Goal: Information Seeking & Learning: Learn about a topic

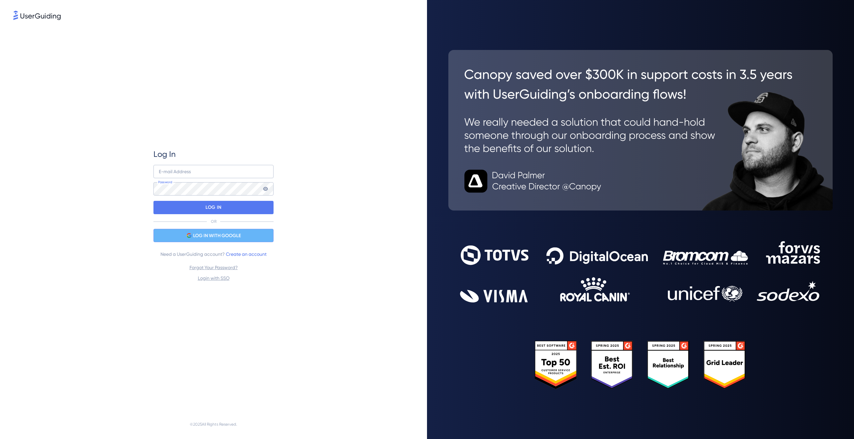
click at [200, 234] on span "LOG IN WITH GOOGLE" at bounding box center [217, 236] width 48 height 8
click at [220, 242] on div "LOG IN WITH GOOGLE" at bounding box center [213, 235] width 120 height 13
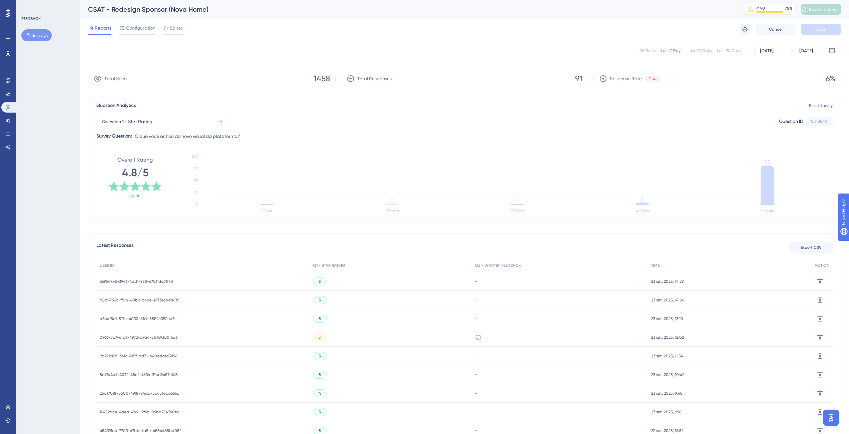
click at [653, 52] on div "All Times" at bounding box center [647, 50] width 16 height 5
click at [677, 79] on div "Response Rate 7%" at bounding box center [716, 78] width 247 height 13
click at [623, 80] on span "Response Rate" at bounding box center [626, 79] width 32 height 8
click at [762, 78] on div "Response Rate 7%" at bounding box center [716, 78] width 247 height 13
click at [793, 51] on div "[DATE]" at bounding box center [801, 51] width 24 height 8
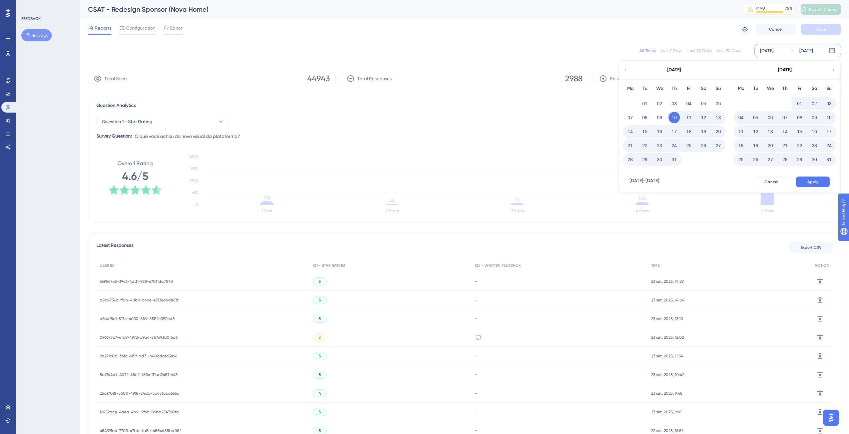
click at [834, 74] on div "[DATE]" at bounding box center [784, 70] width 110 height 19
click at [830, 71] on div "[DATE]" at bounding box center [784, 70] width 110 height 19
click at [832, 70] on icon at bounding box center [833, 70] width 5 height 6
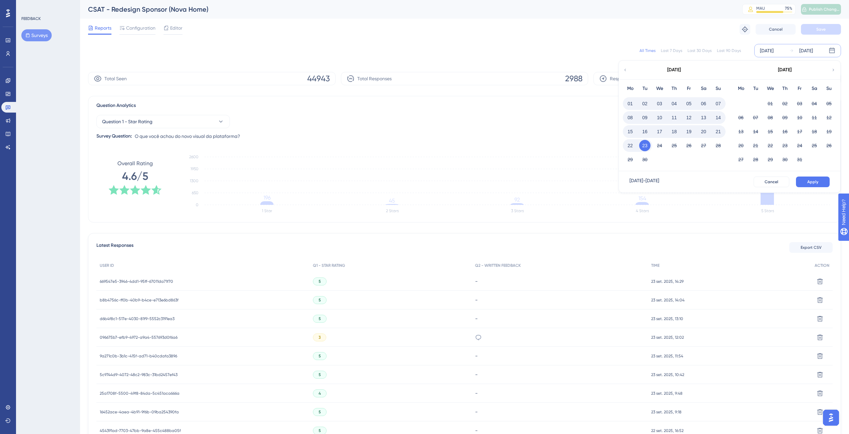
click at [622, 119] on div "Mo Tu We Th Fr Sa Su 01 02 03 04 05 06 07 08 09 10 11 12 13 14 15 16 17 18 19 2…" at bounding box center [674, 125] width 111 height 92
click at [628, 119] on button "08" at bounding box center [629, 117] width 11 height 11
click at [719, 120] on button "14" at bounding box center [717, 117] width 11 height 11
click at [812, 181] on span "Apply" at bounding box center [812, 181] width 11 height 5
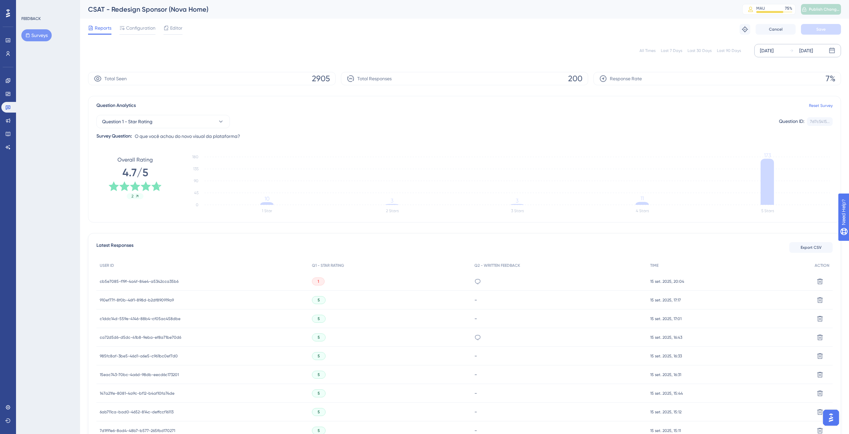
click at [773, 49] on div "[DATE]" at bounding box center [767, 51] width 14 height 8
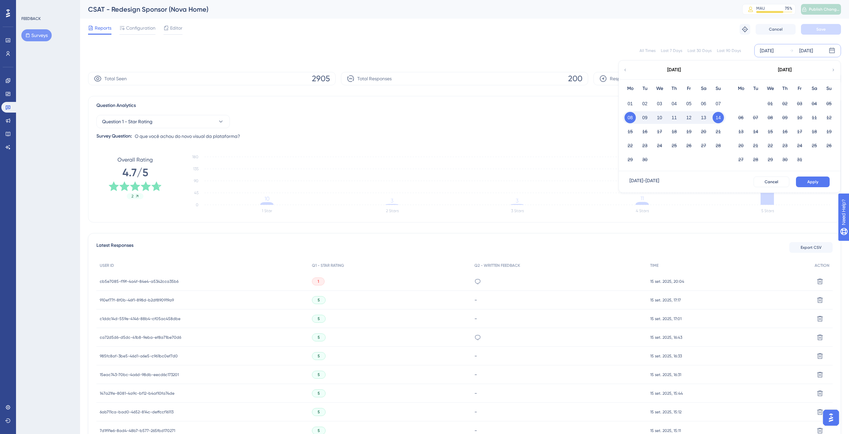
click at [712, 118] on div "14" at bounding box center [718, 117] width 15 height 13
click at [719, 118] on button "14" at bounding box center [717, 117] width 11 height 11
click at [632, 130] on button "15" at bounding box center [629, 131] width 11 height 11
click at [631, 131] on button "15" at bounding box center [629, 131] width 11 height 11
click at [717, 133] on button "21" at bounding box center [717, 131] width 11 height 11
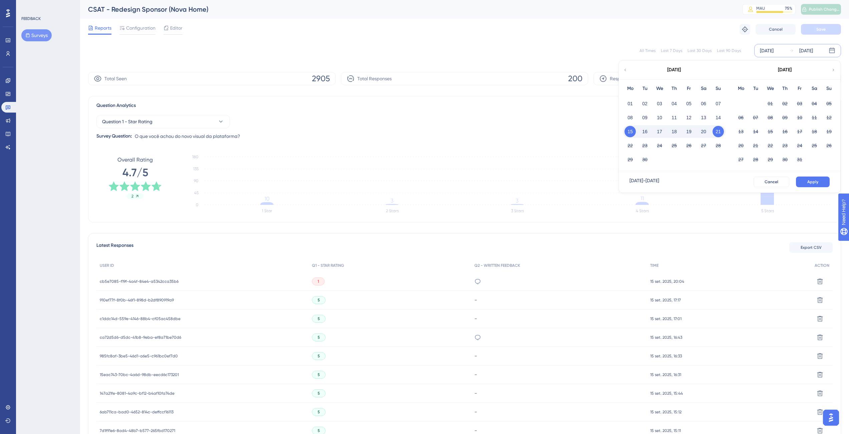
click at [804, 175] on div "[DATE] - [DATE] Cancel Apply" at bounding box center [729, 181] width 221 height 21
click at [806, 180] on button "Apply" at bounding box center [813, 182] width 34 height 11
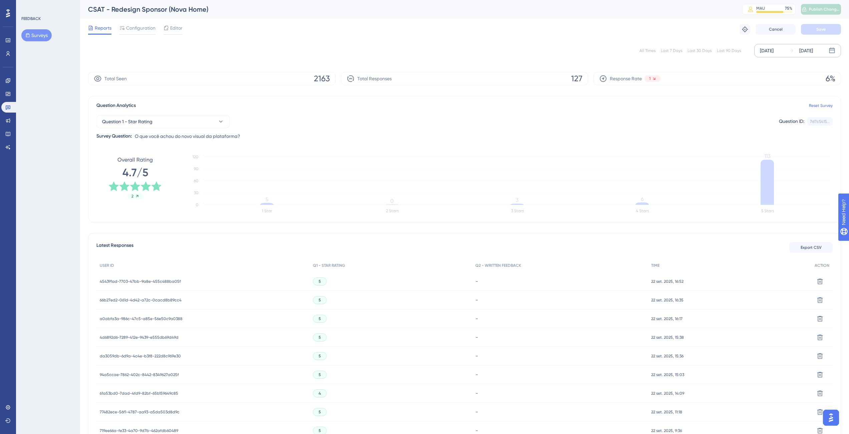
click at [701, 73] on div "Response Rate 1 6%" at bounding box center [716, 78] width 247 height 13
click at [709, 75] on div "Response Rate 1 6%" at bounding box center [716, 78] width 247 height 13
click at [803, 42] on div "All Times Last 7 Days Last 30 Days Last 90 Days [DATE] [DATE]" at bounding box center [464, 50] width 753 height 21
click at [799, 51] on div "[DATE]" at bounding box center [806, 51] width 14 height 8
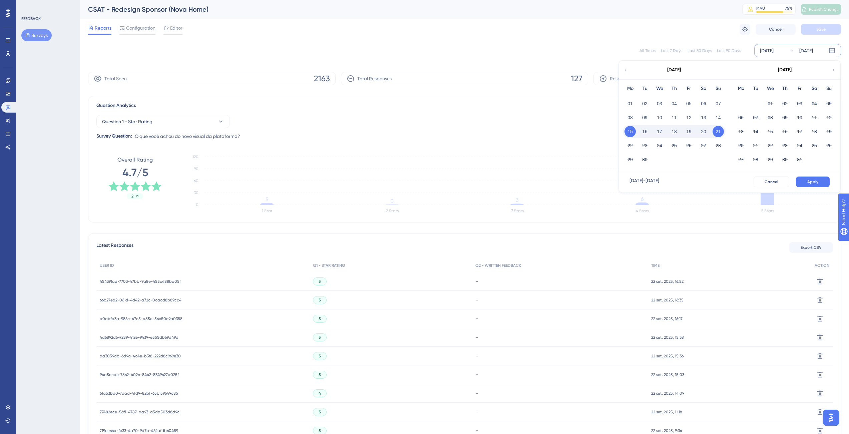
click at [716, 131] on button "21" at bounding box center [717, 131] width 11 height 11
click at [634, 147] on button "22" at bounding box center [629, 145] width 11 height 11
click at [631, 148] on button "22" at bounding box center [629, 145] width 11 height 11
click at [644, 145] on button "23" at bounding box center [644, 145] width 11 height 11
click at [822, 179] on button "Apply" at bounding box center [813, 182] width 34 height 11
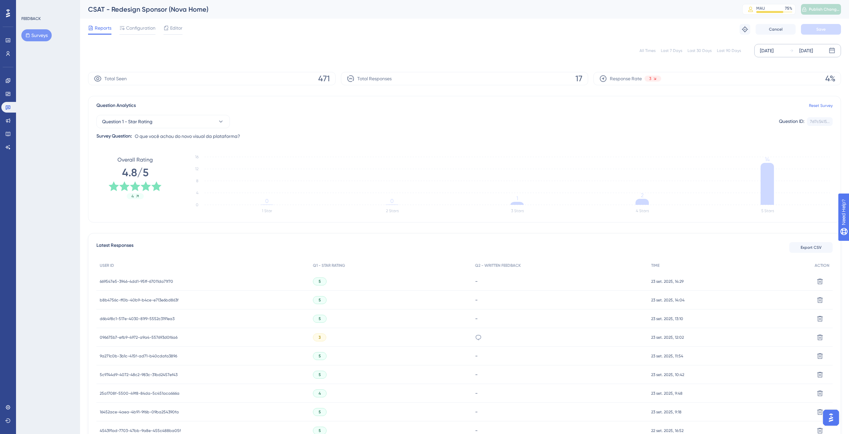
click at [646, 48] on div "All Times" at bounding box center [647, 50] width 16 height 5
click at [644, 50] on div "All Times" at bounding box center [647, 50] width 16 height 5
click at [174, 127] on button "Question 1 - Star Rating" at bounding box center [162, 121] width 133 height 13
click at [165, 174] on span "Question 2 - Written Feedback" at bounding box center [138, 176] width 65 height 8
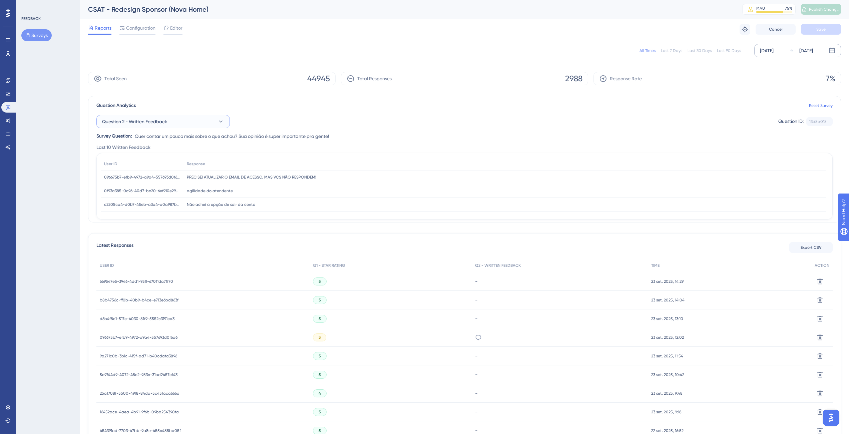
click at [164, 121] on span "Question 2 - Written Feedback" at bounding box center [134, 122] width 65 height 8
click at [167, 159] on div "Question 1 - Star Rating Question 1 - Star Rating" at bounding box center [163, 162] width 114 height 13
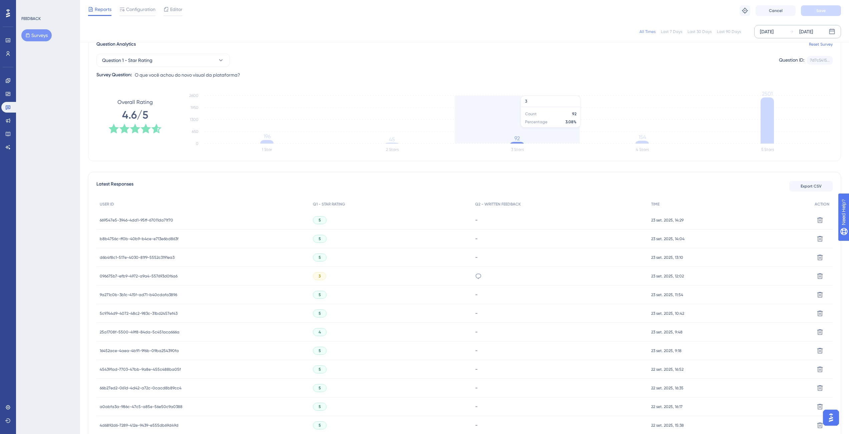
scroll to position [55, 0]
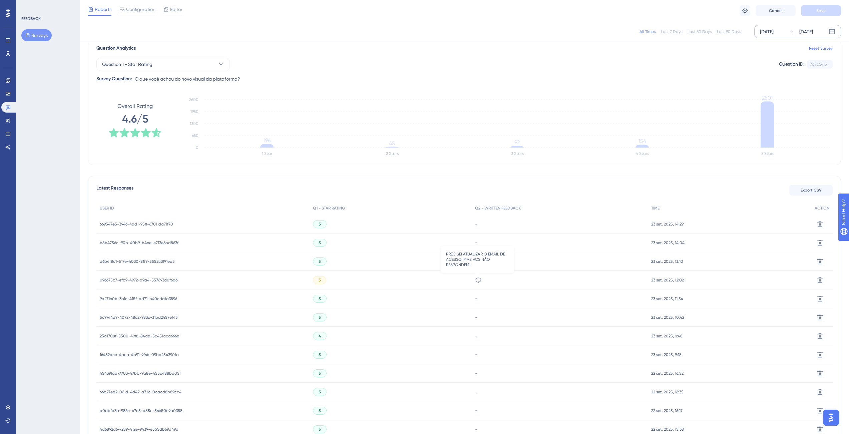
click at [477, 277] on icon at bounding box center [478, 280] width 7 height 7
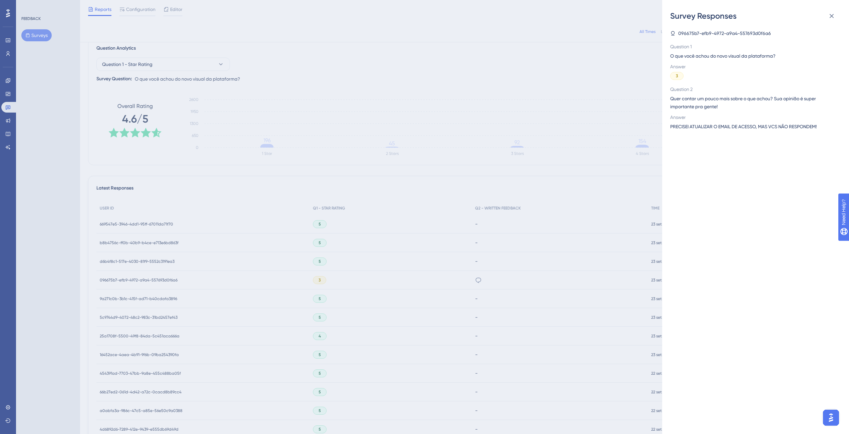
click at [698, 127] on span "PRECISEI ATUALIZAR O EMAIL DE ACESSO, MAS VCS NÃO RESPONDEM!" at bounding box center [743, 127] width 146 height 8
copy span "im"
drag, startPoint x: 670, startPoint y: 105, endPoint x: 428, endPoint y: 130, distance: 243.1
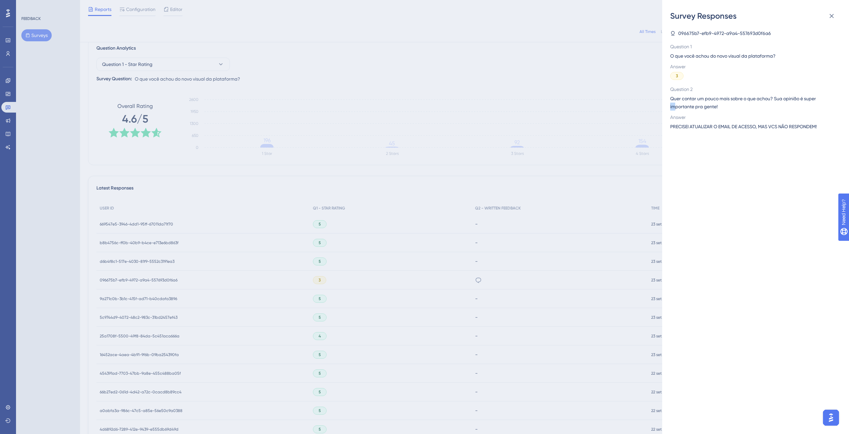
click at [609, 117] on div "Survey Responses 096675b7-efb9-4972-a9a4-557693d0f6a6 Question 1 O que você ach…" at bounding box center [424, 217] width 849 height 434
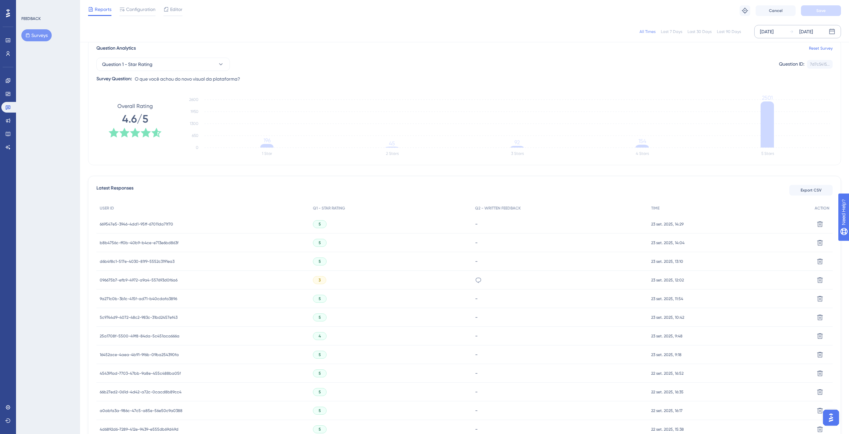
click at [483, 280] on div "PRECISEI ATUALIZAR O EMAIL DE ACESSO, MAS VCS NÃO RESPONDEM!" at bounding box center [559, 280] width 176 height 19
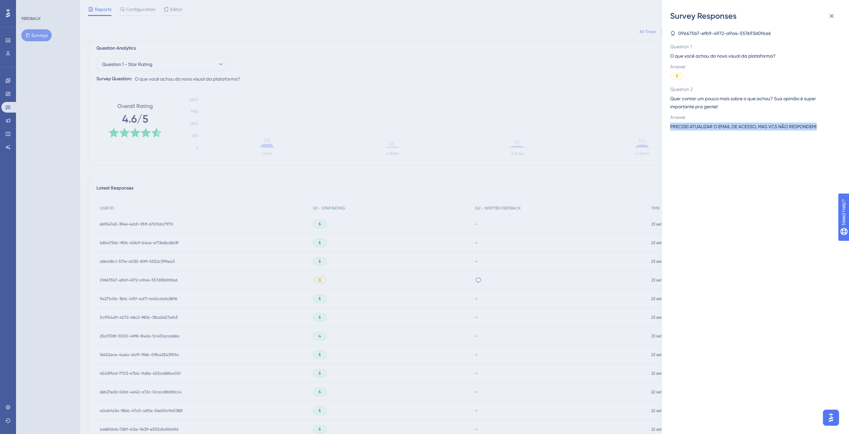
drag, startPoint x: 792, startPoint y: 126, endPoint x: 670, endPoint y: 125, distance: 122.1
click at [670, 125] on div "Survey Responses 096675b7-efb9-4972-a9a4-557693d0f6a6 Question 1 O que você ach…" at bounding box center [755, 217] width 187 height 434
copy span "PRECISEI ATUALIZAR O EMAIL DE ACESSO, MAS VCS NÃO RESPONDEM!"
click at [526, 98] on div "Survey Responses 096675b7-efb9-4972-a9a4-557693d0f6a6 Question 1 O que você ach…" at bounding box center [424, 217] width 849 height 434
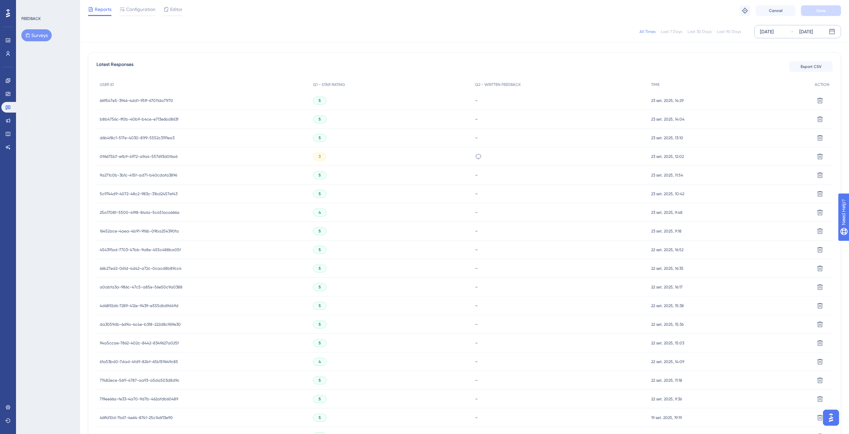
scroll to position [273, 0]
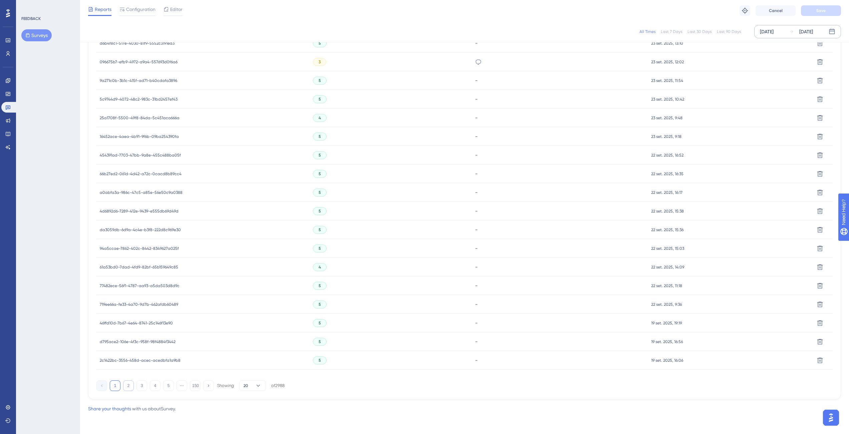
click at [132, 386] on button "2" at bounding box center [128, 386] width 11 height 11
click at [481, 377] on icon at bounding box center [478, 377] width 7 height 7
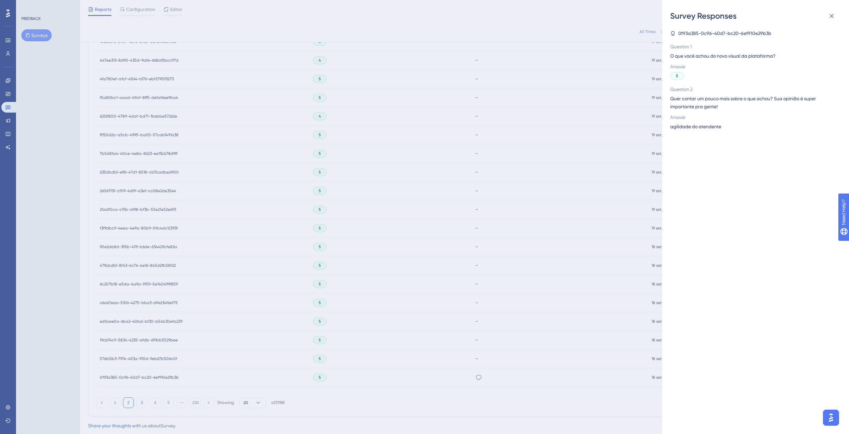
click at [702, 129] on span "agilidade do atendente" at bounding box center [695, 127] width 51 height 8
copy span "agilidade do atendente"
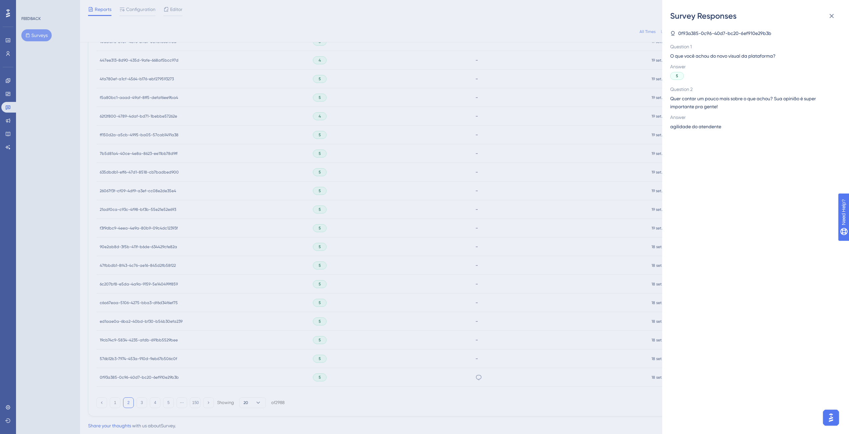
click at [433, 237] on div "Survey Responses 0f93a385-0c96-40d7-bc20-6ef910e29b3b Question 1 O que você ach…" at bounding box center [424, 217] width 849 height 434
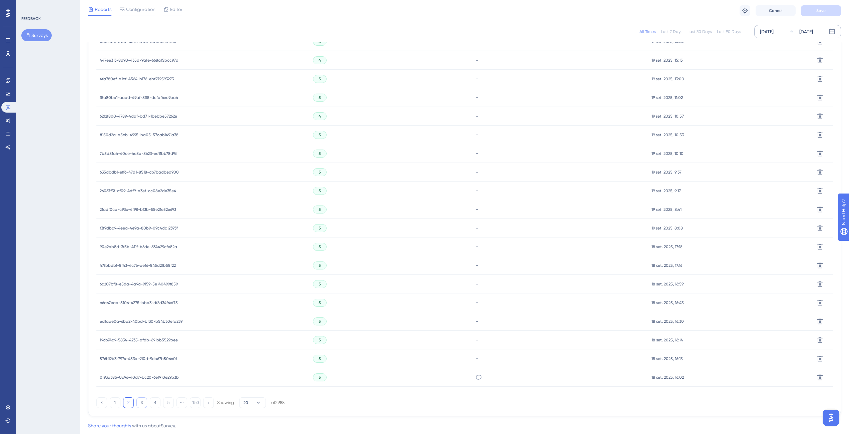
click at [142, 403] on button "3" at bounding box center [141, 403] width 11 height 11
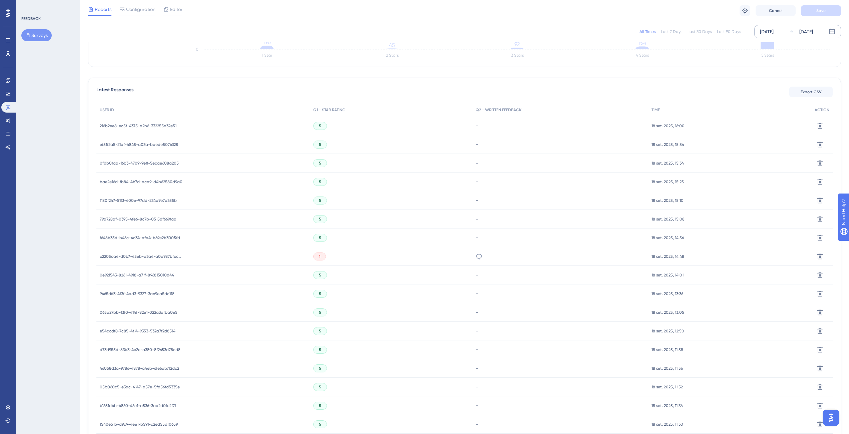
scroll to position [157, 0]
click at [480, 254] on icon at bounding box center [478, 252] width 7 height 7
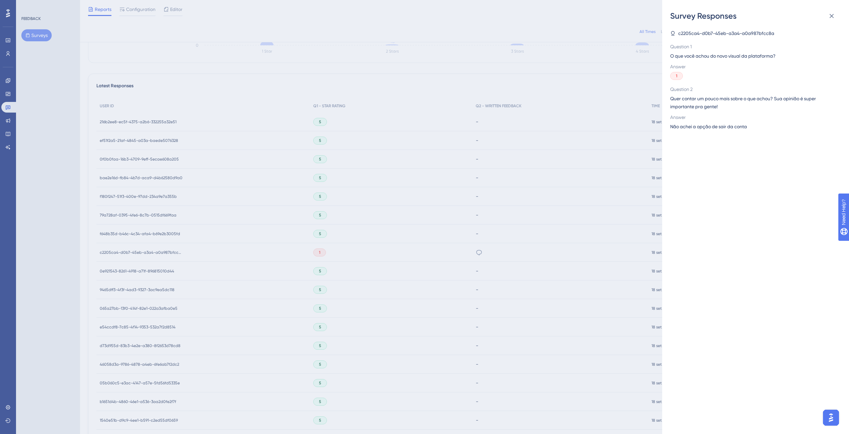
click at [716, 129] on span "Não achei a opção de sair da conta" at bounding box center [708, 127] width 77 height 8
copy span "Não achei a opção de sair da conta"
click at [447, 148] on div "Survey Responses c2205ca4-d0b7-45eb-a3a4-a0a987bfcc8a Question 1 O que você ach…" at bounding box center [424, 217] width 849 height 434
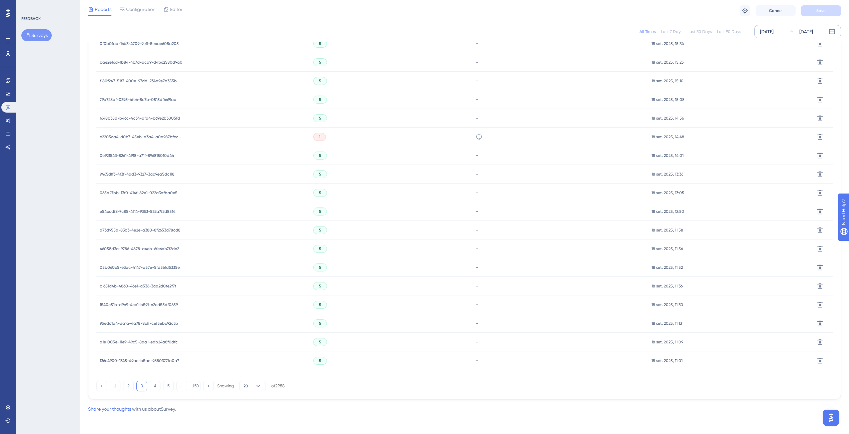
scroll to position [273, 0]
click at [156, 389] on button "4" at bounding box center [155, 386] width 11 height 11
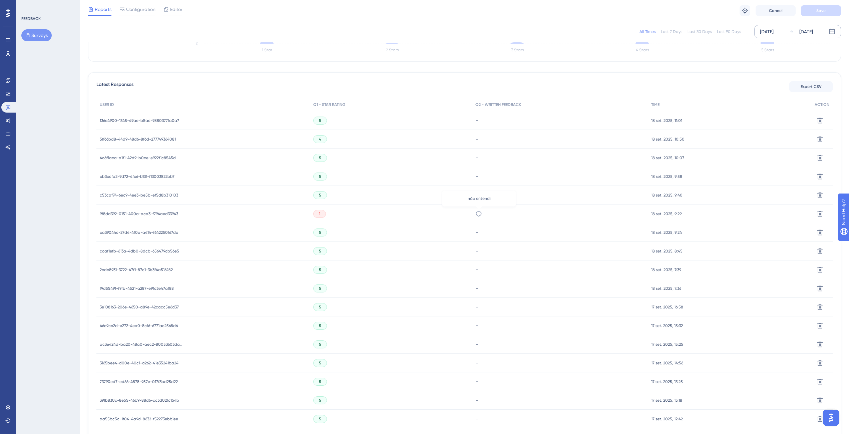
click at [476, 217] on icon at bounding box center [478, 214] width 7 height 7
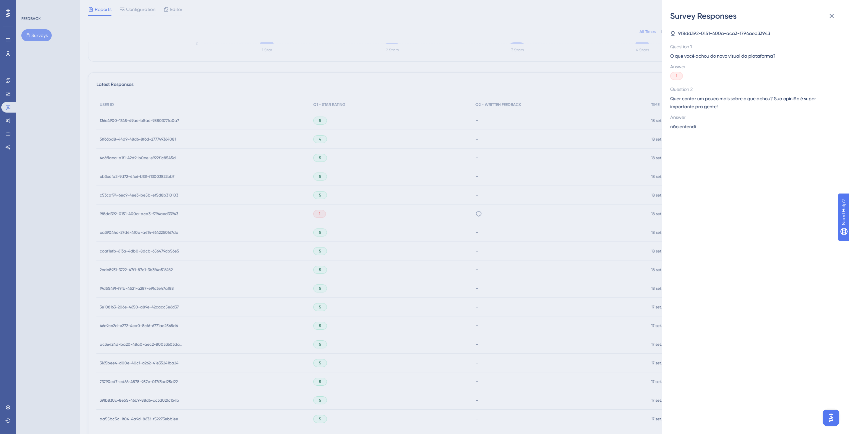
click at [684, 129] on span "não entendi" at bounding box center [683, 127] width 26 height 8
copy span "não entendi"
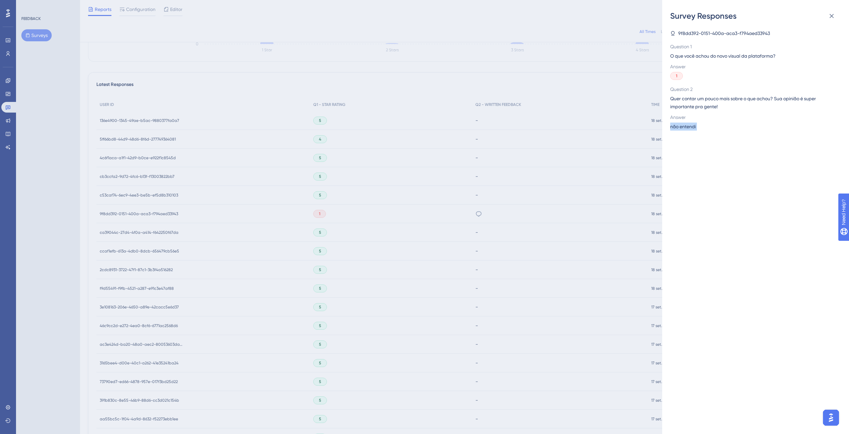
click at [715, 155] on div "9f8dd392-0151-400a-aca3-f794aed33943 Question 1 O que você achou do novo visual…" at bounding box center [758, 227] width 176 height 413
click at [486, 242] on div "Survey Responses 9f8dd392-0151-400a-aca3-f794aed33943 Question 1 O que você ach…" at bounding box center [424, 217] width 849 height 434
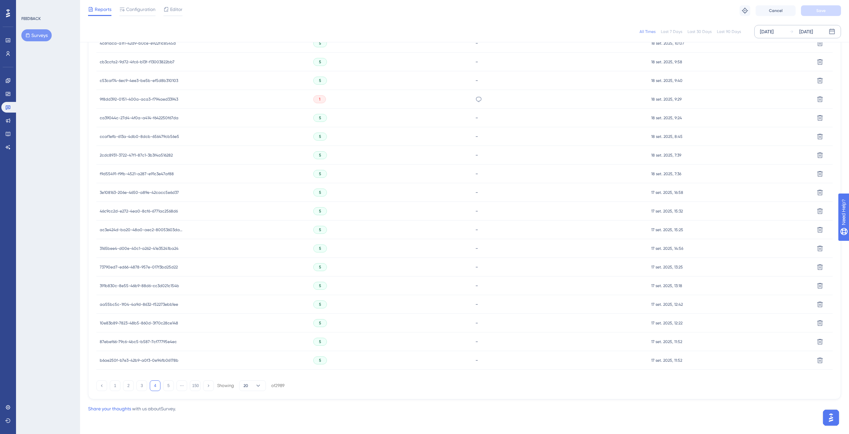
scroll to position [269, 0]
click at [169, 390] on button "5" at bounding box center [168, 390] width 11 height 11
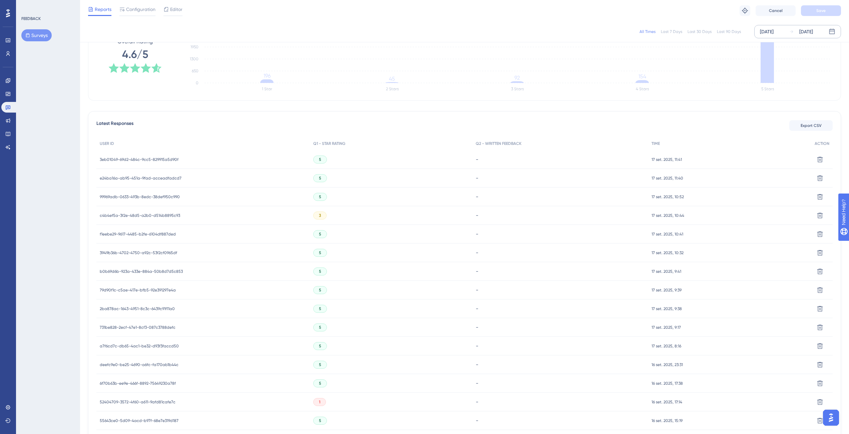
scroll to position [273, 0]
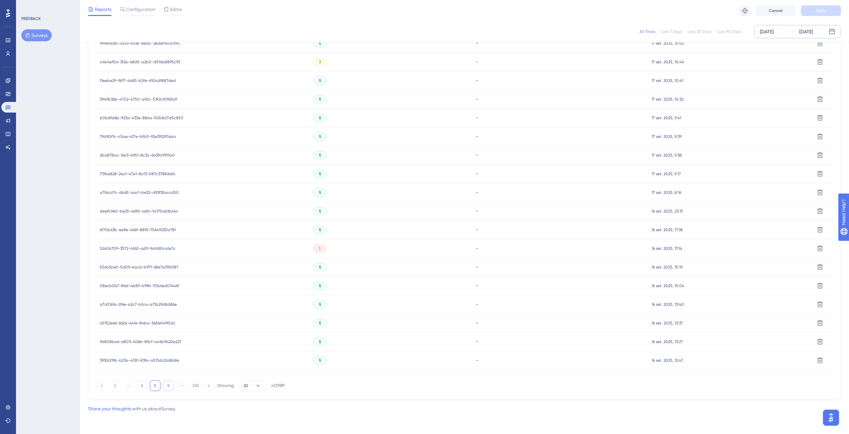
click at [170, 388] on button "6" at bounding box center [168, 386] width 11 height 11
click at [476, 211] on icon at bounding box center [478, 211] width 7 height 7
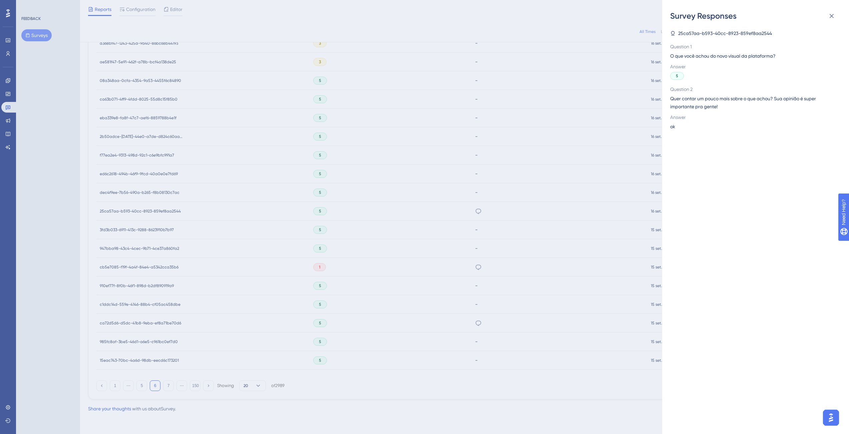
click at [433, 257] on div "Survey Responses 25ca57aa-b593-40cc-8923-859ef8aa2544 Question 1 O que você ach…" at bounding box center [424, 217] width 849 height 434
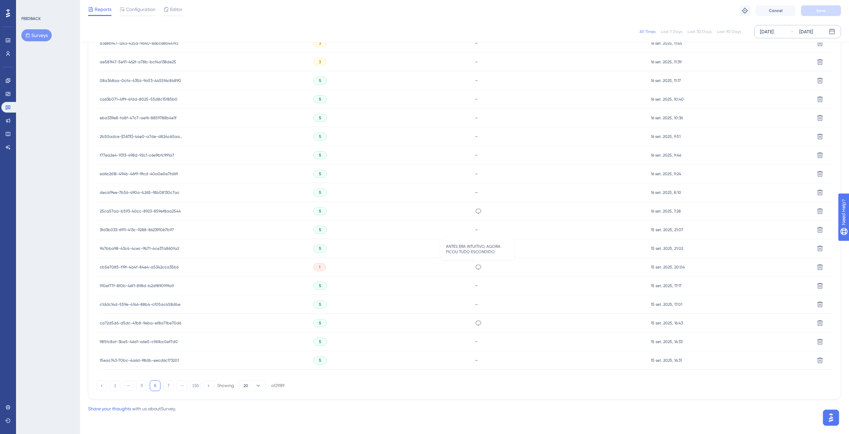
click at [480, 267] on icon at bounding box center [478, 267] width 6 height 5
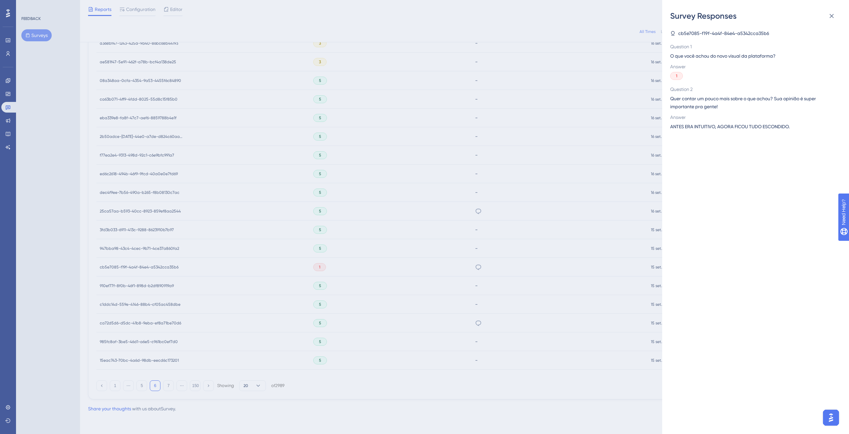
click at [738, 124] on span "ANTES ERA INTUITIVO, AGORA FICOU TUDO ESCONDIDO." at bounding box center [729, 127] width 119 height 8
copy span "ANTES ERA INTUITIVO, AGORA FICOU TUDO ESCONDIDO."
click at [452, 266] on div "Survey Responses cb5e7085-f19f-4a4f-84e4-a5342cca35b6 Question 1 O que você ach…" at bounding box center [424, 217] width 849 height 434
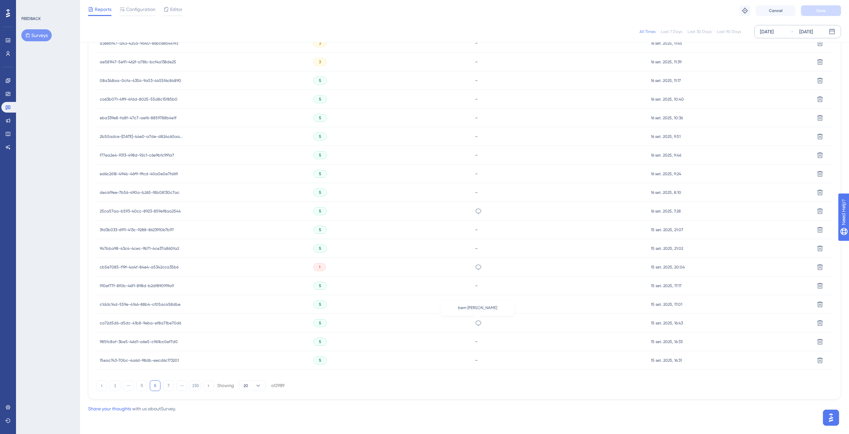
click at [479, 322] on icon at bounding box center [478, 323] width 7 height 7
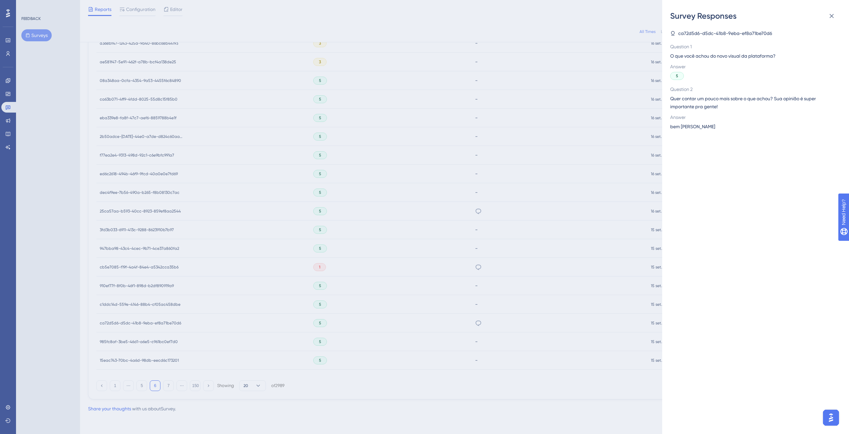
click at [694, 125] on span "bem [PERSON_NAME]" at bounding box center [692, 127] width 45 height 8
copy span "bem [PERSON_NAME]"
click at [461, 232] on div "Survey Responses ca72d5d6-d5dc-41b8-9eba-ef8a71be70d6 Question 1 O que você ach…" at bounding box center [424, 217] width 849 height 434
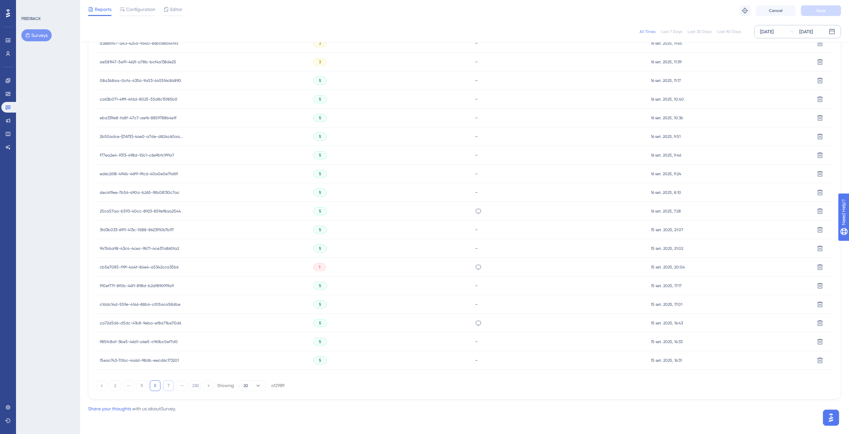
click at [171, 386] on button "7" at bounding box center [168, 386] width 11 height 11
click at [479, 251] on icon at bounding box center [477, 248] width 7 height 7
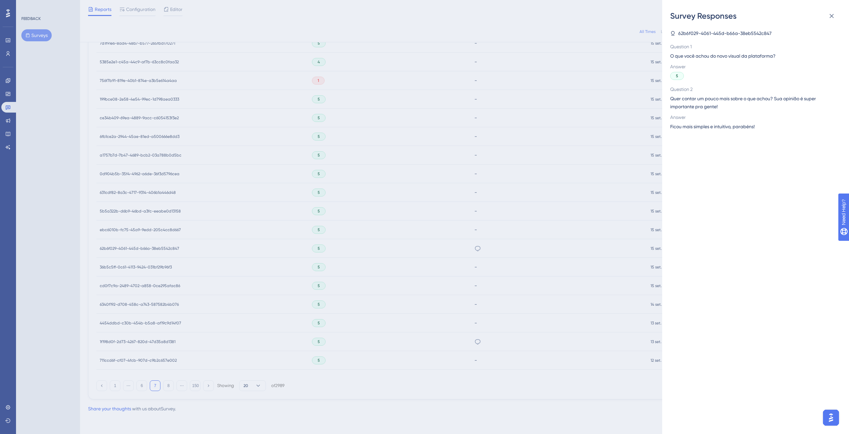
click at [742, 125] on span "Ficou mais simples e intuitivo, parabéns!" at bounding box center [712, 127] width 84 height 8
click at [478, 202] on div "Survey Responses 62b6f029-4061-445d-b66a-38eb5542c847 Question 1 O que você ach…" at bounding box center [424, 217] width 849 height 434
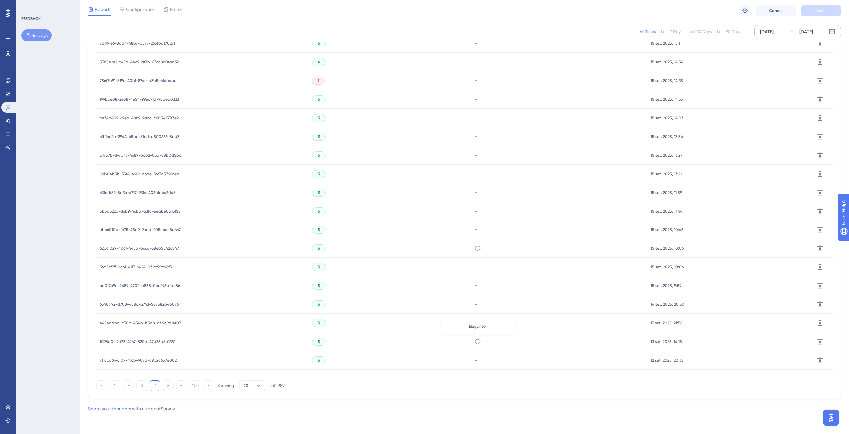
click at [474, 341] on icon at bounding box center [477, 342] width 7 height 7
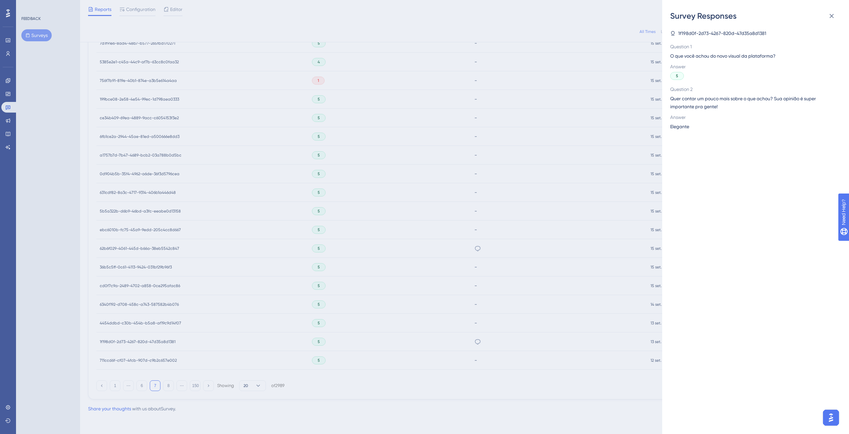
click at [674, 126] on span "Elegante" at bounding box center [679, 127] width 19 height 8
click at [258, 228] on div "Survey Responses 1f198d0f-2d73-4267-820d-47d35a8d1381 Question 1 O que você ach…" at bounding box center [424, 217] width 849 height 434
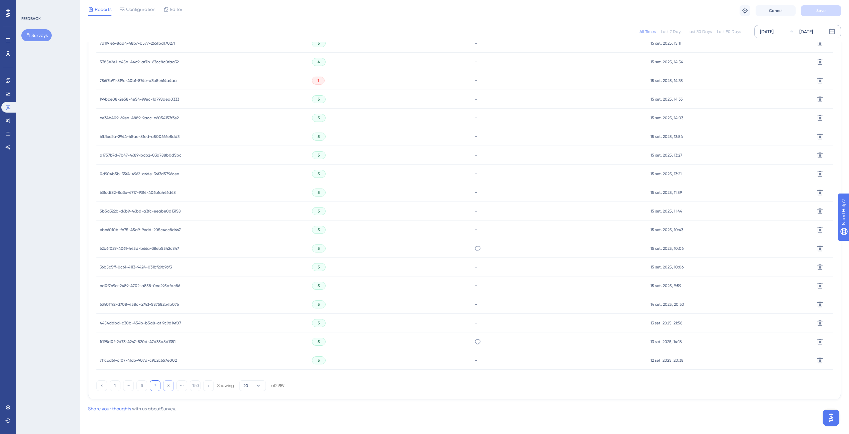
click at [166, 388] on button "8" at bounding box center [168, 386] width 11 height 11
click at [481, 322] on icon at bounding box center [478, 323] width 7 height 7
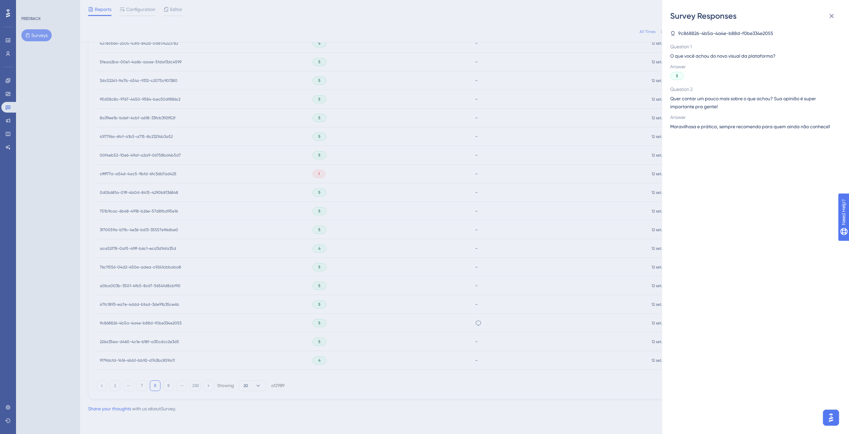
click at [716, 125] on span "Maravilhosa e prática, sempre recomendo para quem ainda não conhece1" at bounding box center [750, 127] width 160 height 8
click at [255, 342] on div "Survey Responses 9c868826-4b5a-4a4e-b88d-f0be334e2055 Question 1 O que você ach…" at bounding box center [424, 217] width 849 height 434
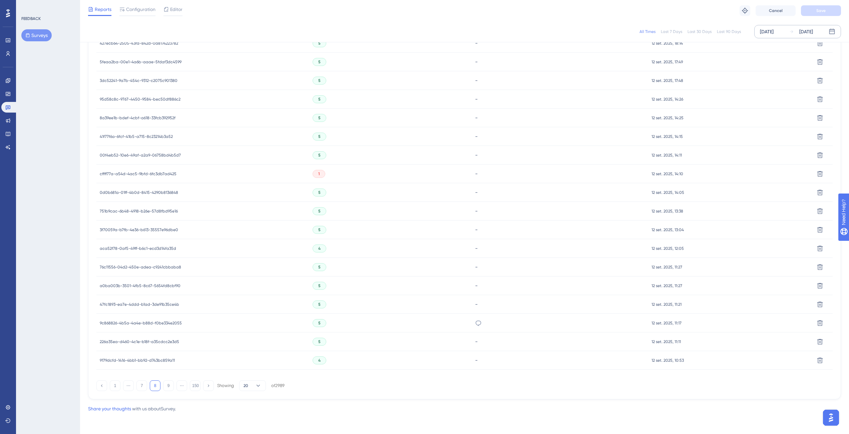
click at [175, 386] on div "1 ⋯ 7 8 9 ⋯ 150 Showing 20 of 2989" at bounding box center [190, 386] width 188 height 11
click at [170, 387] on button "9" at bounding box center [168, 386] width 11 height 11
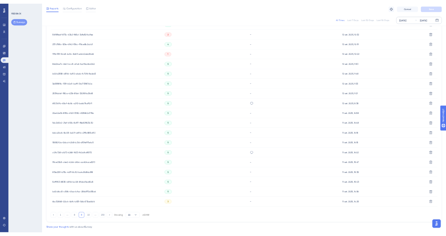
scroll to position [241, 0]
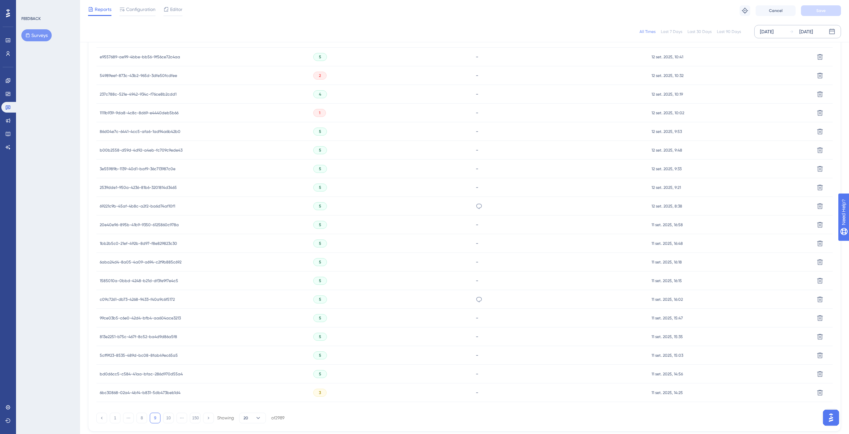
click at [474, 205] on div "Até o momento, não deixa nada a desejar!" at bounding box center [560, 206] width 176 height 19
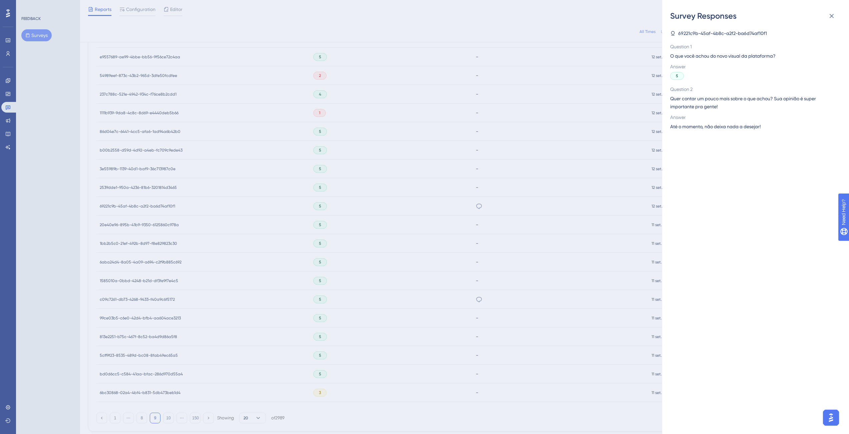
click at [713, 122] on div "Answer Até o momento, não deixa nada a desejar!" at bounding box center [752, 121] width 165 height 17
click at [376, 186] on div "Survey Responses 69221c9b-45af-4b8c-a2f2-ba6d74af10f1 Question 1 O que você ach…" at bounding box center [424, 217] width 849 height 434
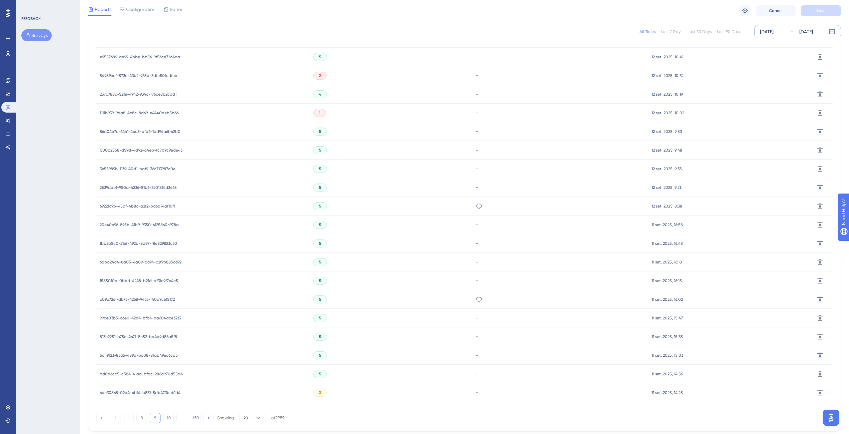
click at [481, 300] on div "É meu primeiro contato com a nova plataforma. Preciso testar para ver as funcio…" at bounding box center [560, 299] width 176 height 19
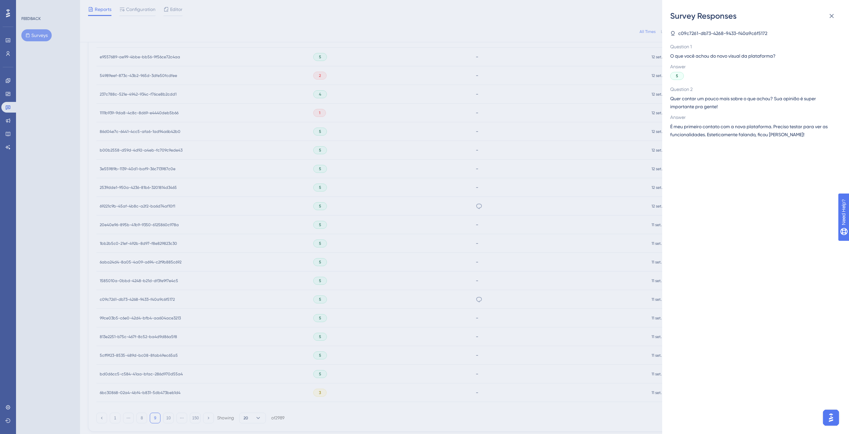
click at [753, 131] on span "É meu primeiro contato com a nova plataforma. Preciso testar para ver as funcio…" at bounding box center [752, 131] width 165 height 16
click at [375, 245] on div "Survey Responses c09c7261-db73-4268-9433-f40a9c6f5172 Question 1 O que você ach…" at bounding box center [424, 217] width 849 height 434
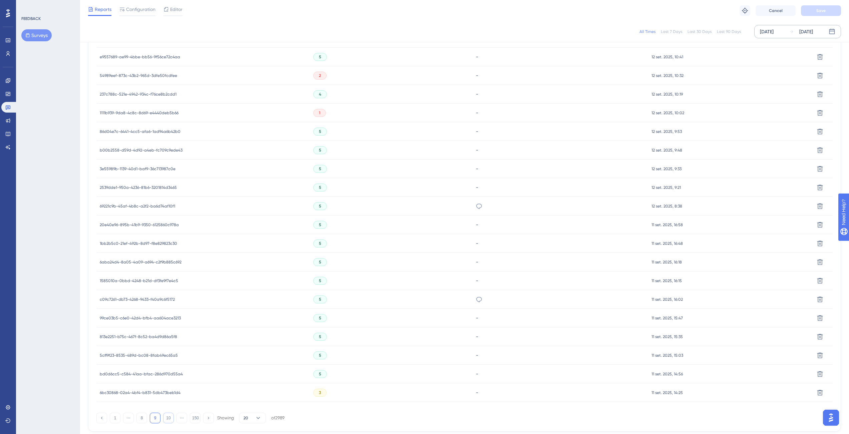
click at [167, 417] on button "10" at bounding box center [168, 418] width 11 height 11
click at [476, 59] on icon at bounding box center [478, 56] width 6 height 5
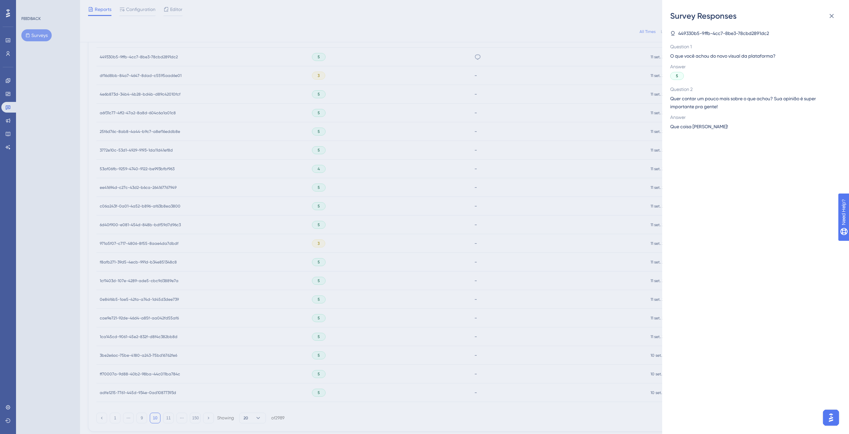
click at [691, 117] on span "Answer" at bounding box center [752, 117] width 165 height 8
click at [690, 124] on span "Que coisa [PERSON_NAME]!" at bounding box center [699, 127] width 58 height 8
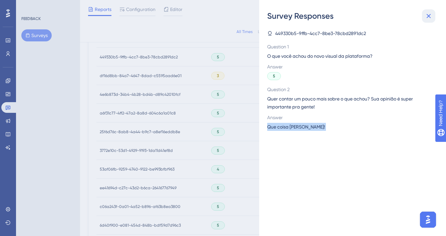
click at [432, 11] on button at bounding box center [428, 15] width 13 height 13
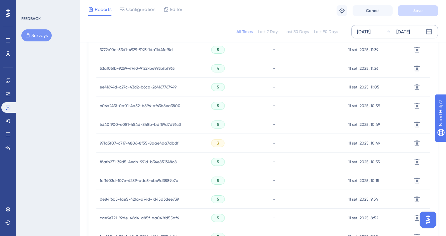
scroll to position [453, 0]
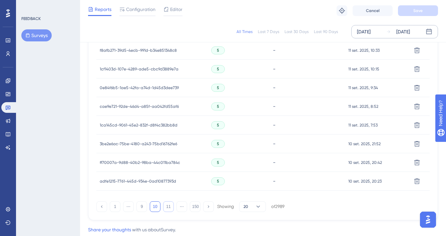
click at [167, 206] on button "11" at bounding box center [168, 206] width 11 height 11
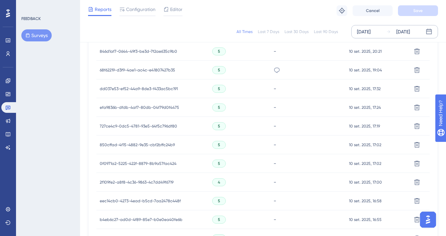
scroll to position [257, 0]
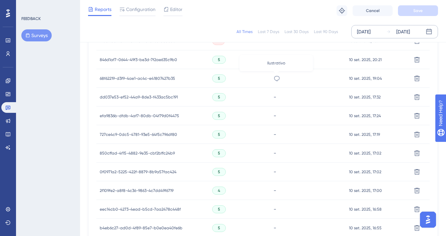
click at [276, 79] on icon at bounding box center [276, 78] width 7 height 7
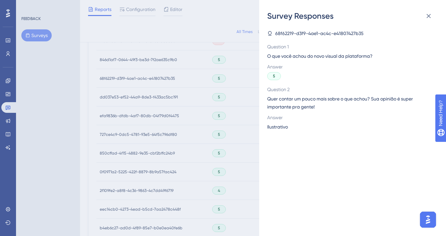
click at [277, 128] on span "Ilustrativo" at bounding box center [277, 127] width 21 height 8
click at [238, 136] on div "Survey Responses 68f62219-d3f9-4ae1-ac4c-e41807427b35 Question 1 O que você ach…" at bounding box center [223, 118] width 446 height 236
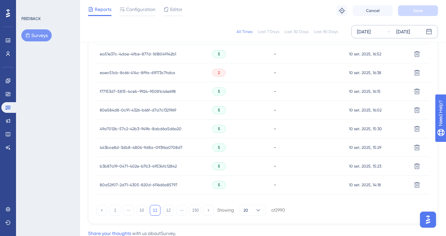
scroll to position [472, 0]
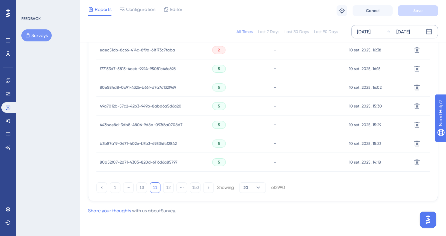
click at [161, 192] on div "1 ⋯ 10 11 12 ⋯ 150 Showing 20 of 2990" at bounding box center [190, 187] width 188 height 11
click at [167, 190] on button "12" at bounding box center [168, 187] width 11 height 11
click at [171, 189] on button "13" at bounding box center [168, 187] width 11 height 11
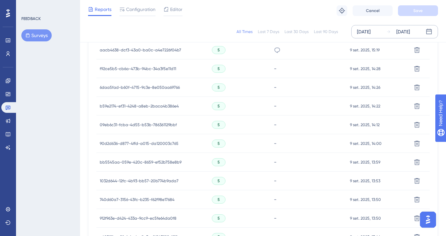
scroll to position [351, 0]
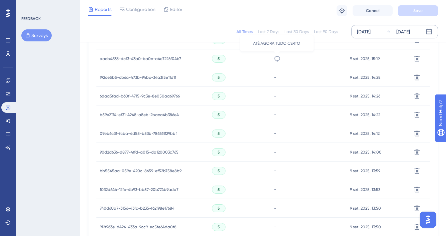
click at [274, 59] on icon at bounding box center [277, 58] width 6 height 5
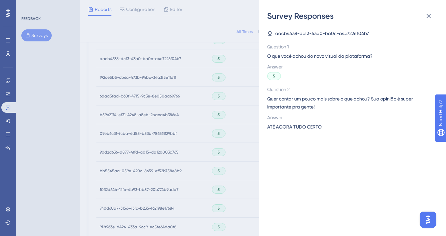
click at [288, 124] on span "ATÉ AGORA TUDO CERTO" at bounding box center [294, 127] width 54 height 8
click at [251, 136] on div "Survey Responses aacb4638-dcf3-43a0-ba0c-a4e7226f04b7 Question 1 O que você ach…" at bounding box center [223, 118] width 446 height 236
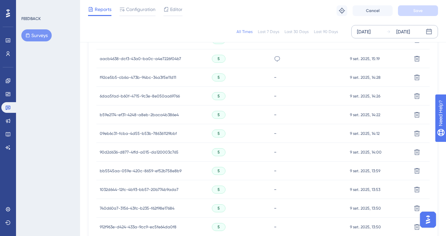
scroll to position [472, 0]
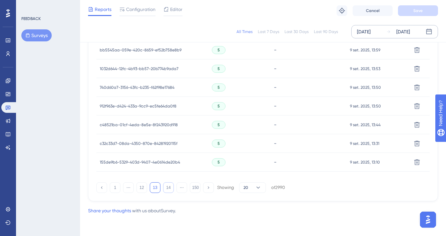
click at [168, 189] on button "14" at bounding box center [168, 187] width 11 height 11
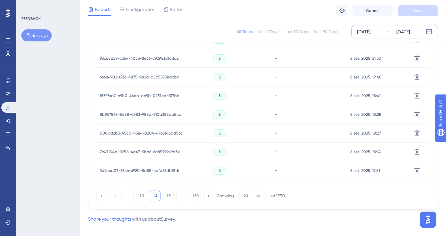
scroll to position [379, 0]
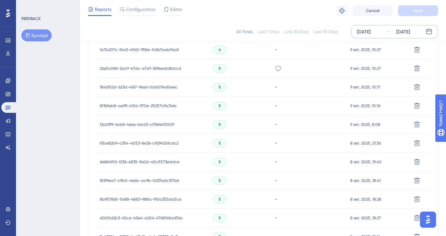
click at [282, 64] on div "bom" at bounding box center [309, 68] width 76 height 19
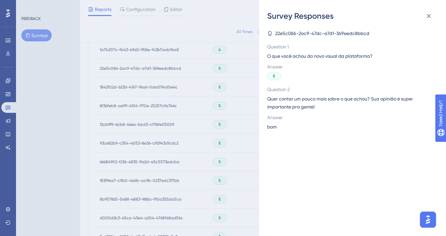
click at [264, 126] on div "Survey Responses 22e5c086-2ac9-47dc-a7d1-369eedc8bbcd Question 1 O que você ach…" at bounding box center [352, 118] width 187 height 236
click at [270, 127] on span "bom" at bounding box center [272, 127] width 10 height 8
click at [432, 15] on button at bounding box center [428, 15] width 13 height 13
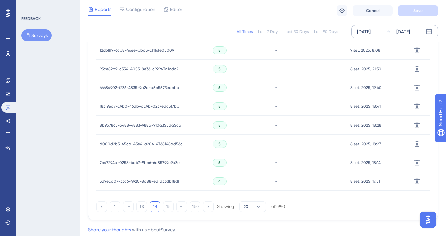
scroll to position [472, 0]
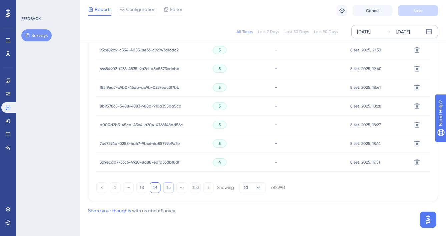
click at [166, 189] on button "15" at bounding box center [168, 187] width 11 height 11
click at [166, 187] on button "16" at bounding box center [168, 187] width 11 height 11
click at [170, 189] on button "17" at bounding box center [168, 187] width 11 height 11
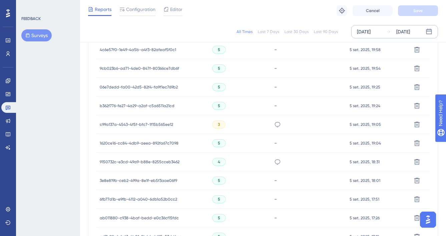
scroll to position [431, 0]
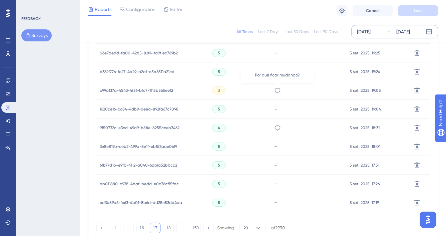
click at [276, 91] on icon at bounding box center [277, 90] width 7 height 7
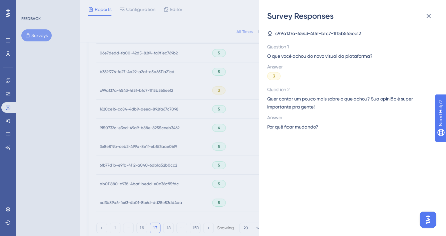
click at [293, 123] on span "Por quê ficar mudando?" at bounding box center [292, 127] width 51 height 8
click at [301, 125] on span "Por quê ficar mudando?" at bounding box center [292, 127] width 51 height 8
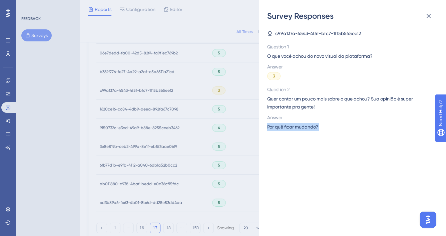
click at [262, 134] on div "Survey Responses c99a137a-4543-4f5f-bfc7-1f15b565ee12 Question 1 O que você ach…" at bounding box center [352, 118] width 187 height 236
click at [255, 137] on div "Survey Responses c99a137a-4543-4f5f-bfc7-1f15b565ee12 Question 1 O que você ach…" at bounding box center [223, 118] width 446 height 236
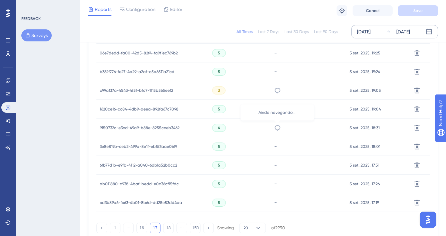
click at [278, 127] on icon at bounding box center [277, 127] width 7 height 7
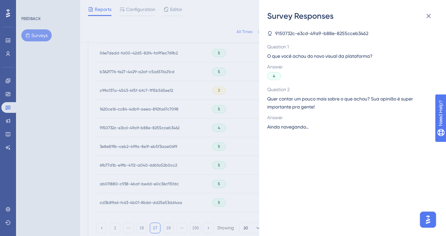
click at [290, 127] on span "Ainda navegando..." at bounding box center [287, 127] width 41 height 8
click at [223, 189] on div "Survey Responses 9150732c-e3cd-49a9-b88e-8255cceb3462 Question 1 O que você ach…" at bounding box center [223, 118] width 446 height 236
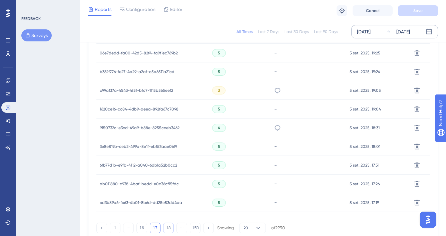
click at [165, 228] on button "18" at bounding box center [168, 227] width 11 height 11
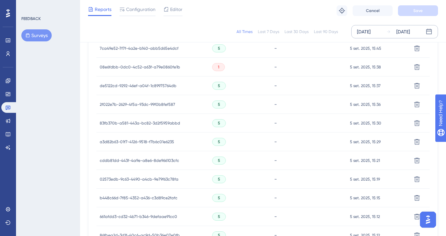
scroll to position [472, 0]
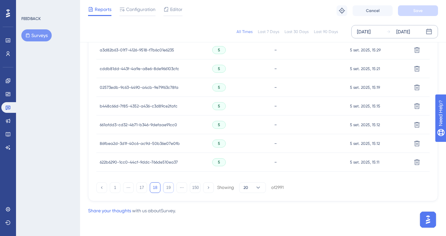
click at [167, 190] on button "19" at bounding box center [168, 187] width 11 height 11
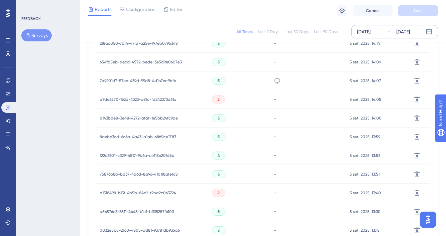
scroll to position [343, 0]
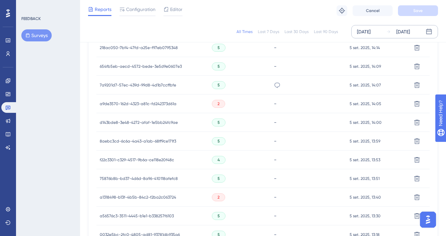
click at [275, 87] on icon at bounding box center [277, 85] width 7 height 7
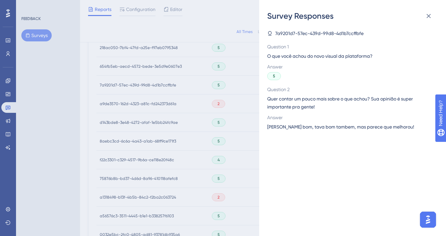
click at [312, 125] on span "[PERSON_NAME] bom, tava bom tambem, mas parece que melhorou!" at bounding box center [340, 127] width 147 height 8
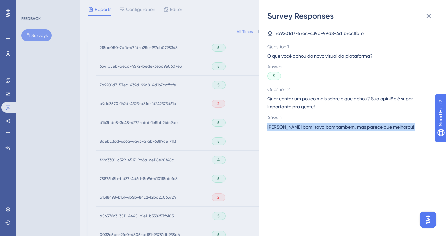
click at [312, 125] on span "[PERSON_NAME] bom, tava bom tambem, mas parece que melhorou!" at bounding box center [340, 127] width 147 height 8
click at [428, 17] on icon at bounding box center [428, 16] width 8 height 8
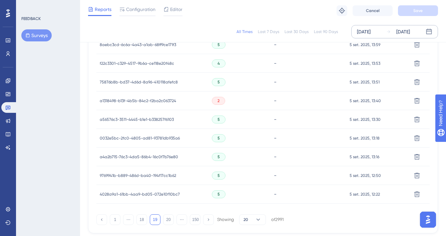
scroll to position [472, 0]
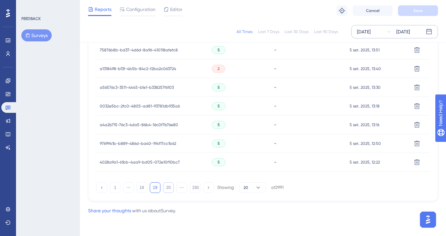
click at [165, 188] on button "20" at bounding box center [168, 187] width 11 height 11
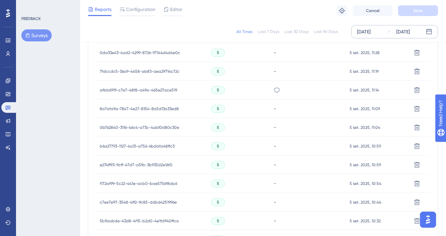
scroll to position [318, 0]
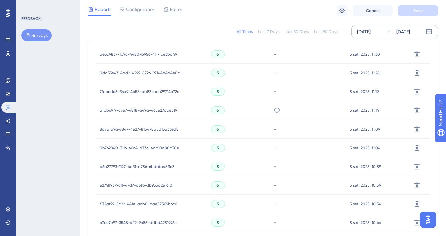
click at [273, 112] on div "ok" at bounding box center [308, 110] width 76 height 19
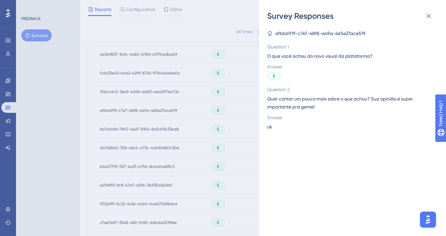
click at [207, 130] on div "Survey Responses afbb6919-c7e7-48f8-a49a-465e27ace519 Question 1 O que você ach…" at bounding box center [223, 118] width 446 height 236
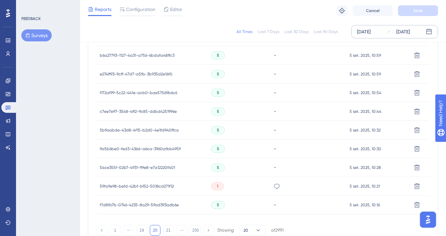
scroll to position [472, 0]
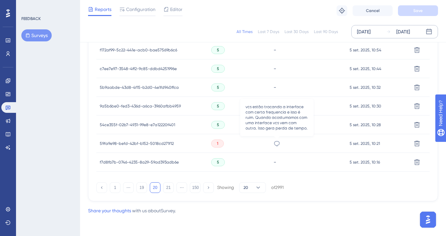
click at [275, 143] on icon at bounding box center [276, 143] width 7 height 7
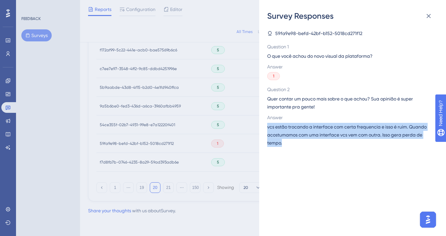
drag, startPoint x: 290, startPoint y: 146, endPoint x: 259, endPoint y: 125, distance: 37.5
click at [259, 125] on div "Survey Responses 59fa9e98-befd-42bf-b152-5018cd271f12 Question 1 O que você ach…" at bounding box center [352, 118] width 187 height 236
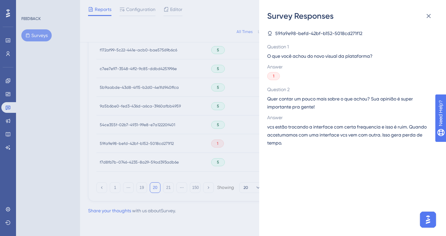
click at [230, 163] on div "Survey Responses 59fa9e98-befd-42bf-b152-5018cd271f12 Question 1 O que você ach…" at bounding box center [223, 118] width 446 height 236
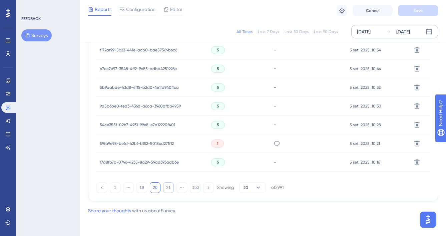
click at [171, 188] on button "21" at bounding box center [168, 187] width 11 height 11
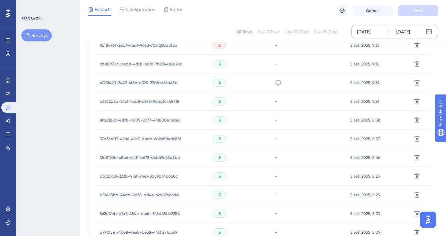
scroll to position [399, 0]
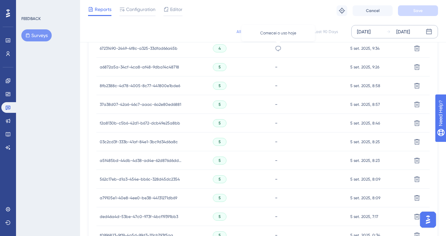
click at [280, 47] on icon at bounding box center [278, 48] width 7 height 7
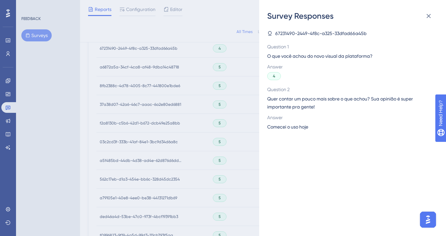
click at [301, 127] on span "Comecei o uso hoje" at bounding box center [287, 127] width 41 height 8
click at [243, 105] on div "Survey Responses 67231490-2449-4f8c-a325-33dfad66a45b Question 1 O que você ach…" at bounding box center [223, 118] width 446 height 236
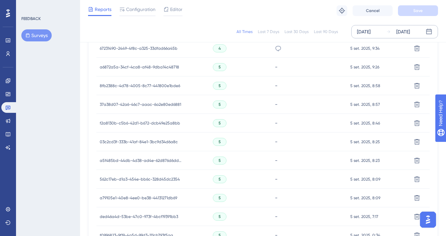
scroll to position [472, 0]
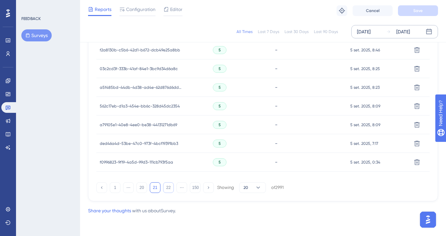
click at [170, 185] on button "22" at bounding box center [168, 187] width 11 height 11
click at [165, 185] on button "23" at bounding box center [168, 187] width 11 height 11
click at [170, 187] on button "24" at bounding box center [168, 187] width 11 height 11
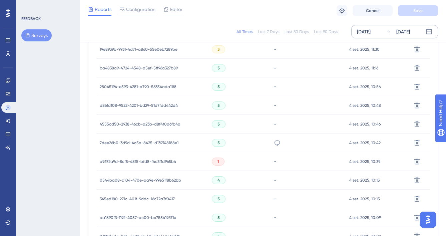
scroll to position [289, 0]
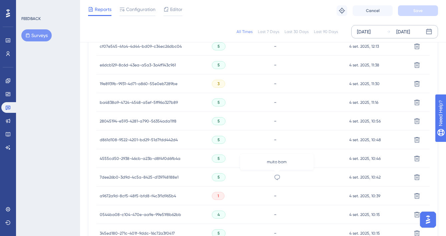
click at [279, 180] on icon at bounding box center [277, 177] width 7 height 7
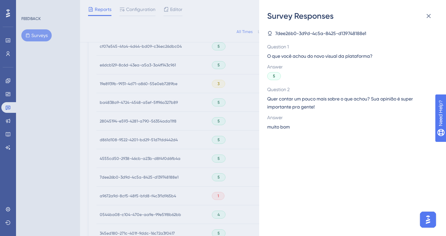
click at [278, 126] on span "muito bom" at bounding box center [278, 127] width 23 height 8
click at [278, 127] on span "muito bom" at bounding box center [278, 127] width 23 height 8
click at [239, 143] on div "Survey Responses 7dee26b0-3d9d-4c5a-8425-d139748188e1 Question 1 O que você ach…" at bounding box center [223, 118] width 446 height 236
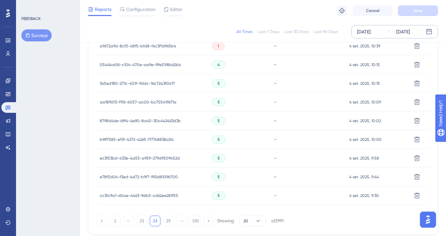
scroll to position [472, 0]
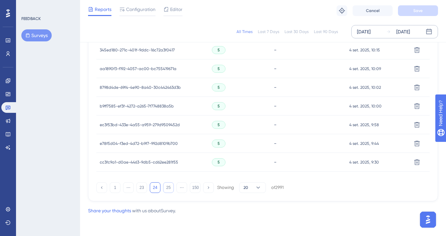
click at [164, 187] on button "25" at bounding box center [168, 187] width 11 height 11
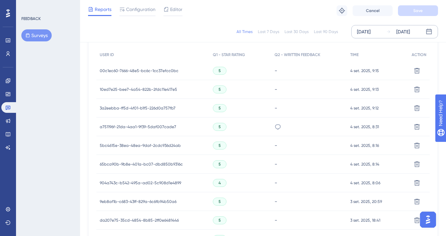
scroll to position [179, 0]
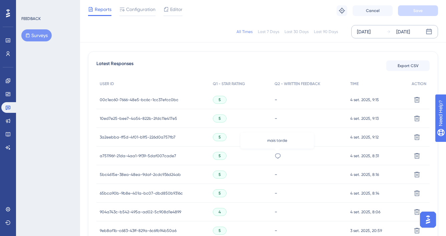
click at [276, 154] on icon at bounding box center [277, 155] width 7 height 7
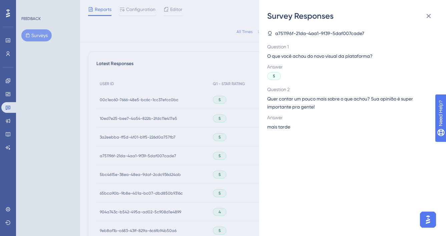
click at [278, 123] on span "mais tarde" at bounding box center [278, 127] width 23 height 8
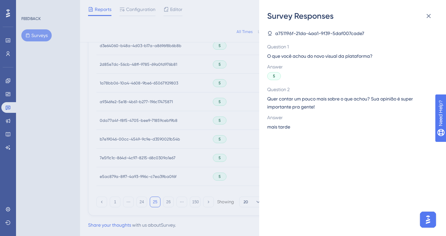
scroll to position [472, 0]
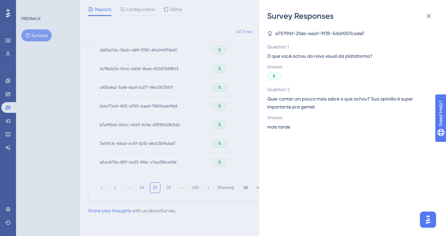
click at [90, 176] on div "Survey Responses a751196f-21da-4aa1-9f39-5daf007cade7 Question 1 O que você ach…" at bounding box center [223, 118] width 446 height 236
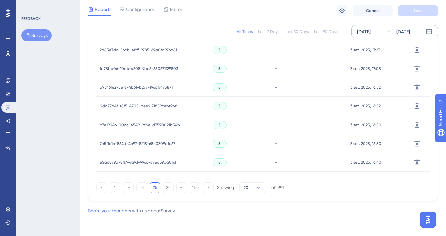
click at [158, 191] on button "25" at bounding box center [155, 187] width 11 height 11
click at [164, 189] on button "26" at bounding box center [168, 187] width 11 height 11
click at [166, 188] on button "27" at bounding box center [168, 187] width 11 height 11
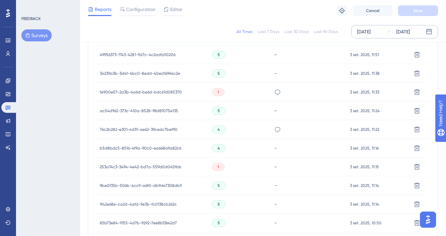
scroll to position [209, 0]
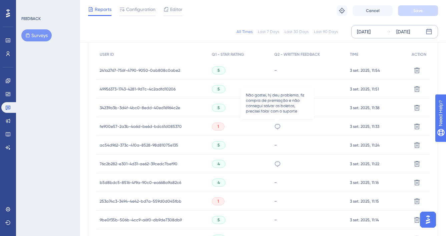
click at [277, 128] on icon at bounding box center [277, 126] width 7 height 7
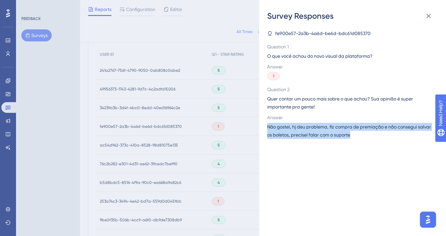
drag, startPoint x: 365, startPoint y: 132, endPoint x: 263, endPoint y: 128, distance: 102.1
click at [263, 128] on div "Survey Responses fe900e57-2a3b-4a6d-be6d-bdc61d085370 Question 1 O que você ach…" at bounding box center [352, 118] width 187 height 236
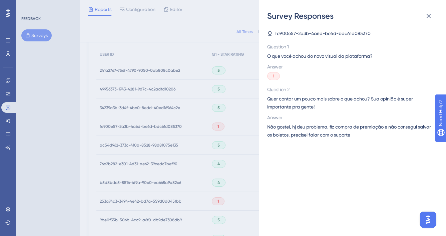
click at [255, 180] on div "Survey Responses fe900e57-2a3b-4a6d-be6d-bdc61d085370 Question 1 O que você ach…" at bounding box center [223, 118] width 446 height 236
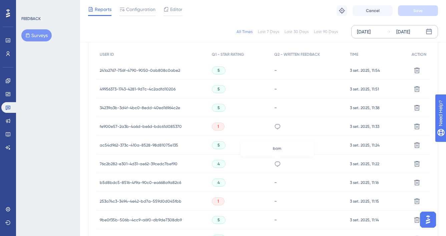
click at [278, 166] on icon at bounding box center [277, 163] width 7 height 7
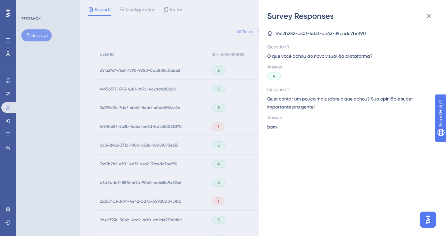
click at [194, 156] on div "Survey Responses 76c2b282-e301-4d31-ae62-39cedc7bef90 Question 1 O que você ach…" at bounding box center [223, 118] width 446 height 236
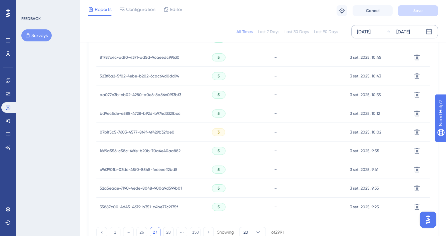
scroll to position [472, 0]
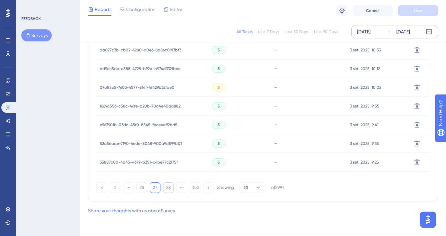
click at [170, 190] on button "28" at bounding box center [168, 187] width 11 height 11
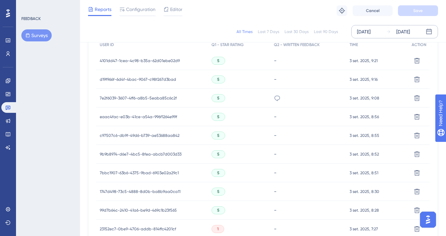
scroll to position [214, 0]
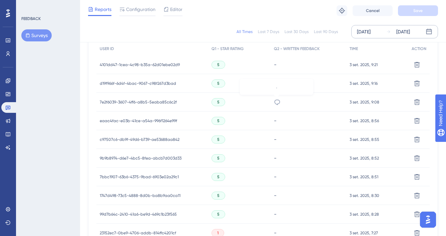
click at [277, 102] on icon at bounding box center [277, 102] width 7 height 7
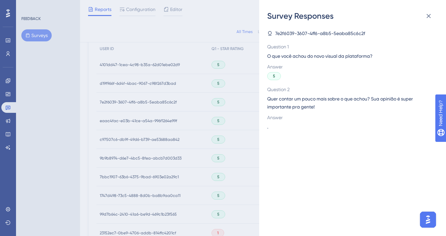
click at [188, 137] on div "Survey Responses 7e2f6039-3607-4ff6-a8b5-5eaba85c6c2f Question 1 O que você ach…" at bounding box center [223, 118] width 446 height 236
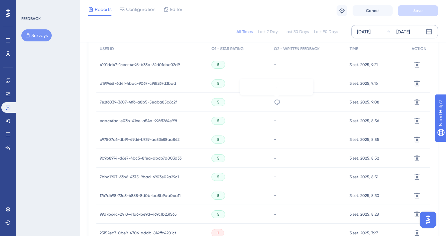
click at [275, 103] on icon at bounding box center [277, 102] width 7 height 7
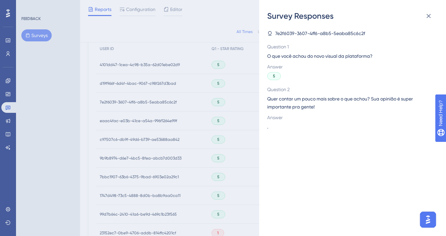
click at [151, 141] on div "Survey Responses 7e2f6039-3607-4ff6-a8b5-5eaba85c6c2f Question 1 O que você ach…" at bounding box center [223, 118] width 446 height 236
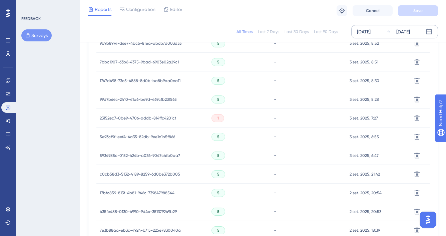
scroll to position [472, 0]
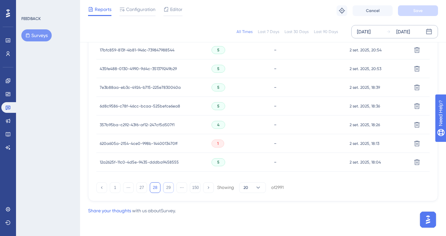
click at [172, 191] on button "29" at bounding box center [168, 187] width 11 height 11
click at [165, 190] on button "30" at bounding box center [168, 187] width 11 height 11
click at [278, 69] on icon at bounding box center [277, 68] width 7 height 7
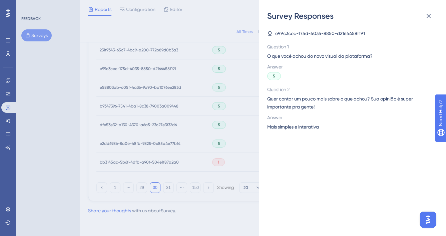
click at [298, 127] on span "Mais simples e interativa" at bounding box center [293, 127] width 52 height 8
click at [212, 125] on div "Survey Responses e99c3cec-175d-4035-8850-d2166458f191 Question 1 O que você ach…" at bounding box center [223, 118] width 446 height 236
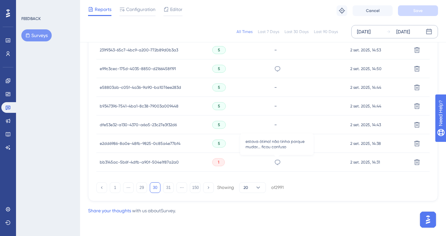
click at [276, 163] on icon at bounding box center [277, 162] width 7 height 7
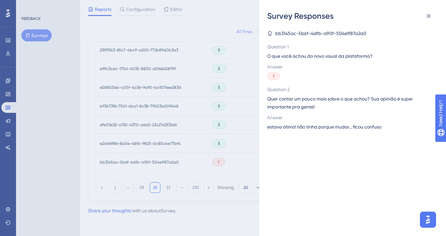
click at [295, 126] on span "estava ótimo! não tinha porque mudar... ficou confuso" at bounding box center [324, 127] width 114 height 8
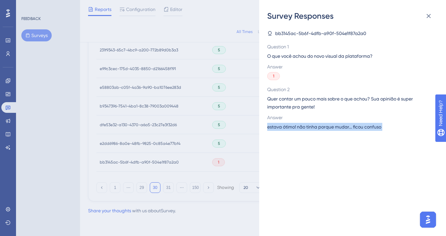
click at [295, 126] on span "estava ótimo! não tinha porque mudar... ficou confuso" at bounding box center [324, 127] width 114 height 8
click at [343, 123] on span "estava ótimo! não tinha porque mudar... ficou confuso" at bounding box center [324, 127] width 114 height 8
click at [342, 124] on span "estava ótimo! não tinha porque mudar... ficou confuso" at bounding box center [324, 127] width 114 height 8
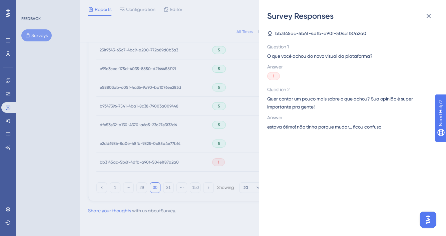
click at [333, 125] on span "estava ótimo! não tinha porque mudar... ficou confuso" at bounding box center [324, 127] width 114 height 8
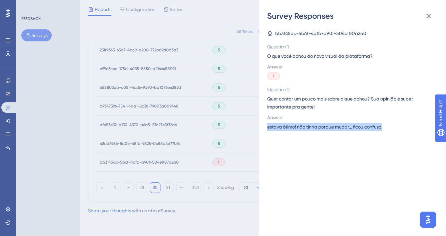
click at [333, 125] on span "estava ótimo! não tinha porque mudar... ficou confuso" at bounding box center [324, 127] width 114 height 8
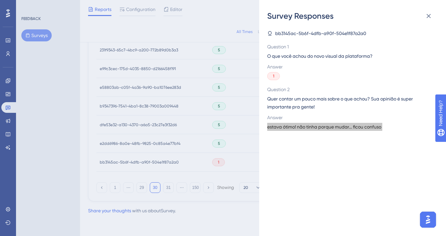
scroll to position [468, 0]
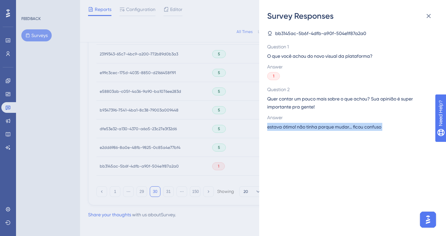
click at [187, 131] on div "Survey Responses bb3145ac-5b6f-4dfb-a90f-504e1f87a2a0 Question 1 O que você ach…" at bounding box center [223, 118] width 446 height 236
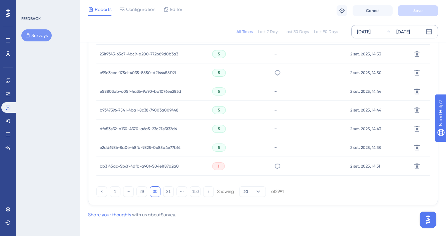
click at [170, 193] on button "31" at bounding box center [168, 191] width 11 height 11
click at [171, 190] on button "32" at bounding box center [168, 191] width 11 height 11
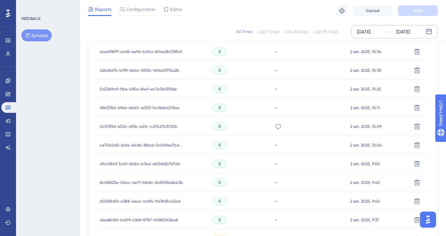
scroll to position [392, 0]
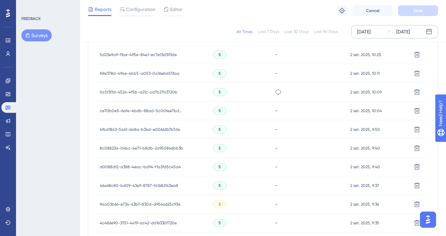
click at [280, 96] on div "fácil de compreender" at bounding box center [278, 92] width 7 height 19
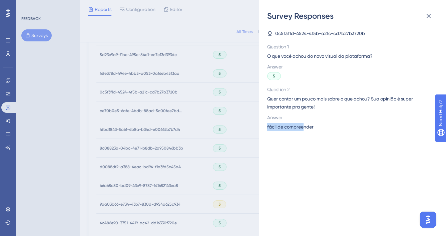
click at [303, 123] on div "Answer fácil de compreender" at bounding box center [349, 121] width 165 height 17
click at [301, 126] on span "fácil de compreender" at bounding box center [290, 127] width 46 height 8
drag, startPoint x: 301, startPoint y: 126, endPoint x: 298, endPoint y: 129, distance: 3.5
click at [300, 126] on span "fácil de compreender" at bounding box center [290, 127] width 46 height 8
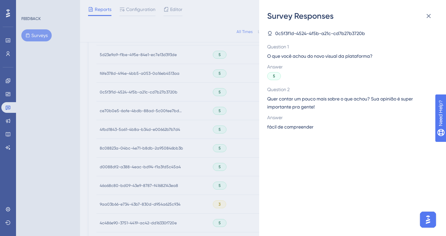
click at [298, 124] on span "fácil de compreender" at bounding box center [290, 127] width 46 height 8
click at [227, 156] on div "Survey Responses 0c5f3f1d-4524-4f5b-a21c-cd7b27b3720b Question 1 O que você ach…" at bounding box center [223, 118] width 446 height 236
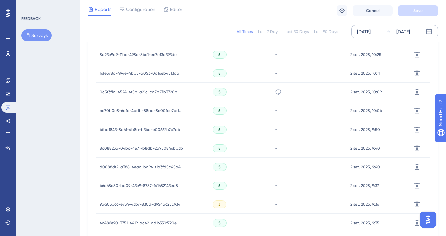
scroll to position [472, 0]
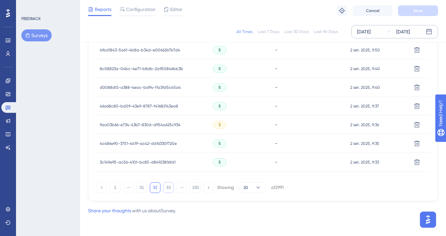
click at [172, 187] on button "33" at bounding box center [168, 187] width 11 height 11
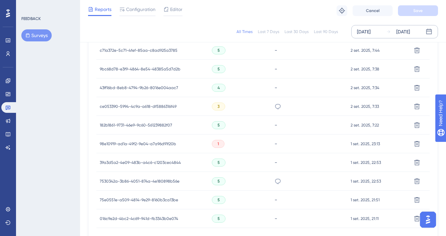
scroll to position [420, 0]
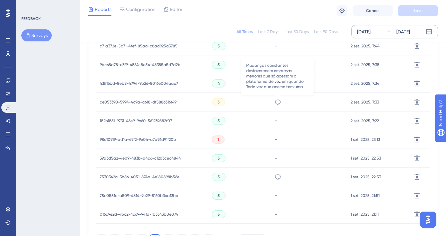
click at [276, 99] on icon at bounding box center [277, 102] width 7 height 7
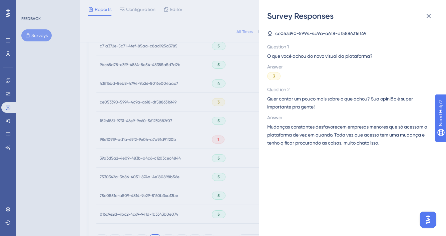
click at [345, 132] on span "Mudanças constantes desfavorecem empresas menores que só acessam a plataforma d…" at bounding box center [349, 135] width 165 height 24
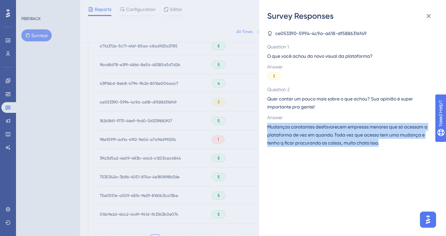
drag, startPoint x: 395, startPoint y: 146, endPoint x: 263, endPoint y: 126, distance: 133.2
click at [263, 126] on div "Survey Responses ce053390-5994-4c9a-a618-df5886316f49 Question 1 O que você ach…" at bounding box center [352, 118] width 187 height 236
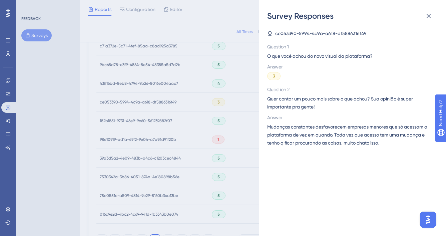
click at [236, 127] on div "Survey Responses ce053390-5994-4c9a-a618-df5886316f49 Question 1 O que você ach…" at bounding box center [223, 118] width 446 height 236
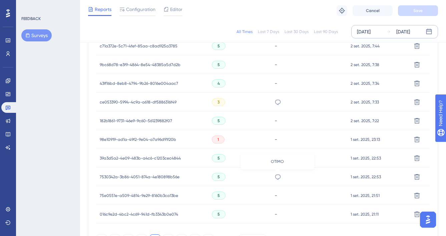
click at [274, 177] on icon at bounding box center [277, 176] width 7 height 7
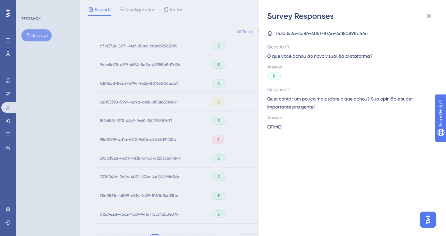
click at [275, 125] on span "OTIMO" at bounding box center [274, 127] width 14 height 8
click at [283, 137] on div "7530342a-3b86-4051-874a-4e180898b56e Question 1 O que você achou do novo visual…" at bounding box center [355, 128] width 176 height 214
click at [253, 151] on div "Survey Responses 7530342a-3b86-4051-874a-4e180898b56e Question 1 O que você ach…" at bounding box center [223, 118] width 446 height 236
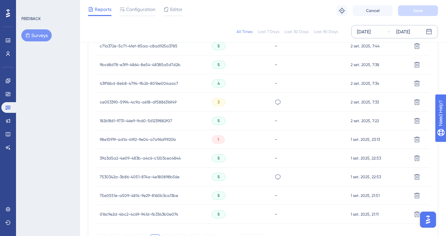
scroll to position [472, 0]
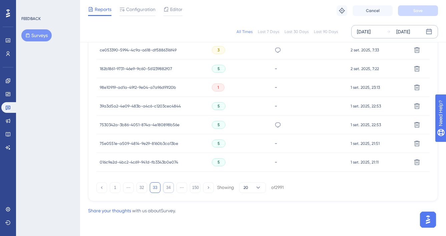
click at [169, 186] on button "34" at bounding box center [168, 187] width 11 height 11
click at [173, 189] on button "35" at bounding box center [168, 187] width 11 height 11
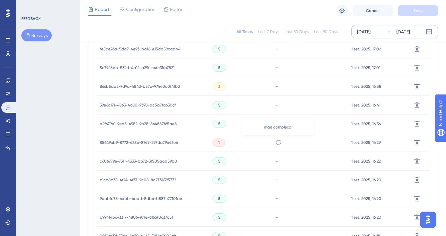
click at [277, 145] on icon at bounding box center [278, 142] width 7 height 7
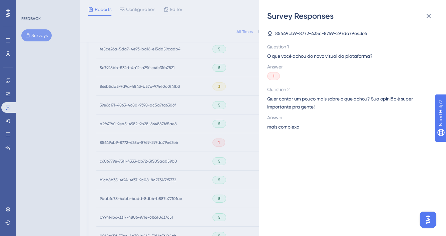
click at [284, 128] on span "mais complexa" at bounding box center [283, 127] width 32 height 8
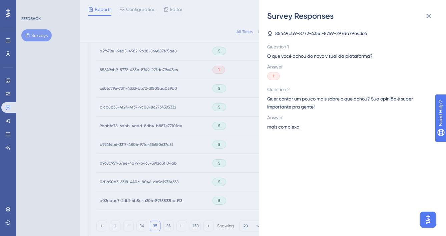
click at [224, 136] on div "Survey Responses 85649cb9-8772-435c-8749-297da79e43e6 Question 1 O que você ach…" at bounding box center [223, 118] width 446 height 236
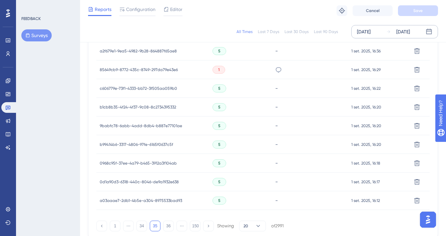
scroll to position [472, 0]
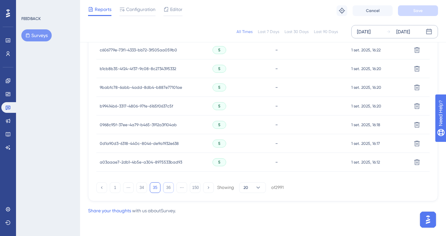
click at [166, 186] on button "36" at bounding box center [168, 187] width 11 height 11
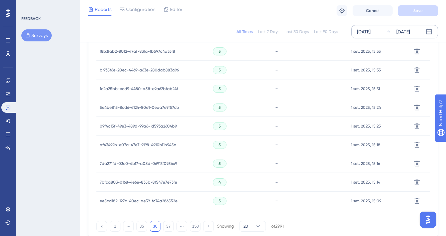
scroll to position [467, 0]
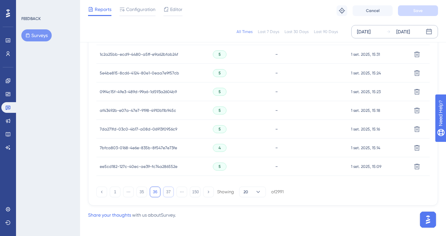
click at [166, 192] on button "37" at bounding box center [168, 191] width 11 height 11
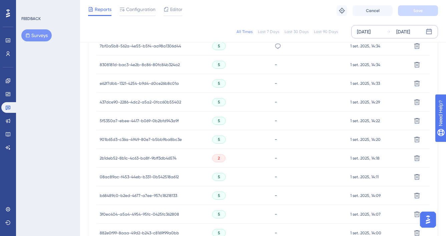
scroll to position [272, 0]
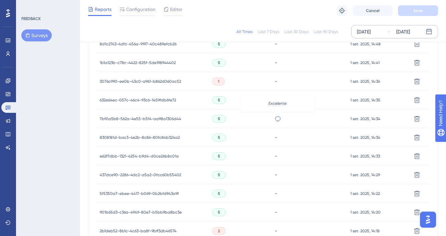
click at [276, 118] on icon at bounding box center [277, 118] width 7 height 7
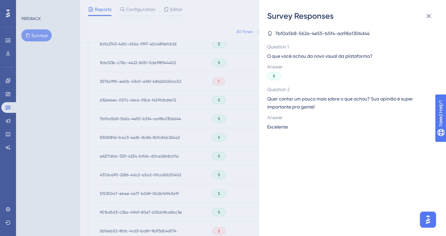
click at [279, 128] on span "Excelente" at bounding box center [277, 127] width 21 height 8
click at [263, 161] on div "Survey Responses 7bf0a5b8-562a-4e55-b5f4-aa98a1306d44 Question 1 O que você ach…" at bounding box center [352, 118] width 187 height 236
click at [218, 162] on div "Survey Responses 7bf0a5b8-562a-4e55-b5f4-aa98a1306d44 Question 1 O que você ach…" at bounding box center [223, 118] width 446 height 236
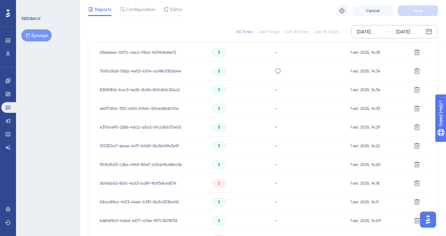
scroll to position [472, 0]
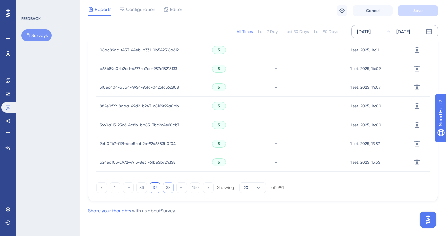
click at [169, 192] on button "38" at bounding box center [168, 187] width 11 height 11
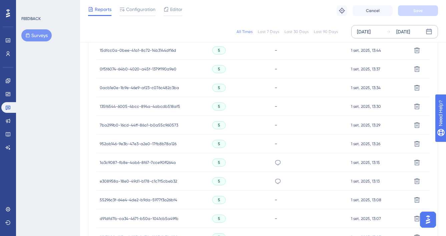
scroll to position [318, 0]
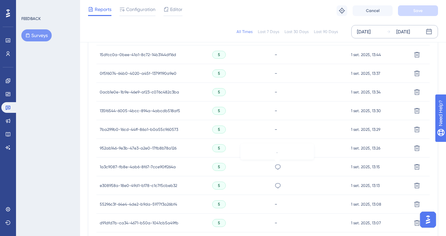
click at [277, 167] on icon at bounding box center [277, 166] width 7 height 7
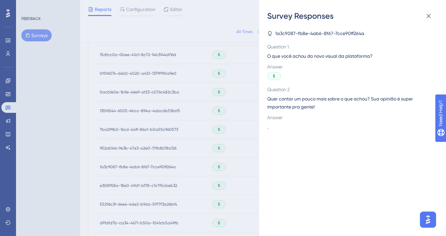
click at [213, 125] on div "Survey Responses 1a3c9087-fb8e-4ab6-8f67-7cce90ff264a Question 1 O que você ach…" at bounding box center [223, 118] width 446 height 236
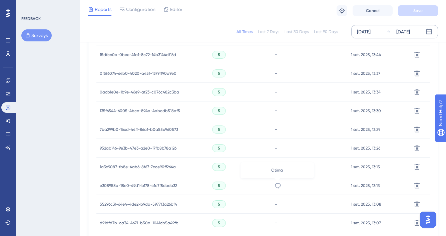
click at [274, 182] on icon at bounding box center [277, 185] width 7 height 7
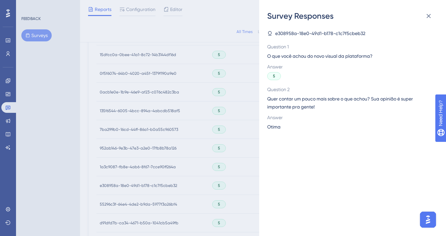
click at [274, 128] on span "Otima" at bounding box center [273, 127] width 13 height 8
click at [220, 151] on div "Survey Responses e308958a-18e0-49d1-b178-c1c7f5cbeb32 Question 1 O que você ach…" at bounding box center [223, 118] width 446 height 236
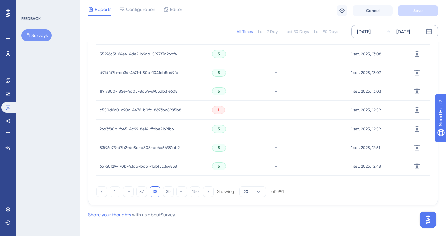
scroll to position [472, 0]
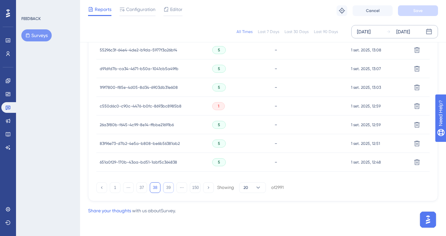
click at [168, 186] on button "39" at bounding box center [168, 187] width 11 height 11
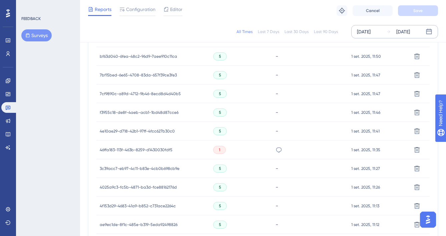
scroll to position [406, 0]
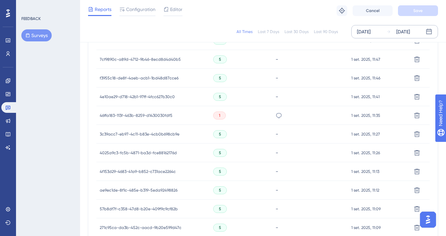
click at [274, 117] on div "Achei confuso" at bounding box center [310, 115] width 76 height 19
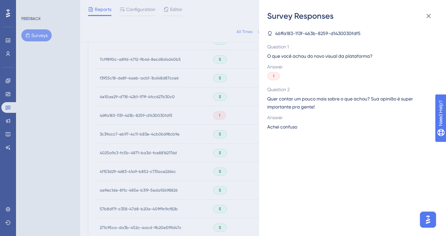
click at [292, 129] on span "Achei confuso" at bounding box center [282, 127] width 30 height 8
click at [292, 128] on span "Achei confuso" at bounding box center [282, 127] width 30 height 8
click at [235, 171] on div "Survey Responses 46ffa183-113f-463b-8259-d1430030fdf5 Question 1 O que você ach…" at bounding box center [223, 118] width 446 height 236
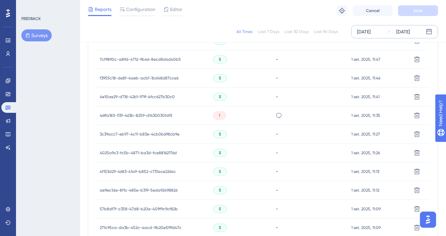
scroll to position [472, 0]
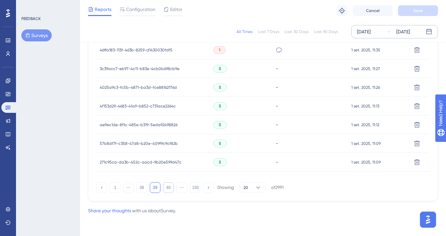
click at [171, 189] on button "40" at bounding box center [168, 187] width 11 height 11
click at [170, 187] on button "41" at bounding box center [168, 187] width 11 height 11
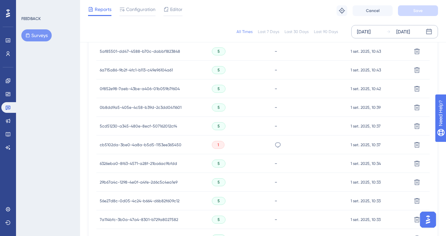
scroll to position [232, 0]
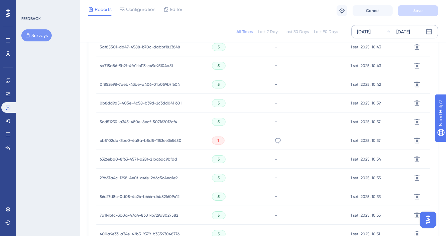
click at [279, 144] on div "A barra lateral não ficar fixa, ficou muito ruim :(" at bounding box center [277, 140] width 7 height 19
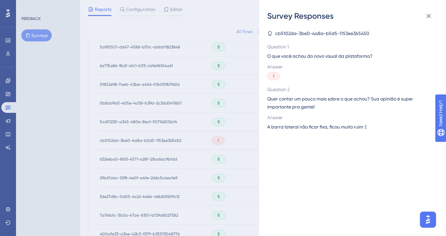
click at [307, 123] on span "A barra lateral não ficar fixa, ficou muito ruim :(" at bounding box center [316, 127] width 99 height 8
click at [216, 191] on div "Survey Responses cb5102da-3be0-4a8a-b5d5-1153ee365450 Question 1 O que você ach…" at bounding box center [223, 118] width 446 height 236
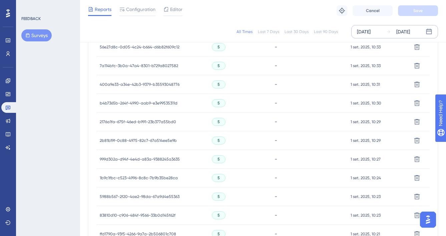
scroll to position [472, 0]
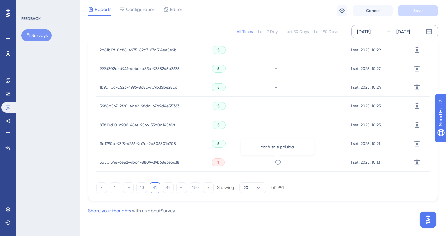
click at [277, 161] on icon at bounding box center [277, 162] width 7 height 7
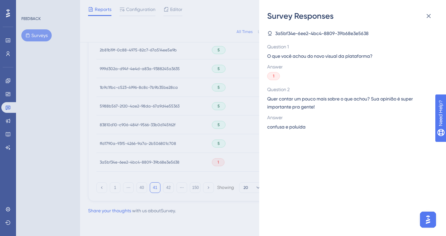
click at [291, 125] on span "confusa e poluída" at bounding box center [286, 127] width 38 height 8
click at [216, 145] on div "Survey Responses 3a5bf34e-6ee2-4bc4-8809-39b68e3e5638 Question 1 O que você ach…" at bounding box center [223, 118] width 446 height 236
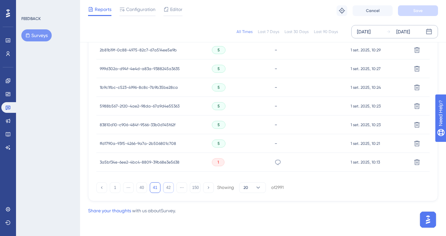
click at [169, 185] on button "42" at bounding box center [168, 187] width 11 height 11
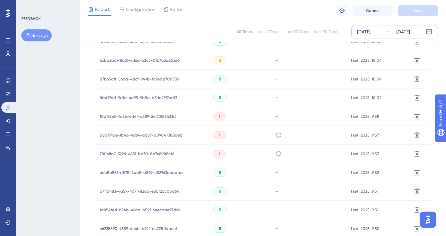
scroll to position [271, 0]
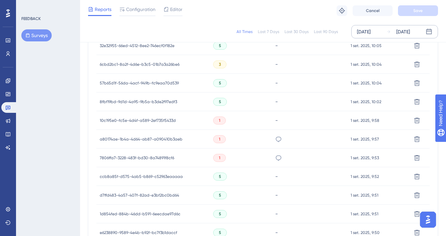
click at [277, 135] on div "Vcs mudam toda hora e não fica [PERSON_NAME]" at bounding box center [278, 139] width 7 height 19
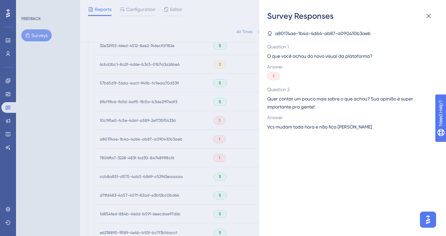
click at [290, 129] on span "Vcs mudam toda hora e não fica [PERSON_NAME]" at bounding box center [319, 127] width 105 height 8
click at [261, 151] on div "Survey Responses a80174ae-1b4a-4d64-ab87-a090410b3aeb Question 1 O que você ach…" at bounding box center [352, 118] width 187 height 236
click at [249, 155] on div "Survey Responses a80174ae-1b4a-4d64-ab87-a090410b3aeb Question 1 O que você ach…" at bounding box center [223, 118] width 446 height 236
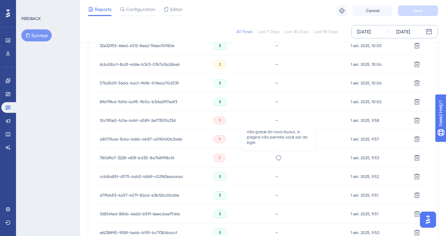
click at [278, 158] on icon at bounding box center [278, 157] width 7 height 7
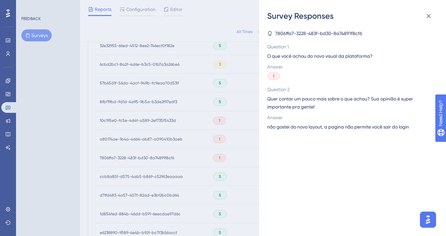
click at [300, 127] on span "não gostei do novo layout, a pagina não permite você sair do login" at bounding box center [338, 127] width 142 height 8
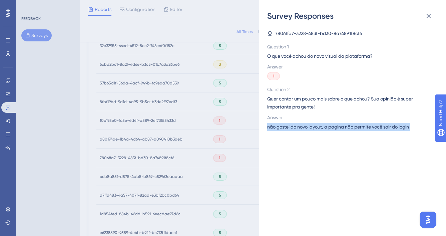
click at [300, 127] on span "não gostei do novo layout, a pagina não permite você sair do login" at bounding box center [338, 127] width 142 height 8
click at [321, 127] on span "não gostei do novo layout, a pagina não permite você sair do login" at bounding box center [338, 127] width 142 height 8
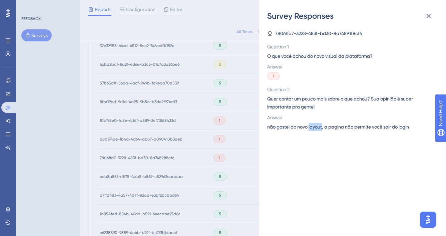
click at [321, 127] on span "não gostei do novo layout, a pagina não permite você sair do login" at bounding box center [338, 127] width 142 height 8
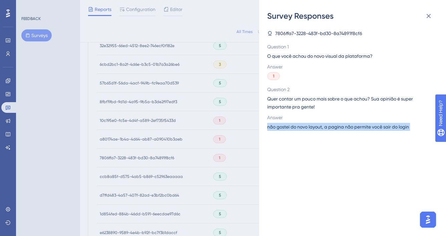
click at [321, 127] on span "não gostei do novo layout, a pagina não permite você sair do login" at bounding box center [338, 127] width 142 height 8
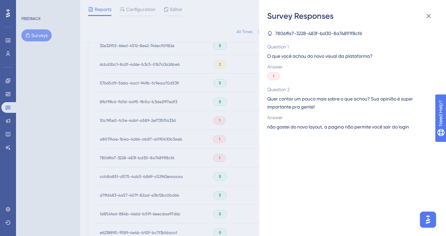
click at [201, 123] on div "Survey Responses 7806ffa7-3228-483f-bd30-8a74891f8cf6 Question 1 O que você ach…" at bounding box center [223, 118] width 446 height 236
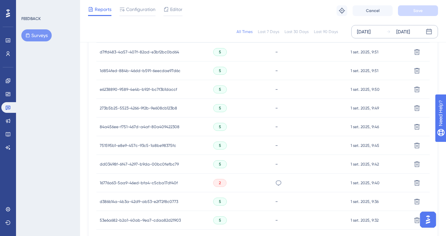
scroll to position [452, 0]
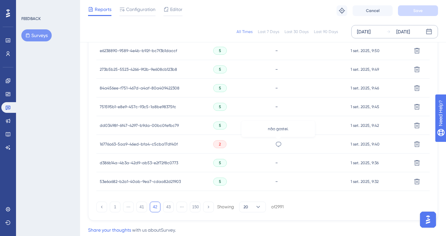
click at [309, 147] on div "não gostei." at bounding box center [310, 144] width 76 height 19
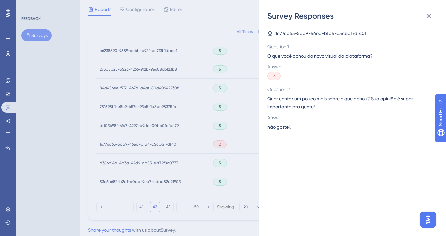
click at [284, 126] on span "não gostei." at bounding box center [278, 127] width 23 height 8
click at [284, 129] on span "não gostei." at bounding box center [278, 127] width 23 height 8
click at [174, 137] on div "Survey Responses 16776a63-5aa9-46ed-bfa4-c5cba17df40f Question 1 O que você ach…" at bounding box center [223, 118] width 446 height 236
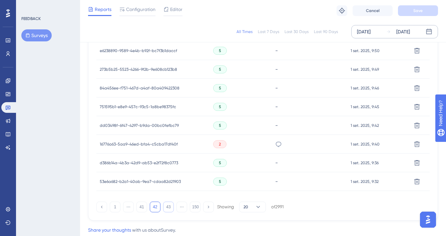
click at [167, 206] on button "43" at bounding box center [168, 206] width 11 height 11
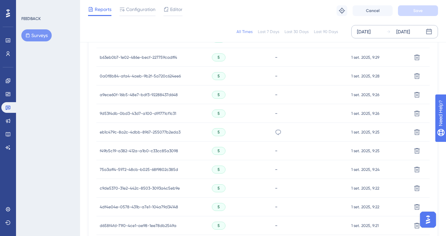
scroll to position [236, 0]
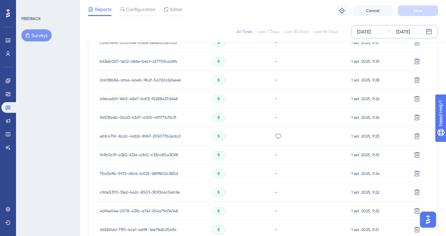
click at [279, 136] on icon at bounding box center [278, 136] width 7 height 7
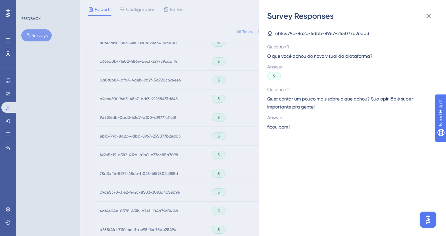
click at [277, 123] on span "ficou bom !" at bounding box center [278, 127] width 23 height 8
click at [278, 128] on span "ficou bom !" at bounding box center [278, 127] width 23 height 8
click at [428, 16] on icon at bounding box center [428, 16] width 4 height 4
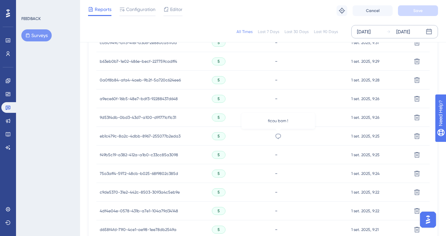
click at [279, 136] on icon at bounding box center [278, 136] width 7 height 7
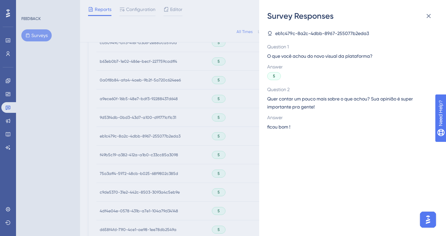
click at [270, 128] on span "ficou bom !" at bounding box center [278, 127] width 23 height 8
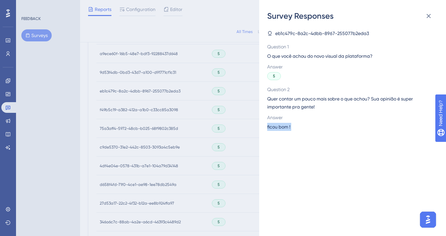
scroll to position [350, 0]
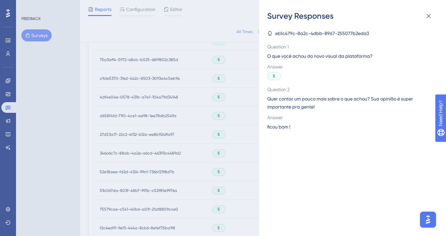
click at [244, 183] on div "Survey Responses eb1c479c-8a2c-4dbb-8967-255077b2eda3 Question 1 O que você ach…" at bounding box center [223, 118] width 446 height 236
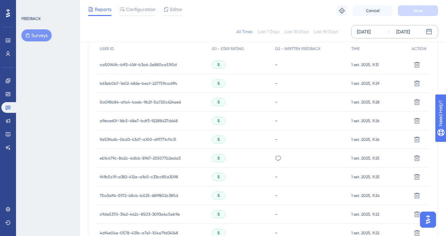
scroll to position [180, 0]
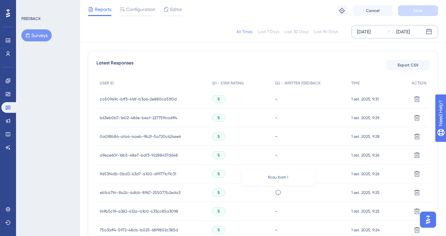
click at [277, 191] on icon at bounding box center [278, 192] width 7 height 7
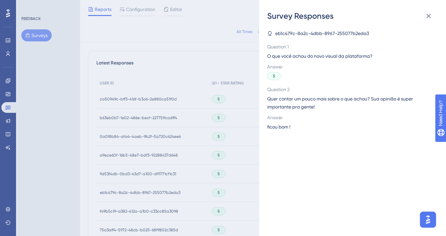
click at [275, 126] on span "ficou bom !" at bounding box center [278, 127] width 23 height 8
click at [212, 173] on div "Survey Responses eb1c479c-8a2c-4dbb-8967-255077b2eda3 Question 1 O que você ach…" at bounding box center [223, 118] width 446 height 236
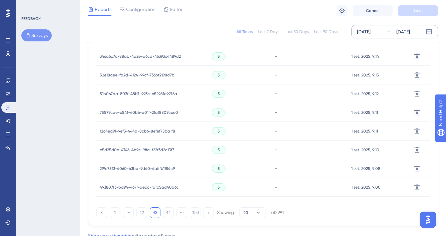
scroll to position [472, 0]
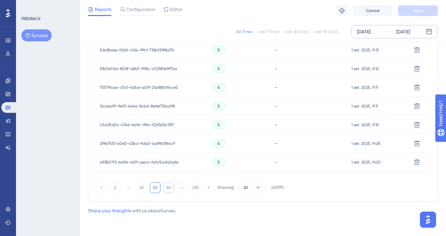
click at [170, 184] on button "44" at bounding box center [168, 187] width 11 height 11
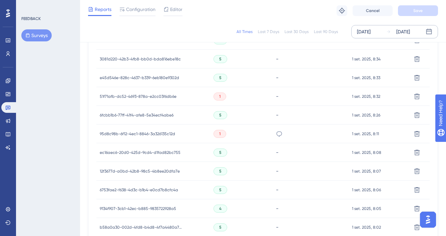
scroll to position [404, 0]
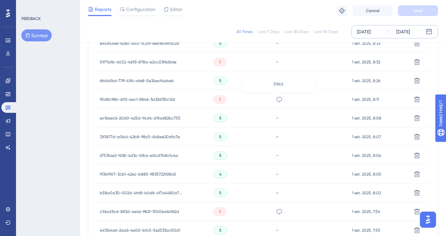
click at [279, 96] on icon at bounding box center [279, 99] width 7 height 7
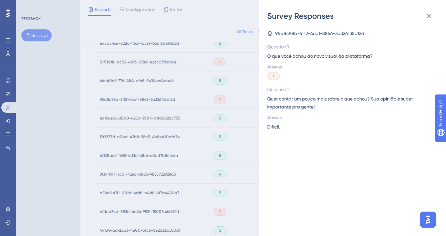
click at [269, 127] on span "Difícil." at bounding box center [273, 127] width 13 height 8
drag, startPoint x: 285, startPoint y: 171, endPoint x: 244, endPoint y: 168, distance: 41.1
click at [284, 171] on div "95d8c98b-6f12-4ec1-8846-3a326135c12d Question 1 O que você achou do novo visual…" at bounding box center [355, 128] width 176 height 214
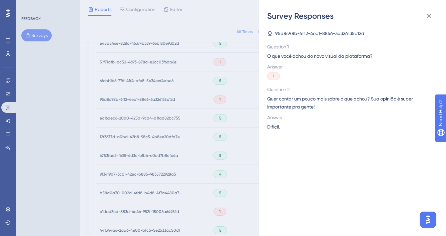
click at [227, 169] on div "Survey Responses 95d8c98b-6f12-4ec1-8846-3a326135c12d Question 1 O que você ach…" at bounding box center [223, 118] width 446 height 236
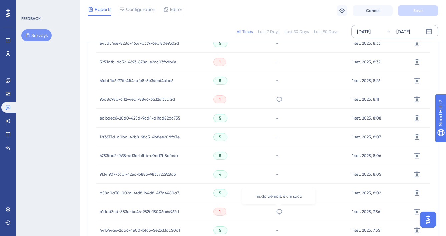
click at [280, 212] on icon at bounding box center [279, 211] width 7 height 7
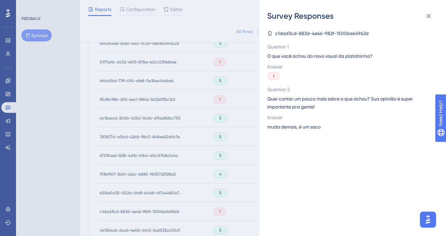
click at [301, 125] on span "muda demais, é um saco" at bounding box center [293, 127] width 53 height 8
click at [254, 171] on div "Survey Responses c1dad3cd-883d-4e46-982f-15006a64962d Question 1 O que você ach…" at bounding box center [223, 118] width 446 height 236
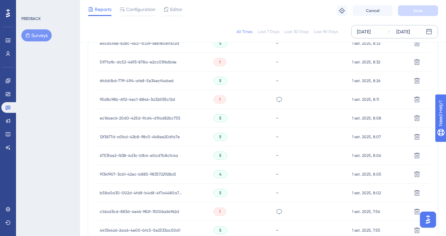
scroll to position [472, 0]
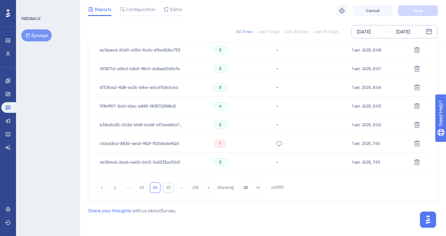
click at [164, 189] on button "45" at bounding box center [168, 187] width 11 height 11
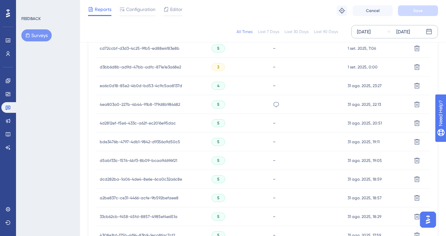
scroll to position [203, 0]
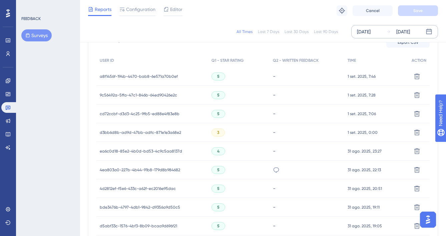
click at [274, 168] on icon at bounding box center [276, 169] width 7 height 7
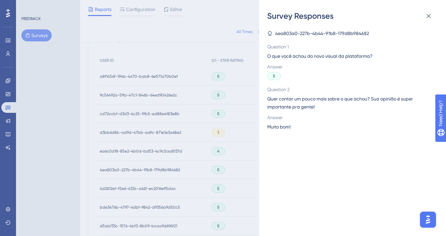
click at [273, 121] on div "Answer Muito bom!" at bounding box center [349, 121] width 165 height 17
click at [274, 123] on span "Muito bom!" at bounding box center [278, 127] width 23 height 8
click at [210, 158] on div "Survey Responses 4ea803a0-227b-4b44-91b8-179d8b984682 Question 1 O que você ach…" at bounding box center [223, 118] width 446 height 236
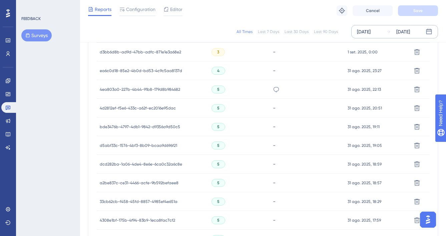
scroll to position [317, 0]
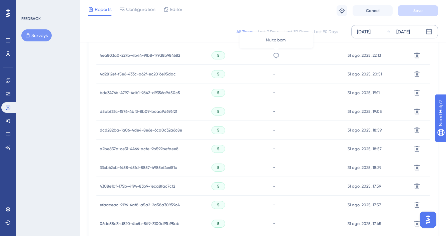
click at [274, 55] on icon at bounding box center [276, 55] width 7 height 7
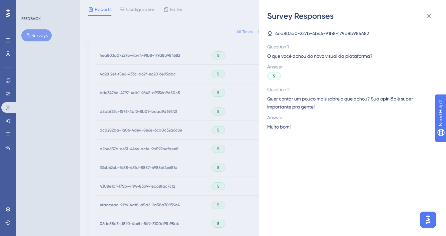
click at [205, 112] on div "Survey Responses 4ea803a0-227b-4b44-91b8-179d8b984682 Question 1 O que você ach…" at bounding box center [223, 118] width 446 height 236
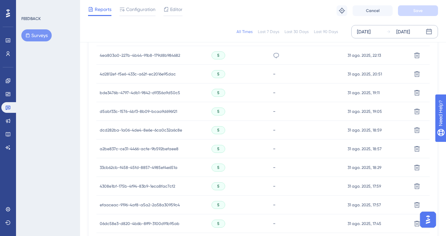
scroll to position [459, 0]
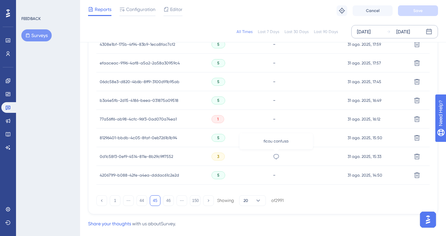
click at [276, 155] on icon at bounding box center [276, 156] width 7 height 7
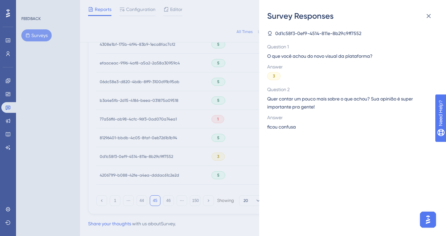
click at [287, 126] on span "ficou confusa" at bounding box center [281, 127] width 29 height 8
click at [177, 135] on div "Survey Responses 0d1c58f3-0ef9-4514-811e-8b29c9ff7552 Question 1 O que você ach…" at bounding box center [223, 118] width 446 height 236
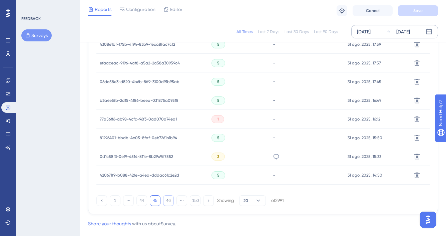
click at [168, 199] on button "46" at bounding box center [168, 200] width 11 height 11
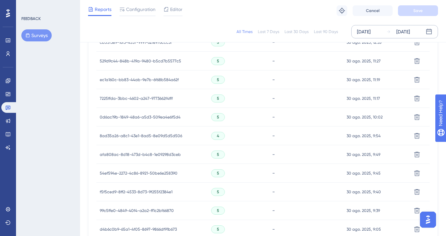
scroll to position [472, 0]
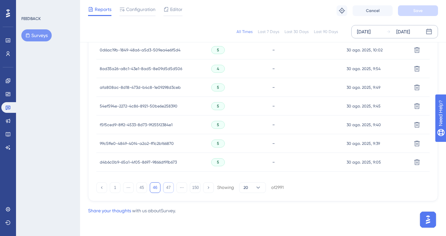
click at [169, 186] on button "47" at bounding box center [168, 187] width 11 height 11
click at [168, 185] on button "48" at bounding box center [168, 187] width 11 height 11
click at [278, 109] on icon at bounding box center [276, 106] width 7 height 7
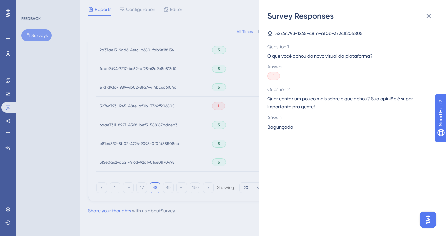
click at [279, 127] on span "Bagunçado" at bounding box center [280, 127] width 26 height 8
click at [211, 135] on div "Survey Responses 5274c793-1245-48fe-af0b-3724ff206805 Question 1 O que você ach…" at bounding box center [223, 118] width 446 height 236
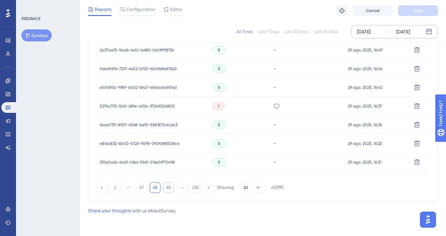
click at [166, 187] on button "49" at bounding box center [168, 187] width 11 height 11
click at [162, 190] on div "1 ⋯ 48 49 50 ⋯ 150 Showing 20 of 2991" at bounding box center [189, 187] width 187 height 11
click at [165, 189] on button "50" at bounding box center [168, 187] width 11 height 11
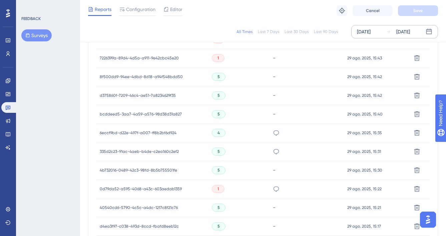
scroll to position [405, 0]
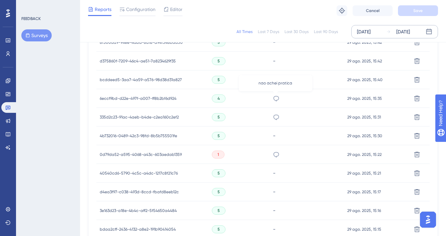
click at [273, 98] on icon at bounding box center [276, 98] width 6 height 5
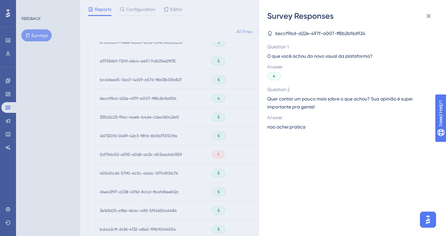
click at [278, 126] on span "nao achei pratica" at bounding box center [286, 127] width 38 height 8
click at [278, 127] on span "nao achei pratica" at bounding box center [286, 127] width 38 height 8
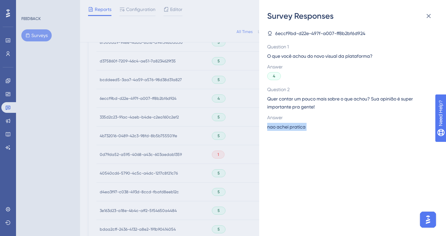
click at [278, 127] on span "nao achei pratica" at bounding box center [286, 127] width 38 height 8
click at [236, 137] on div "Survey Responses 6eccf9bd-d22e-497f-a007-ff8b2bf6d924 Question 1 O que você ach…" at bounding box center [223, 118] width 446 height 236
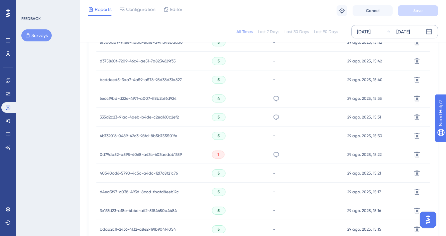
scroll to position [472, 0]
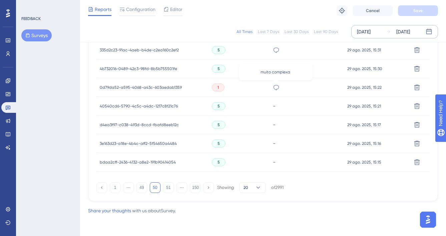
click at [275, 85] on icon at bounding box center [276, 87] width 6 height 5
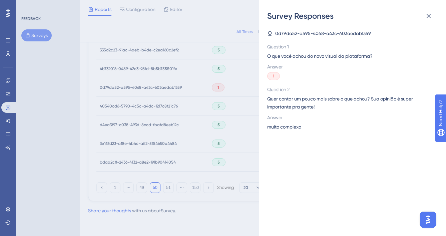
click at [276, 129] on span "muito complexa" at bounding box center [284, 127] width 34 height 8
click at [229, 96] on div "Survey Responses 0d79da52-a595-4068-a43c-603aedab1359 Question 1 O que você ach…" at bounding box center [223, 118] width 446 height 236
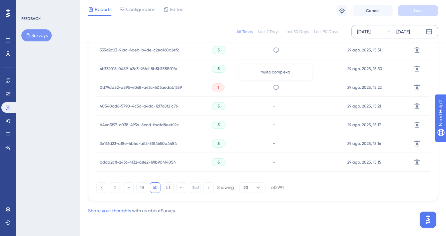
click at [278, 86] on icon at bounding box center [276, 87] width 7 height 7
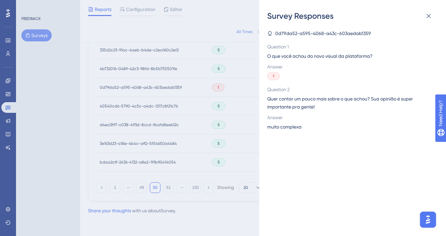
click at [292, 128] on span "muito complexa" at bounding box center [284, 127] width 34 height 8
click at [211, 142] on div "Survey Responses 0d79da52-a595-4068-a43c-603aedab1359 Question 1 O que você ach…" at bounding box center [223, 118] width 446 height 236
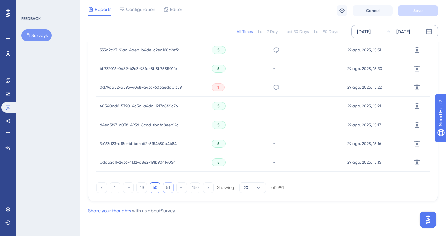
click at [167, 189] on button "51" at bounding box center [168, 187] width 11 height 11
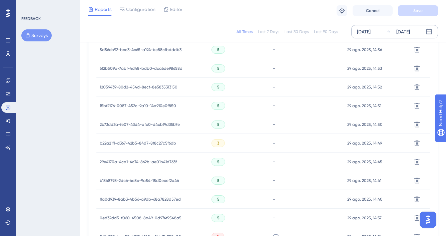
scroll to position [168, 0]
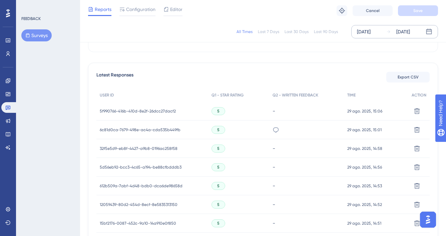
click at [275, 127] on icon at bounding box center [276, 129] width 6 height 5
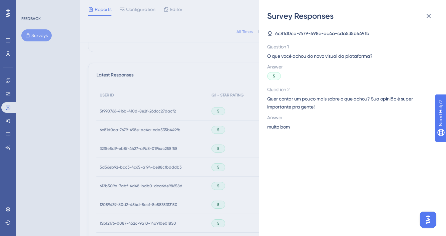
click at [271, 127] on span "muito bom" at bounding box center [278, 127] width 23 height 8
click at [226, 156] on div "Survey Responses 6c81d0ca-7679-498e-ac4a-cda535b449fb Question 1 O que você ach…" at bounding box center [223, 118] width 446 height 236
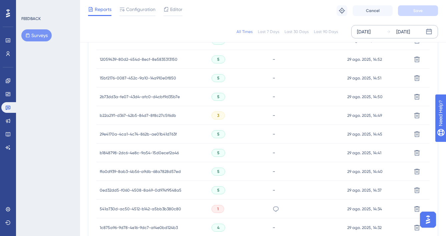
scroll to position [347, 0]
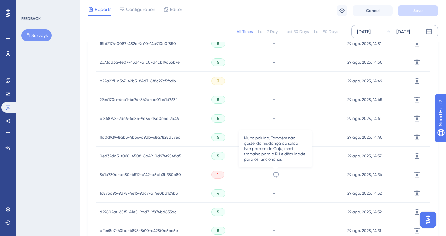
click at [275, 174] on icon at bounding box center [275, 174] width 7 height 7
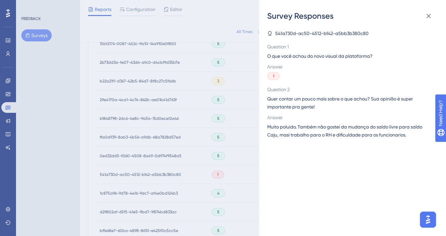
click at [344, 132] on span "Muito poluido. Também não gostei da mudança do saldo livre para saldo Caju, mas…" at bounding box center [349, 131] width 165 height 16
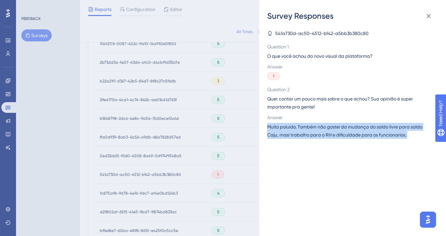
click at [344, 132] on span "Muito poluido. Também não gostei da mudança do saldo livre para saldo Caju, mas…" at bounding box center [349, 131] width 165 height 16
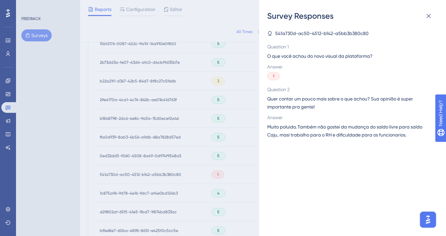
click at [235, 194] on div "Survey Responses 541a730d-ac50-4512-b142-a5bb3b380c80 Question 1 O que você ach…" at bounding box center [223, 118] width 446 height 236
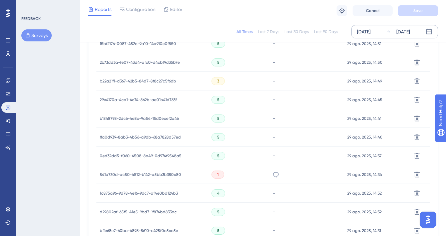
scroll to position [463, 0]
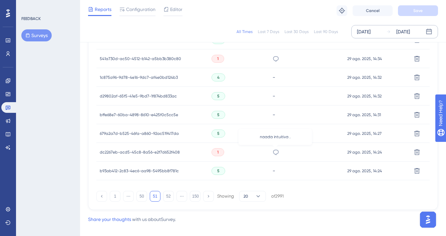
click at [275, 151] on icon at bounding box center [275, 152] width 7 height 7
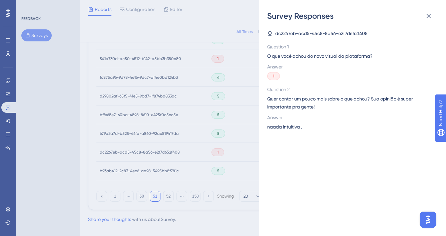
click at [284, 129] on span "naada intuitiva ." at bounding box center [284, 127] width 35 height 8
click at [284, 128] on span "naada intuitiva ." at bounding box center [284, 127] width 35 height 8
click at [168, 197] on div "Survey Responses dc2267eb-acd5-45c8-8a56-e2f7d652f408 Question 1 O que você ach…" at bounding box center [223, 118] width 446 height 236
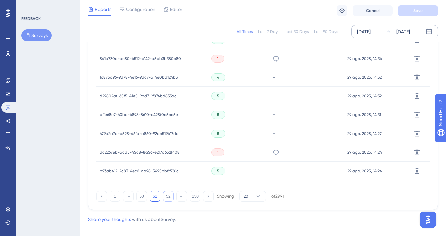
click at [168, 194] on button "52" at bounding box center [168, 196] width 11 height 11
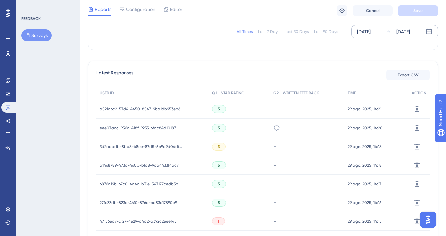
scroll to position [238, 0]
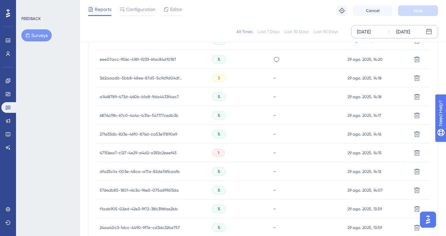
click at [271, 54] on div "." at bounding box center [307, 59] width 75 height 19
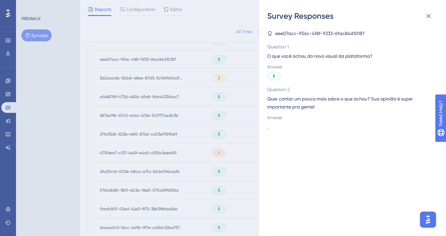
click at [228, 98] on div "Survey Responses eee07acc-956c-418f-9233-6fac84d10187 Question 1 O que você ach…" at bounding box center [223, 118] width 446 height 236
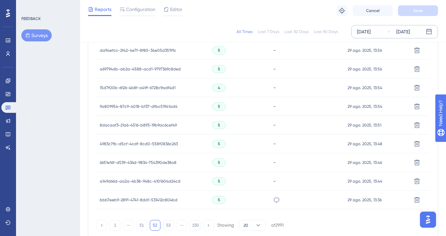
scroll to position [472, 0]
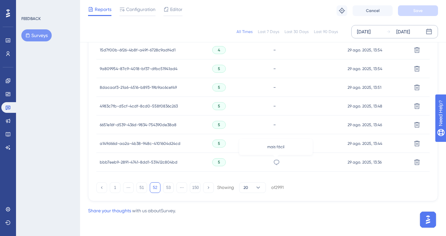
click at [276, 161] on icon at bounding box center [276, 162] width 7 height 7
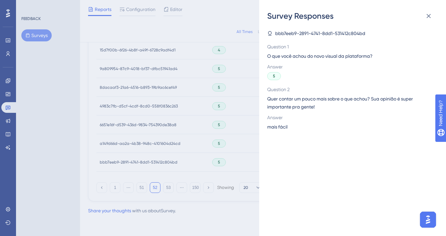
click at [277, 126] on span "mais fácil" at bounding box center [277, 127] width 20 height 8
click at [176, 150] on div "Survey Responses bbb7eeb9-2891-4741-8dd1-531412c804bd Question 1 O que você ach…" at bounding box center [223, 118] width 446 height 236
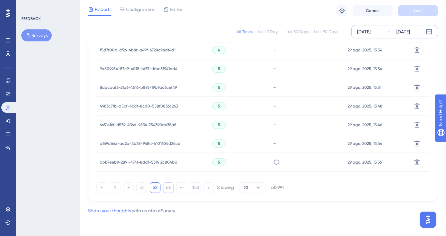
click at [171, 188] on button "53" at bounding box center [168, 187] width 11 height 11
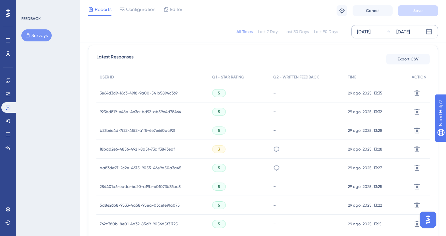
scroll to position [177, 0]
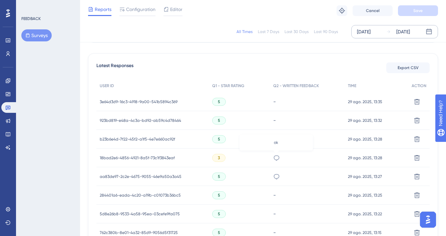
click at [275, 159] on icon at bounding box center [276, 157] width 7 height 7
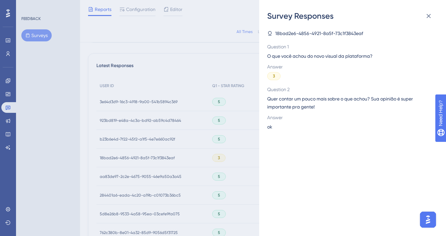
click at [218, 153] on div "Survey Responses 18bad2e6-4856-4921-8a5f-73c1f3843eaf Question 1 O que você ach…" at bounding box center [223, 118] width 446 height 236
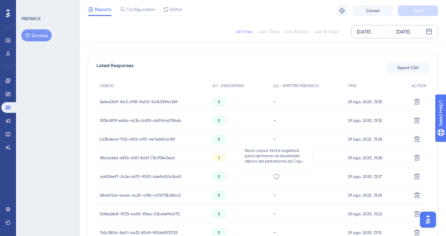
click at [276, 176] on icon at bounding box center [276, 176] width 7 height 7
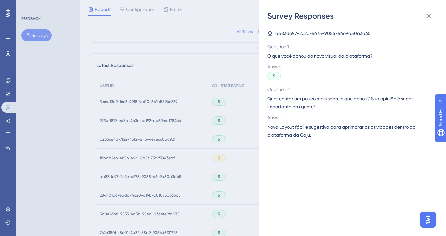
click at [304, 132] on span "Nova Layout fácil e sugestiva para aprimorar as atividades dentro da plataforma…" at bounding box center [349, 131] width 165 height 16
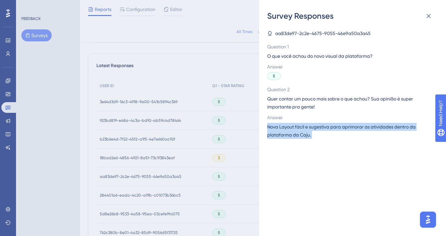
click at [304, 132] on span "Nova Layout fácil e sugestiva para aprimorar as atividades dentro da plataforma…" at bounding box center [349, 131] width 165 height 16
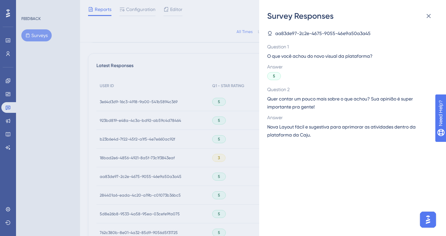
click at [243, 153] on div "Survey Responses aa83de97-2c2e-4675-9055-46e9a50a3a45 Question 1 O que você ach…" at bounding box center [223, 118] width 446 height 236
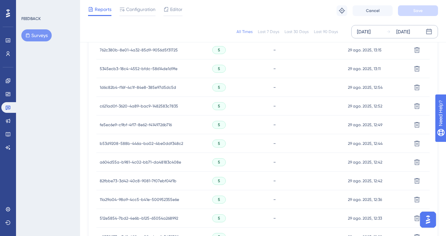
scroll to position [472, 0]
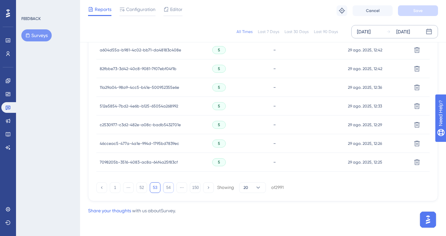
click at [165, 188] on button "54" at bounding box center [168, 187] width 11 height 11
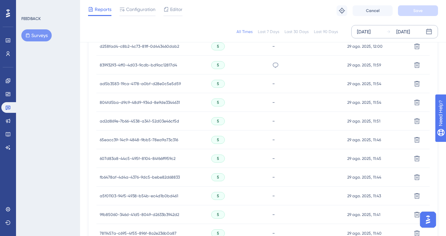
scroll to position [322, 0]
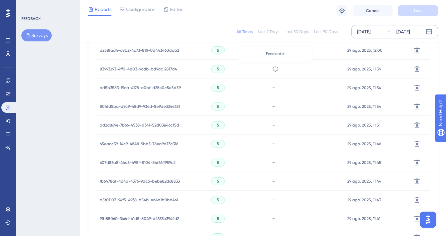
click at [277, 70] on icon at bounding box center [275, 69] width 7 height 7
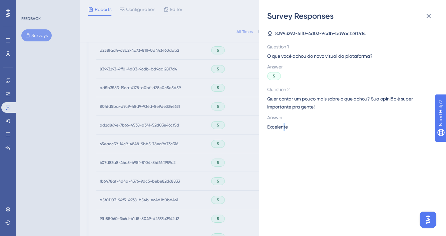
click at [284, 127] on span "Excelente" at bounding box center [277, 127] width 21 height 8
click at [233, 131] on div "Survey Responses 83993293-4ff0-4d03-9cdb-bd9ac12817d4 Question 1 O que você ach…" at bounding box center [223, 118] width 446 height 236
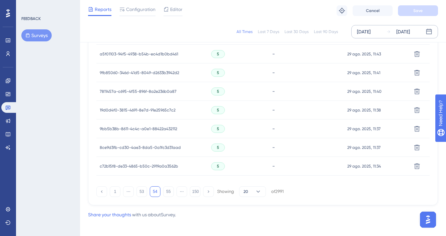
scroll to position [472, 0]
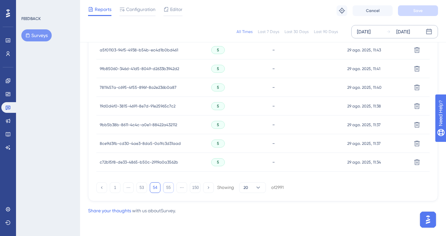
click at [168, 191] on button "55" at bounding box center [168, 187] width 11 height 11
click at [170, 185] on button "56" at bounding box center [168, 187] width 11 height 11
click at [169, 184] on button "57" at bounding box center [168, 187] width 11 height 11
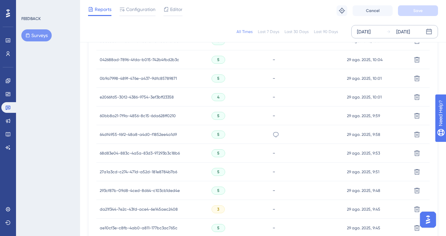
scroll to position [343, 0]
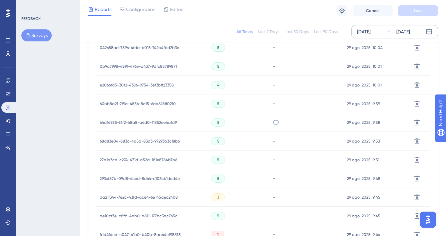
click at [279, 122] on div "Praticidade" at bounding box center [306, 122] width 75 height 19
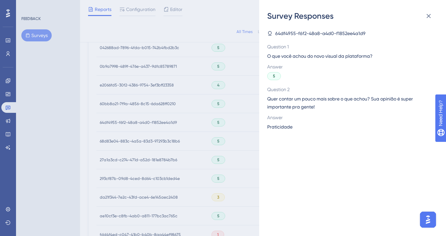
click at [285, 128] on span "Praticidade" at bounding box center [279, 127] width 25 height 8
click at [215, 130] on div "Survey Responses 64df4955-f6f2-48a8-a4d0-f1852ee4a1d9 Question 1 O que você ach…" at bounding box center [223, 118] width 446 height 236
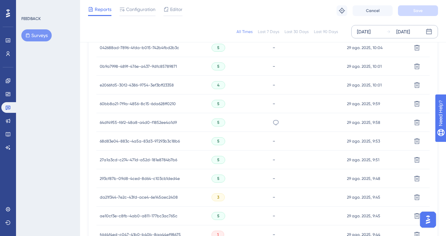
scroll to position [472, 0]
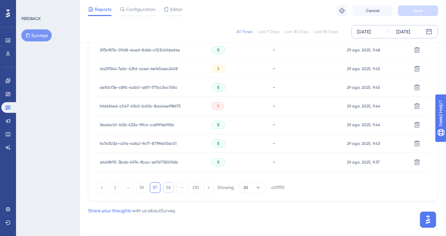
click at [169, 187] on button "58" at bounding box center [168, 187] width 11 height 11
click at [167, 184] on button "59" at bounding box center [168, 187] width 11 height 11
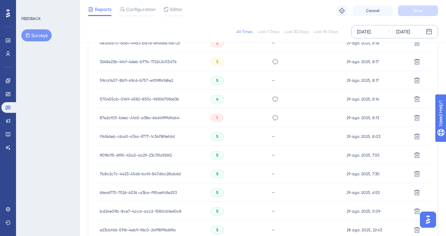
scroll to position [332, 0]
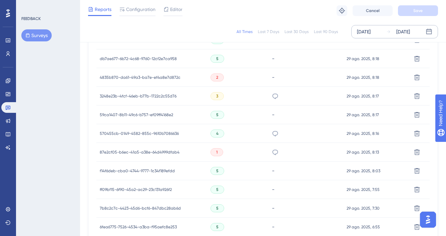
click at [274, 102] on div "muda muito o tempo todo. Cada mês está diferente." at bounding box center [275, 96] width 7 height 19
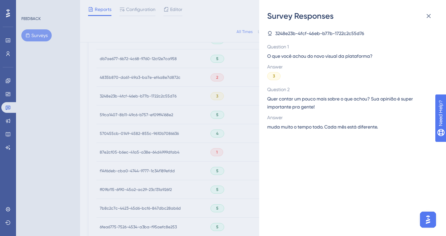
click at [297, 128] on span "muda muito o tempo todo. Cada mês está diferente." at bounding box center [322, 127] width 111 height 8
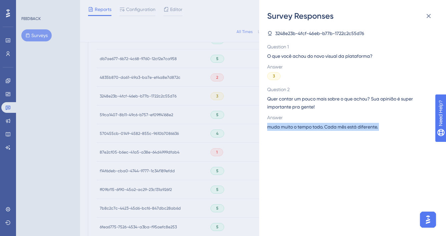
click at [297, 128] on span "muda muito o tempo todo. Cada mês está diferente." at bounding box center [322, 127] width 111 height 8
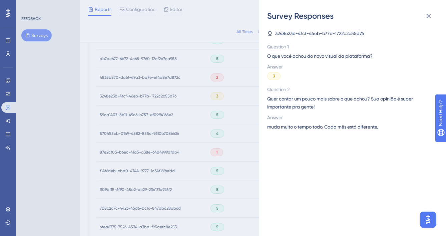
click at [245, 134] on div "Survey Responses 3248e23b-4fcf-46eb-b77b-1722c2c55d76 Question 1 O que você ach…" at bounding box center [223, 118] width 446 height 236
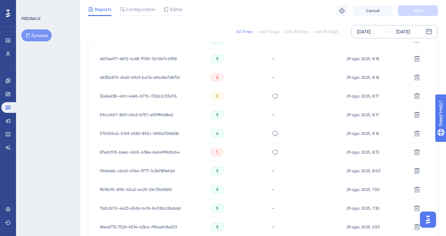
click at [270, 132] on div "Ainda não acostumei" at bounding box center [305, 133] width 75 height 19
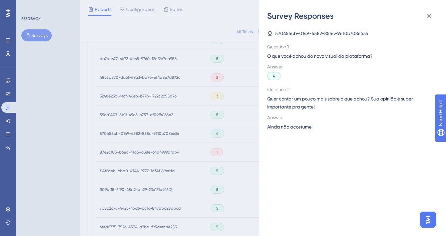
click at [289, 126] on span "Ainda não acostumei" at bounding box center [289, 127] width 45 height 8
click at [231, 81] on div "Survey Responses 570455cb-0149-4582-855c-9610b7086636 Question 1 O que você ach…" at bounding box center [223, 118] width 446 height 236
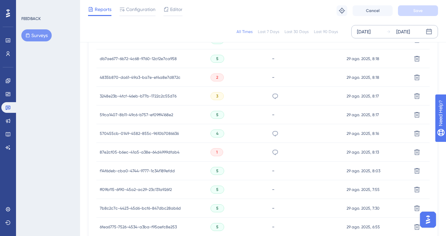
scroll to position [409, 0]
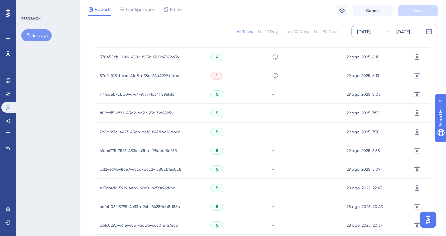
click at [278, 72] on div "Não consigo localizar os itens com tanta facilidade, como anteriormente," at bounding box center [305, 75] width 75 height 19
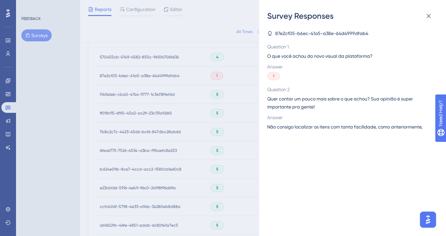
click at [297, 125] on span "Não consigo localizar os itens com tanta facilidade, como anteriormente," at bounding box center [344, 127] width 155 height 8
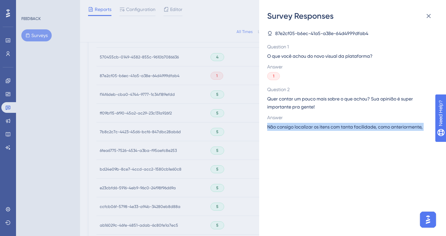
click at [297, 125] on span "Não consigo localizar os itens com tanta facilidade, como anteriormente," at bounding box center [344, 127] width 155 height 8
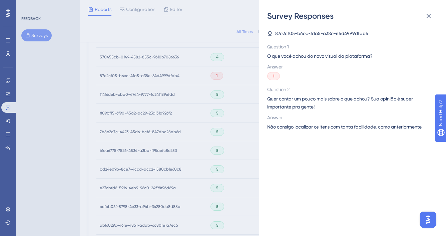
click at [209, 140] on div "Survey Responses 87e2cf05-b6ec-41a5-a38e-64d4999dfab4 Question 1 O que você ach…" at bounding box center [223, 118] width 446 height 236
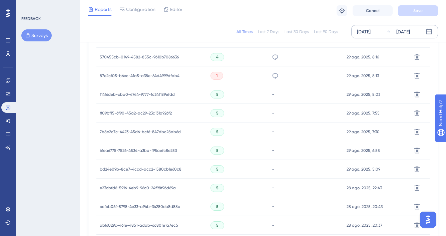
scroll to position [472, 0]
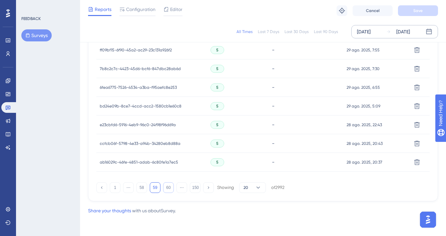
click at [170, 191] on button "60" at bounding box center [168, 187] width 11 height 11
click at [166, 188] on button "61" at bounding box center [168, 187] width 11 height 11
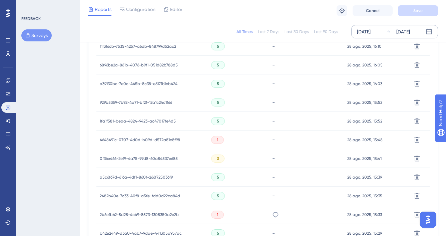
scroll to position [341, 0]
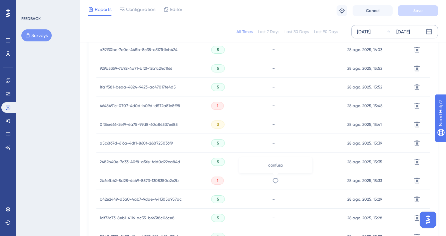
click at [272, 179] on icon at bounding box center [275, 180] width 7 height 7
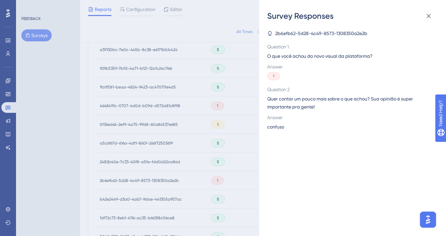
click at [277, 128] on span "confuso" at bounding box center [275, 127] width 17 height 8
click at [186, 143] on div "Survey Responses 2b6efb62-5d28-4c49-8573-1308350a2e2b Question 1 O que você ach…" at bounding box center [223, 118] width 446 height 236
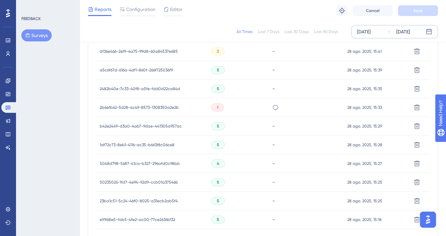
scroll to position [472, 0]
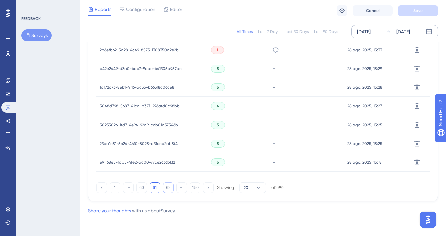
click at [171, 190] on button "62" at bounding box center [168, 187] width 11 height 11
click at [278, 162] on icon at bounding box center [275, 162] width 7 height 7
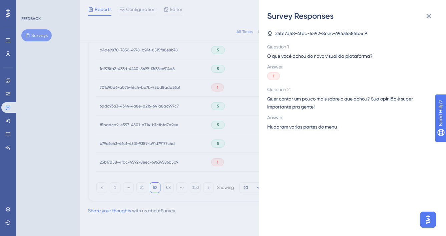
click at [294, 129] on span "Mudaram varias partes do menu" at bounding box center [302, 127] width 70 height 8
drag, startPoint x: 180, startPoint y: 142, endPoint x: 175, endPoint y: 175, distance: 33.3
click at [179, 142] on div "Survey Responses 25b17d58-4fbc-4592-8eec-69634586b5c9 Question 1 O que você ach…" at bounding box center [223, 118] width 446 height 236
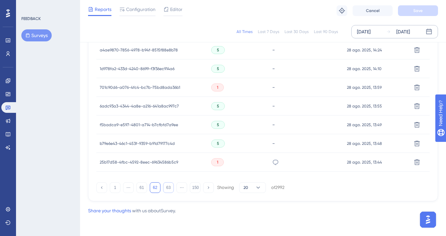
click at [172, 187] on button "63" at bounding box center [168, 187] width 11 height 11
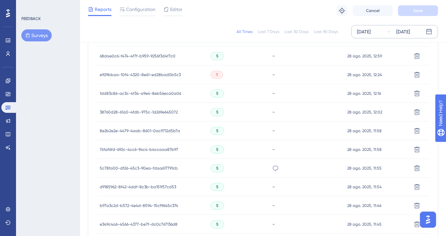
scroll to position [348, 0]
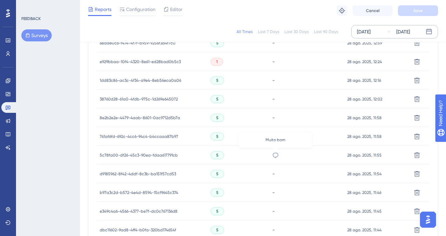
click at [274, 156] on icon at bounding box center [275, 155] width 7 height 7
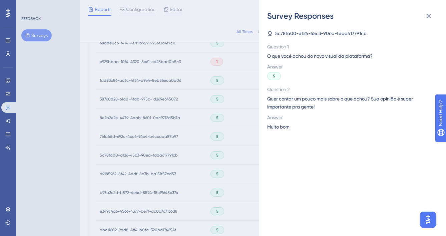
click at [277, 122] on div "Answer Muito bom" at bounding box center [349, 121] width 165 height 17
click at [276, 125] on span "Muito bom" at bounding box center [278, 127] width 22 height 8
click at [203, 175] on div "Survey Responses 5c78fa00-df26-45c3-90ea-fdaa617791cb Question 1 O que você ach…" at bounding box center [223, 118] width 446 height 236
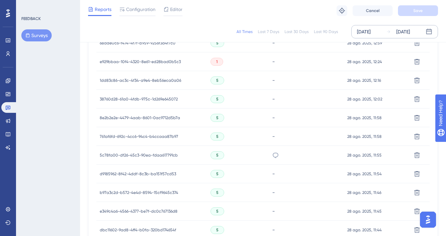
scroll to position [472, 0]
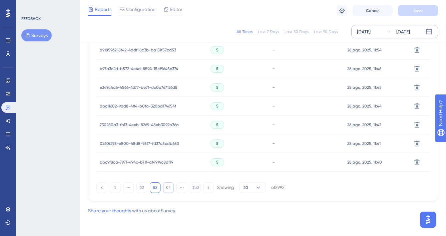
click at [167, 186] on button "64" at bounding box center [168, 187] width 11 height 11
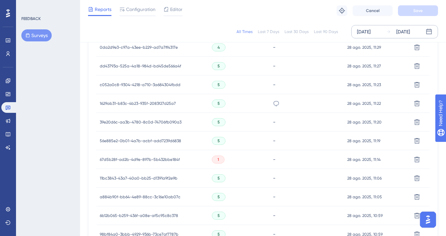
scroll to position [341, 0]
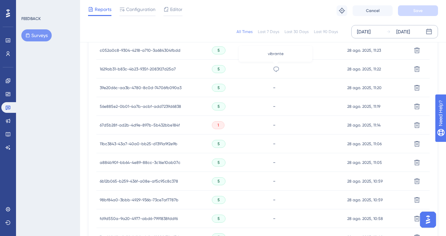
click at [274, 70] on icon at bounding box center [276, 68] width 6 height 5
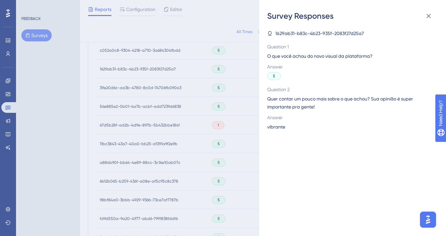
click at [280, 127] on span "vibrante" at bounding box center [276, 127] width 18 height 8
click at [243, 135] on div "Survey Responses 1629ab31-b83c-4b23-935f-2083f27d25a7 Question 1 O que você ach…" at bounding box center [223, 118] width 446 height 236
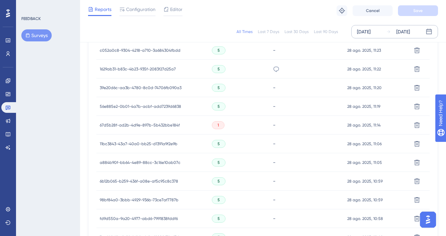
scroll to position [472, 0]
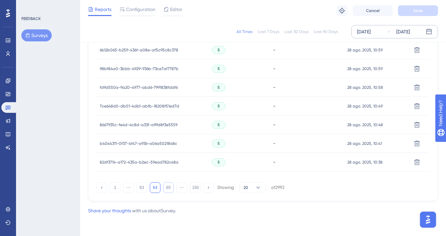
click at [165, 188] on button "65" at bounding box center [168, 187] width 11 height 11
click at [171, 185] on button "66" at bounding box center [168, 187] width 11 height 11
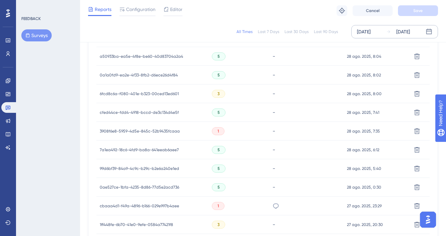
scroll to position [437, 0]
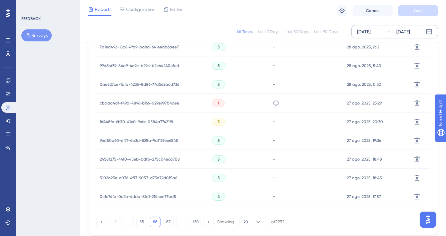
click at [279, 106] on div "lendo e ficou ruim a visualização para aprovação de despesas" at bounding box center [306, 103] width 74 height 19
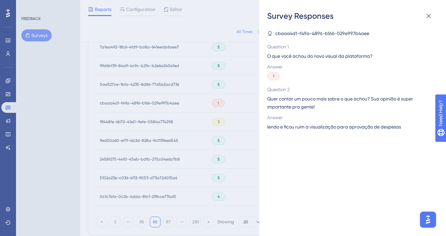
click at [307, 125] on span "lendo e ficou ruim a visualização para aprovação de despesas" at bounding box center [334, 127] width 134 height 8
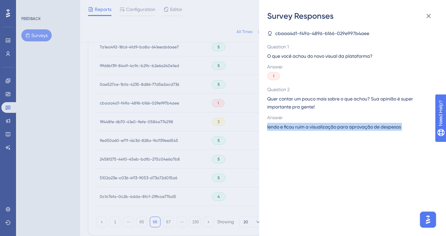
click at [307, 125] on span "lendo e ficou ruim a visualização para aprovação de despesas" at bounding box center [334, 127] width 134 height 8
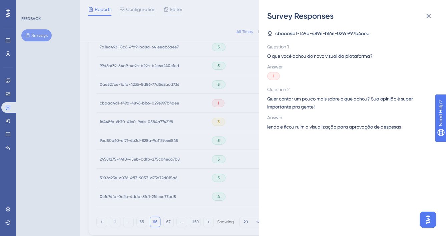
click at [206, 143] on div "Survey Responses cbaaa4d1-f49a-4896-b166-029e997b4aee Question 1 O que você ach…" at bounding box center [223, 118] width 446 height 236
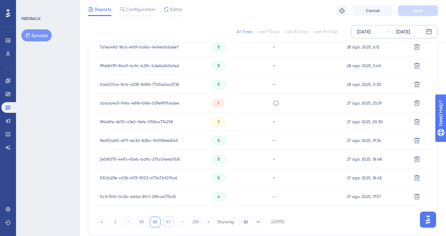
click at [171, 222] on button "67" at bounding box center [168, 221] width 11 height 11
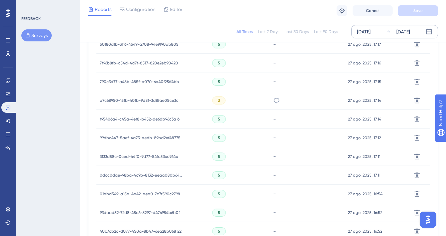
scroll to position [261, 0]
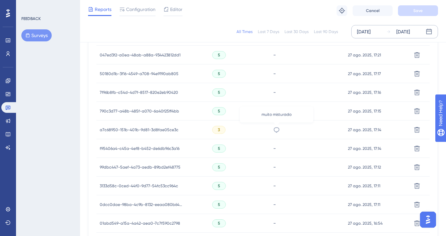
click at [277, 130] on icon at bounding box center [276, 129] width 7 height 7
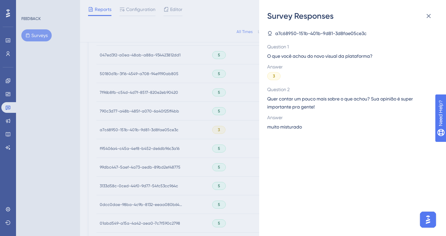
click at [288, 129] on span "muito misturado" at bounding box center [284, 127] width 35 height 8
click at [161, 168] on div "Survey Responses a7c68950-151b-401b-9d81-3d8fae05ce3c Question 1 O que você ach…" at bounding box center [223, 118] width 446 height 236
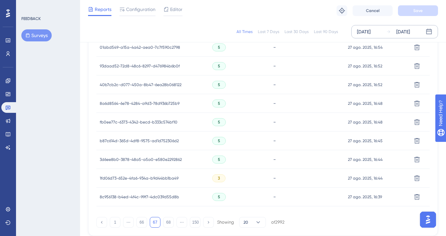
scroll to position [471, 0]
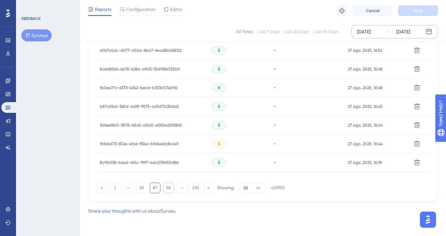
click at [168, 185] on button "68" at bounding box center [168, 187] width 11 height 11
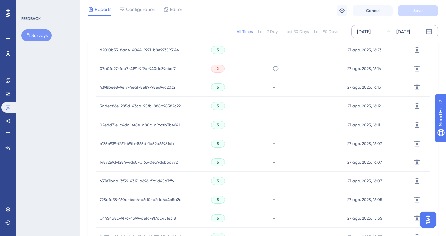
scroll to position [271, 0]
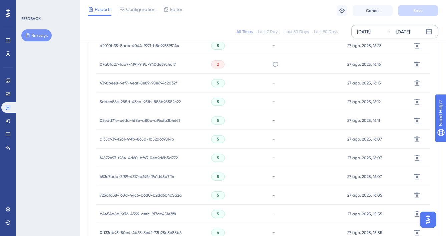
click at [274, 68] on div "sou empresa e o acesso ao suporte é muito lento" at bounding box center [275, 64] width 7 height 19
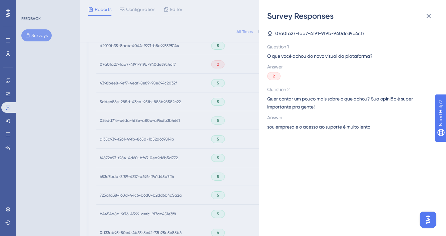
click at [290, 130] on span "sou empresa e o acesso ao suporte é muito lento" at bounding box center [318, 127] width 103 height 8
click at [289, 128] on span "sou empresa e o acesso ao suporte é muito lento" at bounding box center [318, 127] width 103 height 8
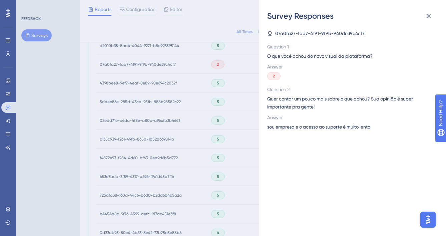
click at [176, 167] on div "Survey Responses 07a0fa27-faa7-4191-9f9b-940de39c4cf7 Question 1 O que você ach…" at bounding box center [223, 118] width 446 height 236
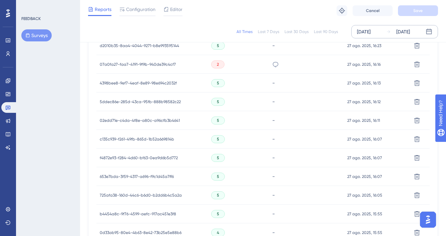
scroll to position [382, 0]
click at [274, 136] on icon at bounding box center [275, 139] width 7 height 7
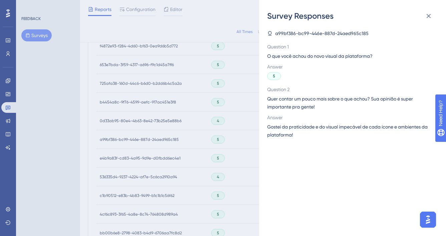
click at [299, 130] on span "Gostei da praticidade e do visual impecável de cada ícone e ambientes da plataf…" at bounding box center [349, 131] width 165 height 16
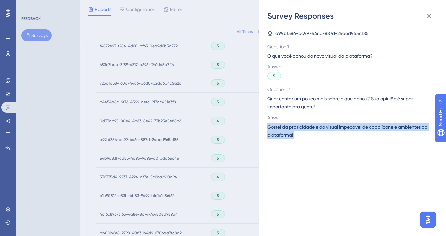
click at [299, 130] on span "Gostei da praticidade e do visual impecável de cada ícone e ambientes da plataf…" at bounding box center [349, 131] width 165 height 16
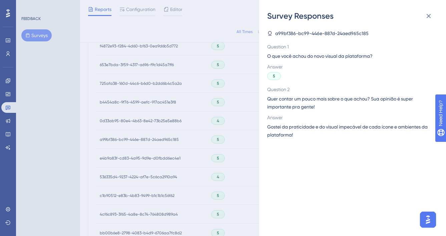
click at [243, 128] on div "Survey Responses a99bf386-bc99-446e-887d-24aed965c185 Question 1 O que você ach…" at bounding box center [223, 118] width 446 height 236
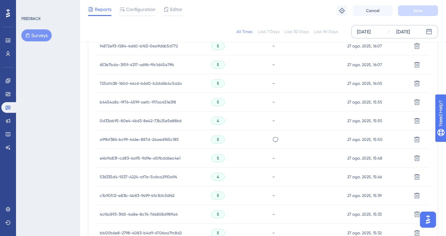
scroll to position [472, 0]
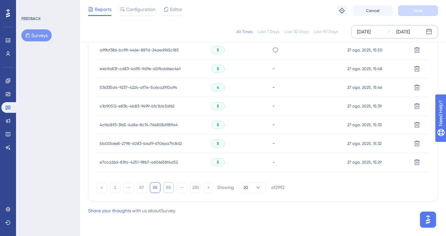
click at [166, 187] on button "69" at bounding box center [168, 187] width 11 height 11
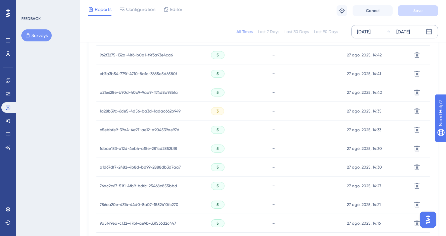
scroll to position [445, 0]
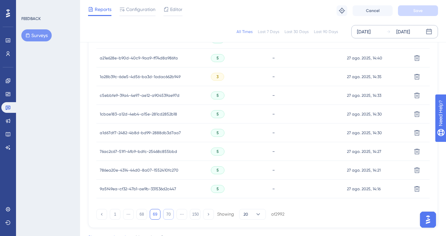
click at [167, 212] on button "70" at bounding box center [168, 214] width 11 height 11
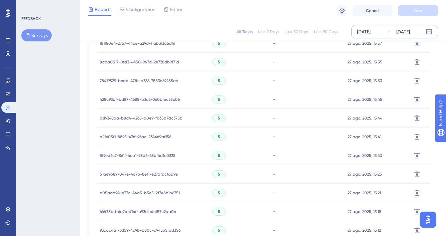
scroll to position [472, 0]
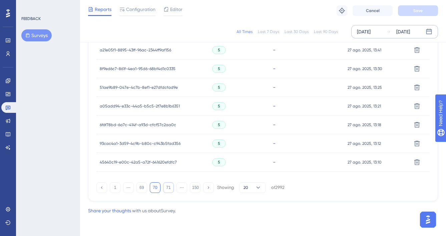
click at [171, 187] on button "71" at bounding box center [168, 187] width 11 height 11
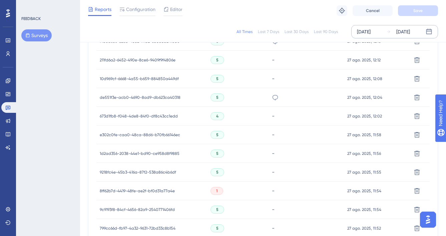
scroll to position [201, 0]
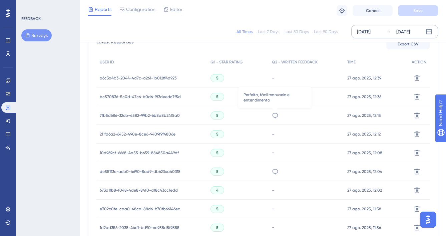
click at [273, 118] on icon at bounding box center [275, 115] width 7 height 7
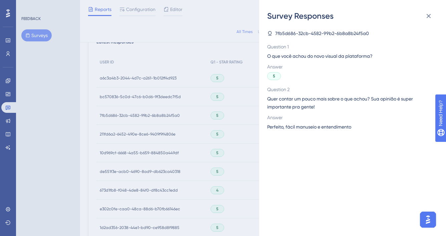
click at [302, 122] on div "Answer Perfeito, fácil manuseio e entendimento" at bounding box center [349, 121] width 165 height 17
click at [300, 128] on span "Perfeito, fácil manuseio e entendimento" at bounding box center [309, 127] width 84 height 8
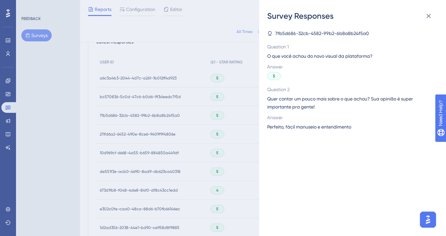
click at [232, 149] on div "Survey Responses 7fb5d686-32cb-4582-99b2-6b8a8b24f5a0 Question 1 O que você ach…" at bounding box center [223, 118] width 446 height 236
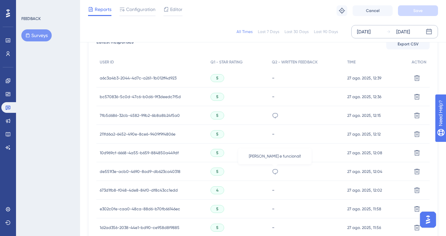
click at [277, 171] on icon at bounding box center [275, 171] width 7 height 7
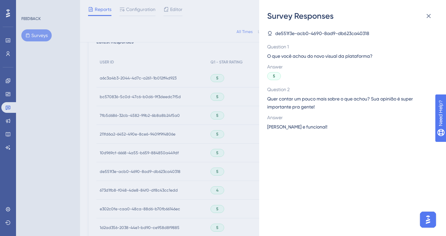
click at [291, 125] on span "[PERSON_NAME] e funcional!" at bounding box center [297, 127] width 60 height 8
click at [216, 134] on div "Survey Responses de551f3e-acb0-4690-8ad9-db623ca40318 Question 1 O que você ach…" at bounding box center [223, 118] width 446 height 236
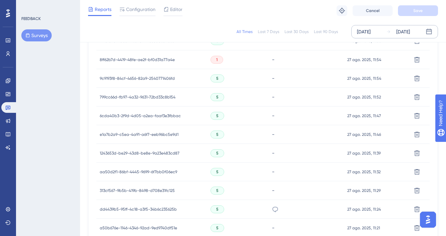
scroll to position [440, 0]
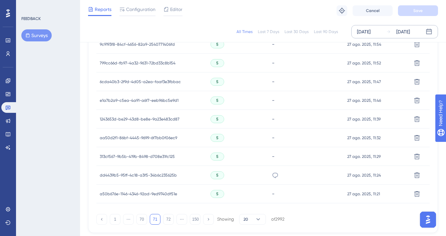
click at [271, 173] on div "otimo" at bounding box center [305, 175] width 75 height 19
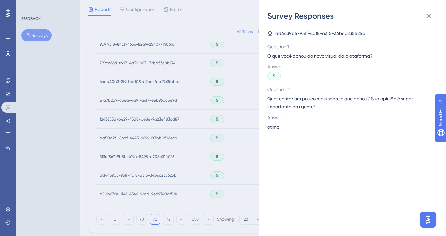
click at [278, 124] on span "otimo" at bounding box center [273, 127] width 12 height 8
drag, startPoint x: 278, startPoint y: 124, endPoint x: 269, endPoint y: 128, distance: 9.6
click at [277, 125] on span "otimo" at bounding box center [273, 127] width 12 height 8
drag, startPoint x: 197, startPoint y: 155, endPoint x: 163, endPoint y: 219, distance: 71.8
click at [197, 155] on div "Survey Responses dd4439b5-95ff-4c18-a3f5-34b6c235625b Question 1 O que você ach…" at bounding box center [223, 118] width 446 height 236
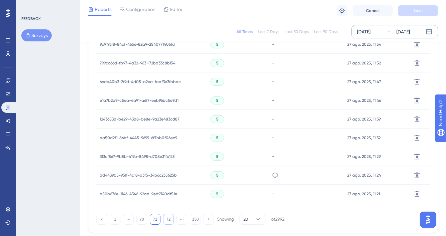
click at [165, 219] on button "72" at bounding box center [168, 219] width 11 height 11
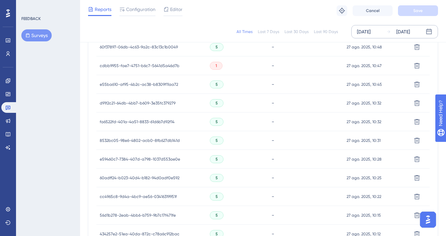
scroll to position [472, 0]
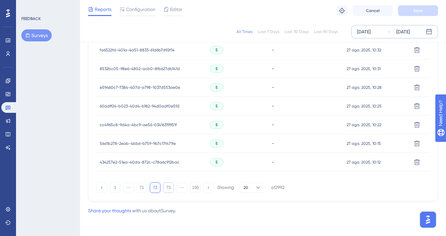
click at [169, 188] on button "73" at bounding box center [168, 187] width 11 height 11
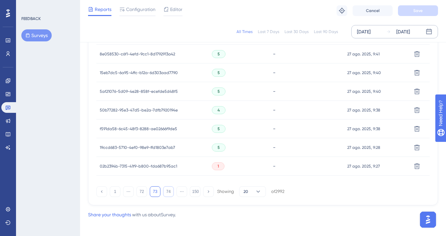
click at [172, 190] on button "74" at bounding box center [168, 191] width 11 height 11
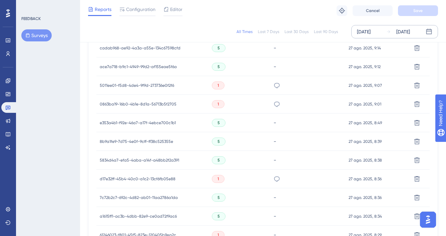
scroll to position [341, 0]
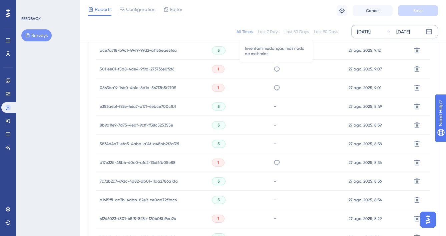
click at [274, 69] on icon at bounding box center [276, 69] width 7 height 7
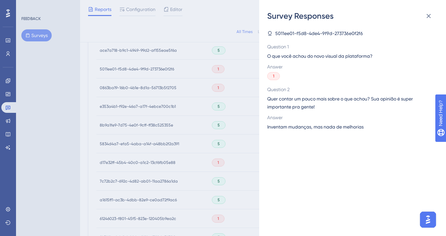
click at [334, 130] on span "Inventam mudanças, mas nada de melhorias" at bounding box center [315, 127] width 96 height 8
click at [334, 129] on span "Inventam mudanças, mas nada de melhorias" at bounding box center [315, 127] width 96 height 8
click at [335, 129] on span "Inventam mudanças, mas nada de melhorias" at bounding box center [315, 127] width 96 height 8
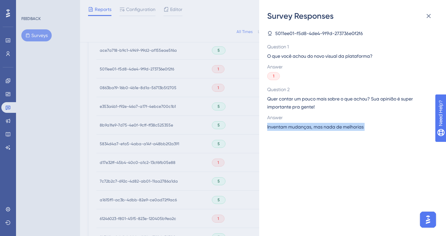
click at [335, 129] on span "Inventam mudanças, mas nada de melhorias" at bounding box center [315, 127] width 96 height 8
click at [241, 91] on div "Survey Responses 5011ee01-f5d8-4de4-9f9d-273736e0f2f6 Question 1 O que você ach…" at bounding box center [223, 118] width 446 height 236
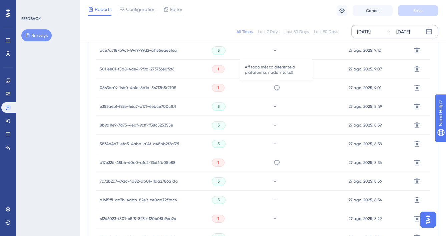
click at [275, 86] on icon at bounding box center [276, 87] width 7 height 7
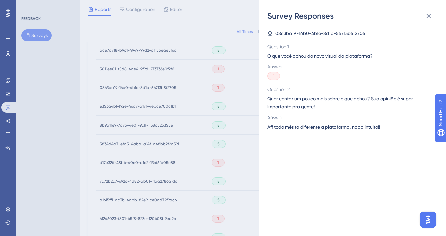
click at [303, 127] on span "Aff todo mês ta diferente a plataforma, nada intuito!!" at bounding box center [323, 127] width 113 height 8
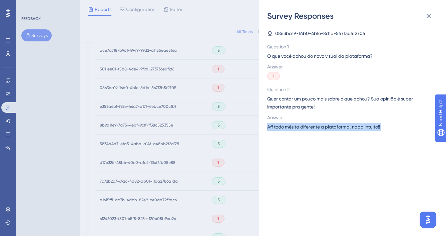
click at [303, 127] on span "Aff todo mês ta diferente a plataforma, nada intuito!!" at bounding box center [323, 127] width 113 height 8
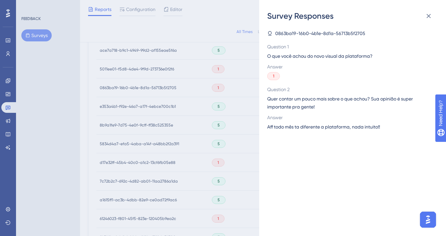
click at [203, 139] on div "Survey Responses 0863ba19-16b0-4b1e-8d1a-56713b5f2705 Question 1 O que você ach…" at bounding box center [223, 118] width 446 height 236
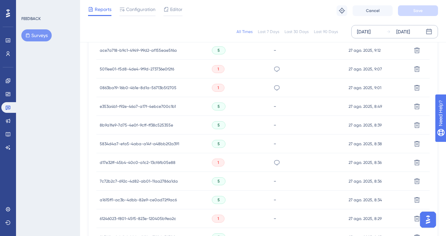
scroll to position [406, 0]
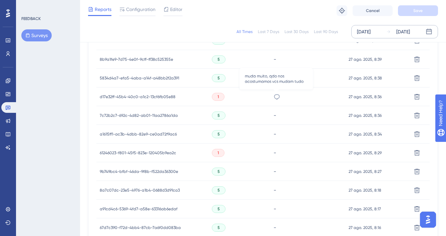
click at [275, 97] on icon at bounding box center [276, 96] width 7 height 7
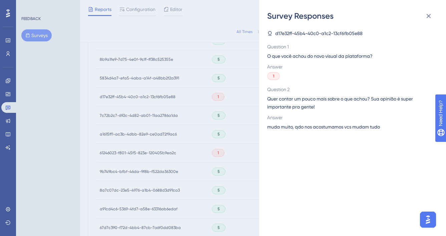
click at [302, 125] on span "muda muito, qdo nos acostumamos vcs mudam tudo" at bounding box center [323, 127] width 113 height 8
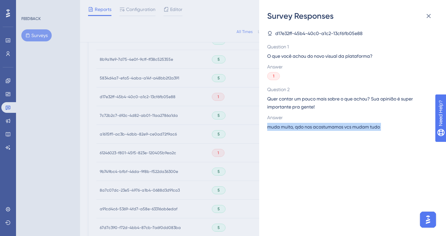
click at [302, 125] on span "muda muito, qdo nos acostumamos vcs mudam tudo" at bounding box center [323, 127] width 113 height 8
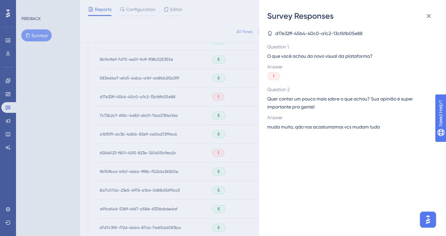
click at [231, 154] on div "Survey Responses d17e32ff-45b4-40c0-a1c2-13cf6fb05e88 Question 1 O que você ach…" at bounding box center [223, 118] width 446 height 236
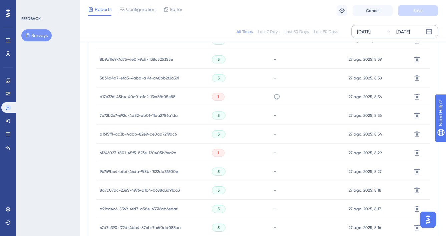
scroll to position [472, 0]
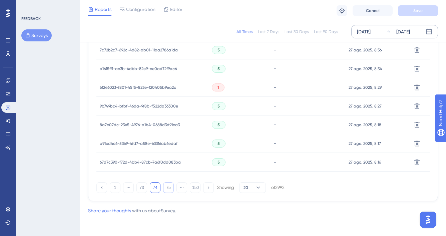
click at [173, 185] on button "75" at bounding box center [168, 187] width 11 height 11
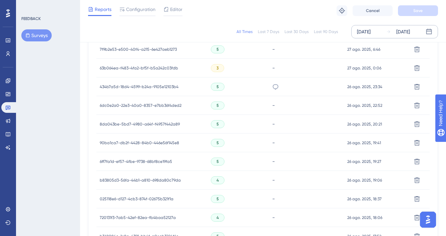
scroll to position [220, 0]
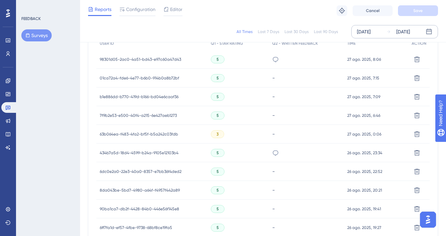
click at [278, 60] on div "As informações em uma única pagina" at bounding box center [306, 59] width 75 height 19
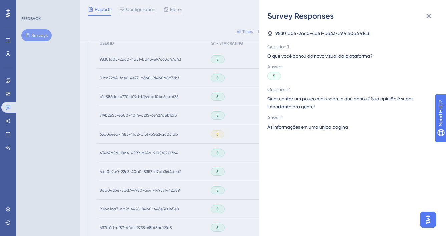
click at [309, 127] on span "As informações em uma única pagina" at bounding box center [307, 127] width 81 height 8
click at [246, 104] on div "Survey Responses 98301d05-2ac0-4a51-bd43-e97c60a47d43 Question 1 O que você ach…" at bounding box center [223, 118] width 446 height 236
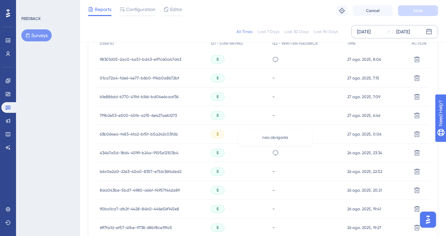
click at [275, 154] on icon at bounding box center [276, 152] width 6 height 5
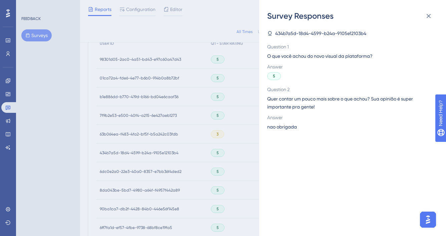
click at [290, 127] on span "nao obrigada" at bounding box center [282, 127] width 30 height 8
click at [190, 153] on div "Survey Responses 434b7a5d-18d4-4599-b24a-9105e12103b4 Question 1 O que você ach…" at bounding box center [223, 118] width 446 height 236
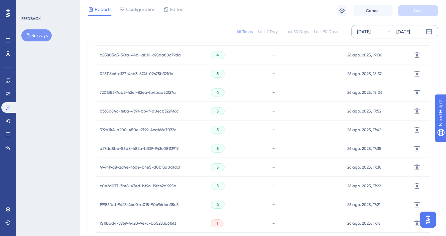
scroll to position [445, 0]
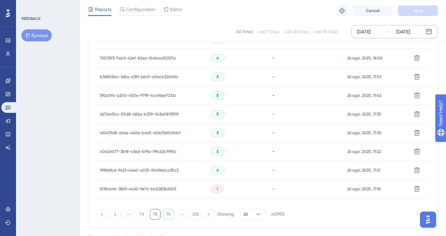
click at [167, 212] on button "76" at bounding box center [168, 214] width 11 height 11
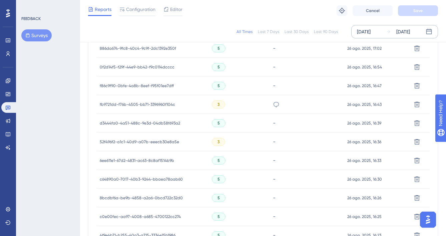
scroll to position [159, 0]
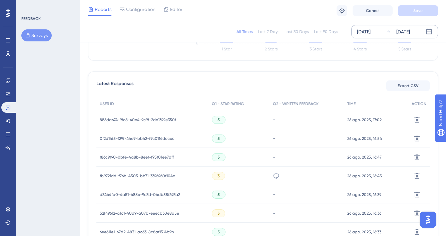
click at [266, 174] on div "3" at bounding box center [238, 175] width 61 height 19
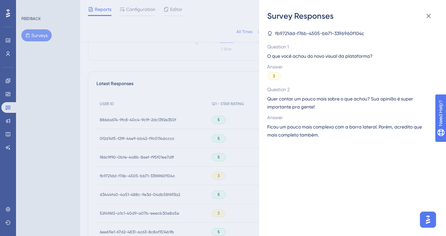
click at [277, 175] on div "Survey Responses fb9721dd-f76b-4505-bb71-3396960f104c Question 1 O que você ach…" at bounding box center [223, 118] width 446 height 236
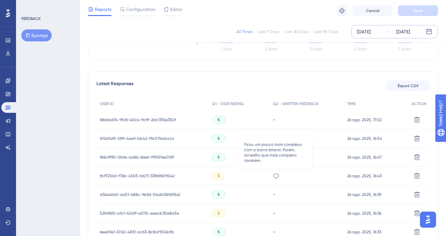
click at [274, 175] on icon at bounding box center [276, 175] width 7 height 7
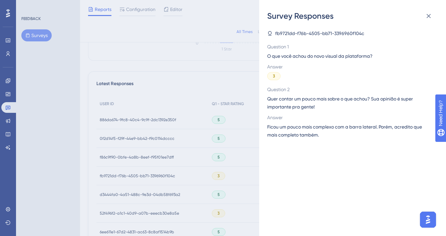
click at [297, 138] on span "Ficou um pouco mais complexo com a barra lateral. Porém, acredito que mais comp…" at bounding box center [349, 131] width 165 height 16
click at [297, 137] on span "Ficou um pouco mais complexo com a barra lateral. Porém, acredito que mais comp…" at bounding box center [349, 131] width 165 height 16
click at [297, 132] on span "Ficou um pouco mais complexo com a barra lateral. Porém, acredito que mais comp…" at bounding box center [349, 131] width 165 height 16
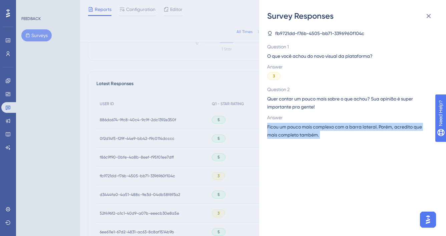
click at [297, 132] on span "Ficou um pouco mais complexo com a barra lateral. Porém, acredito que mais comp…" at bounding box center [349, 131] width 165 height 16
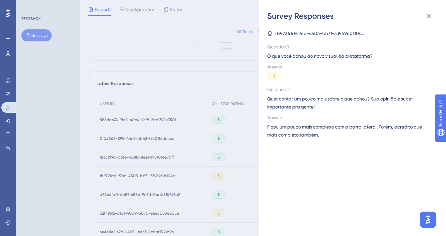
click at [243, 111] on div "Survey Responses fb9721dd-f76b-4505-bb71-3396960f104c Question 1 O que você ach…" at bounding box center [223, 118] width 446 height 236
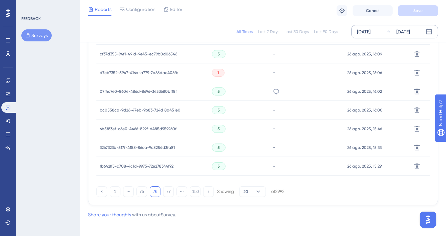
scroll to position [385, 0]
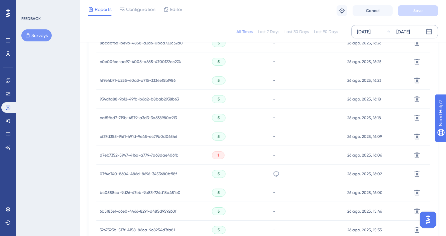
click at [274, 174] on icon at bounding box center [276, 173] width 7 height 7
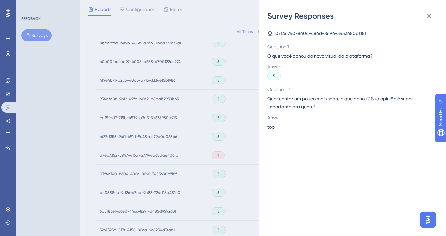
click at [271, 126] on span "top" at bounding box center [270, 127] width 7 height 8
click at [209, 111] on div "Survey Responses 07f4c740-8604-486d-8696-3453680bf18f Question 1 O que você ach…" at bounding box center [223, 118] width 446 height 236
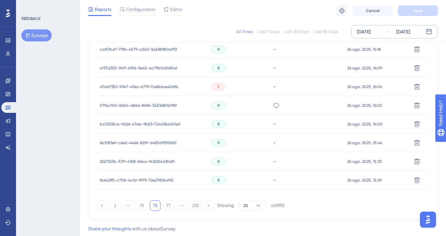
scroll to position [472, 0]
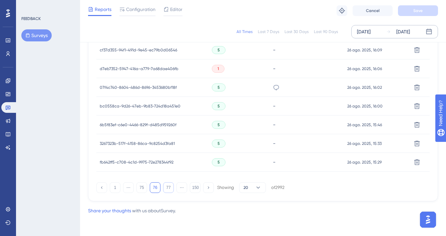
click at [171, 189] on button "77" at bounding box center [168, 187] width 11 height 11
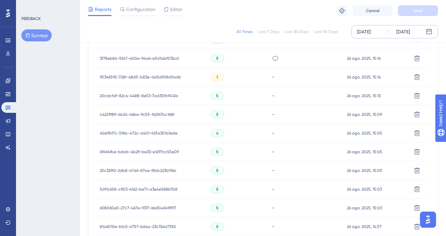
scroll to position [261, 0]
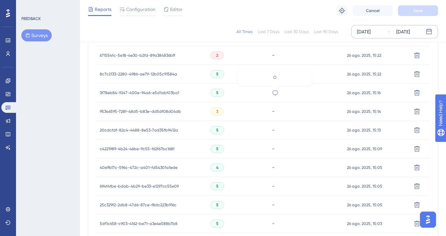
click at [277, 92] on icon at bounding box center [275, 92] width 7 height 7
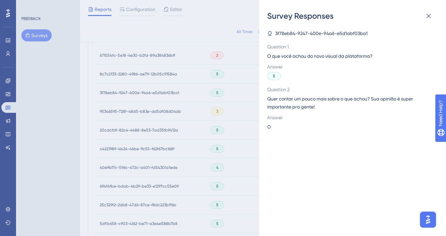
click at [196, 160] on div "Survey Responses 3f78eb84-9247-400e-94a6-e5d1abf03ba1 Question 1 O que você ach…" at bounding box center [223, 118] width 446 height 236
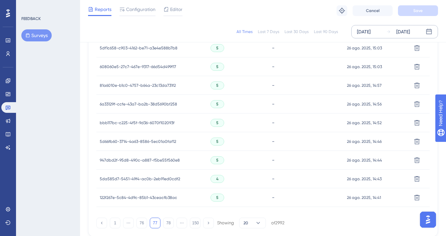
scroll to position [472, 0]
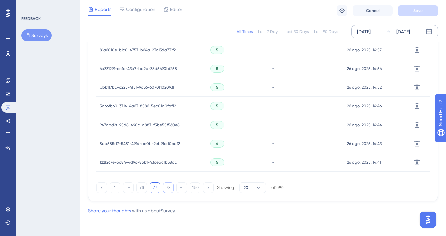
click at [170, 188] on button "78" at bounding box center [168, 187] width 11 height 11
click at [165, 189] on button "79" at bounding box center [168, 187] width 11 height 11
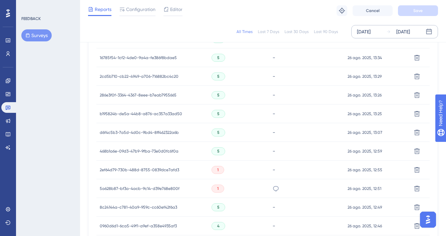
scroll to position [383, 0]
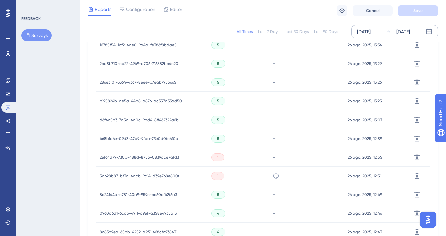
click at [278, 174] on icon at bounding box center [275, 175] width 7 height 7
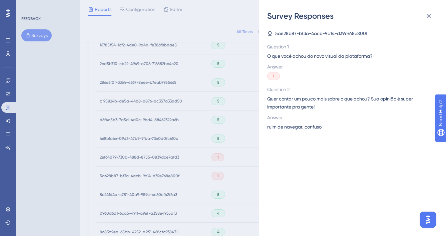
click at [302, 130] on span "ruim de navegar, confuso" at bounding box center [294, 127] width 54 height 8
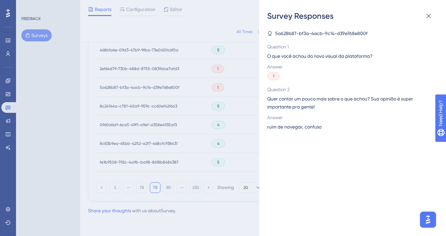
click at [239, 130] on div "Survey Responses 5a628b87-bf3a-4acb-9c14-d39e768e800f Question 1 O que você ach…" at bounding box center [223, 118] width 446 height 236
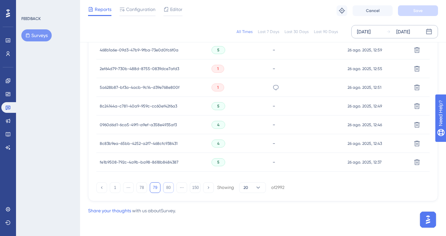
click at [168, 188] on button "80" at bounding box center [168, 187] width 11 height 11
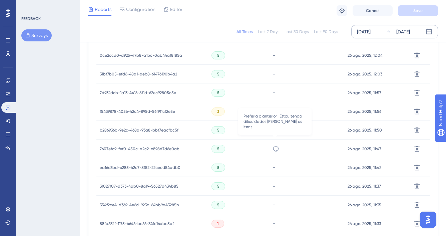
scroll to position [395, 0]
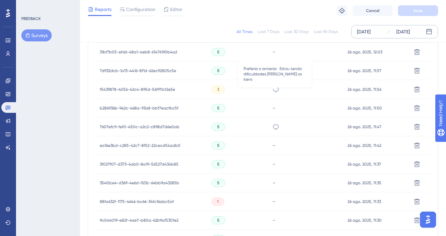
click at [274, 89] on icon at bounding box center [275, 89] width 7 height 7
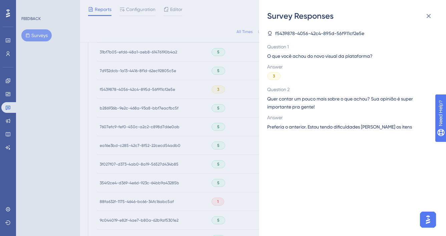
click at [279, 126] on span "Preferia o anterior. Estou tendo dificuldades [PERSON_NAME] os itens" at bounding box center [339, 127] width 145 height 8
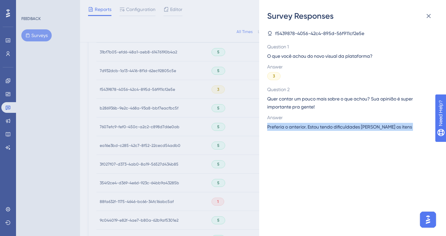
click at [279, 126] on span "Preferia o anterior. Estou tendo dificuldades [PERSON_NAME] os itens" at bounding box center [339, 127] width 145 height 8
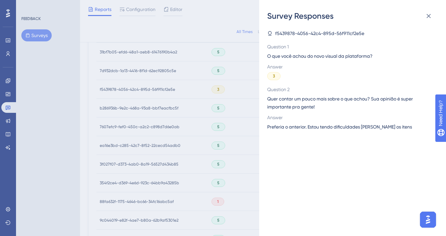
click at [192, 137] on div "Survey Responses f5439878-4056-42c4-895d-56f911cf2e5e Question 1 O que você ach…" at bounding box center [223, 118] width 446 height 236
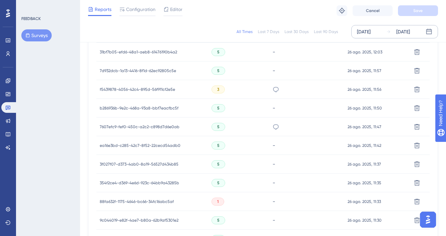
click at [278, 128] on icon at bounding box center [275, 126] width 7 height 7
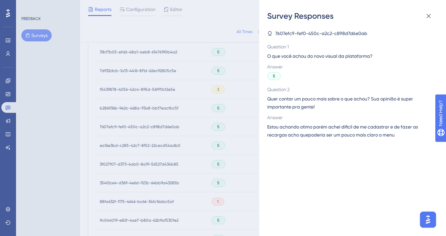
click at [308, 131] on span "Estou achando otimo porém achei dificil de me cadastrar e de fazer as recargas …" at bounding box center [349, 131] width 165 height 16
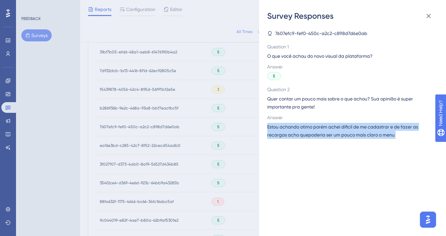
click at [308, 131] on span "Estou achando otimo porém achei dificil de me cadastrar e de fazer as recargas …" at bounding box center [349, 131] width 165 height 16
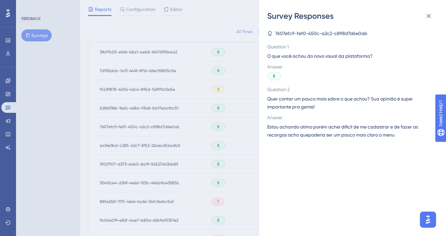
click at [243, 154] on div "Survey Responses 7607efc9-fef0-450c-a2c2-c898d7d6e0ab Question 1 O que você ach…" at bounding box center [223, 118] width 446 height 236
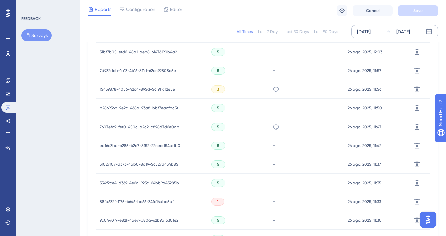
scroll to position [472, 0]
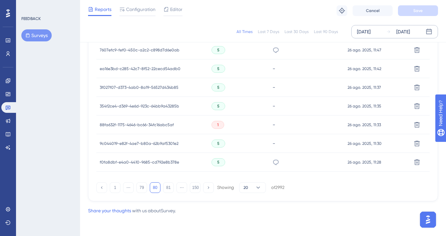
click at [275, 158] on div "ficou bom" at bounding box center [275, 162] width 7 height 19
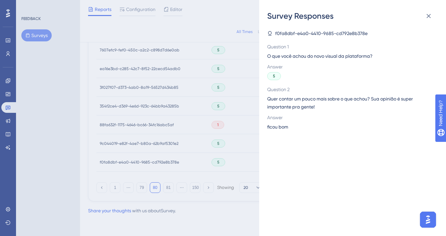
click at [276, 126] on span "ficou bom" at bounding box center [277, 127] width 21 height 8
click at [175, 162] on div "Survey Responses f0fa8dbf-e4a0-4410-9685-cd792e8b378e Question 1 O que você ach…" at bounding box center [223, 118] width 446 height 236
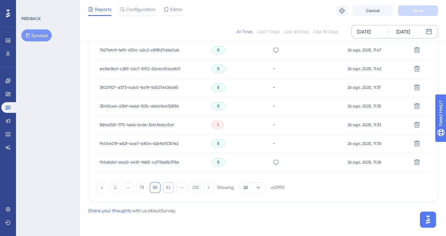
click at [173, 184] on button "81" at bounding box center [168, 187] width 11 height 11
click at [166, 189] on button "82" at bounding box center [168, 187] width 11 height 11
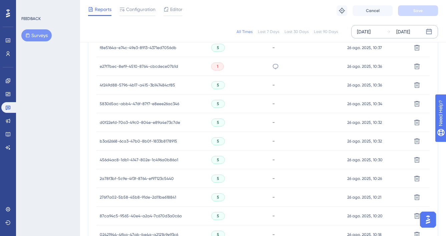
scroll to position [373, 0]
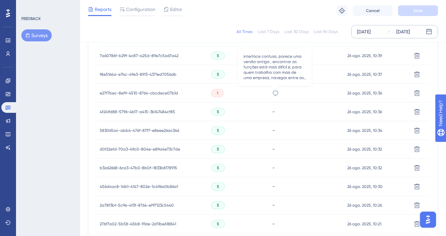
click at [272, 95] on icon at bounding box center [275, 93] width 7 height 7
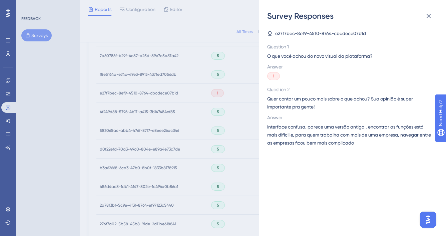
click at [289, 129] on span "interface confusa, parece uma versão antiga , encontrar as funções está mais di…" at bounding box center [349, 135] width 165 height 24
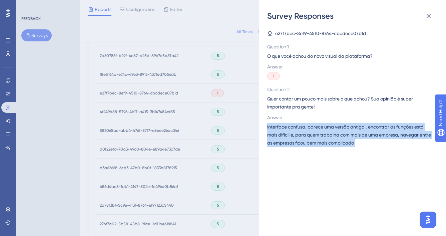
click at [289, 129] on span "interface confusa, parece uma versão antiga , encontrar as funções está mais di…" at bounding box center [349, 135] width 165 height 24
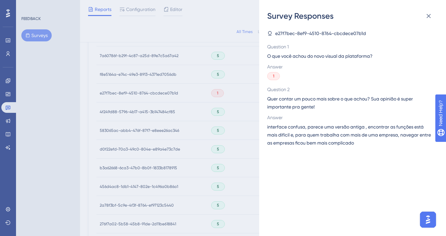
click at [237, 126] on div "Survey Responses e27f7bec-8ef9-4510-8764-cbcdece07b1d Question 1 O que você ach…" at bounding box center [223, 118] width 446 height 236
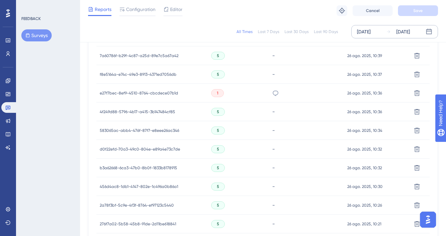
scroll to position [472, 0]
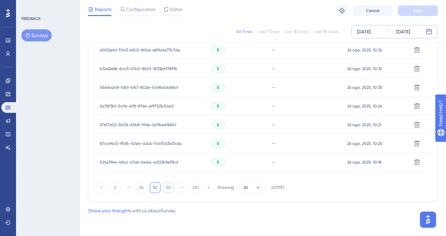
click at [172, 190] on button "83" at bounding box center [168, 187] width 11 height 11
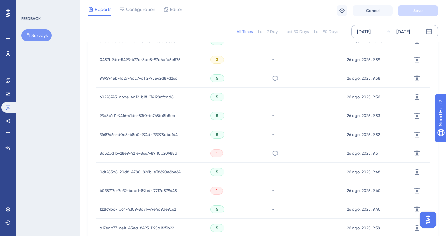
scroll to position [309, 0]
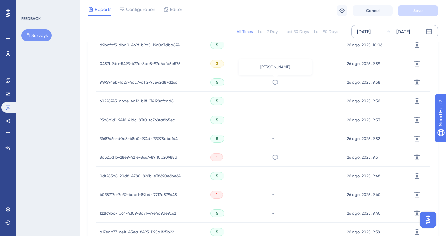
click at [273, 83] on icon at bounding box center [275, 82] width 6 height 5
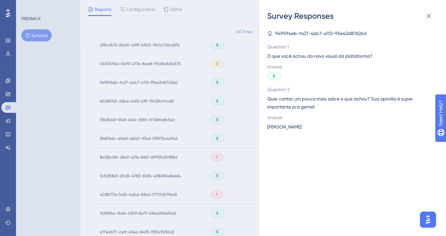
click at [274, 129] on span "[PERSON_NAME]" at bounding box center [284, 127] width 34 height 8
click at [204, 168] on div "Survey Responses 949594eb-fa27-4dc7-a112-95e42d87d26d Question 1 O que você ach…" at bounding box center [223, 118] width 446 height 236
click at [204, 168] on div "Performance Users Engagement Widgets Feedback Product Updates Knowledge Base AI…" at bounding box center [263, 39] width 366 height 697
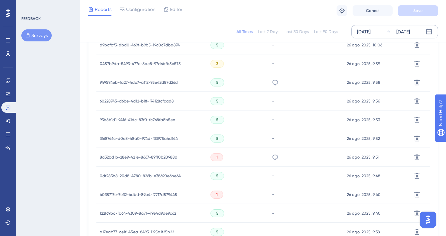
click at [270, 160] on div "pessimo" at bounding box center [305, 157] width 75 height 19
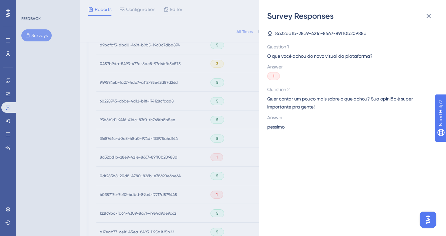
click at [275, 125] on span "pessimo" at bounding box center [275, 127] width 17 height 8
click at [254, 138] on div "Survey Responses 8a32bd1b-28e9-421e-8667-89f10b20988d Question 1 O que você ach…" at bounding box center [223, 118] width 446 height 236
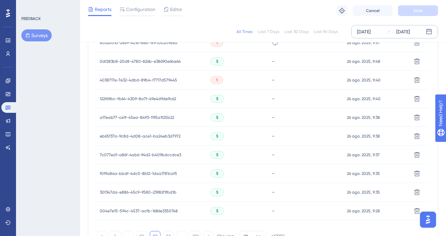
scroll to position [472, 0]
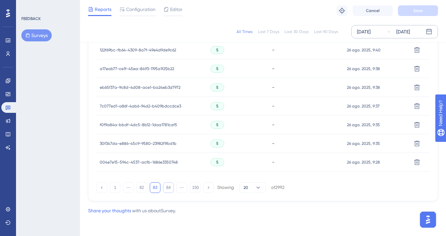
click at [172, 185] on button "84" at bounding box center [168, 187] width 11 height 11
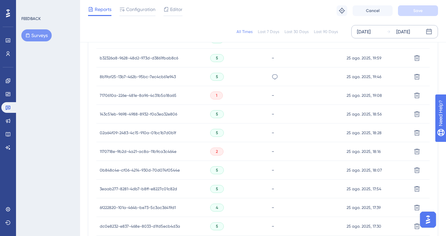
scroll to position [336, 0]
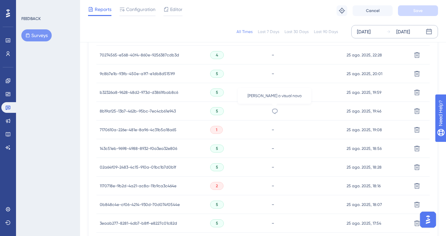
click at [275, 113] on icon at bounding box center [274, 111] width 7 height 7
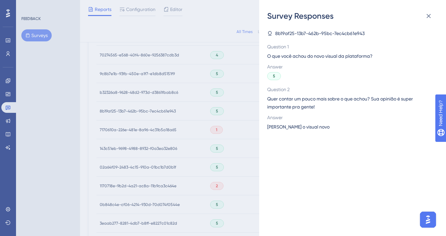
click at [288, 123] on span "[PERSON_NAME] o visual novo" at bounding box center [298, 127] width 62 height 8
click at [288, 124] on span "[PERSON_NAME] o visual novo" at bounding box center [298, 127] width 62 height 8
click at [234, 123] on div "Survey Responses 8b19af25-13b7-462b-95bc-7ec4cb61e943 Question 1 O que você ach…" at bounding box center [223, 118] width 446 height 236
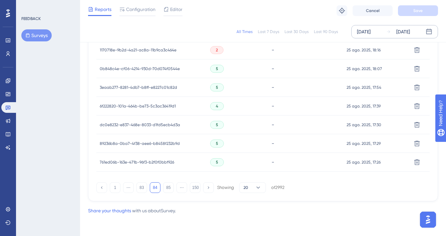
scroll to position [468, 0]
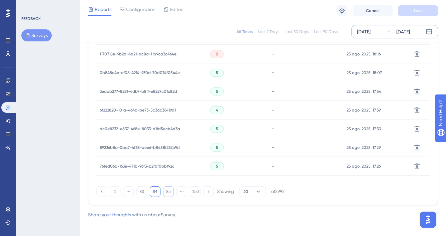
click at [167, 190] on button "85" at bounding box center [168, 191] width 11 height 11
click at [277, 147] on icon at bounding box center [276, 147] width 7 height 7
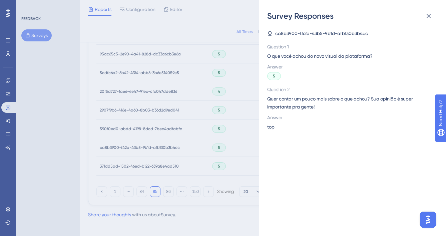
click at [274, 127] on span "top" at bounding box center [270, 127] width 7 height 8
click at [239, 127] on div "Survey Responses ca8b3900-f42a-43b5-9b1d-afb130b3b4cc Question 1 O que você ach…" at bounding box center [223, 118] width 446 height 236
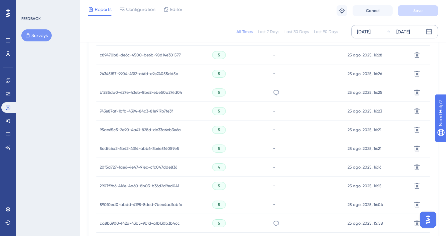
scroll to position [379, 0]
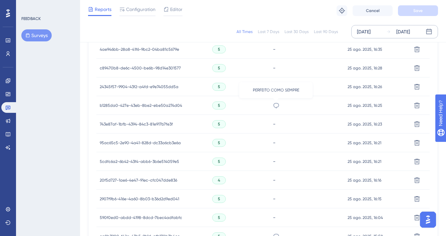
click at [273, 105] on icon at bounding box center [276, 105] width 7 height 7
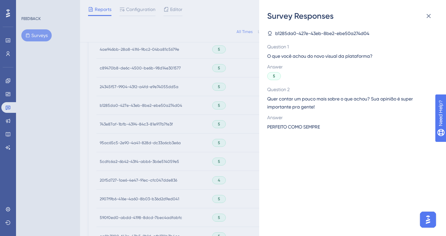
click at [294, 124] on span "PERFEITO COMO SEMPRE" at bounding box center [293, 127] width 53 height 8
click at [246, 103] on div "Survey Responses b1285da0-427e-43eb-8be2-ebe50a274d04 Question 1 O que você ach…" at bounding box center [223, 118] width 446 height 236
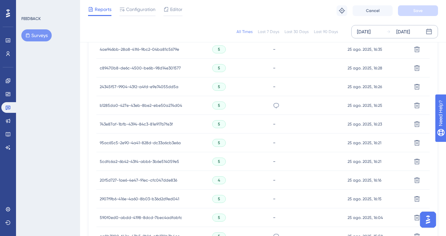
scroll to position [264, 0]
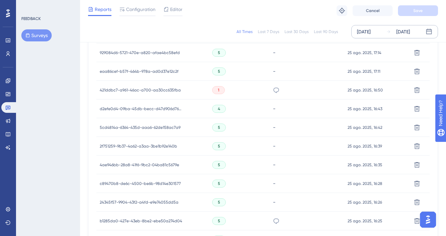
click at [273, 86] on div "Estranho" at bounding box center [276, 90] width 7 height 19
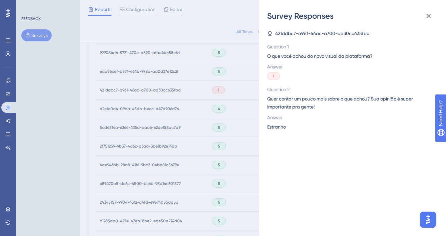
click at [284, 126] on span "Estranho" at bounding box center [276, 127] width 19 height 8
click at [283, 126] on span "Estranho" at bounding box center [276, 127] width 19 height 8
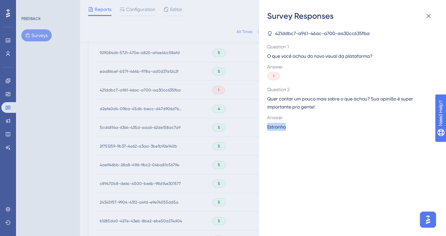
click at [275, 127] on span "Estranho" at bounding box center [276, 127] width 19 height 8
click at [274, 127] on span "Estranho" at bounding box center [276, 127] width 19 height 8
click at [221, 120] on div "Survey Responses 421ddbc7-a961-46ac-a700-aa30cc635fba Question 1 O que você ach…" at bounding box center [223, 118] width 446 height 236
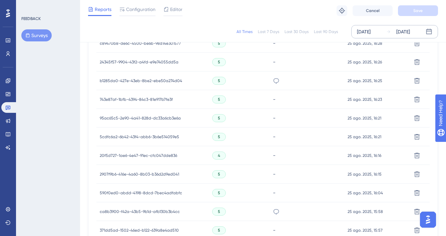
scroll to position [472, 0]
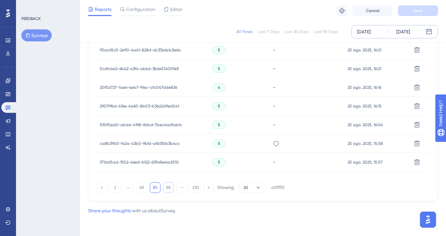
click at [166, 185] on button "86" at bounding box center [168, 187] width 11 height 11
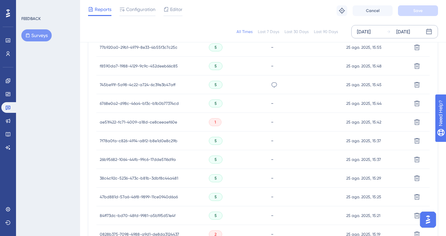
scroll to position [135, 0]
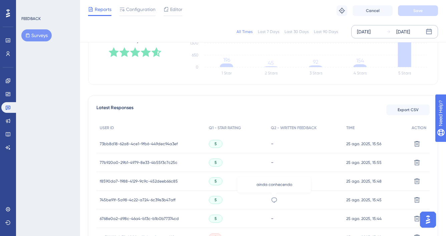
click at [274, 199] on icon at bounding box center [274, 199] width 7 height 7
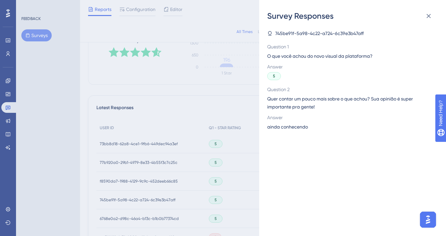
click at [299, 127] on span "ainda conhecendo" at bounding box center [287, 127] width 41 height 8
click at [198, 109] on div "Survey Responses 745be91f-5a98-4c22-a724-6c39e3b47aff Question 1 O que você ach…" at bounding box center [223, 118] width 446 height 236
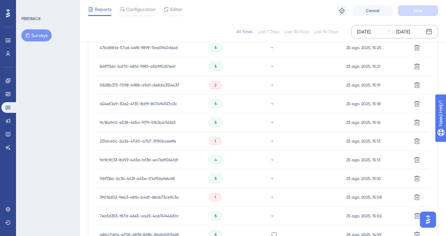
scroll to position [472, 0]
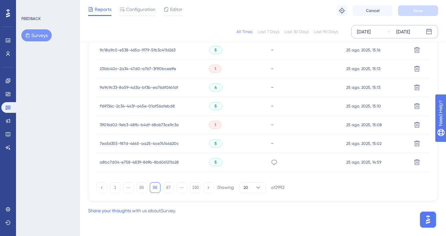
click at [273, 166] on div "Ótimo" at bounding box center [274, 162] width 7 height 19
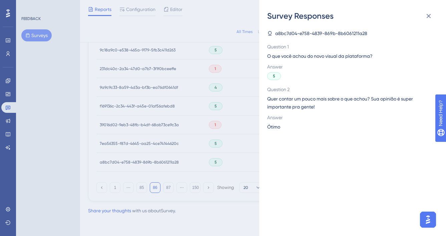
click at [276, 128] on span "Ótimo" at bounding box center [273, 127] width 13 height 8
click at [167, 186] on div "Survey Responses a8bc7d04-e758-4839-869b-8b6061211a28 Question 1 O que você ach…" at bounding box center [223, 118] width 446 height 236
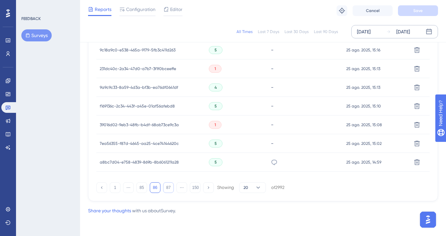
click at [169, 186] on button "87" at bounding box center [168, 187] width 11 height 11
click at [168, 187] on button "88" at bounding box center [168, 187] width 11 height 11
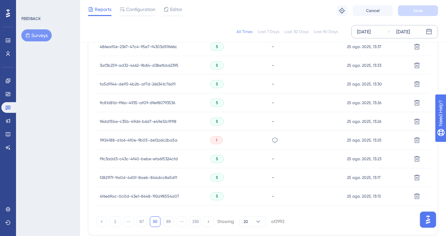
click at [274, 136] on div "Muito lenta" at bounding box center [274, 140] width 7 height 19
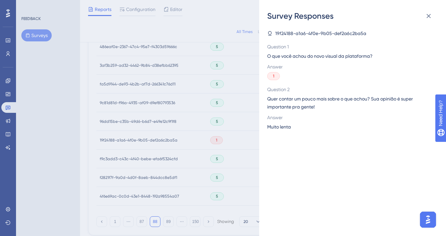
click at [285, 127] on span "Muito lenta" at bounding box center [279, 127] width 24 height 8
click at [194, 114] on div "Survey Responses 19f24188-a1a6-4f0e-9b05-def2a6c2ba5a Question 1 O que você ach…" at bounding box center [223, 118] width 446 height 236
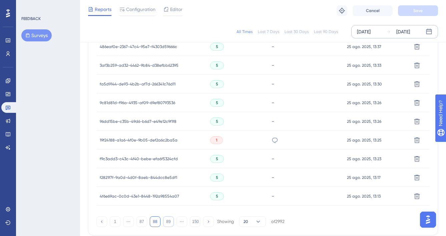
click at [169, 220] on button "89" at bounding box center [168, 221] width 11 height 11
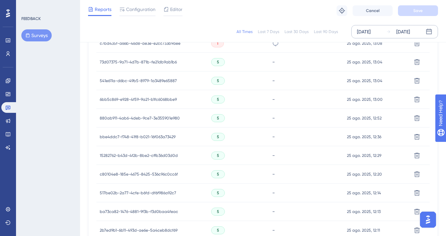
scroll to position [186, 0]
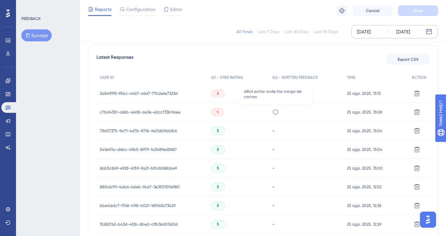
click at [273, 114] on icon at bounding box center [275, 112] width 7 height 7
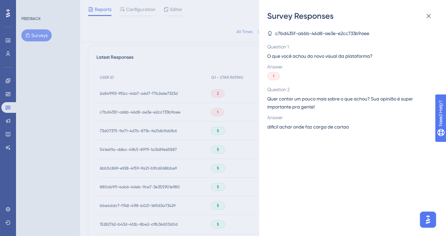
click at [323, 128] on span "dificil achar onde faz carga de cartao" at bounding box center [308, 127] width 82 height 8
click at [161, 141] on div "Survey Responses c7bd435f-a66b-46d8-ae3e-e2cc733b9aee Question 1 O que você ach…" at bounding box center [223, 118] width 446 height 236
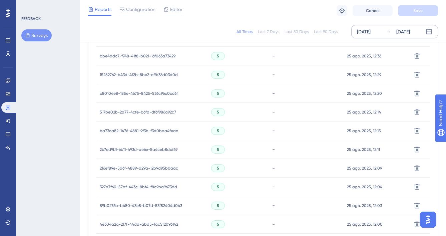
scroll to position [451, 0]
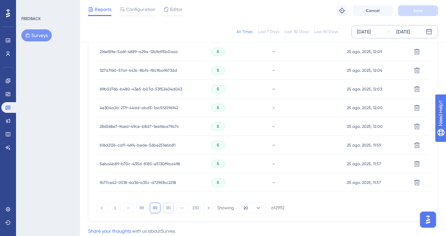
click at [168, 209] on button "90" at bounding box center [168, 207] width 11 height 11
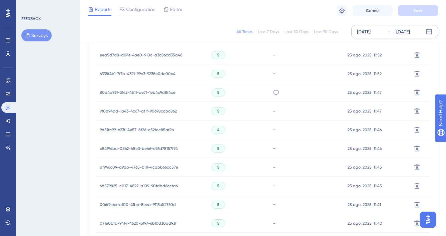
scroll to position [187, 0]
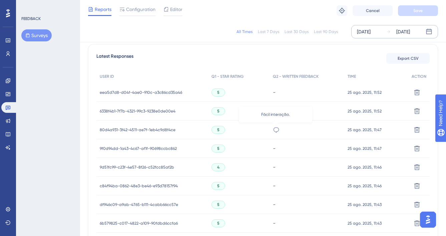
click at [277, 129] on icon at bounding box center [276, 129] width 7 height 7
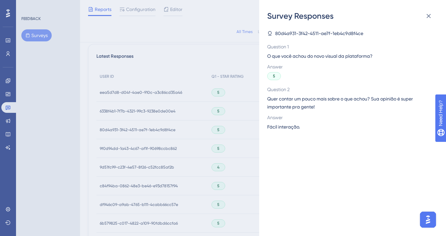
scroll to position [416, 0]
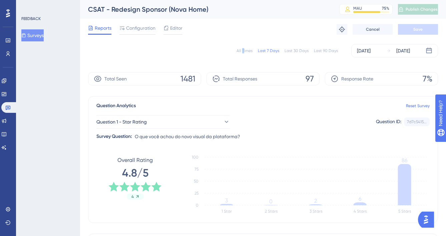
click at [244, 51] on div "All Times" at bounding box center [244, 50] width 16 height 5
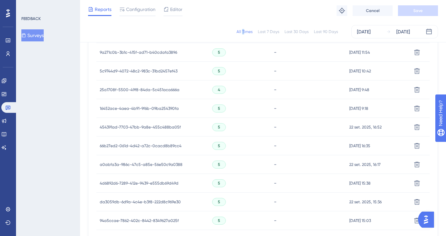
scroll to position [472, 0]
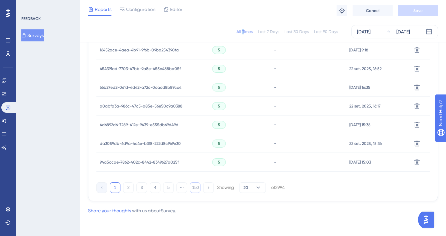
click at [194, 183] on button "150" at bounding box center [195, 187] width 11 height 11
click at [136, 191] on div "1 ⋯ 146 147 148 149 150 Showing 20 of 2994" at bounding box center [190, 187] width 188 height 11
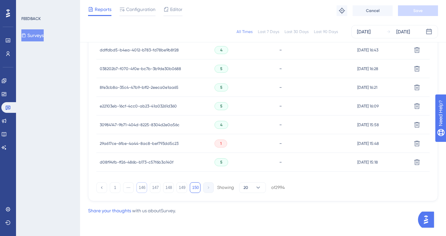
click at [140, 188] on button "146" at bounding box center [141, 187] width 11 height 11
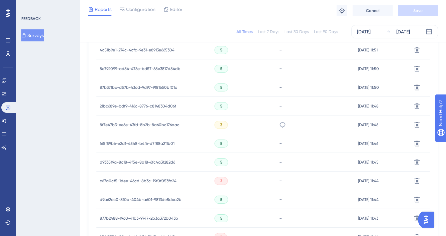
scroll to position [472, 0]
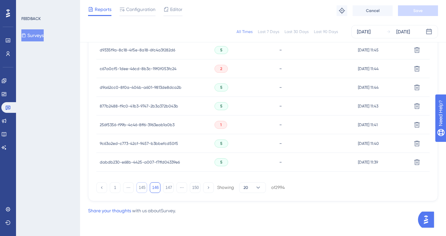
click at [140, 185] on button "145" at bounding box center [141, 187] width 11 height 11
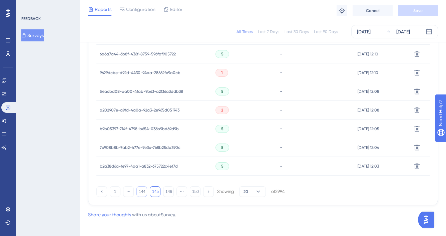
click at [141, 192] on button "144" at bounding box center [141, 191] width 11 height 11
click at [197, 193] on button "150" at bounding box center [195, 191] width 11 height 11
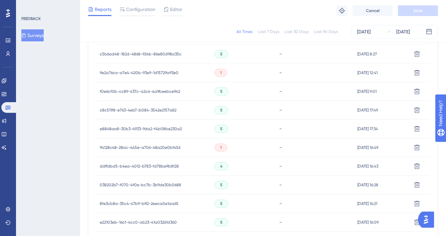
scroll to position [178, 0]
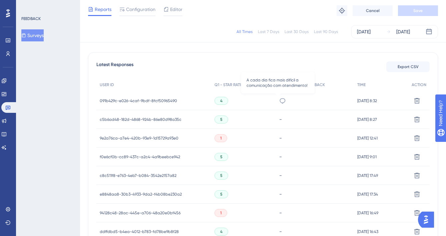
click at [279, 101] on icon at bounding box center [282, 100] width 7 height 7
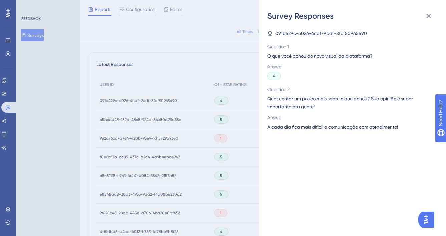
click at [318, 126] on span "A cada dia fica mais difícil a comunicação com atendimento!" at bounding box center [332, 127] width 131 height 8
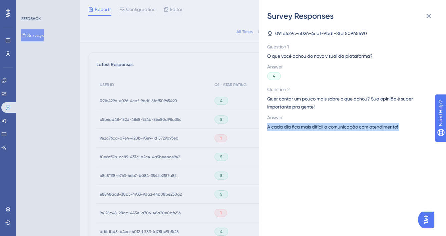
click at [318, 126] on span "A cada dia fica mais difícil a comunicação com atendimento!" at bounding box center [332, 127] width 131 height 8
copy span "A cada dia fica mais difícil a comunicação com atendimento!"
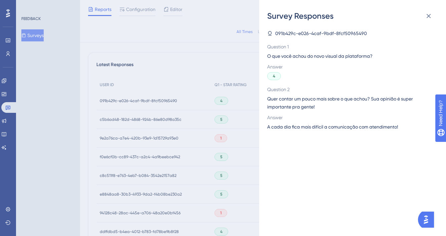
click at [325, 122] on div "Answer A cada dia fica mais difícil a comunicação com atendimento!" at bounding box center [349, 121] width 165 height 17
click at [323, 124] on span "A cada dia fica mais difícil a comunicação com atendimento!" at bounding box center [332, 127] width 131 height 8
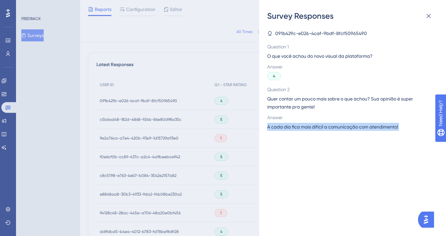
click at [323, 124] on span "A cada dia fica mais difícil a comunicação com atendimento!" at bounding box center [332, 127] width 131 height 8
copy span "A cada dia fica mais difícil a comunicação com atendimento!"
click at [352, 127] on span "A cada dia fica mais difícil a comunicação com atendimento!" at bounding box center [332, 127] width 131 height 8
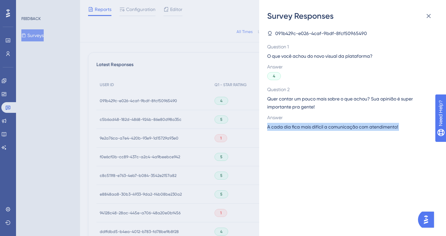
copy span "A cada dia fica mais difícil a comunicação com atendimento!"
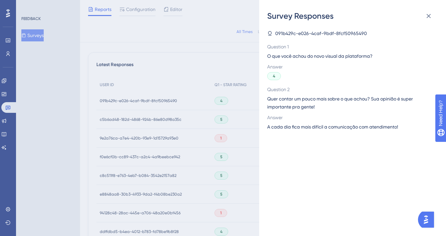
click at [249, 151] on div "Survey Responses 091b429c-e026-4caf-9bdf-8fcf50965490 Question 1 O que você ach…" at bounding box center [223, 118] width 446 height 236
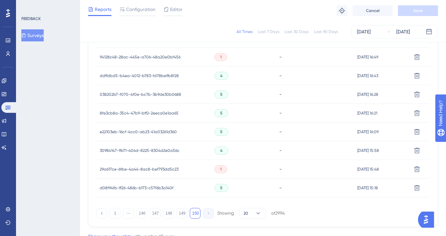
scroll to position [360, 0]
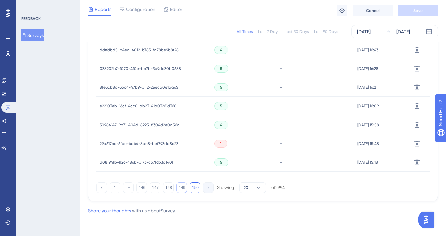
click at [182, 185] on button "149" at bounding box center [181, 187] width 11 height 11
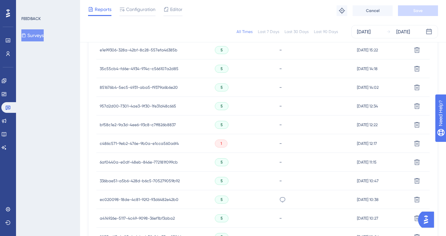
scroll to position [472, 0]
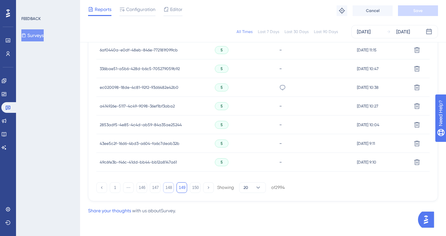
click at [170, 190] on button "148" at bounding box center [168, 187] width 11 height 11
click at [155, 190] on button "147" at bounding box center [155, 187] width 11 height 11
click at [145, 188] on button "146" at bounding box center [141, 187] width 11 height 11
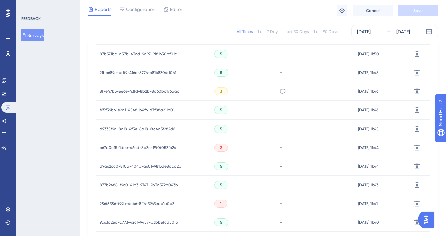
scroll to position [347, 0]
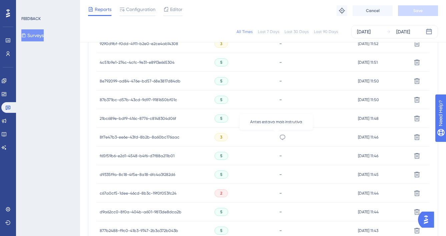
click at [279, 136] on icon at bounding box center [282, 137] width 7 height 7
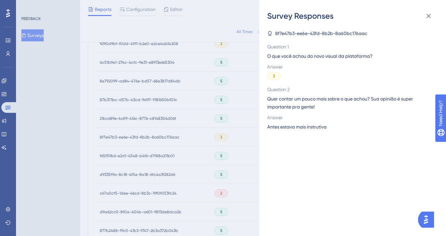
click at [301, 126] on span "Antes estava mais instrutiva" at bounding box center [296, 127] width 59 height 8
copy span "Antes estava mais instrutiva"
click at [242, 163] on div "Survey Responses 8f7e47b3-ee6e-43fd-8b2b-8a60bc176aac Question 1 O que você ach…" at bounding box center [223, 118] width 446 height 236
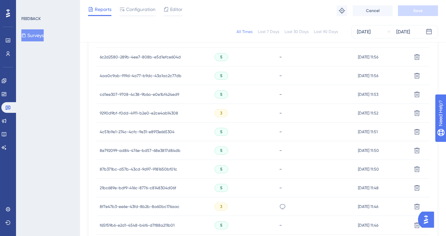
scroll to position [205, 0]
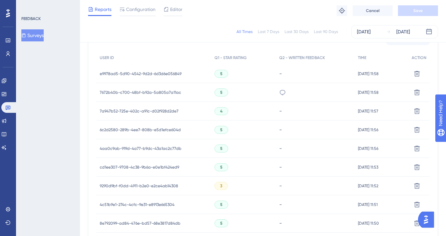
click at [279, 95] on icon at bounding box center [282, 92] width 7 height 7
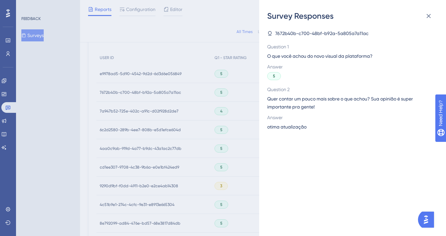
click at [289, 124] on span "otima atualização" at bounding box center [286, 127] width 39 height 8
copy span "otima atualização"
click at [260, 163] on div "Survey Responses 7672b40b-c700-48bf-b92a-5a805a7a11ac Question 1 O que você ach…" at bounding box center [352, 118] width 187 height 236
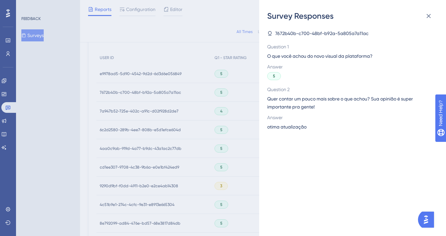
click at [257, 165] on div "Survey Responses 7672b40b-c700-48bf-b92a-5a805a7a11ac Question 1 O que você ach…" at bounding box center [223, 118] width 446 height 236
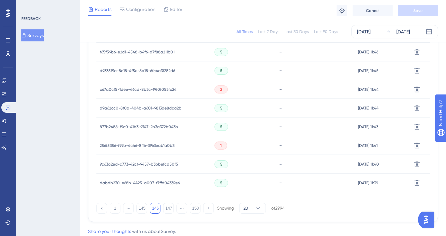
scroll to position [472, 0]
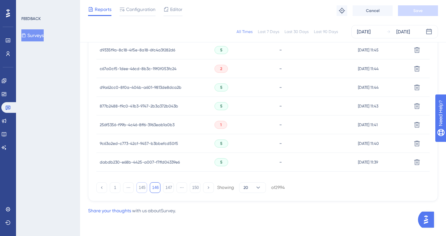
click at [140, 188] on button "145" at bounding box center [141, 187] width 11 height 11
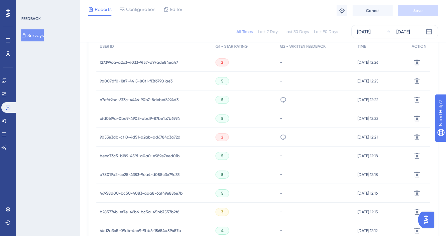
scroll to position [221, 0]
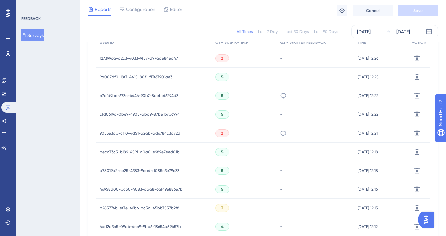
click at [280, 129] on div "FIQUEI COM UM OUCO DE DIFICULDADE PARA ENCONTRAR O QUE PRECISO" at bounding box center [283, 133] width 7 height 19
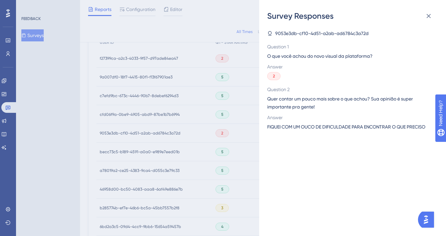
click at [296, 129] on span "FIQUEI COM UM OUCO DE DIFICULDADE PARA ENCONTRAR O QUE PRECISO" at bounding box center [346, 127] width 158 height 8
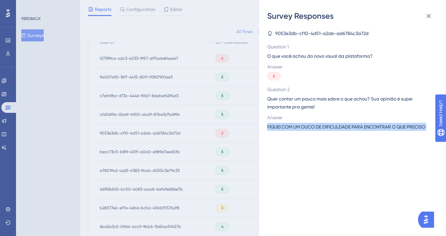
click at [296, 129] on span "FIQUEI COM UM OUCO DE DIFICULDADE PARA ENCONTRAR O QUE PRECISO" at bounding box center [346, 127] width 158 height 8
copy span "FIQUEI COM UM OUCO DE DIFICULDADE PARA ENCONTRAR O QUE PRECISO"
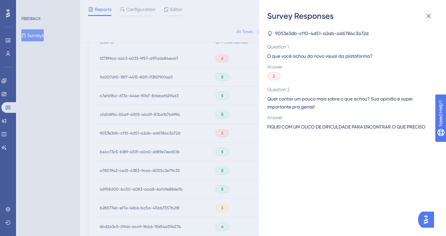
click at [252, 116] on div "Survey Responses 9053e3db-cf10-4d51-a2ab-ad6784c3a72d Question 1 O que você ach…" at bounding box center [223, 118] width 446 height 236
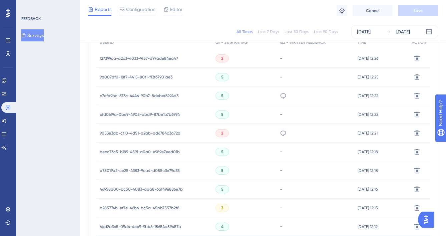
scroll to position [233, 0]
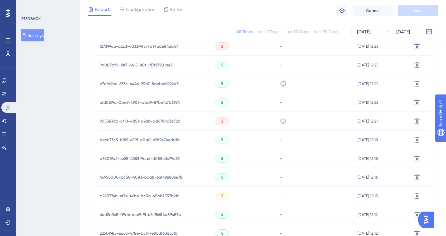
click at [280, 83] on div "ok" at bounding box center [315, 83] width 78 height 19
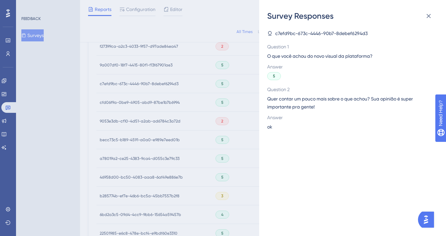
click at [270, 129] on span "ok" at bounding box center [269, 127] width 5 height 8
click at [189, 130] on div "Survey Responses c7efd9bc-673c-4446-90b7-8debef6294d3 Question 1 O que você ach…" at bounding box center [223, 118] width 446 height 236
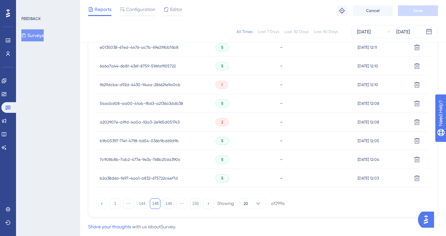
scroll to position [472, 0]
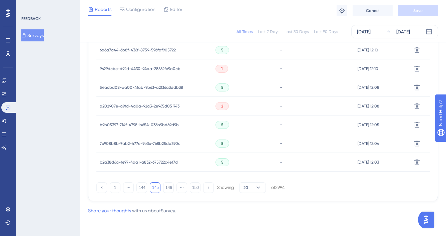
drag, startPoint x: 143, startPoint y: 187, endPoint x: 19, endPoint y: 164, distance: 125.8
click at [143, 187] on button "144" at bounding box center [141, 187] width 11 height 11
click at [276, 143] on div "OTIMA" at bounding box center [315, 143] width 78 height 19
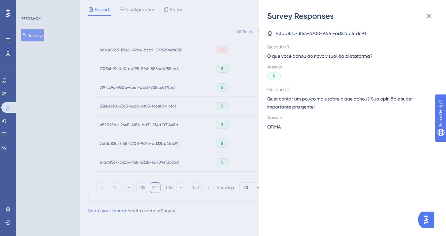
click at [273, 125] on span "OTIMA" at bounding box center [274, 127] width 14 height 8
copy span "OTIMA"
click at [243, 130] on div "Survey Responses 7cfda82c-3f45-4700-947e-ad22bb4fdc91 Question 1 O que você ach…" at bounding box center [223, 118] width 446 height 236
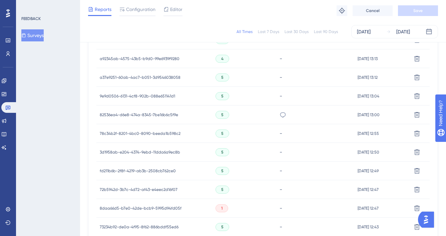
scroll to position [318, 0]
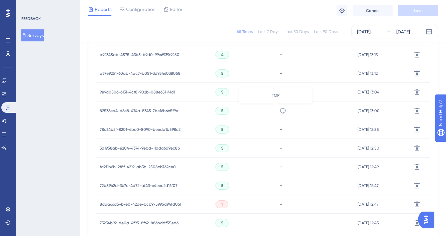
click at [279, 110] on icon at bounding box center [282, 110] width 7 height 7
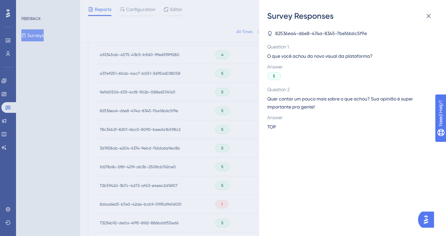
click at [234, 117] on div "Survey Responses 82536ea4-d6e8-474a-8345-7be16b6c5f9e Question 1 O que você ach…" at bounding box center [223, 118] width 446 height 236
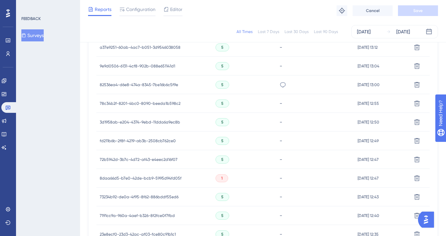
scroll to position [472, 0]
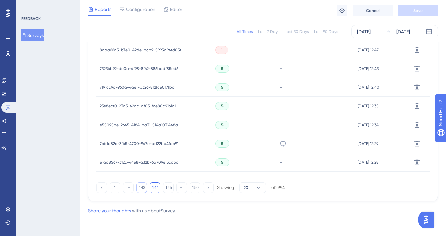
click at [141, 184] on button "143" at bounding box center [141, 187] width 11 height 11
click at [280, 126] on div "Antes era melhor" at bounding box center [314, 124] width 78 height 19
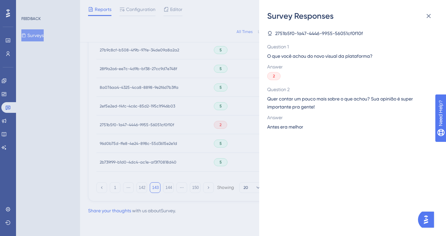
click at [289, 126] on span "Antes era melhor" at bounding box center [285, 127] width 36 height 8
copy span "Antes era melhor"
click at [225, 134] on div "Survey Responses 2751b5f0-1a47-4446-9955-56051cf0f10f Question 1 O que você ach…" at bounding box center [223, 118] width 446 height 236
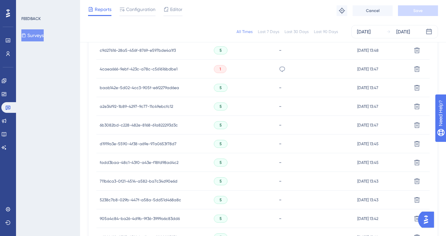
scroll to position [233, 0]
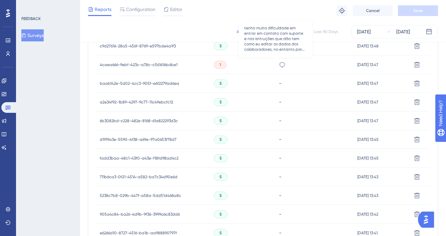
click at [279, 64] on icon at bounding box center [282, 64] width 7 height 7
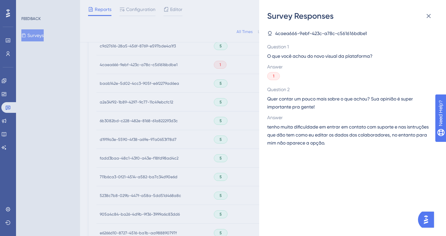
click at [302, 132] on span "tenho muita dificuldade em entrar em contato com suporte e nas isntruções que d…" at bounding box center [349, 135] width 165 height 24
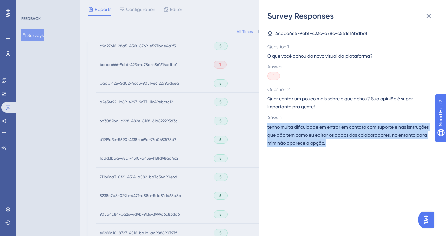
click at [302, 132] on span "tenho muita dificuldade em entrar em contato com suporte e nas isntruções que d…" at bounding box center [349, 135] width 165 height 24
copy span "tenho muita dificuldade em entrar em contato com suporte e nas isntruções que d…"
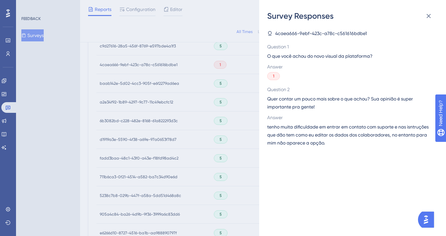
click at [242, 138] on div "Survey Responses 4caea666-9ebf-423c-a78c-c561616bdbe1 Question 1 O que você ach…" at bounding box center [223, 118] width 446 height 236
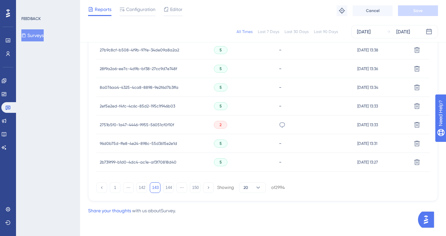
scroll to position [468, 0]
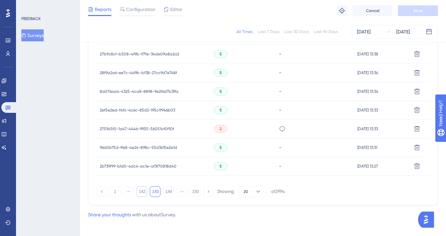
click at [140, 191] on button "142" at bounding box center [141, 191] width 11 height 11
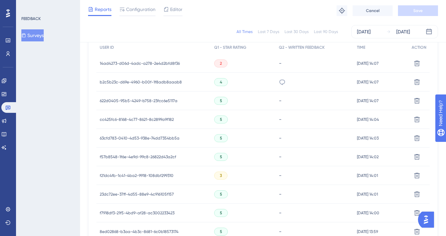
scroll to position [182, 0]
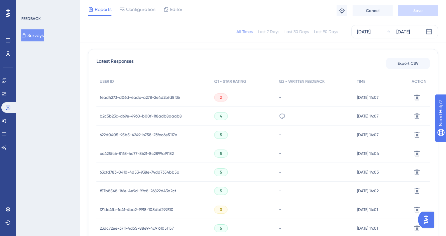
click at [279, 117] on div "pode nem encostar que já abre a aba lateral, achei isso ruim" at bounding box center [314, 116] width 78 height 19
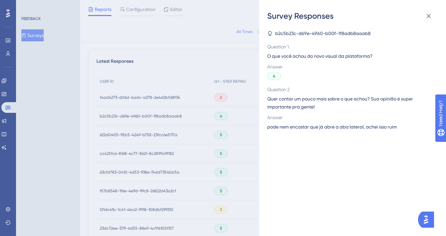
click at [291, 126] on span "pode nem encostar que já abre a aba lateral, achei isso ruim" at bounding box center [332, 127] width 130 height 8
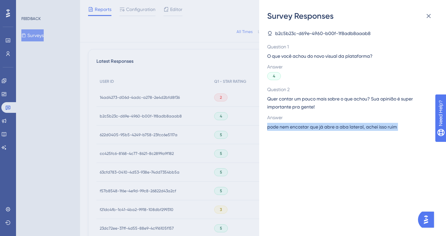
click at [291, 126] on span "pode nem encostar que já abre a aba lateral, achei isso ruim" at bounding box center [332, 127] width 130 height 8
copy span "pode nem encostar que já abre a aba lateral, achei isso ruim"
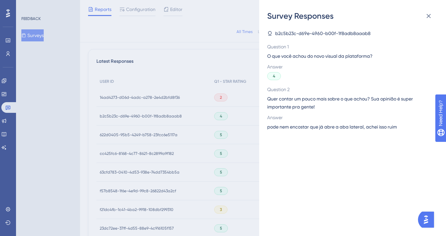
click at [243, 168] on div "Survey Responses b2c5b23c-d69e-4960-b00f-1f8adb8aaab8 Question 1 O que você ach…" at bounding box center [223, 118] width 446 height 236
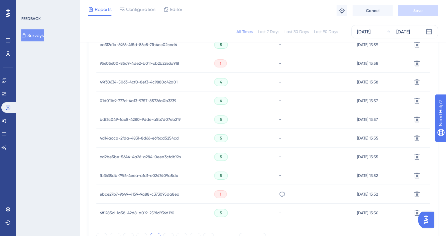
scroll to position [472, 0]
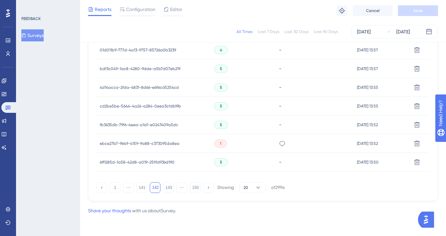
click at [279, 147] on div "Muito poluído e muita informação. Antes era muito mais simples e intuitivo." at bounding box center [282, 143] width 7 height 19
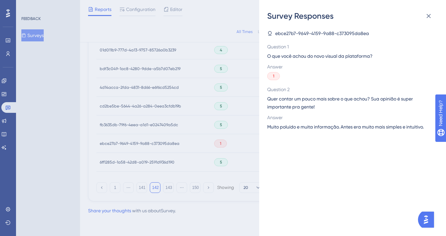
click at [305, 124] on span "Muito poluído e muita informação. Antes era muito mais simples e intuitivo." at bounding box center [345, 127] width 156 height 8
click at [304, 125] on span "Muito poluído e muita informação. Antes era muito mais simples e intuitivo." at bounding box center [345, 127] width 156 height 8
click at [336, 119] on span "Answer" at bounding box center [349, 117] width 165 height 8
click at [333, 129] on span "Muito poluído e muita informação. Antes era muito mais simples e intuitivo." at bounding box center [345, 127] width 156 height 8
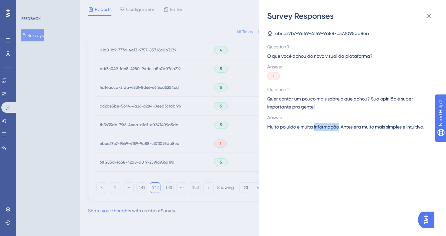
click at [333, 129] on span "Muito poluído e muita informação. Antes era muito mais simples e intuitivo." at bounding box center [345, 127] width 156 height 8
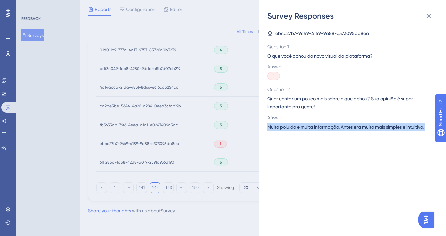
click at [333, 129] on span "Muito poluído e muita informação. Antes era muito mais simples e intuitivo." at bounding box center [345, 127] width 156 height 8
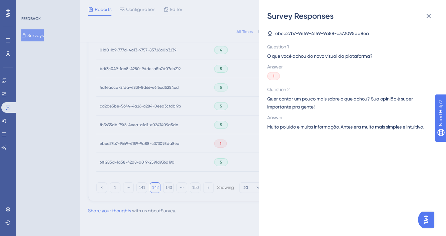
click at [182, 160] on div "Survey Responses ebce27b7-9649-4159-9a88-c373095da8ea Question 1 O que você ach…" at bounding box center [223, 118] width 446 height 236
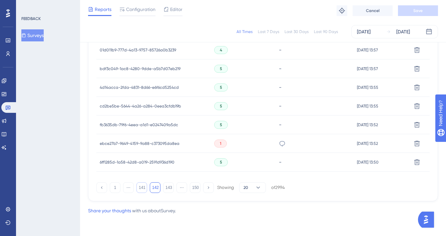
click at [140, 189] on button "141" at bounding box center [141, 187] width 11 height 11
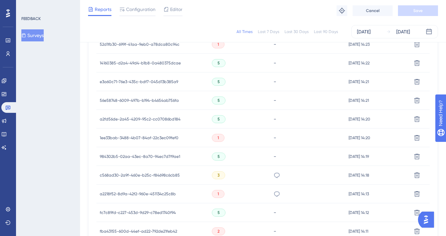
scroll to position [454, 0]
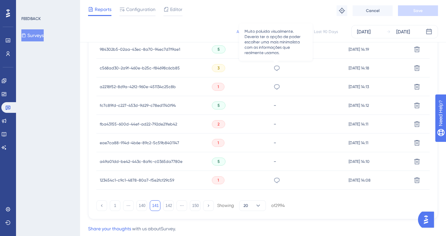
click at [278, 69] on icon at bounding box center [276, 68] width 7 height 7
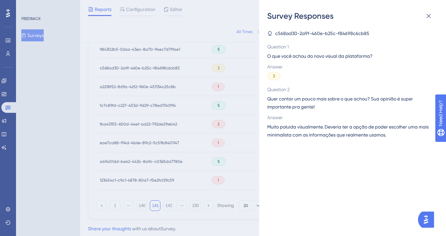
click at [289, 130] on span "Muito poluida visualmente. Deveria ter a opção de poder escolher uma mais minim…" at bounding box center [349, 131] width 165 height 16
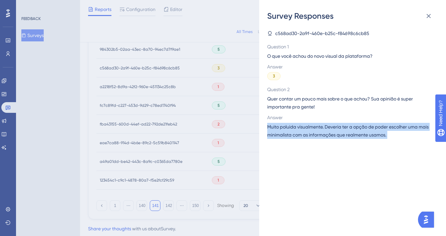
click at [289, 130] on span "Muito poluida visualmente. Deveria ter a opção de poder escolher uma mais minim…" at bounding box center [349, 131] width 165 height 16
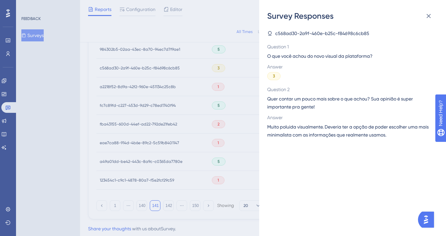
click at [230, 114] on div "Survey Responses c568ad30-2a9f-460e-b25c-f84698c6cb85 Question 1 O que você ach…" at bounding box center [223, 118] width 446 height 236
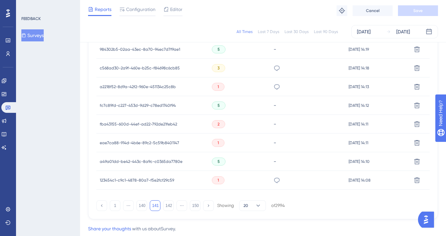
click at [275, 87] on icon at bounding box center [276, 86] width 7 height 7
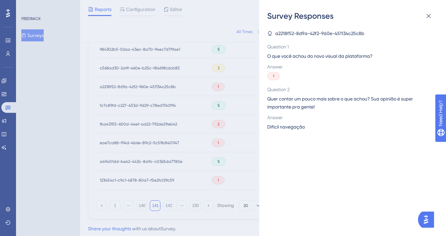
click at [298, 124] on span "Difícil navegação" at bounding box center [286, 127] width 38 height 8
click at [205, 150] on div "Survey Responses a2218f52-8d9a-42f2-960e-451134c25c8b Question 1 O que você ach…" at bounding box center [223, 118] width 446 height 236
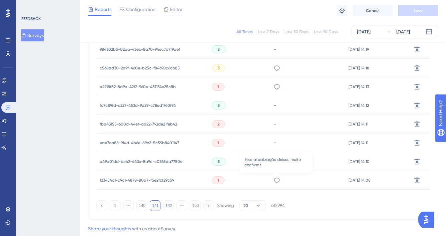
click at [276, 180] on icon at bounding box center [276, 180] width 7 height 7
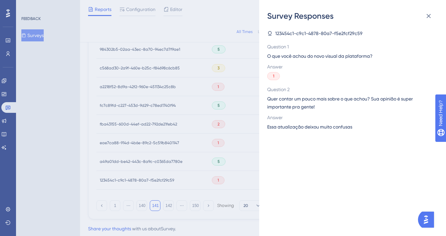
click at [295, 129] on span "Essa atualização deixou muito confusas" at bounding box center [309, 127] width 85 height 8
click at [159, 177] on div "Survey Responses 123454c1-c9c1-4878-80a7-f5e2fcf29c59 Question 1 O que você ach…" at bounding box center [223, 118] width 446 height 236
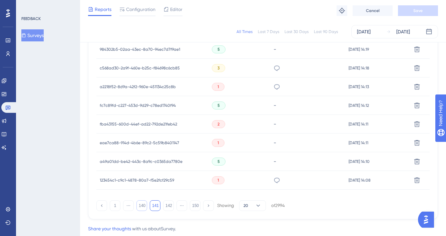
click at [143, 205] on button "140" at bounding box center [141, 205] width 11 height 11
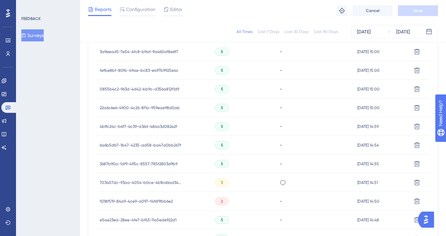
scroll to position [354, 0]
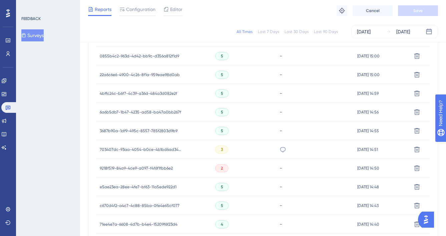
click at [279, 154] on div "Como administradora estou perdida com a nova forma de operar.]" at bounding box center [282, 149] width 7 height 19
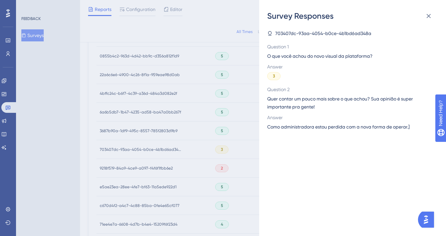
click at [287, 127] on span "Como administradora estou perdida com a nova forma de operar.]" at bounding box center [338, 127] width 142 height 8
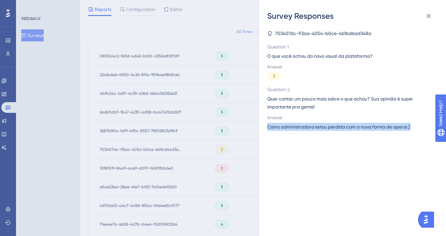
click at [287, 127] on span "Como administradora estou perdida com a nova forma de operar.]" at bounding box center [338, 127] width 142 height 8
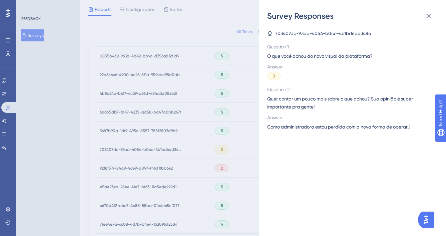
click at [236, 117] on div "Survey Responses 703407dc-93aa-4054-b0ce-4b1bd6ad348a Question 1 O que você ach…" at bounding box center [223, 118] width 446 height 236
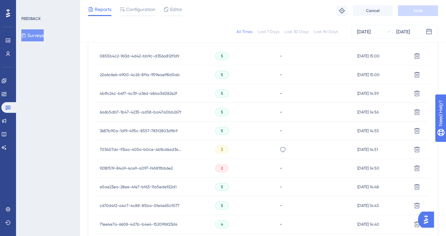
scroll to position [472, 0]
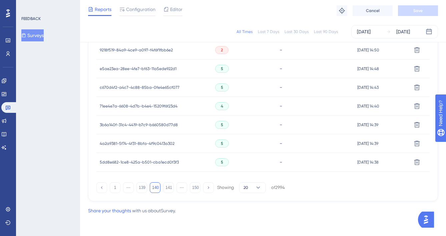
click at [136, 187] on div "1 ⋯ 139 140 141 ⋯ 150 Showing 20 of 2994" at bounding box center [190, 187] width 188 height 11
click at [138, 186] on button "139" at bounding box center [141, 187] width 11 height 11
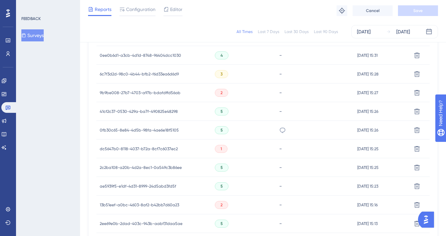
scroll to position [238, 0]
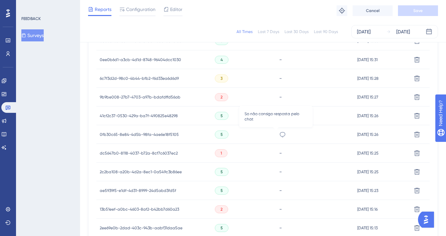
click at [280, 134] on icon at bounding box center [283, 134] width 6 height 5
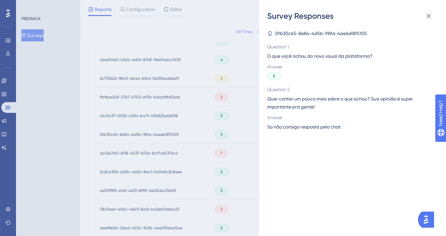
click at [297, 128] on span "So não consigo resposta pelo chat" at bounding box center [303, 127] width 73 height 8
click at [246, 152] on div "Survey Responses 0fb30c65-8e84-4d5b-98fa-4ae6e18f5105 Question 1 O que você ach…" at bounding box center [223, 118] width 446 height 236
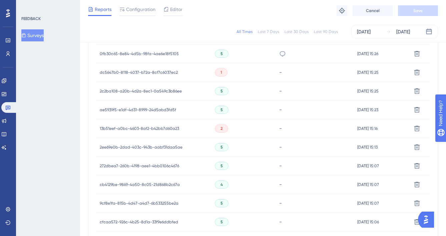
scroll to position [469, 0]
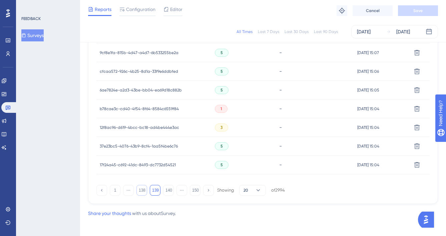
click at [146, 192] on button "138" at bounding box center [141, 190] width 11 height 11
click at [279, 149] on icon at bounding box center [282, 146] width 7 height 7
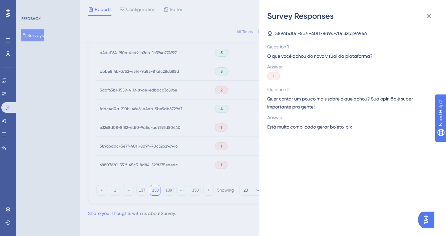
click at [310, 127] on span "Está muito complicado gerar boleto, pix" at bounding box center [309, 127] width 85 height 8
click at [228, 145] on div "Survey Responses 5896bd0c-5e7f-40f1-8d94-70c32b296946 Question 1 O que você ach…" at bounding box center [223, 118] width 446 height 236
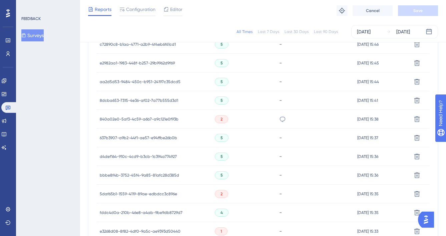
scroll to position [331, 0]
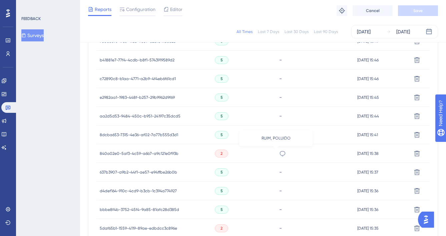
click at [279, 154] on icon at bounding box center [282, 153] width 7 height 7
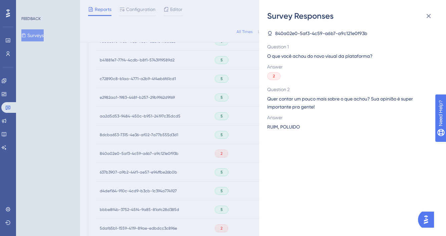
click at [292, 127] on span "RUIM, POLUIDO" at bounding box center [283, 127] width 33 height 8
drag, startPoint x: 216, startPoint y: 155, endPoint x: 233, endPoint y: 157, distance: 17.5
click at [216, 155] on div "Survey Responses 840a02e0-5af3-4c59-a6b7-a9c121e0f93b Question 1 O que você ach…" at bounding box center [223, 118] width 446 height 236
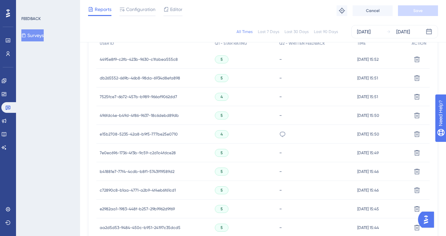
scroll to position [215, 0]
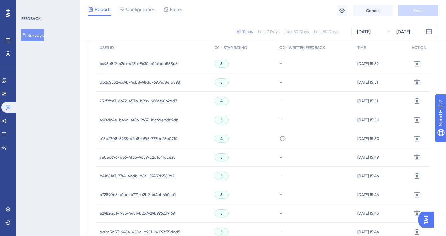
click at [276, 137] on div "UM POUCO COMPLICADO" at bounding box center [315, 138] width 78 height 19
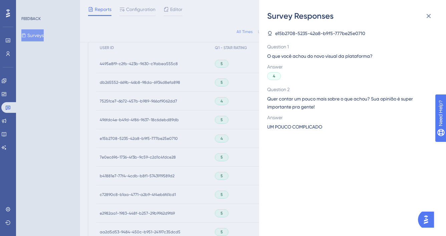
click at [275, 125] on span "UM POUCO COMPLICADO" at bounding box center [294, 127] width 55 height 8
click at [196, 180] on div "Survey Responses e15b2708-5235-42a8-b9f5-777be25e0710 Question 1 O que você ach…" at bounding box center [223, 118] width 446 height 236
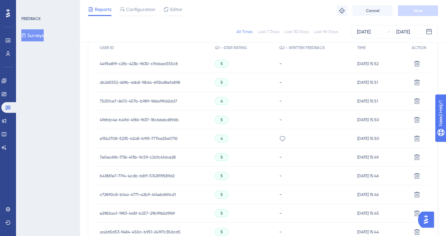
click at [220, 175] on span "5" at bounding box center [221, 175] width 2 height 5
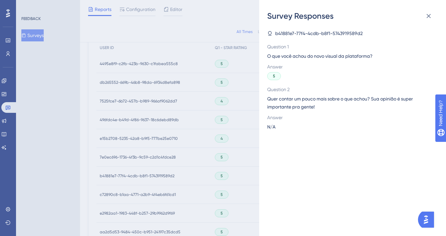
click at [243, 182] on div "Survey Responses b41881e7-77f4-4cdb-b8f1-5743919589d2 Question 1 O que você ach…" at bounding box center [223, 118] width 446 height 236
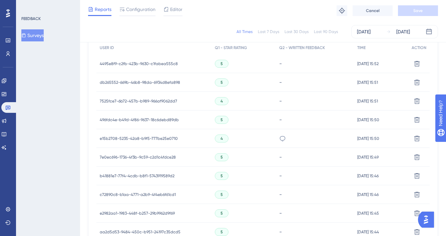
scroll to position [472, 0]
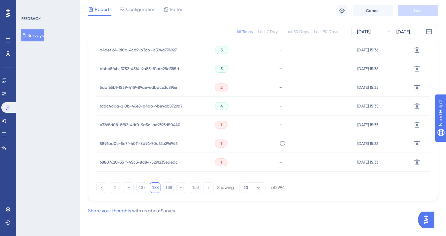
drag, startPoint x: 139, startPoint y: 189, endPoint x: 52, endPoint y: 189, distance: 86.4
click at [139, 189] on button "137" at bounding box center [141, 187] width 11 height 11
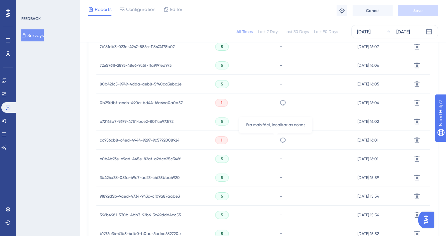
click at [279, 139] on icon at bounding box center [282, 140] width 7 height 7
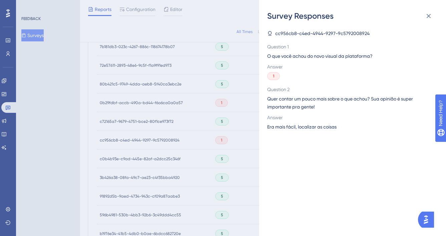
click at [280, 127] on span "Era mais fácil, localizar as coisas" at bounding box center [301, 127] width 69 height 8
click at [244, 119] on div "Survey Responses cc956cb8-c4ed-4944-9297-9c5792008924 Question 1 O que você ach…" at bounding box center [223, 118] width 446 height 236
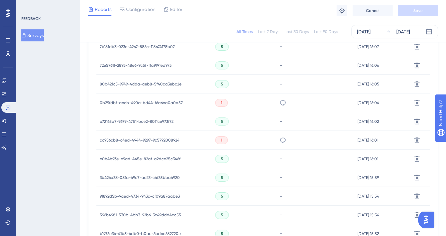
click at [279, 135] on div "Era mais fácil, localizar as coisas" at bounding box center [282, 140] width 7 height 19
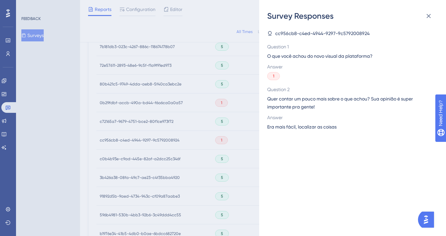
click at [288, 128] on span "Era mais fácil, localizar as coisas" at bounding box center [301, 127] width 69 height 8
click at [192, 202] on div "Survey Responses cc956cb8-c4ed-4944-9297-9c5792008924 Question 1 O que você ach…" at bounding box center [223, 118] width 446 height 236
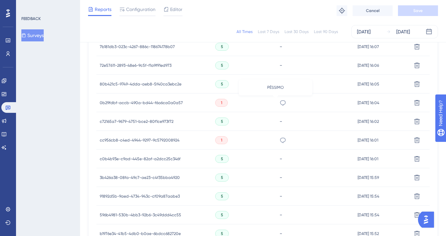
click at [279, 102] on icon at bounding box center [282, 102] width 7 height 7
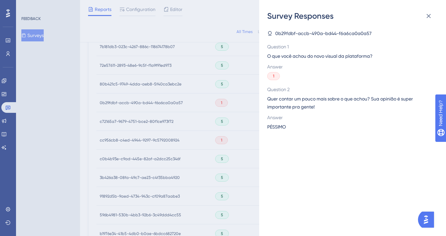
click at [273, 130] on span "PÉSSIMO" at bounding box center [276, 127] width 19 height 8
click at [275, 125] on span "PÉSSIMO" at bounding box center [276, 127] width 19 height 8
click at [234, 169] on div "Survey Responses 0b29fdbf-accb-490a-bd44-f6a6ca0a0a57 Question 1 O que você ach…" at bounding box center [223, 118] width 446 height 236
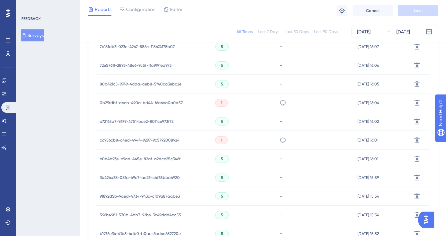
scroll to position [472, 0]
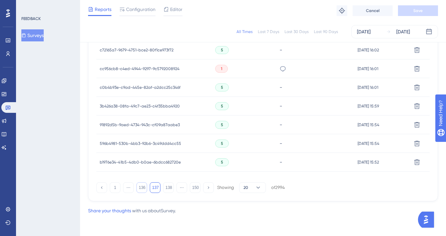
click at [141, 188] on button "136" at bounding box center [141, 187] width 11 height 11
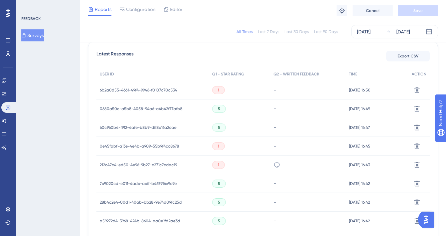
scroll to position [198, 0]
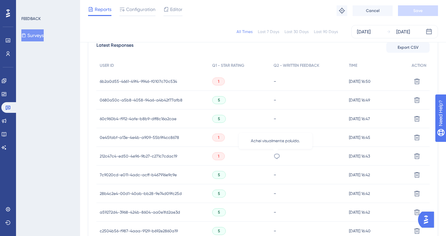
click at [274, 154] on icon at bounding box center [277, 155] width 6 height 5
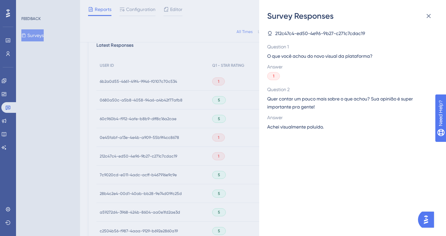
click at [290, 126] on span "Achei visualmente poluído." at bounding box center [295, 127] width 56 height 8
click at [233, 182] on div "Survey Responses 212c47c4-ed50-4e96-9b27-c271c7cdac19 Question 1 O que você ach…" at bounding box center [223, 118] width 446 height 236
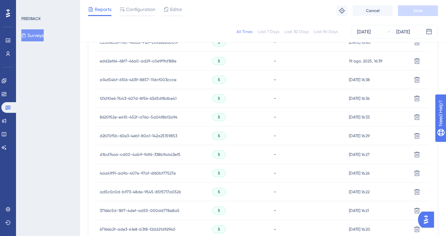
scroll to position [472, 0]
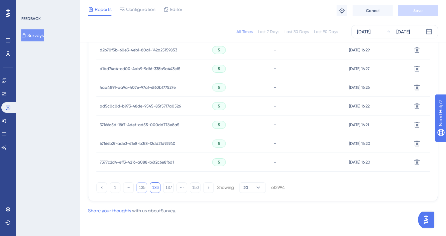
click at [141, 188] on button "135" at bounding box center [141, 187] width 11 height 11
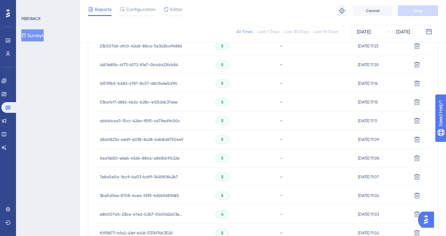
scroll to position [442, 0]
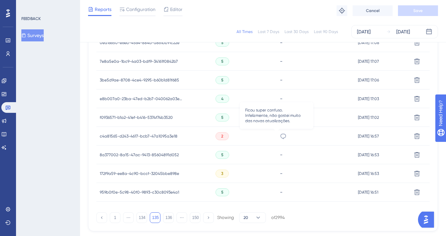
click at [283, 136] on div "Ficou super confuso. Infelizmente, não gostei muito das novas atualizações." at bounding box center [315, 136] width 78 height 19
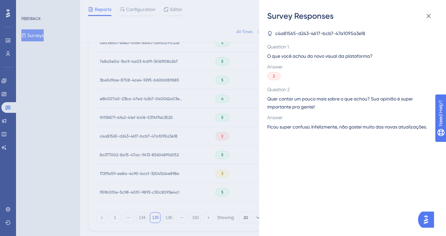
click at [291, 127] on span "Ficou super confuso. Infelizmente, não gostei muito das novas atualizações." at bounding box center [347, 127] width 160 height 8
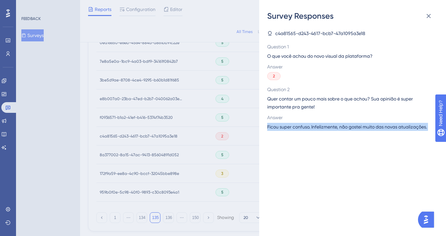
click at [291, 127] on span "Ficou super confuso. Infelizmente, não gostei muito das novas atualizações." at bounding box center [347, 127] width 160 height 8
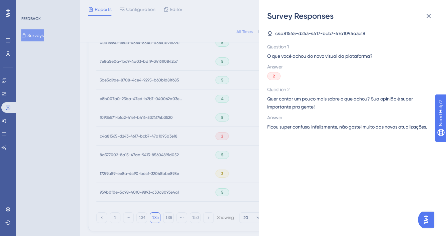
click at [191, 147] on div "Survey Responses c4a81565-d243-4617-bcb7-47a1095a3e18 Question 1 O que você ach…" at bounding box center [223, 118] width 446 height 236
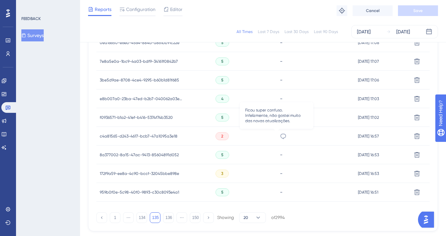
click at [280, 135] on icon at bounding box center [283, 136] width 7 height 7
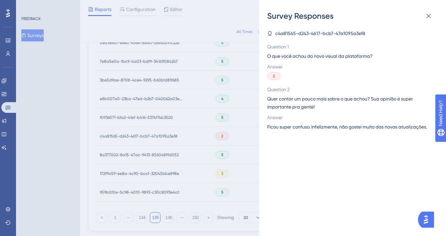
click at [212, 149] on div "Survey Responses c4a81565-d243-4617-bcb7-47a1095a3e18 Question 1 O que você ach…" at bounding box center [223, 118] width 446 height 236
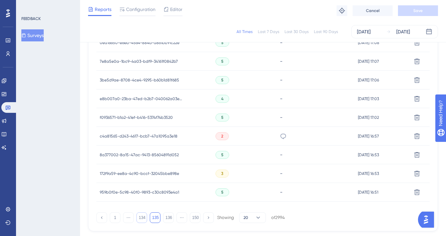
click at [139, 218] on button "134" at bounding box center [141, 217] width 11 height 11
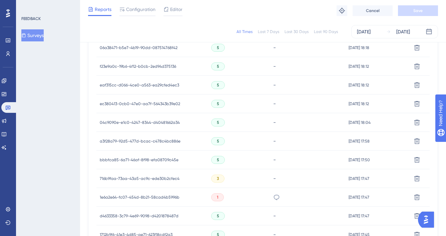
scroll to position [368, 0]
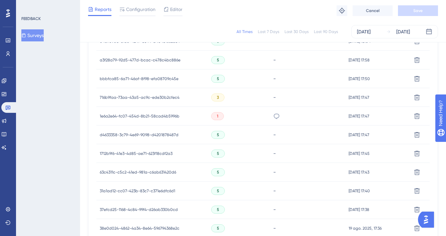
click at [271, 114] on div "todo dia muda as coisa, fica horrivel de acompanhar tanta mudança." at bounding box center [308, 116] width 76 height 19
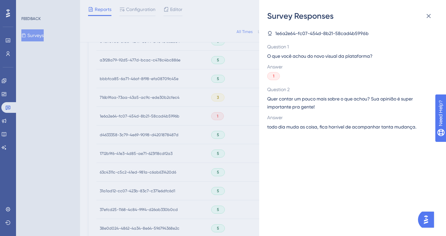
click at [286, 126] on span "todo dia muda as coisa, fica horrivel de acompanhar tanta mudança." at bounding box center [341, 127] width 149 height 8
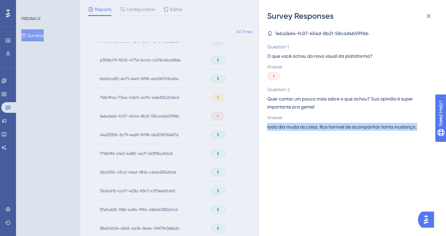
click at [286, 126] on span "todo dia muda as coisa, fica horrivel de acompanhar tanta mudança." at bounding box center [341, 127] width 149 height 8
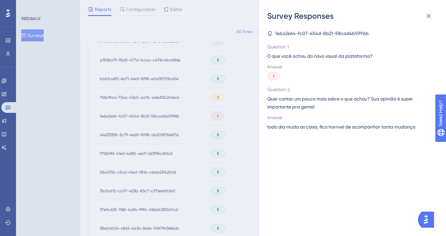
click at [219, 113] on div "Survey Responses 1e6a2e64-fc07-454d-8b21-58cad4b5996b Question 1 O que você ach…" at bounding box center [223, 118] width 446 height 236
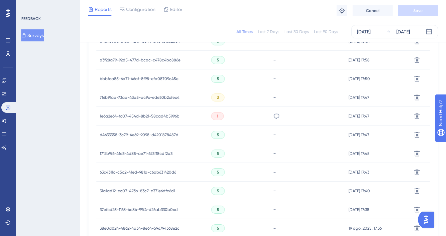
scroll to position [472, 0]
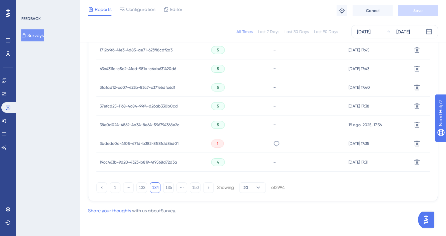
click at [270, 143] on div "Barra lateral não tem a opção de ficar fixada." at bounding box center [308, 143] width 76 height 19
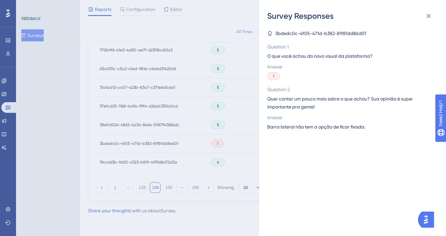
click at [277, 127] on span "Barra lateral não tem a opção de ficar fixada." at bounding box center [316, 127] width 98 height 8
click at [208, 127] on div "Survey Responses 3bdedc0c-4f05-471d-b382-81f81dd86d01 Question 1 O que você ach…" at bounding box center [223, 118] width 446 height 236
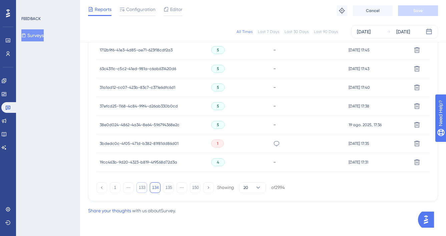
click at [140, 187] on button "133" at bounding box center [141, 187] width 11 height 11
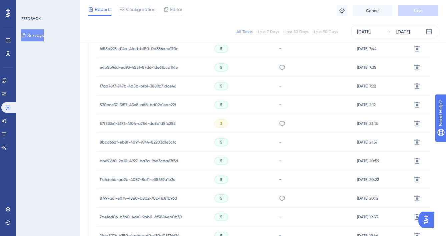
scroll to position [197, 0]
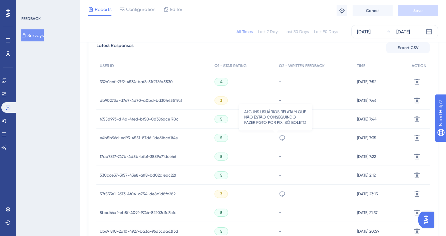
click at [279, 140] on icon at bounding box center [282, 137] width 7 height 7
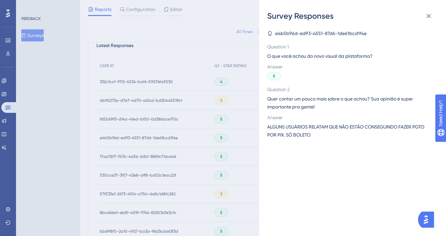
click at [285, 134] on span "ALGUNS USUÁRIOS RELATAM QUE NÃO ESTÃO CONSEGUINDO FAZER PGTO POR PIX. SÓ BOLETO" at bounding box center [349, 131] width 165 height 16
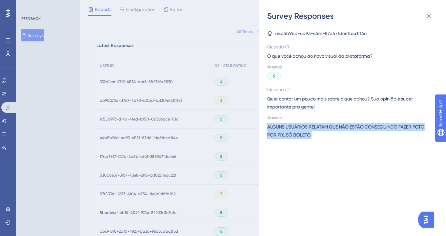
click at [285, 134] on span "ALGUNS USUÁRIOS RELATAM QUE NÃO ESTÃO CONSEGUINDO FAZER PGTO POR PIX. SÓ BOLETO" at bounding box center [349, 131] width 165 height 16
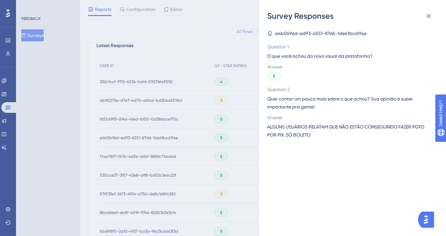
click at [200, 143] on div "Survey Responses e4b5b96d-ed93-4551-87d6-1de61bcd1f4e Question 1 O que você ach…" at bounding box center [223, 118] width 446 height 236
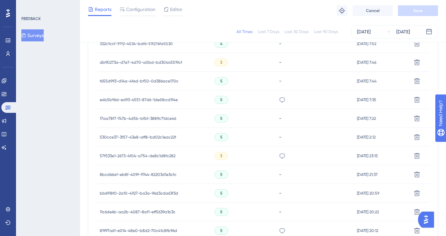
scroll to position [304, 0]
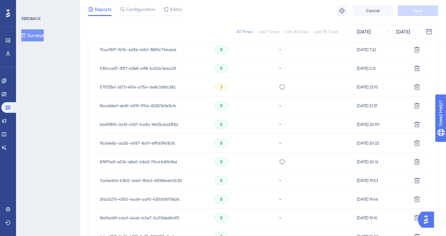
click at [279, 86] on icon at bounding box center [282, 87] width 7 height 7
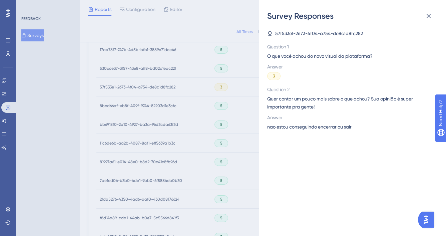
click at [304, 127] on span "nao estou conseguindo encerrar ou sair" at bounding box center [309, 127] width 84 height 8
drag, startPoint x: 204, startPoint y: 136, endPoint x: 225, endPoint y: 145, distance: 22.9
click at [204, 136] on div "Survey Responses 57f533e1-2673-4f04-a754-de8c1d8fc282 Question 1 O que você ach…" at bounding box center [223, 118] width 446 height 236
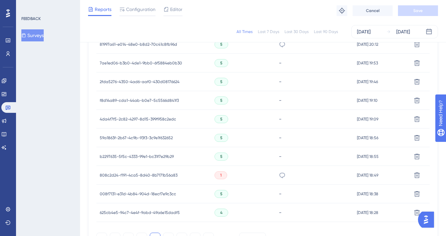
scroll to position [417, 0]
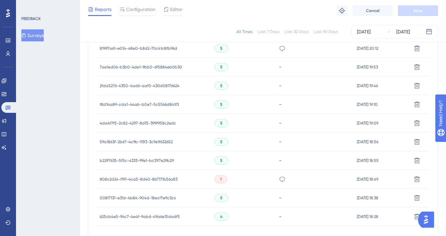
click at [279, 50] on icon at bounding box center [282, 48] width 6 height 5
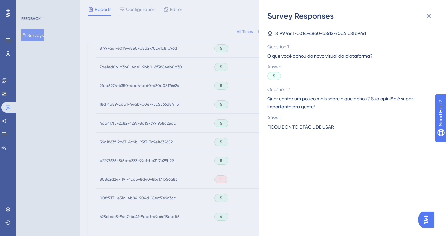
click at [308, 124] on span "FICOU BONITO E FÁCIL DE USAR" at bounding box center [300, 127] width 67 height 8
click at [235, 137] on div "Survey Responses 81997a61-e014-48e0-b8d2-70c41c8fb96d Question 1 O que você ach…" at bounding box center [223, 118] width 446 height 236
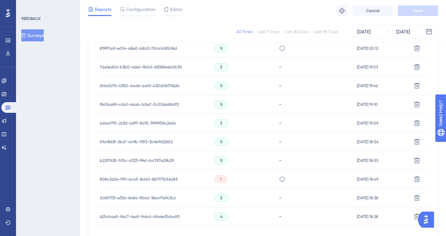
scroll to position [472, 0]
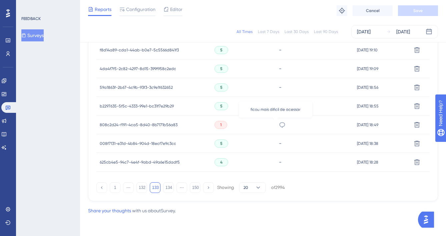
click at [279, 124] on icon at bounding box center [282, 124] width 7 height 7
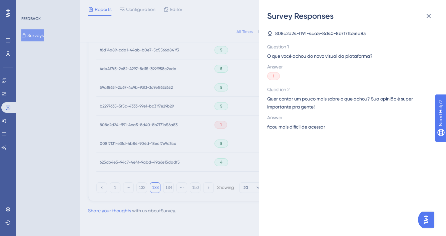
click at [309, 128] on span "ficou mais dificil de acessar" at bounding box center [296, 127] width 58 height 8
click at [173, 142] on div "Survey Responses 808c2d24-f191-4ca5-8d40-8b7171b56a83 Question 1 O que você ach…" at bounding box center [223, 118] width 446 height 236
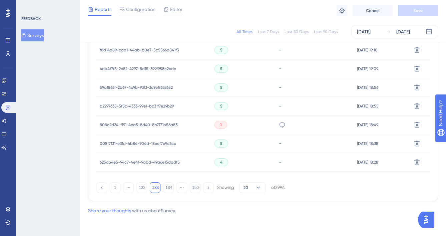
drag, startPoint x: 143, startPoint y: 189, endPoint x: 61, endPoint y: 198, distance: 81.8
click at [143, 189] on button "132" at bounding box center [141, 187] width 11 height 11
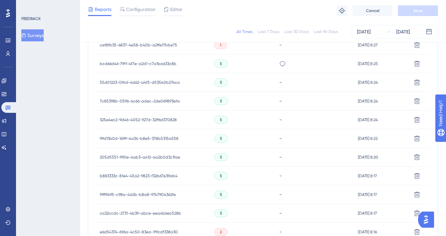
scroll to position [256, 0]
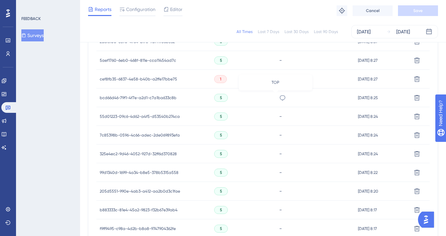
click at [279, 97] on icon at bounding box center [282, 97] width 7 height 7
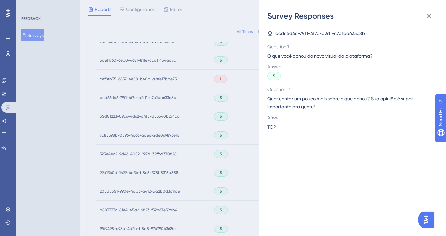
click at [225, 162] on div "Survey Responses bcd66d46-79f1-4f7e-a2d1-c7a1ba633c8b Question 1 O que você ach…" at bounding box center [223, 118] width 446 height 236
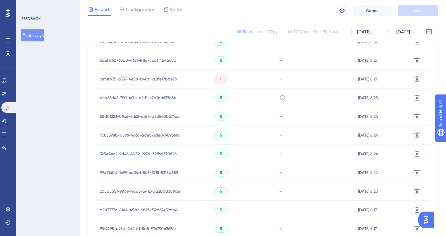
scroll to position [431, 0]
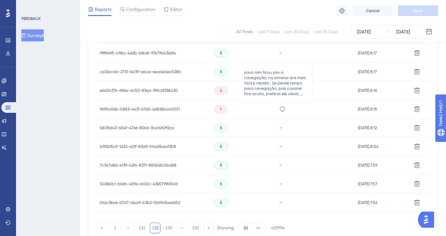
click at [279, 111] on icon at bounding box center [282, 109] width 7 height 7
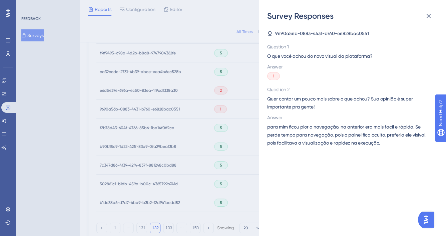
click at [304, 141] on span "para mim ficou pior a navegação, na anterior era mais facil e rápida. Se perde …" at bounding box center [349, 135] width 165 height 24
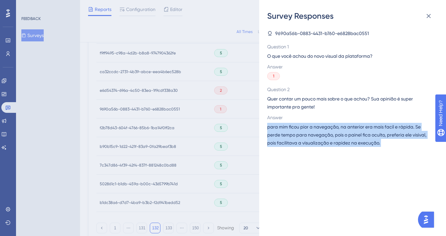
click at [304, 141] on span "para mim ficou pior a navegação, na anterior era mais facil e rápida. Se perde …" at bounding box center [349, 135] width 165 height 24
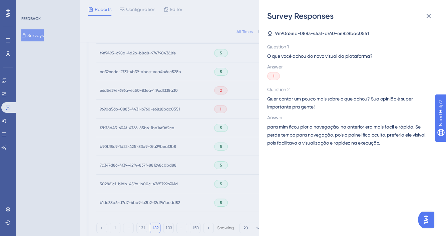
click at [192, 154] on div "Survey Responses 9690a56b-0883-4431-b760-e6828bac0551 Question 1 O que você ach…" at bounding box center [223, 118] width 446 height 236
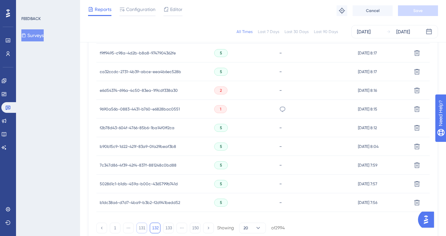
click at [142, 229] on button "131" at bounding box center [141, 227] width 11 height 11
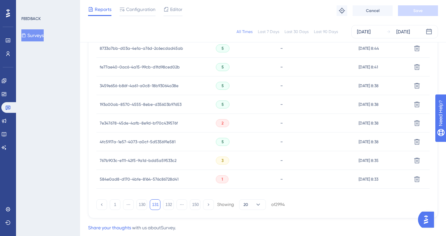
scroll to position [472, 0]
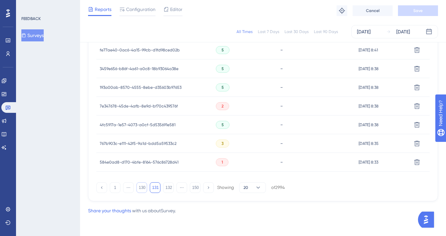
click at [143, 186] on button "130" at bounding box center [141, 187] width 11 height 11
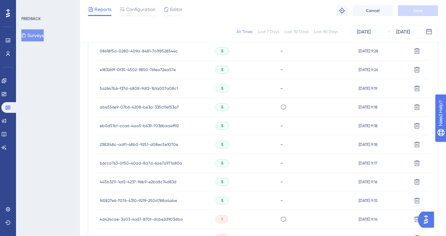
scroll to position [280, 0]
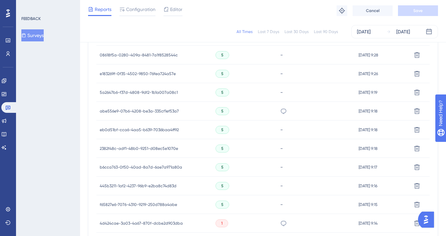
click at [280, 114] on icon at bounding box center [283, 111] width 7 height 7
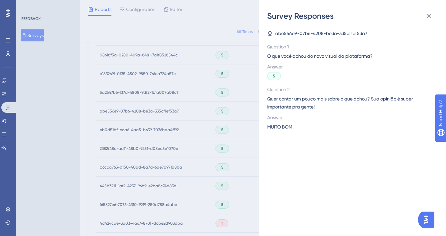
click at [284, 127] on span "MUITO BOM" at bounding box center [279, 127] width 25 height 8
click at [287, 127] on span "MUITO BOM" at bounding box center [279, 127] width 25 height 8
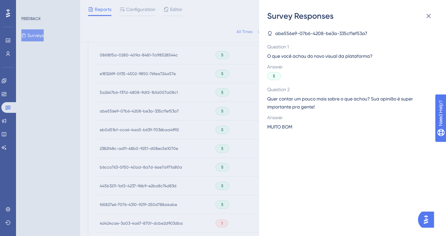
click at [178, 169] on div "Survey Responses abe556e9-07b6-4208-be3a-335cf1ef53a7 Question 1 O que você ach…" at bounding box center [223, 118] width 446 height 236
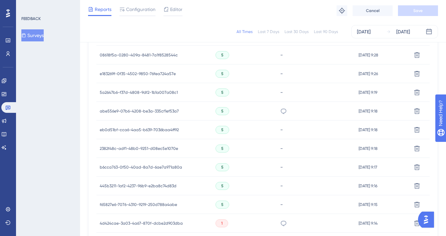
scroll to position [460, 0]
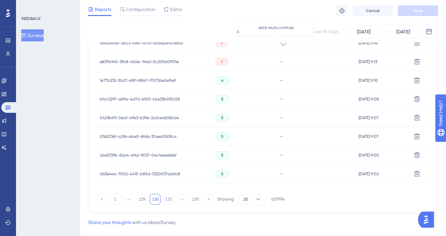
click at [280, 45] on icon at bounding box center [283, 43] width 7 height 7
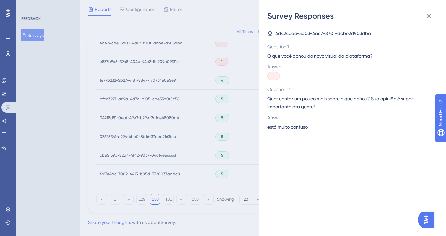
click at [292, 122] on div "Answer está muito confuso" at bounding box center [349, 121] width 165 height 17
click at [292, 124] on span "está muito confuso" at bounding box center [287, 127] width 40 height 8
drag, startPoint x: 179, startPoint y: 174, endPoint x: 161, endPoint y: 195, distance: 28.1
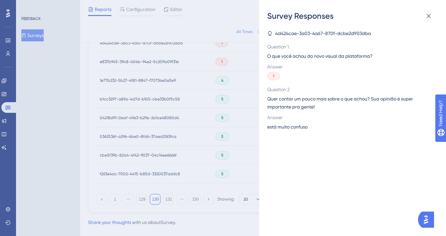
click at [179, 174] on div "Survey Responses 4d424cae-3a03-4a67-870f-dcbe2d903dba Question 1 O que você ach…" at bounding box center [223, 118] width 446 height 236
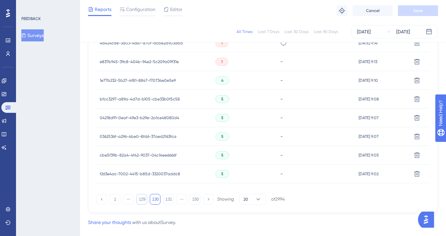
click at [143, 196] on button "129" at bounding box center [141, 199] width 11 height 11
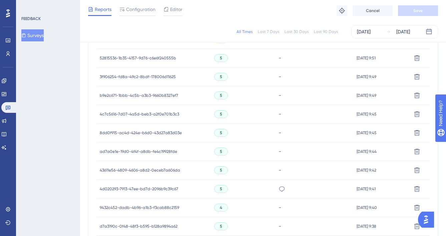
scroll to position [472, 0]
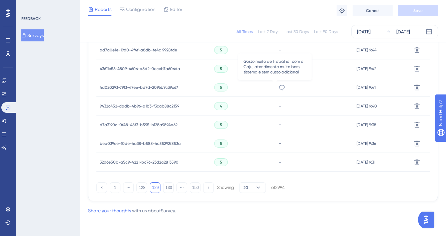
click at [278, 86] on icon at bounding box center [281, 87] width 7 height 7
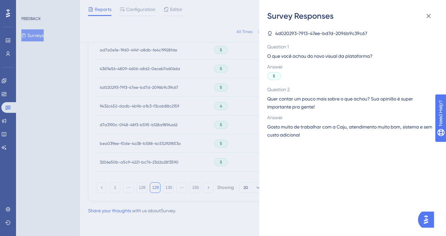
click at [296, 128] on span "Gosto muito de trabalhar com a Caju, atendimento muito bom, sistema e sem custo…" at bounding box center [349, 131] width 165 height 16
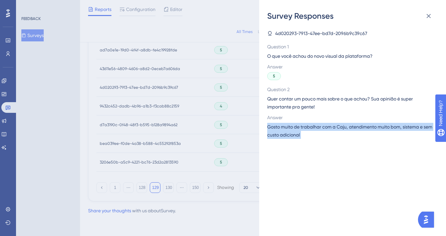
click at [296, 128] on span "Gosto muito de trabalhar com a Caju, atendimento muito bom, sistema e sem custo…" at bounding box center [349, 131] width 165 height 16
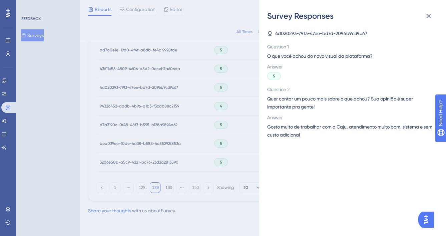
click at [221, 147] on div "Survey Responses 4d020293-7913-47ee-bd7d-2096b9c39c67 Question 1 O que você ach…" at bounding box center [223, 118] width 446 height 236
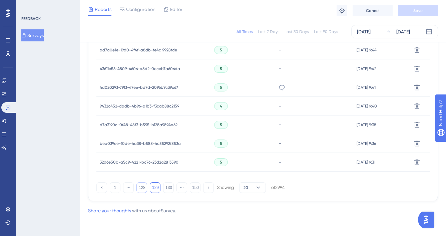
click at [143, 186] on button "128" at bounding box center [141, 187] width 11 height 11
click at [141, 186] on button "127" at bounding box center [141, 187] width 11 height 11
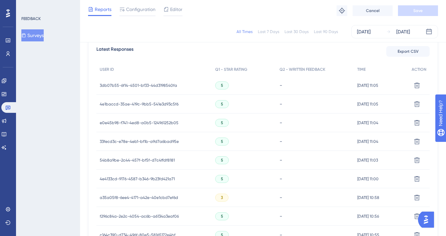
scroll to position [369, 0]
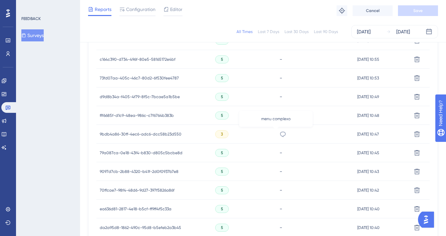
click at [279, 132] on icon at bounding box center [282, 134] width 7 height 7
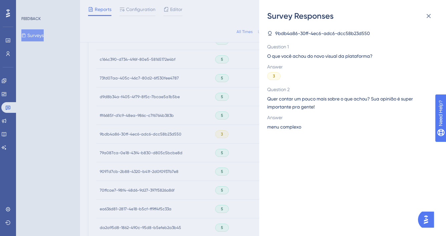
click at [284, 127] on span "menu complexo" at bounding box center [284, 127] width 34 height 8
click at [228, 165] on div "Survey Responses 9bdb4a86-30ff-4ec6-adc6-dcc58b23d550 Question 1 O que você ach…" at bounding box center [223, 118] width 446 height 236
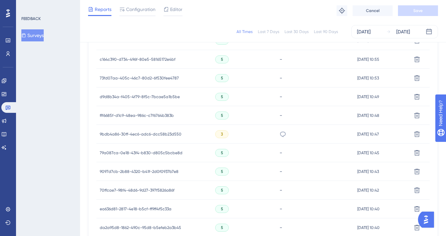
scroll to position [472, 0]
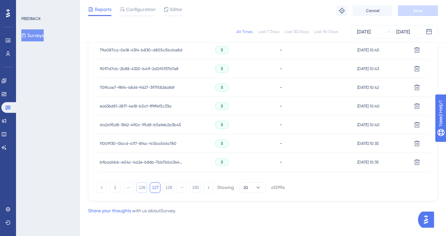
click at [143, 190] on button "126" at bounding box center [141, 187] width 11 height 11
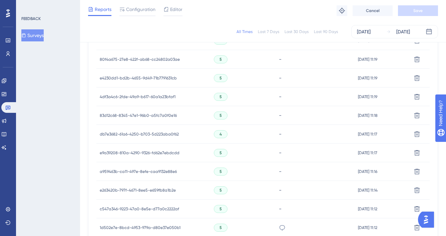
scroll to position [429, 0]
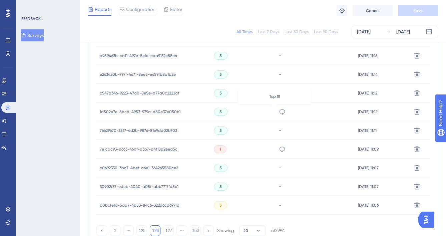
click at [279, 112] on icon at bounding box center [282, 111] width 7 height 7
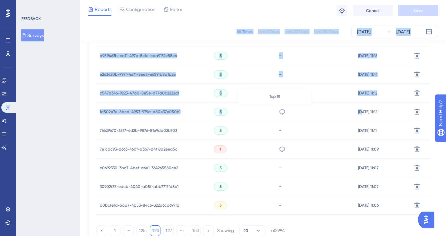
click at [279, 112] on icon at bounding box center [282, 111] width 7 height 7
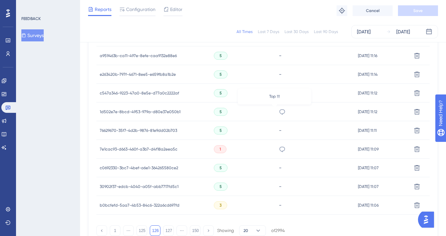
click at [279, 112] on icon at bounding box center [282, 111] width 7 height 7
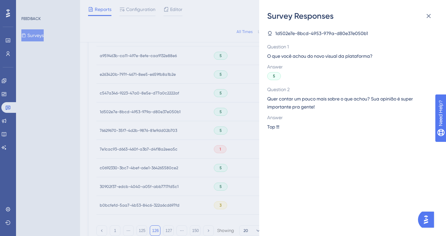
click at [276, 126] on span "Top !!!" at bounding box center [273, 127] width 12 height 8
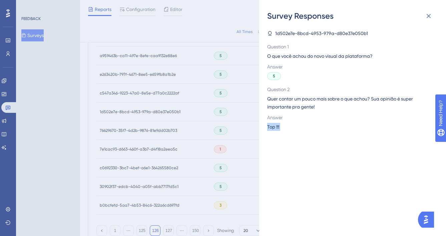
click at [276, 126] on span "Top !!!" at bounding box center [273, 127] width 12 height 8
click at [239, 153] on div "Survey Responses 1d502e7e-8bcd-4953-979a-d80e37e050b1 Question 1 O que você ach…" at bounding box center [223, 118] width 446 height 236
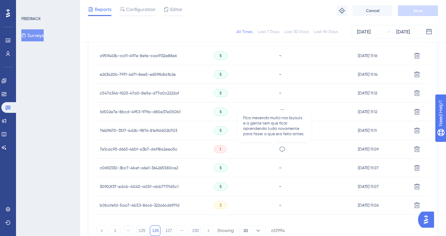
click at [279, 151] on icon at bounding box center [282, 148] width 6 height 5
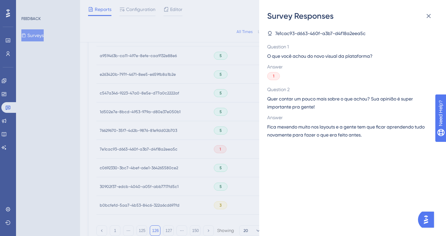
click at [298, 131] on span "Fica mexendo muito nos layouts e a gente tem que ficar aprendendo tudo novament…" at bounding box center [349, 131] width 165 height 16
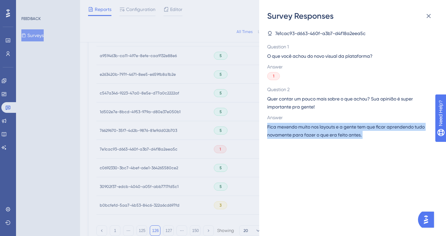
click at [298, 131] on span "Fica mexendo muito nos layouts e a gente tem que ficar aprendendo tudo novament…" at bounding box center [349, 131] width 165 height 16
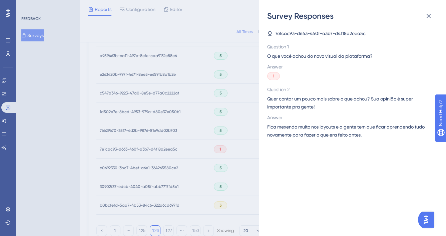
click at [235, 163] on div "Survey Responses 7e1cac93-d663-460f-a3b7-d4f18a2eea5c Question 1 O que você ach…" at bounding box center [223, 118] width 446 height 236
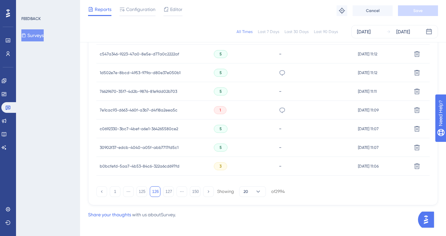
scroll to position [463, 0]
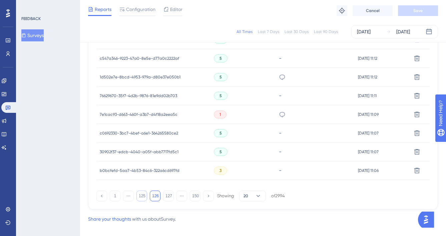
click at [142, 197] on button "125" at bounding box center [141, 195] width 11 height 11
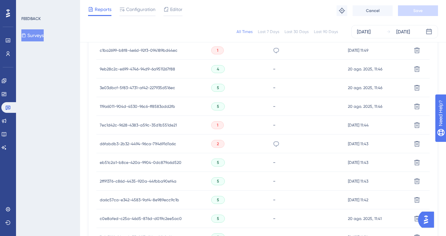
scroll to position [288, 0]
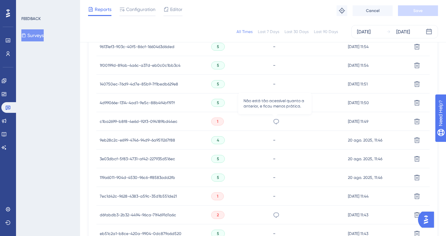
click at [276, 122] on icon at bounding box center [276, 121] width 6 height 5
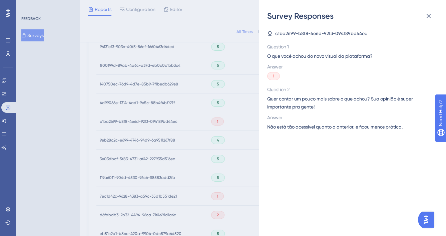
click at [308, 128] on span "Não está tão acessível quanto a anterior, e ficou menos prática." at bounding box center [334, 127] width 135 height 8
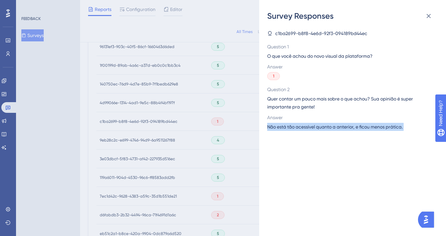
click at [308, 128] on span "Não está tão acessível quanto a anterior, e ficou menos prática." at bounding box center [334, 127] width 135 height 8
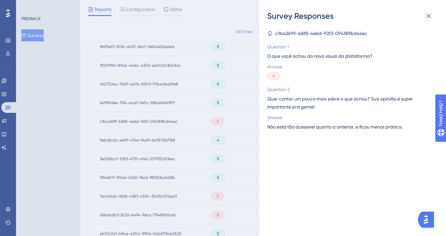
drag, startPoint x: 218, startPoint y: 158, endPoint x: 253, endPoint y: 160, distance: 35.1
click at [219, 158] on div "Survey Responses c1ba2699-b8f8-4e6d-92f3-094189bd44ec Question 1 O que você ach…" at bounding box center [223, 118] width 446 height 236
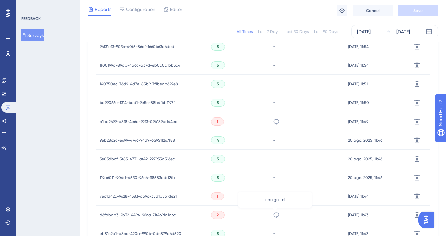
click at [275, 215] on icon at bounding box center [276, 214] width 7 height 7
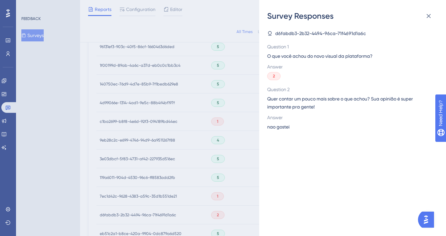
click at [282, 128] on span "nao gostei" at bounding box center [278, 127] width 22 height 8
click at [198, 174] on div "Survey Responses d6fabdb3-2b32-4494-96ca-71f4691d1a6c Question 1 O que você ach…" at bounding box center [223, 118] width 446 height 236
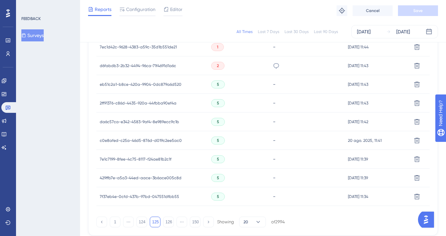
scroll to position [438, 0]
click at [144, 223] on button "124" at bounding box center [141, 221] width 11 height 11
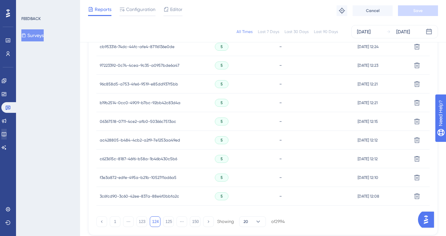
scroll to position [287, 0]
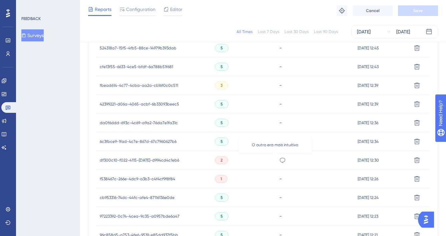
click at [279, 158] on icon at bounding box center [282, 160] width 7 height 7
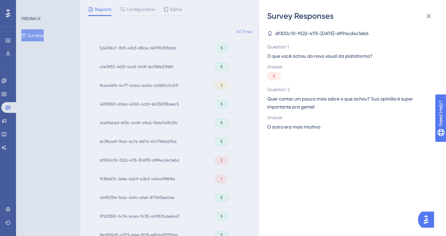
click at [302, 129] on span "O outro era mais intuitivo" at bounding box center [293, 127] width 53 height 8
click at [233, 175] on div "Survey Responses df300c10-f022-4115-ac03-d994cd4c1eb6 Question 1 O que você ach…" at bounding box center [223, 118] width 446 height 236
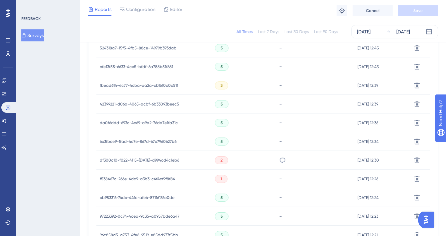
scroll to position [182, 0]
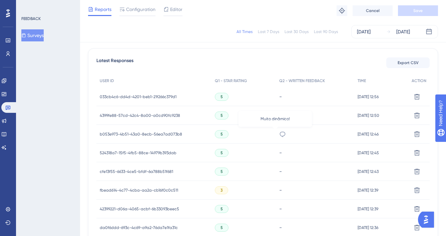
click at [279, 133] on icon at bounding box center [282, 134] width 7 height 7
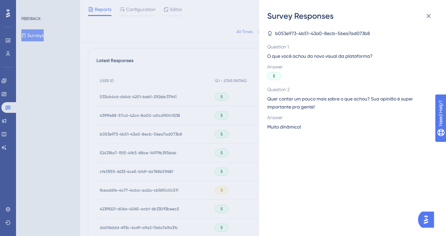
click at [292, 129] on span "Muito dinâmico!" at bounding box center [284, 127] width 34 height 8
click at [220, 189] on div "Survey Responses b053e973-4b51-43a0-8ecb-56ea7ad073b8 Question 1 O que você ach…" at bounding box center [223, 118] width 446 height 236
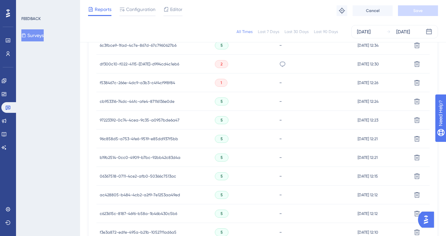
scroll to position [472, 0]
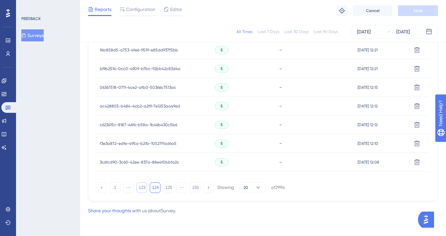
click at [142, 184] on button "123" at bounding box center [141, 187] width 11 height 11
click at [279, 85] on icon at bounding box center [282, 87] width 7 height 7
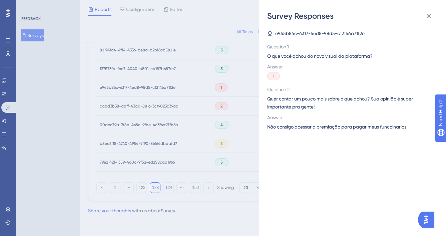
click at [304, 127] on span "Não consigo acessar a premiação para pagar meus funcoinarios" at bounding box center [336, 127] width 139 height 8
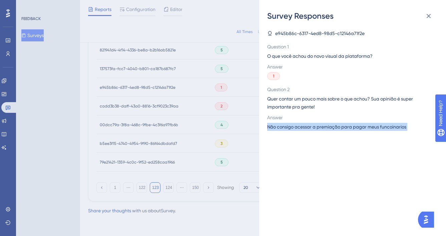
click at [304, 127] on span "Não consigo acessar a premiação para pagar meus funcoinarios" at bounding box center [336, 127] width 139 height 8
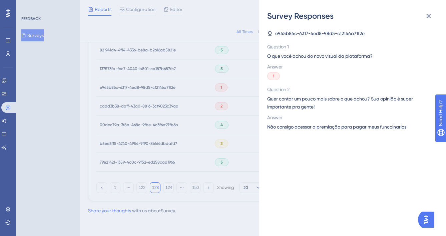
click at [255, 144] on div "Survey Responses e945b86c-6317-4ed8-98d5-c12146a71f2e Question 1 O que você ach…" at bounding box center [223, 118] width 446 height 236
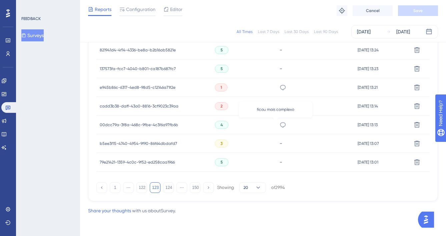
click at [279, 126] on icon at bounding box center [282, 124] width 7 height 7
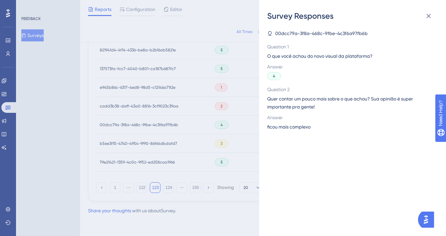
click at [295, 128] on span "ficou mais complexo" at bounding box center [288, 127] width 43 height 8
click at [208, 137] on div "Survey Responses 00dcc79a-3f8a-468c-9fbe-4c3f6a97fb6b Question 1 O que você ach…" at bounding box center [223, 118] width 446 height 236
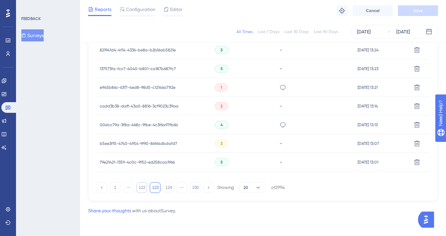
click at [145, 190] on button "122" at bounding box center [141, 187] width 11 height 11
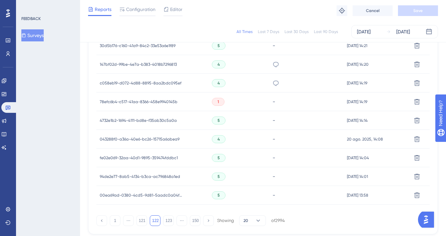
scroll to position [370, 0]
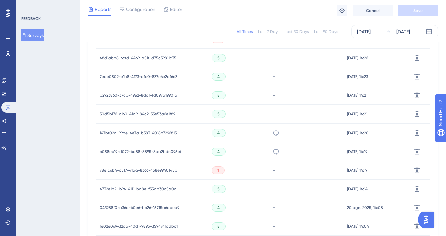
click at [279, 152] on div "achei meio dificil de entender esses trem tudo misturados, inclusive a retirada…" at bounding box center [306, 151] width 74 height 19
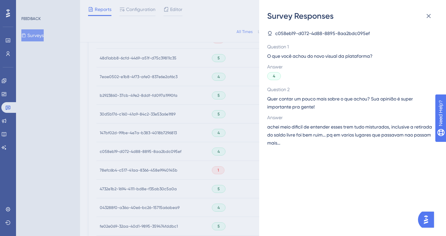
click at [286, 142] on span "achei meio dificil de entender esses trem tudo misturados, inclusive a retirada…" at bounding box center [349, 135] width 165 height 24
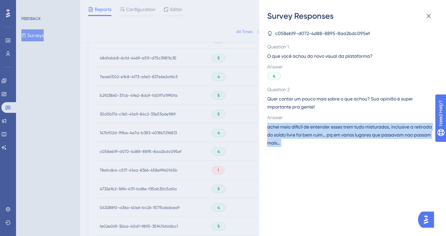
click at [286, 142] on span "achei meio dificil de entender esses trem tudo misturados, inclusive a retirada…" at bounding box center [349, 135] width 165 height 24
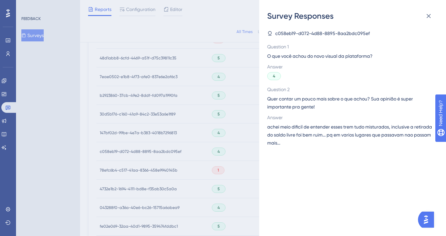
click at [259, 146] on div "Survey Responses c058eb19-d072-4d88-8895-8aa2bdc095ef Question 1 O que você ach…" at bounding box center [352, 118] width 187 height 236
click at [252, 141] on div "Survey Responses c058eb19-d072-4d88-8895-8aa2bdc095ef Question 1 O que você ach…" at bounding box center [223, 118] width 446 height 236
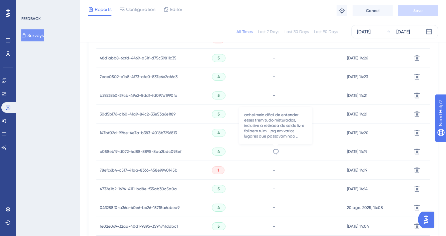
click at [276, 150] on icon at bounding box center [275, 151] width 7 height 7
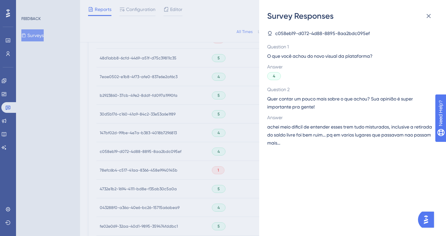
click at [305, 138] on span "achei meio dificil de entender esses trem tudo misturados, inclusive a retirada…" at bounding box center [349, 135] width 165 height 24
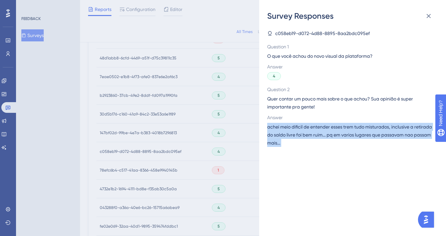
click at [305, 138] on span "achei meio dificil de entender esses trem tudo misturados, inclusive a retirada…" at bounding box center [349, 135] width 165 height 24
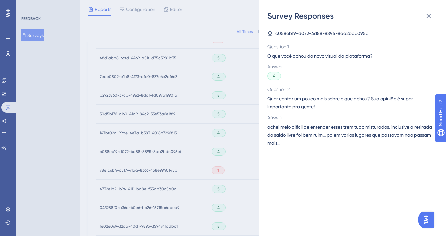
click at [228, 143] on div "Survey Responses c058eb19-d072-4d88-8895-8aa2bdc095ef Question 1 O que você ach…" at bounding box center [223, 118] width 446 height 236
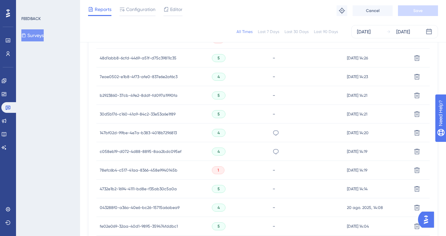
click at [271, 133] on div "poderia ter uma opção de repetir o pedido, aí so mudaria o mÊs, vr é fico para …" at bounding box center [306, 132] width 74 height 19
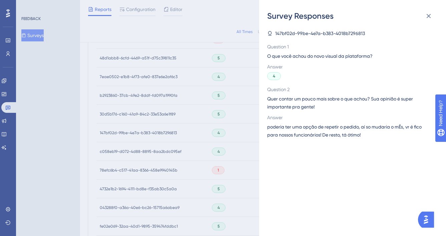
click at [297, 134] on span "poderia ter uma opção de repetir o pedido, aí so mudaria o mÊs, vr é fico para …" at bounding box center [349, 131] width 165 height 16
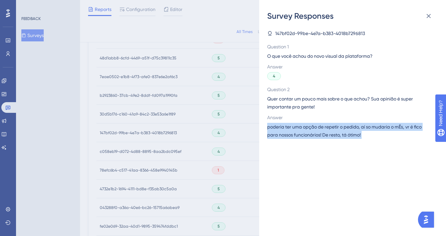
click at [297, 134] on span "poderia ter uma opção de repetir o pedido, aí so mudaria o mÊs, vr é fico para …" at bounding box center [349, 131] width 165 height 16
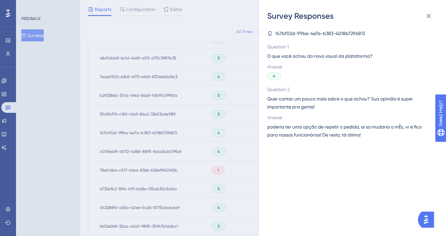
click at [227, 152] on div "Survey Responses 147bf02d-99be-4e7a-b383-4018b7296813 Question 1 O que você ach…" at bounding box center [223, 118] width 446 height 236
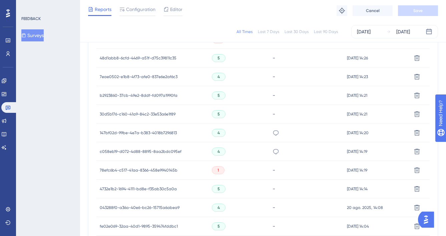
scroll to position [472, 0]
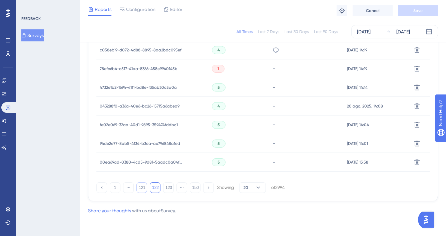
click at [138, 186] on button "121" at bounding box center [141, 187] width 11 height 11
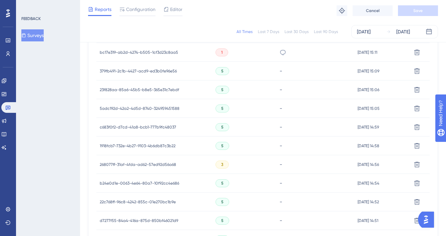
scroll to position [178, 0]
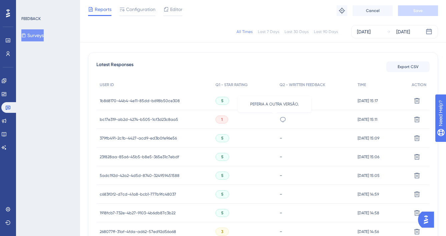
click at [279, 119] on icon at bounding box center [282, 119] width 7 height 7
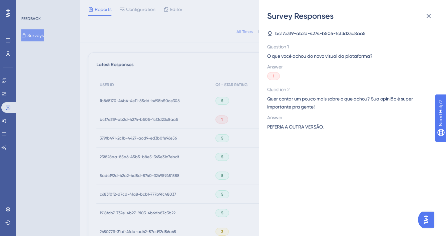
click at [302, 127] on span "PEFERIA A OUTRA VERSÃO." at bounding box center [295, 127] width 56 height 8
click at [243, 147] on div "Survey Responses bc17e319-ab2d-4274-b505-1cf3d23c8aa5 Question 1 O que você ach…" at bounding box center [223, 118] width 446 height 236
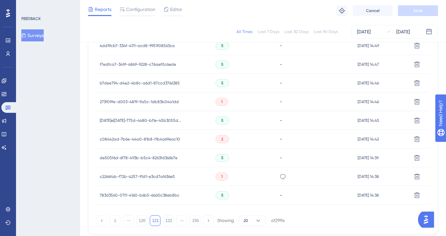
scroll to position [472, 0]
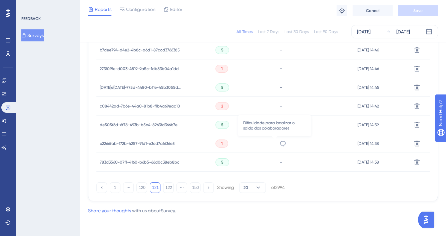
click at [280, 145] on icon at bounding box center [283, 143] width 6 height 5
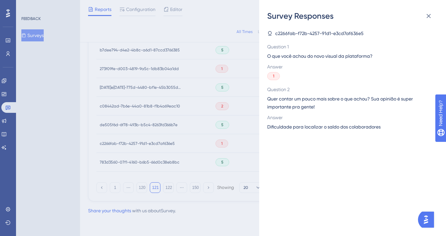
click at [302, 130] on span "Dificuldade para localizar o saldo dos colaboradores" at bounding box center [323, 127] width 113 height 8
click at [303, 128] on span "Dificuldade para localizar o saldo dos colaboradores" at bounding box center [323, 127] width 113 height 8
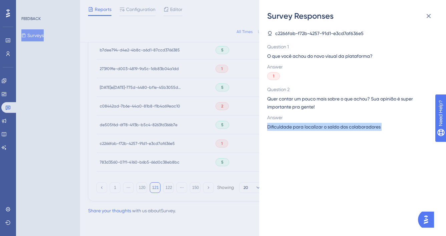
click at [303, 128] on span "Dificuldade para localizar o saldo dos colaboradores" at bounding box center [323, 127] width 113 height 8
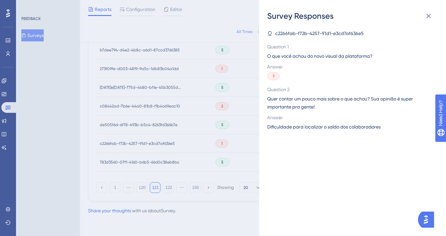
click at [218, 146] on div "Survey Responses c2266fab-f72b-4257-91d1-e3cd7af636e5 Question 1 O que você ach…" at bounding box center [223, 118] width 446 height 236
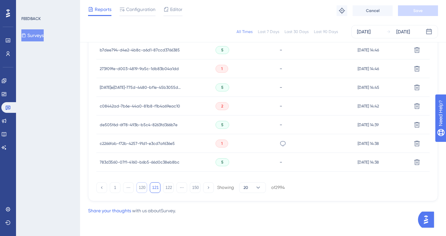
click at [143, 188] on button "120" at bounding box center [141, 187] width 11 height 11
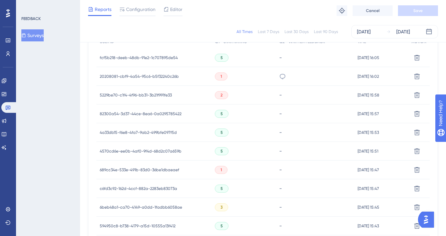
scroll to position [153, 0]
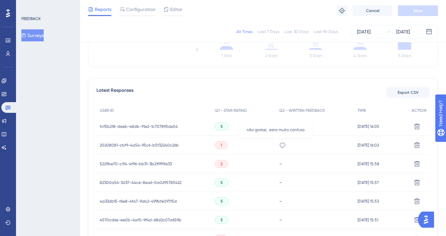
click at [279, 146] on icon at bounding box center [282, 145] width 7 height 7
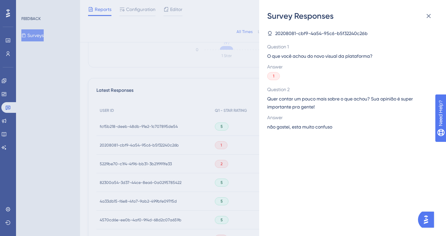
click at [278, 130] on span "não gostei, esta muito confuso" at bounding box center [299, 127] width 65 height 8
click at [188, 155] on div "Survey Responses 20208081-cbf9-4a54-95c6-b5f32240c26b Question 1 O que você ach…" at bounding box center [223, 118] width 446 height 236
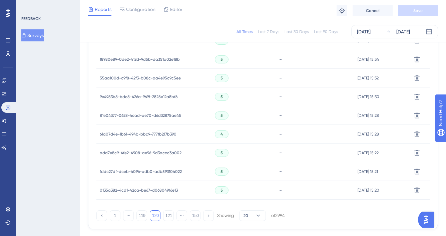
scroll to position [472, 0]
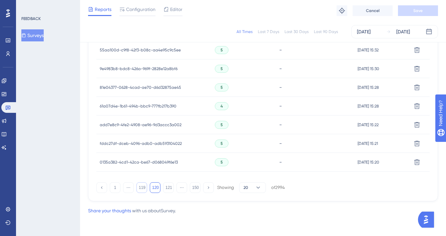
click at [142, 185] on button "119" at bounding box center [141, 187] width 11 height 11
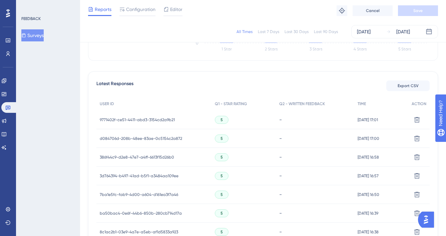
scroll to position [301, 0]
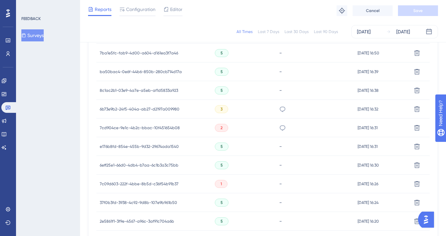
click at [279, 109] on div "preciso usar mais pra ter uma opinião, mas a principio está meio confuso..." at bounding box center [315, 109] width 78 height 19
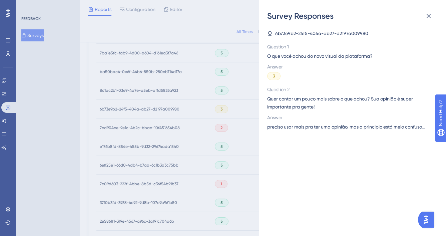
click at [289, 127] on span "preciso usar mais pra ter uma opinião, mas a principio está meio confuso..." at bounding box center [345, 127] width 157 height 8
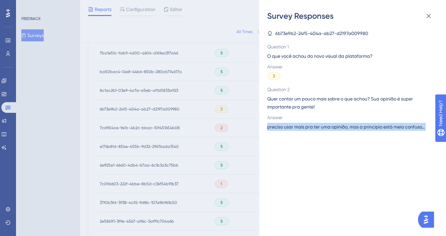
click at [289, 127] on span "preciso usar mais pra ter uma opinião, mas a principio está meio confuso..." at bounding box center [345, 127] width 157 height 8
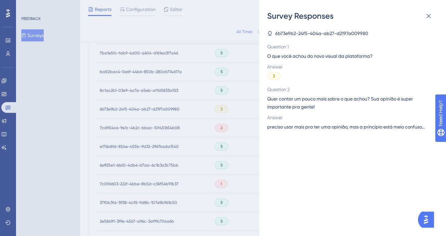
click at [240, 159] on div "Survey Responses 6b73e9b2-24f5-404a-ab27-d2197a009980 Question 1 O que você ach…" at bounding box center [223, 118] width 446 height 236
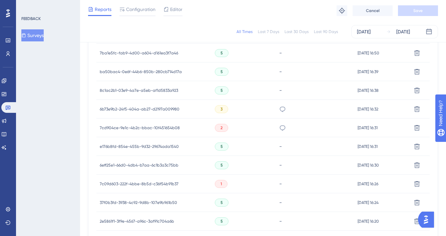
click at [279, 128] on icon at bounding box center [282, 127] width 7 height 7
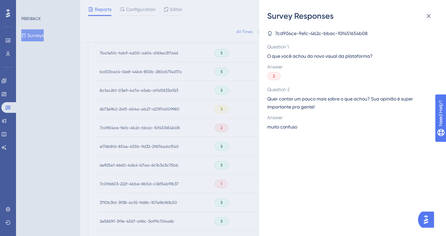
click at [291, 130] on span "muito confuso" at bounding box center [282, 127] width 30 height 8
click at [292, 129] on span "muito confuso" at bounding box center [282, 127] width 30 height 8
click at [218, 172] on div "Survey Responses 7cd904ce-9e1c-4b2c-bbac-10f451654b08 Question 1 O que você ach…" at bounding box center [223, 118] width 446 height 236
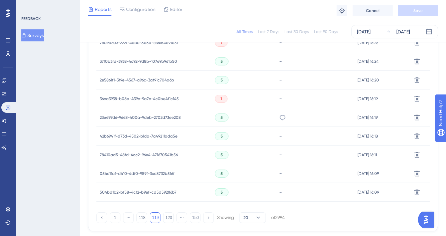
scroll to position [472, 0]
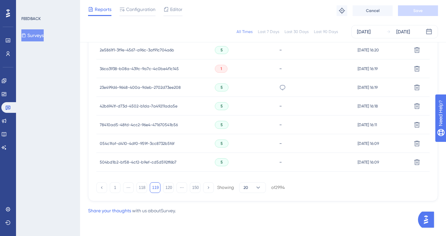
click at [278, 83] on div "ótima" at bounding box center [315, 87] width 78 height 19
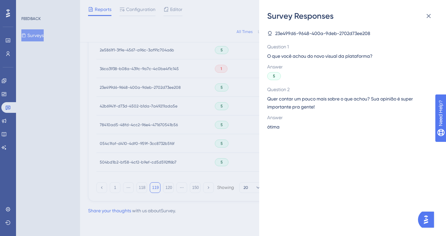
click at [275, 124] on span "ótima" at bounding box center [273, 127] width 12 height 8
click at [274, 124] on span "ótima" at bounding box center [273, 127] width 12 height 8
click at [274, 125] on span "ótima" at bounding box center [273, 127] width 12 height 8
click at [244, 145] on div "Survey Responses 23e499d6-9648-400a-9deb-2702d73ee208 Question 1 O que você ach…" at bounding box center [223, 118] width 446 height 236
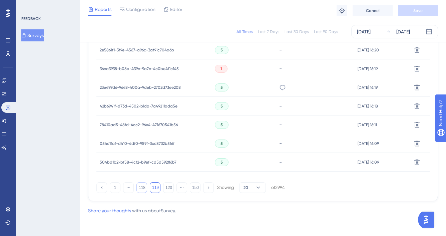
click at [143, 189] on button "118" at bounding box center [141, 187] width 11 height 11
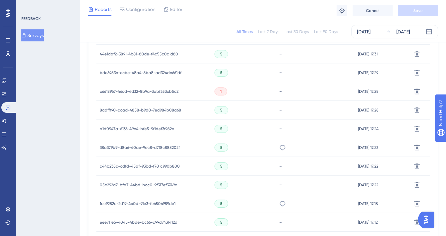
scroll to position [351, 0]
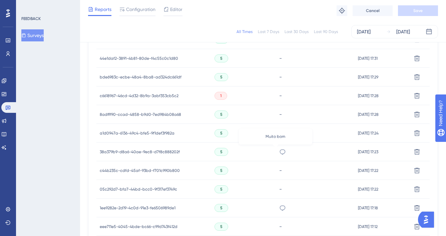
click at [279, 152] on icon at bounding box center [282, 151] width 7 height 7
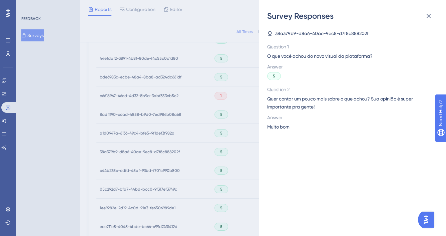
click at [279, 129] on span "Muito bom" at bounding box center [278, 127] width 22 height 8
click at [202, 149] on div "Survey Responses 38a379b9-d8a6-40ae-9ec8-d7f8c888202f Question 1 O que você ach…" at bounding box center [223, 118] width 446 height 236
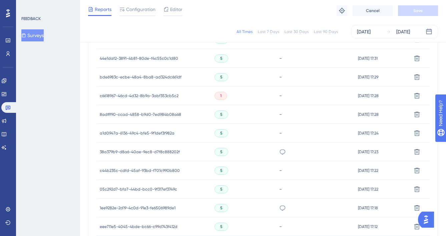
scroll to position [281, 0]
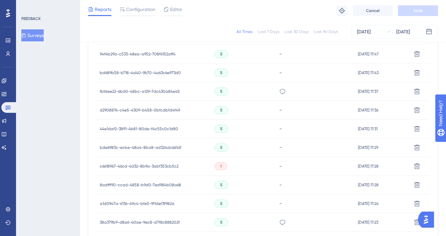
click at [276, 89] on div "PERFEITA" at bounding box center [315, 91] width 79 height 19
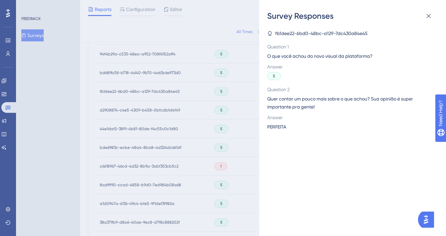
click at [254, 186] on div "Survey Responses fb1dee22-6bd0-48bc-a129-7dc430a84e45 Question 1 O que você ach…" at bounding box center [223, 118] width 446 height 236
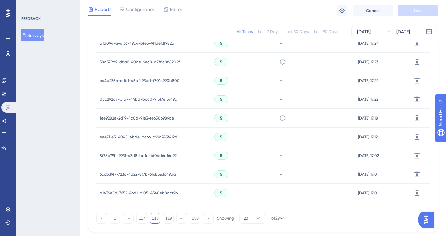
scroll to position [472, 0]
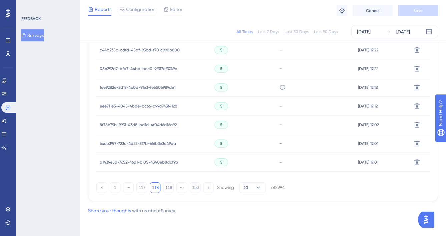
click at [280, 87] on div "," at bounding box center [315, 87] width 79 height 19
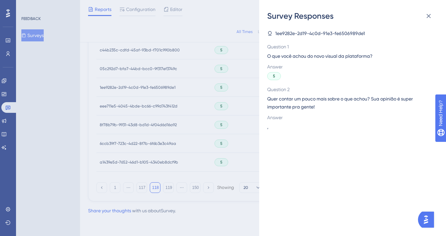
click at [212, 150] on div "Survey Responses 1ee9282e-2d19-4c0d-91e3-fe6506989de1 Question 1 O que você ach…" at bounding box center [223, 118] width 446 height 236
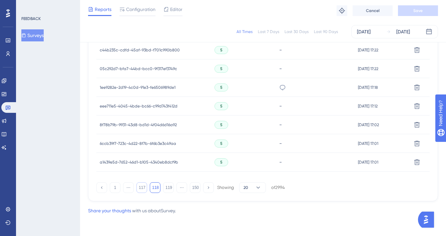
click at [142, 188] on button "117" at bounding box center [141, 187] width 11 height 11
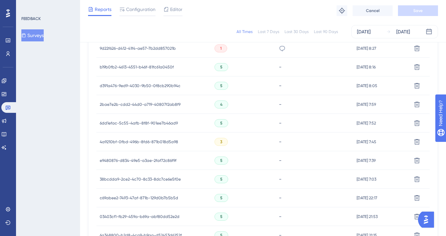
scroll to position [163, 0]
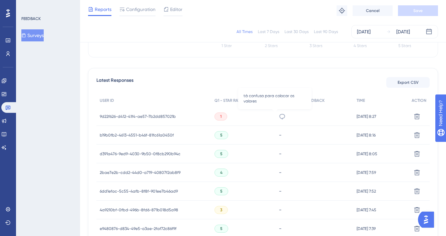
click at [275, 116] on div "tá confusa para colocar os valores" at bounding box center [314, 116] width 78 height 19
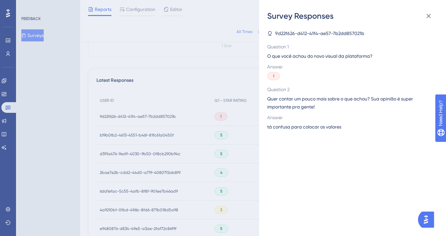
click at [286, 129] on span "tá confusa para colocar os valores" at bounding box center [304, 127] width 74 height 8
click at [238, 168] on div "Survey Responses 9d22f626-d412-41f4-ae57-7b2dd857021b Question 1 O que você ach…" at bounding box center [223, 118] width 446 height 236
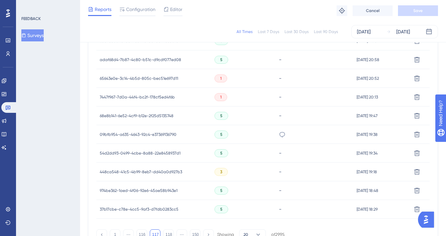
scroll to position [472, 0]
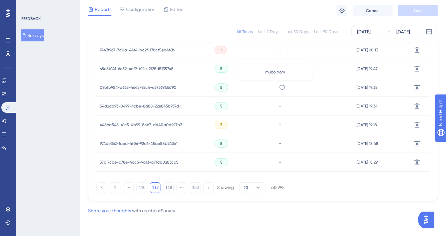
click at [279, 88] on icon at bounding box center [282, 87] width 7 height 7
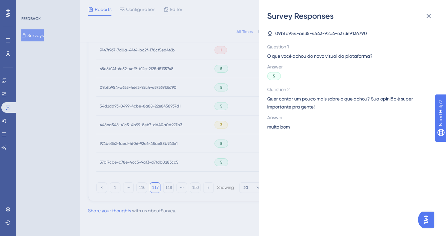
click at [270, 125] on span "muito bom" at bounding box center [278, 127] width 23 height 8
click at [270, 126] on span "muito bom" at bounding box center [278, 127] width 23 height 8
click at [216, 148] on div "Survey Responses 09bfb954-a635-4643-92c4-e37369136790 Question 1 O que você ach…" at bounding box center [223, 118] width 446 height 236
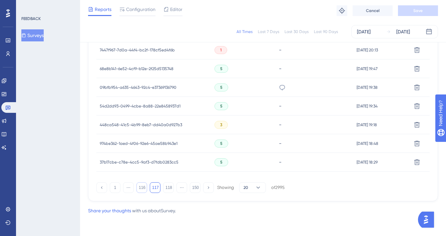
drag, startPoint x: 134, startPoint y: 184, endPoint x: 141, endPoint y: 185, distance: 7.0
click at [134, 184] on div "1 ⋯ 116 117 118 ⋯ 150 Showing 20 of 2995" at bounding box center [190, 187] width 188 height 11
click at [142, 185] on button "116" at bounding box center [141, 187] width 11 height 11
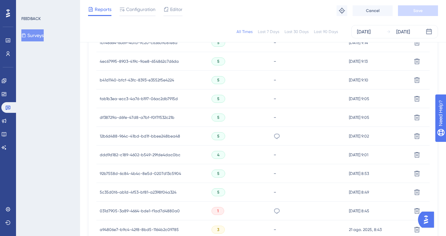
scroll to position [200, 0]
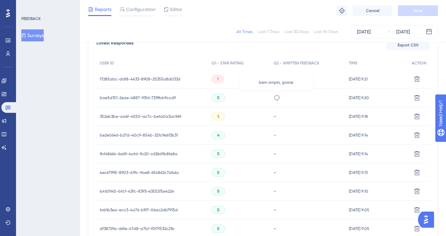
click at [273, 101] on div "bem amplo, gostei" at bounding box center [276, 97] width 7 height 19
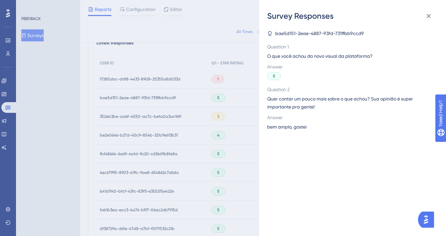
click at [285, 126] on span "bem amplo, gostei" at bounding box center [286, 127] width 39 height 8
click at [254, 137] on div "Survey Responses bae5d151-2eae-4887-93fd-731ffbb9ccd9 Question 1 O que você ach…" at bounding box center [223, 118] width 446 height 236
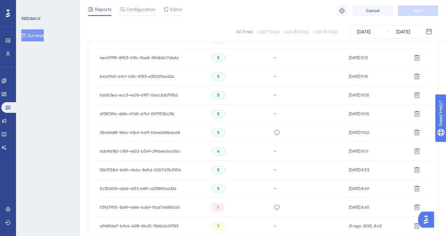
scroll to position [323, 0]
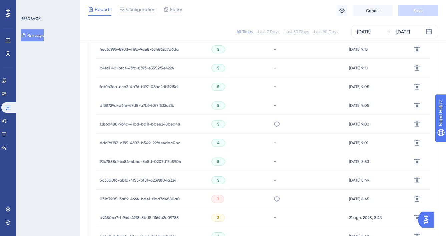
click at [279, 125] on div "Simples e facil" at bounding box center [308, 124] width 76 height 19
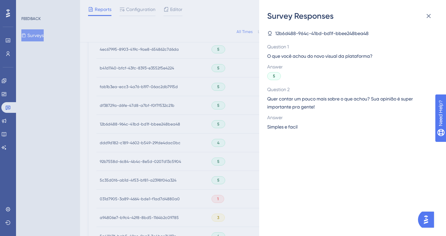
click at [286, 128] on span "Simples e facil" at bounding box center [282, 127] width 30 height 8
click at [235, 165] on div "Survey Responses 12b6d488-964c-41bd-bd1f-bbee248bea48 Question 1 O que você ach…" at bounding box center [223, 118] width 446 height 236
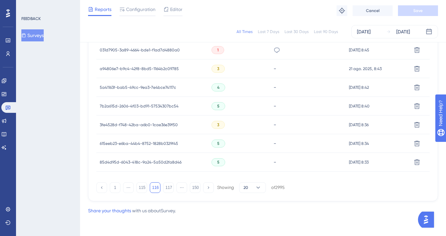
scroll to position [468, 0]
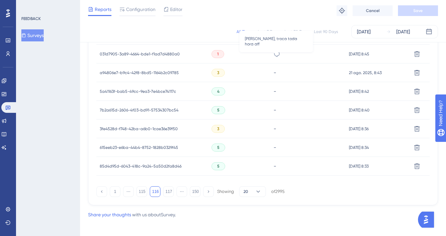
click at [279, 54] on icon at bounding box center [276, 54] width 7 height 7
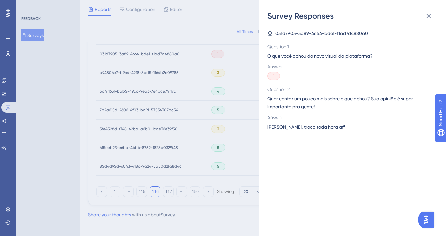
click at [293, 127] on span "Péssimo, troca toda hora aff" at bounding box center [305, 127] width 77 height 8
click at [207, 133] on div "Survey Responses 031d7905-3a89-4664-bde1-f1ad7d4880a0 Question 1 O que você ach…" at bounding box center [223, 118] width 446 height 236
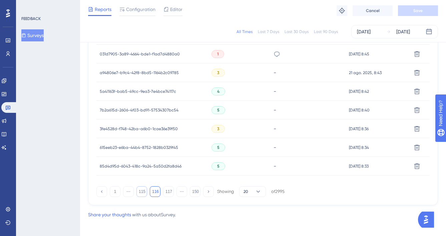
click at [143, 194] on button "115" at bounding box center [141, 191] width 11 height 11
click at [274, 149] on icon at bounding box center [276, 147] width 6 height 5
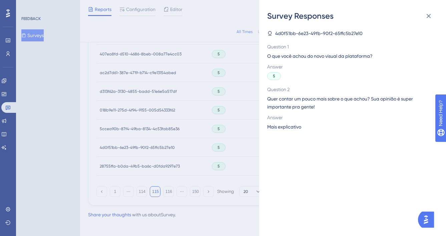
click at [281, 127] on span "Mais explicativo" at bounding box center [284, 127] width 34 height 8
click at [232, 143] on div "Survey Responses 4d0f51bb-6e23-49fb-90f2-65ffc5b27e10 Question 1 O que você ach…" at bounding box center [223, 118] width 446 height 236
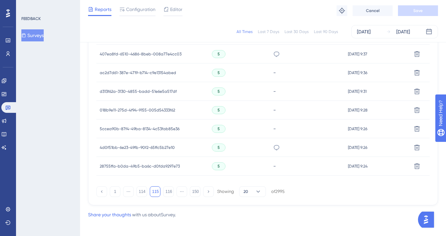
click at [276, 56] on icon at bounding box center [276, 54] width 7 height 7
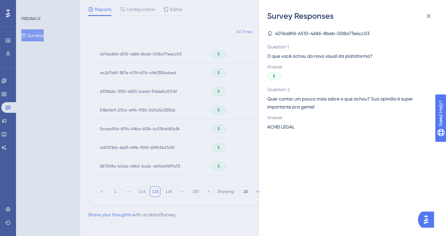
click at [289, 123] on span "ACHEI LEGAL" at bounding box center [280, 127] width 27 height 8
click at [289, 125] on span "ACHEI LEGAL" at bounding box center [280, 127] width 27 height 8
click at [269, 126] on span "ACHEI LEGAL" at bounding box center [280, 127] width 27 height 8
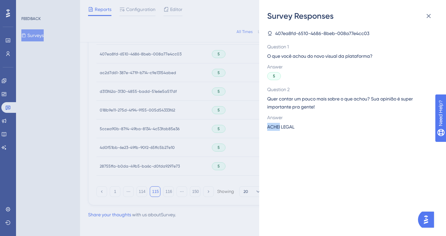
click at [269, 126] on span "ACHEI LEGAL" at bounding box center [280, 127] width 27 height 8
click at [248, 113] on div "Survey Responses 407ea8fd-6510-4686-8beb-008a77e4cc03 Question 1 O que você ach…" at bounding box center [223, 118] width 446 height 236
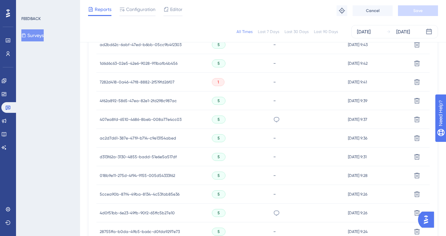
scroll to position [334, 0]
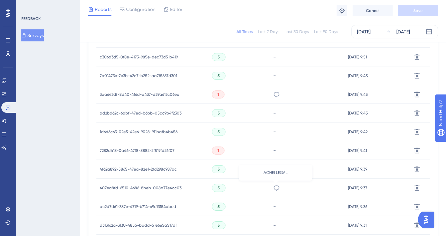
click at [273, 186] on icon at bounding box center [276, 187] width 6 height 5
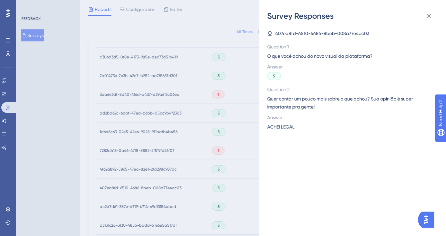
click at [288, 130] on span "ACHEI LEGAL" at bounding box center [280, 127] width 27 height 8
click at [288, 129] on span "ACHEI LEGAL" at bounding box center [280, 127] width 27 height 8
click at [286, 128] on span "ACHEI LEGAL" at bounding box center [280, 127] width 27 height 8
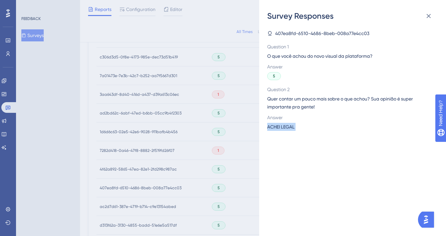
click at [286, 128] on span "ACHEI LEGAL" at bounding box center [280, 127] width 27 height 8
click at [249, 107] on div "Survey Responses 407ea8fd-6510-4686-8beb-008a77e4cc03 Question 1 O que você ach…" at bounding box center [223, 118] width 446 height 236
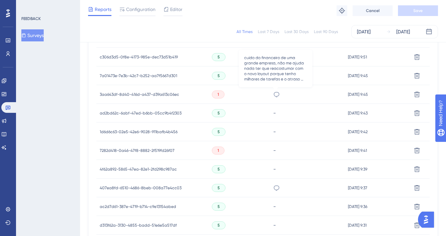
click at [274, 93] on icon at bounding box center [276, 94] width 7 height 7
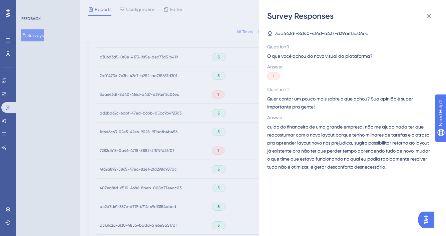
click at [297, 145] on span "cuido do financeiro de uma grande empresa, não me ajuda nada ter que reacostuma…" at bounding box center [349, 147] width 165 height 48
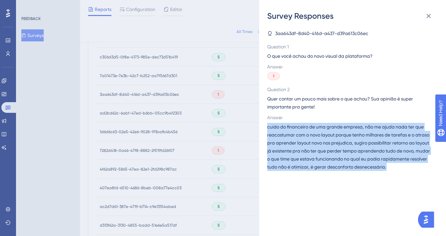
click at [297, 145] on span "cuido do financeiro de uma grande empresa, não me ajuda nada ter que reacostuma…" at bounding box center [349, 147] width 165 height 48
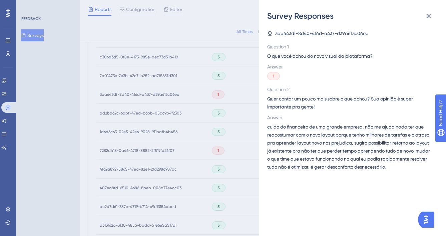
click at [237, 171] on div "Survey Responses 3aa643df-8d40-416d-a437-d39a613c06ec Question 1 O que você ach…" at bounding box center [223, 118] width 446 height 236
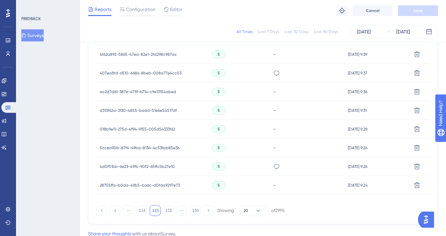
scroll to position [472, 0]
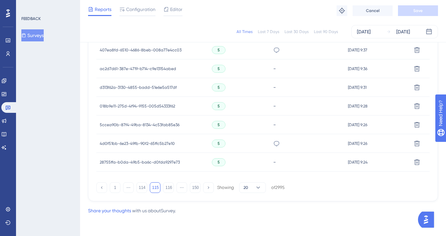
click at [280, 49] on div "ACHEI LEGAL" at bounding box center [307, 50] width 75 height 19
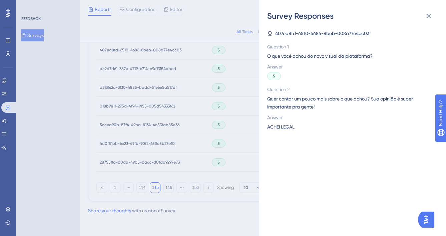
click at [223, 95] on div "Survey Responses 407ea8fd-6510-4686-8beb-008a77e4cc03 Question 1 O que você ach…" at bounding box center [223, 118] width 446 height 236
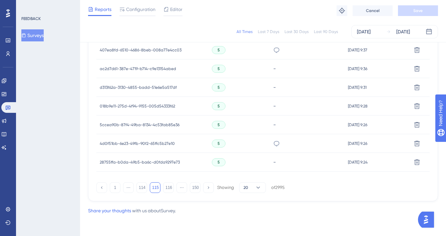
click at [271, 143] on div "Mais explicativo" at bounding box center [307, 143] width 75 height 19
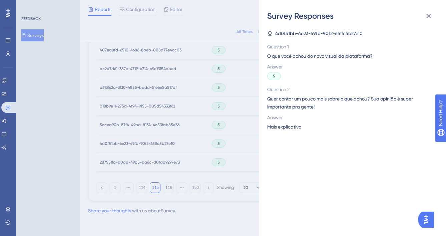
click at [222, 140] on div "Survey Responses 4d0f51bb-6e23-49fb-90f2-65ffc5b27e10 Question 1 O que você ach…" at bounding box center [223, 118] width 446 height 236
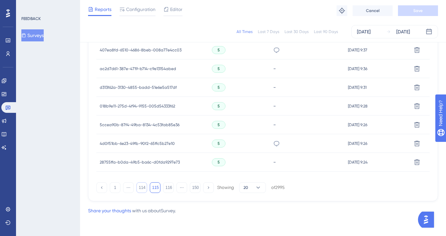
click at [141, 186] on button "114" at bounding box center [141, 187] width 11 height 11
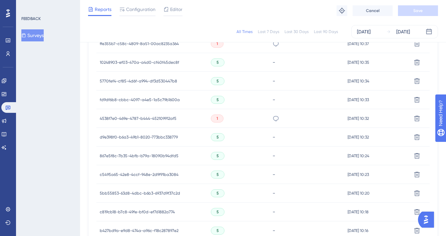
scroll to position [306, 0]
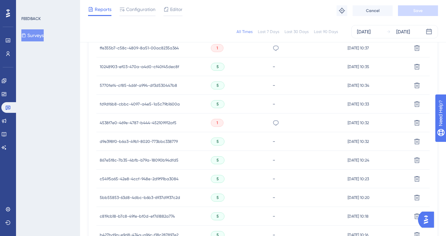
click at [278, 122] on icon at bounding box center [275, 122] width 7 height 7
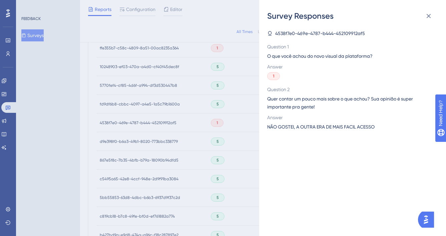
click at [308, 129] on span "NÃO GOSTEI, A OUTRA ERA DE MAIS FACIL ACESSO" at bounding box center [320, 127] width 107 height 8
click at [204, 122] on div "Survey Responses 4538f7e0-469e-4787-b444-452109912af5 Question 1 O que você ach…" at bounding box center [223, 118] width 446 height 236
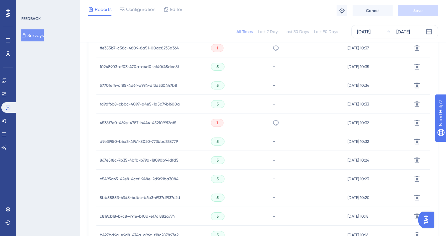
click at [279, 49] on div "Alterações que ninguém pediu só para vocês poderem dizer aos vossos investidore…" at bounding box center [306, 48] width 75 height 19
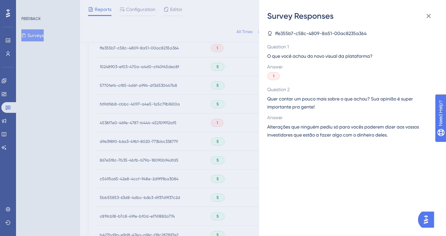
click at [304, 128] on span "Alterações que ninguém pediu só para vocês poderem dizer aos vossos investidore…" at bounding box center [349, 131] width 165 height 16
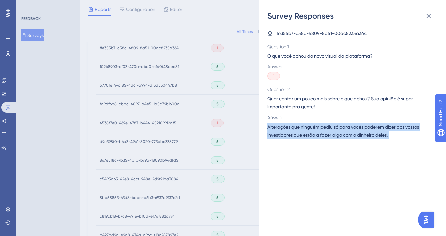
click at [304, 128] on span "Alterações que ninguém pediu só para vocês poderem dizer aos vossos investidore…" at bounding box center [349, 131] width 165 height 16
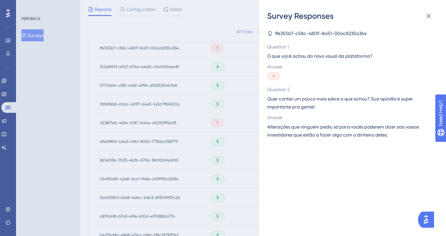
click at [245, 145] on div "Survey Responses ffe355b7-c58c-4809-8a51-00ac8235a364 Question 1 O que você ach…" at bounding box center [223, 118] width 446 height 236
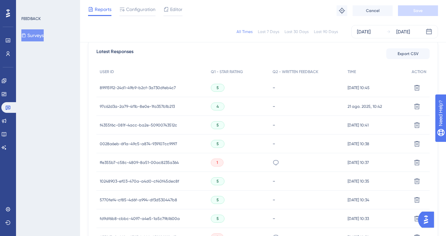
scroll to position [472, 0]
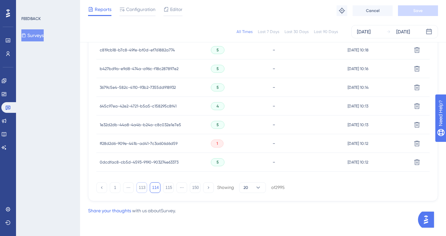
click at [140, 186] on button "113" at bounding box center [141, 187] width 11 height 11
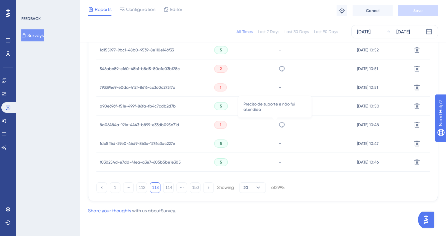
click at [278, 124] on icon at bounding box center [281, 124] width 7 height 7
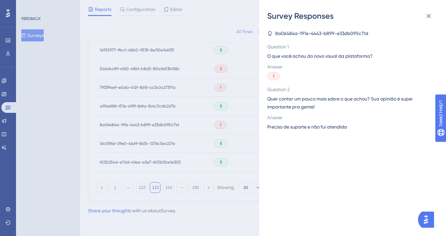
click at [289, 125] on span "Preciso de suporte e não fui atendida" at bounding box center [307, 127] width 80 height 8
click at [246, 143] on div "Survey Responses 8a06484a-191e-4443-b899-e33db095c71d Question 1 O que você ach…" at bounding box center [223, 118] width 446 height 236
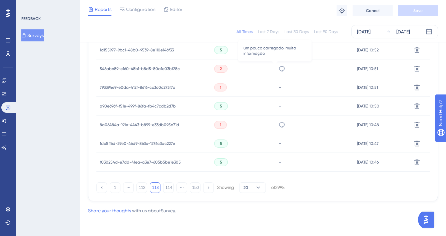
click at [278, 69] on icon at bounding box center [281, 68] width 7 height 7
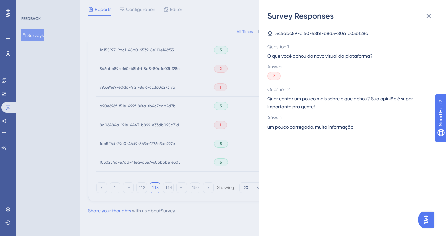
click at [293, 124] on span "um pouco carregado, muita informação" at bounding box center [310, 127] width 86 height 8
click at [201, 121] on div "Survey Responses 546abc89-e160-48b1-b8d5-80a1e03bf28c Question 1 O que você ach…" at bounding box center [223, 118] width 446 height 236
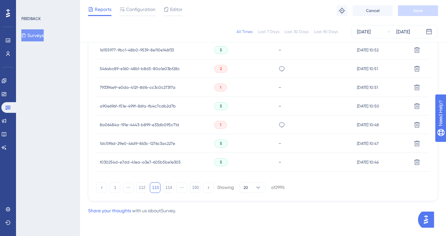
scroll to position [468, 0]
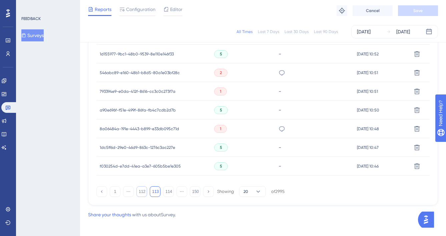
click at [142, 190] on button "112" at bounding box center [141, 191] width 11 height 11
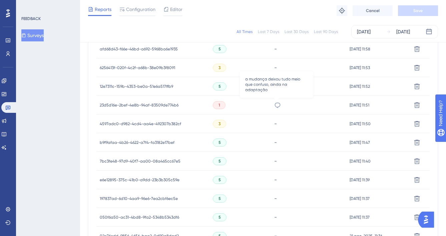
click at [278, 106] on icon at bounding box center [277, 105] width 7 height 7
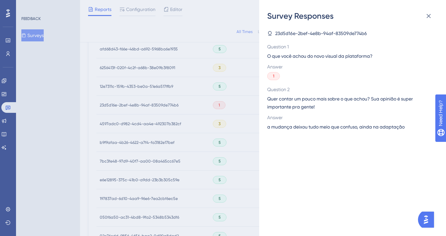
click at [299, 127] on span "a mudança deixou tudo meio que confuso, ainda na adaptação" at bounding box center [335, 127] width 137 height 8
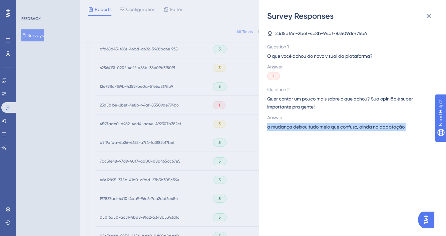
click at [299, 127] on span "a mudança deixou tudo meio que confuso, ainda na adaptação" at bounding box center [335, 127] width 137 height 8
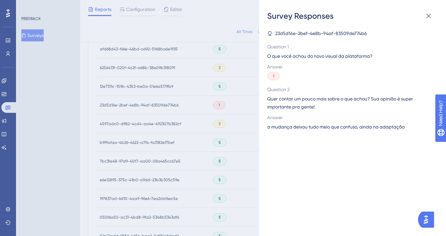
click at [245, 109] on div "Survey Responses 23d5d16e-2bef-4e8b-94af-83509de774b6 Question 1 O que você ach…" at bounding box center [223, 118] width 446 height 236
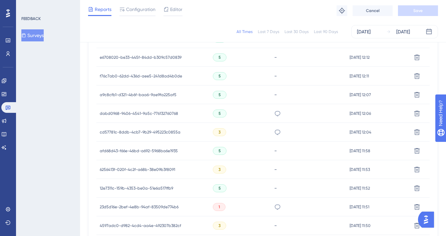
scroll to position [255, 0]
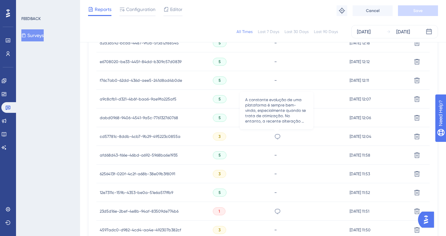
click at [275, 136] on icon at bounding box center [278, 136] width 6 height 5
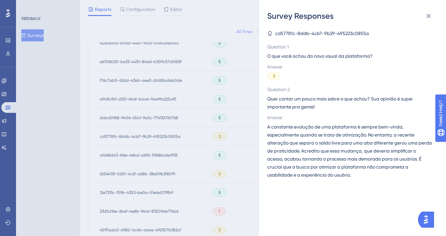
click at [309, 152] on span "A constante evolução de uma plataforma é sempre bem-vinda, especialmente quando…" at bounding box center [349, 151] width 165 height 56
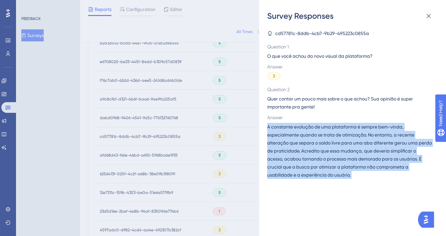
click at [309, 152] on span "A constante evolução de uma plataforma é sempre bem-vinda, especialmente quando…" at bounding box center [349, 151] width 165 height 56
click at [236, 128] on div "Survey Responses cd57781c-8ddb-4cb7-9b29-495223c0855a Question 1 O que você ach…" at bounding box center [223, 118] width 446 height 236
click at [237, 128] on div "Survey Responses cd57781c-8ddb-4cb7-9b29-495223c0855a Question 1 O que você ach…" at bounding box center [223, 118] width 446 height 236
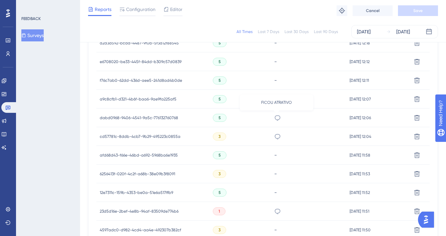
click at [275, 116] on icon at bounding box center [278, 117] width 6 height 5
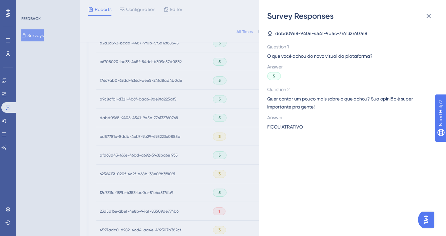
click at [280, 129] on span "FICOU ATRATIVO" at bounding box center [285, 127] width 36 height 8
click at [246, 158] on div "Survey Responses dabd0968-9406-4541-9a5c-776132760768 Question 1 O que você ach…" at bounding box center [223, 118] width 446 height 236
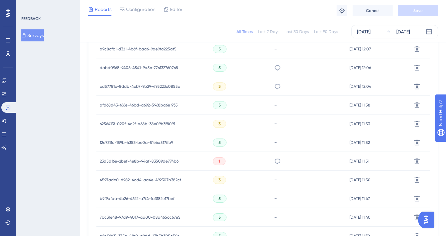
scroll to position [472, 0]
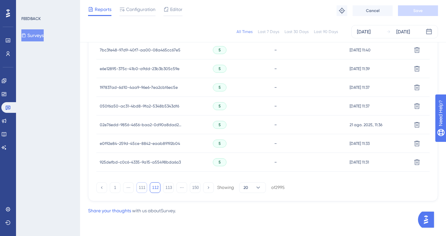
click at [140, 187] on button "111" at bounding box center [141, 187] width 11 height 11
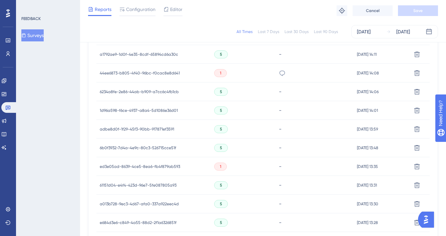
scroll to position [209, 0]
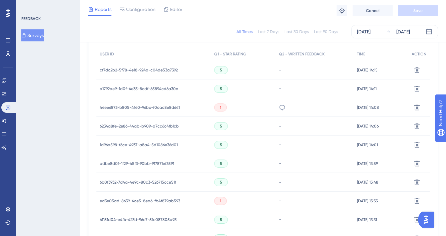
click at [279, 104] on icon at bounding box center [282, 107] width 7 height 7
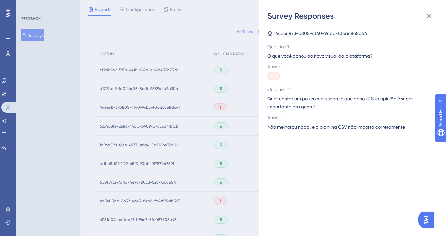
click at [312, 129] on span "Não melhorou nada, e a planilha CSV não importa corretamente" at bounding box center [336, 127] width 138 height 8
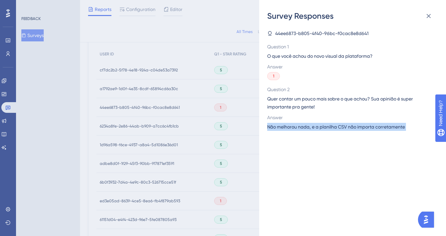
click at [312, 129] on span "Não melhorou nada, e a planilha CSV não importa corretamente" at bounding box center [336, 127] width 138 height 8
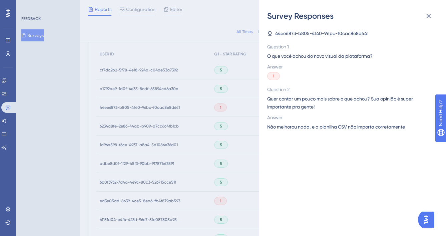
click at [236, 163] on div "Survey Responses 44ee6873-b805-4f40-96bc-f0cac8e8d641 Question 1 O que você ach…" at bounding box center [223, 118] width 446 height 236
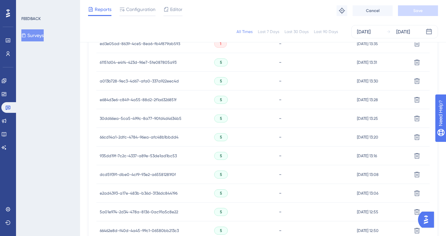
scroll to position [472, 0]
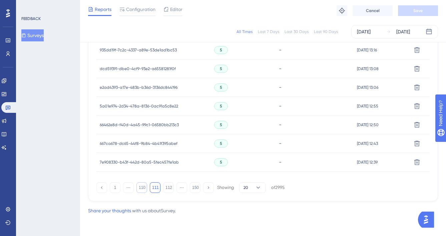
click at [142, 188] on button "110" at bounding box center [141, 187] width 11 height 11
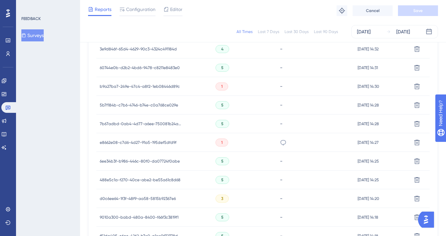
click at [264, 138] on div "1" at bounding box center [244, 142] width 64 height 19
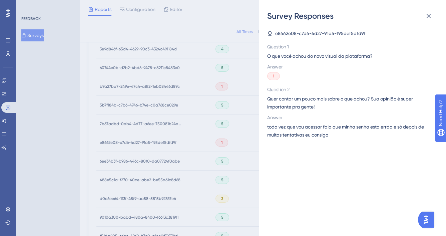
click at [290, 130] on span "toda vez que vou acessar fala que minha senha esta errda e só depois de muitas …" at bounding box center [349, 131] width 165 height 16
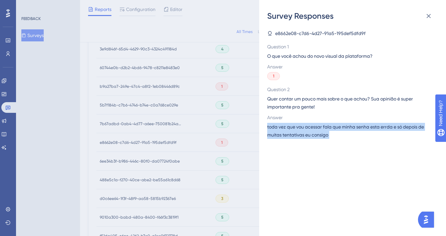
click at [290, 130] on span "toda vez que vou acessar fala que minha senha esta errda e só depois de muitas …" at bounding box center [349, 131] width 165 height 16
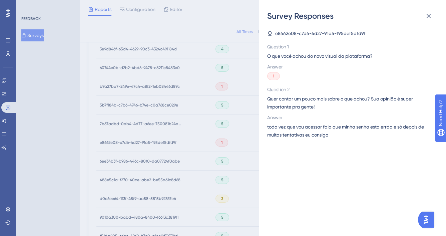
click at [241, 142] on div "Survey Responses e8662e08-c7d6-4d27-91a5-195def5dfd9f Question 1 O que você ach…" at bounding box center [223, 118] width 446 height 236
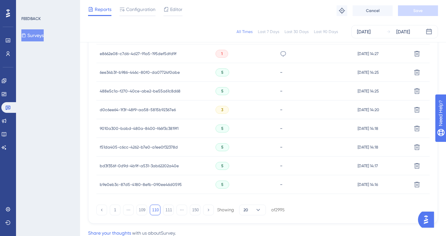
scroll to position [454, 0]
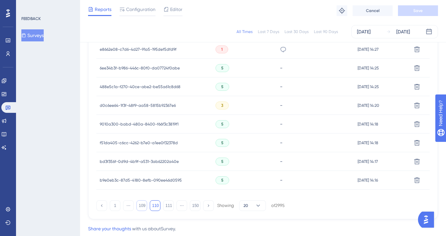
click at [139, 206] on button "109" at bounding box center [141, 205] width 11 height 11
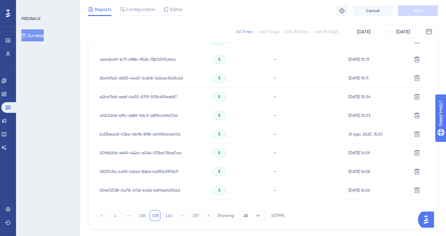
scroll to position [472, 0]
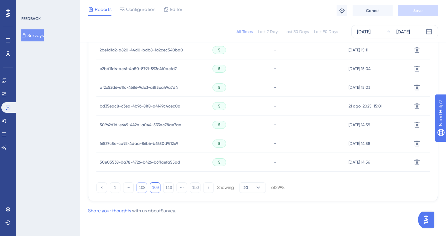
click at [144, 186] on button "108" at bounding box center [141, 187] width 11 height 11
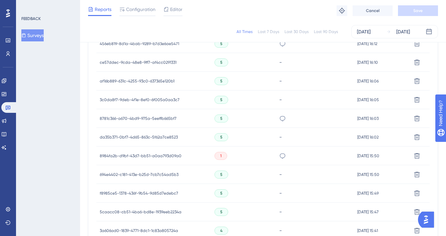
scroll to position [389, 0]
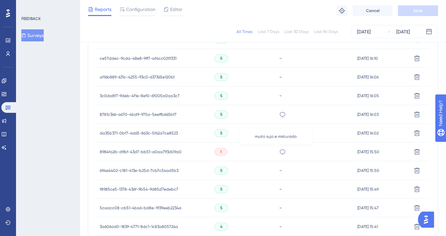
click at [279, 150] on icon at bounding box center [282, 151] width 7 height 7
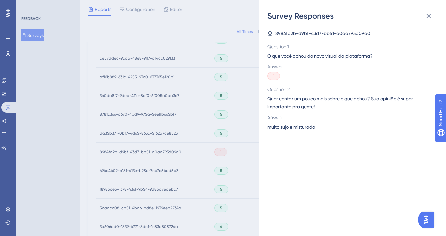
click at [286, 129] on span "muito sujo e misturado" at bounding box center [291, 127] width 48 height 8
click at [242, 151] on div "Survey Responses 8984fa2b-d9bf-43d7-bb51-a0aa793d09a0 Question 1 O que você ach…" at bounding box center [223, 118] width 446 height 236
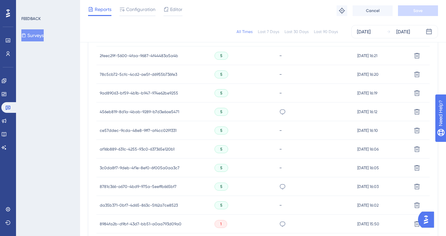
scroll to position [351, 0]
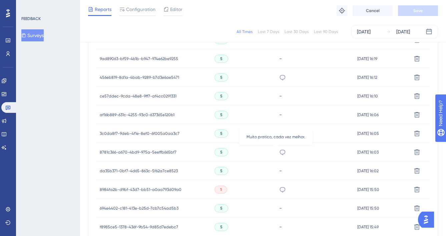
click at [279, 152] on icon at bounding box center [282, 152] width 7 height 7
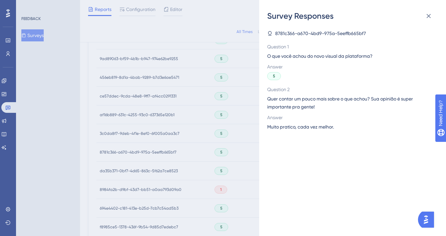
click at [308, 129] on span "Muito pratico, cada vez melhor." at bounding box center [300, 127] width 67 height 8
click at [231, 149] on div "Survey Responses 8781c366-a670-4bd9-975a-5eeffb665bf7 Question 1 O que você ach…" at bounding box center [223, 118] width 446 height 236
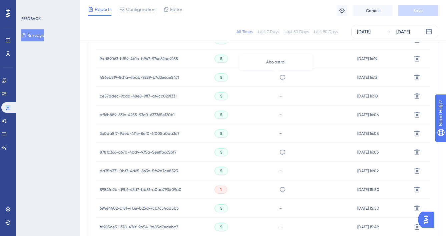
click at [279, 77] on icon at bounding box center [282, 77] width 7 height 7
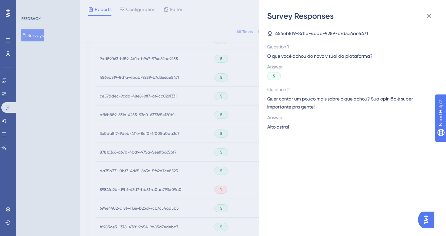
click at [286, 124] on span "Alto astral" at bounding box center [278, 127] width 22 height 8
click at [286, 126] on span "Alto astral" at bounding box center [278, 127] width 22 height 8
drag, startPoint x: 211, startPoint y: 92, endPoint x: 240, endPoint y: 126, distance: 44.5
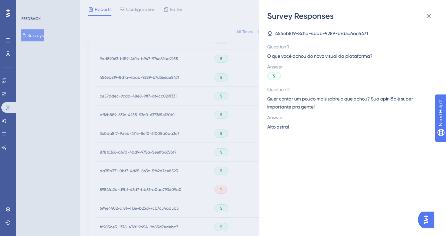
click at [212, 92] on div "Survey Responses 456eb819-8d1a-4bab-9289-b7d3e6ae5471 Question 1 O que você ach…" at bounding box center [223, 118] width 446 height 236
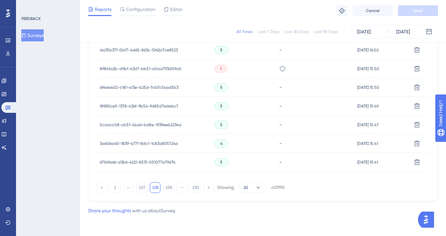
scroll to position [468, 0]
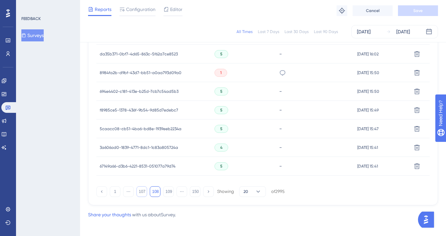
click at [140, 195] on button "107" at bounding box center [141, 191] width 11 height 11
click at [280, 148] on div "Mas alegre" at bounding box center [315, 147] width 78 height 19
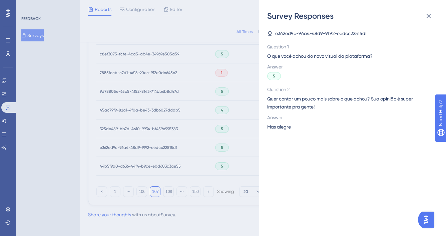
click at [282, 128] on span "Mas alegre" at bounding box center [279, 127] width 24 height 8
click at [235, 118] on div "Survey Responses e362ed9c-96a4-48d9-9f92-eedcc22515df Question 1 O que você ach…" at bounding box center [223, 118] width 446 height 236
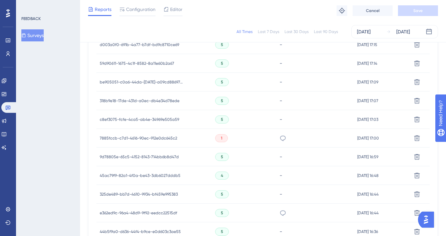
scroll to position [368, 0]
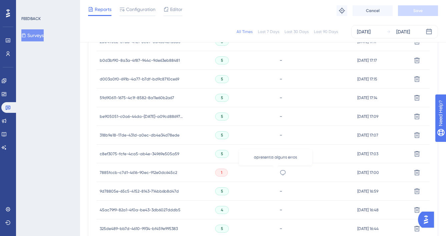
click at [279, 172] on icon at bounding box center [282, 172] width 7 height 7
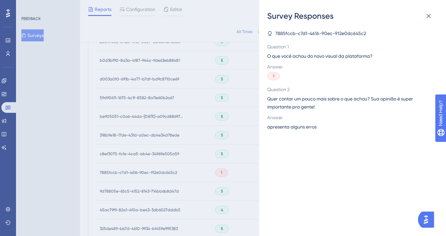
click at [291, 121] on span "Answer" at bounding box center [349, 117] width 165 height 8
click at [290, 127] on span "apresenta alguns erros" at bounding box center [291, 127] width 49 height 8
click at [234, 150] on div "Survey Responses 7885fccb-c7d1-4616-90ec-912e0dc645c2 Question 1 O que você ach…" at bounding box center [223, 118] width 446 height 236
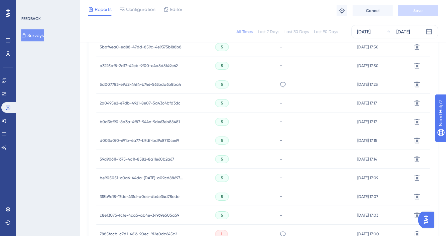
scroll to position [238, 0]
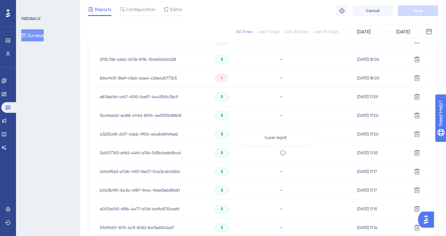
click at [280, 150] on icon at bounding box center [283, 152] width 6 height 5
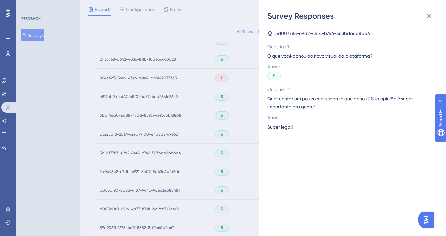
click at [278, 124] on span "Super legal!" at bounding box center [279, 127] width 25 height 8
click at [218, 137] on div "Survey Responses 5d007783-e9d2-44f4-b746-563bda6b8ba4 Question 1 O que você ach…" at bounding box center [223, 118] width 446 height 236
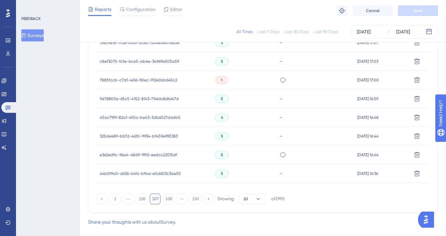
scroll to position [472, 0]
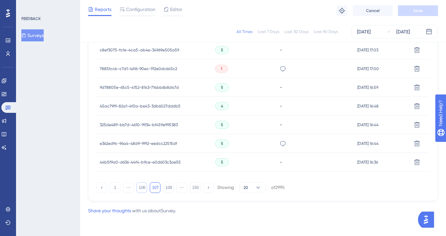
click at [144, 191] on button "106" at bounding box center [141, 187] width 11 height 11
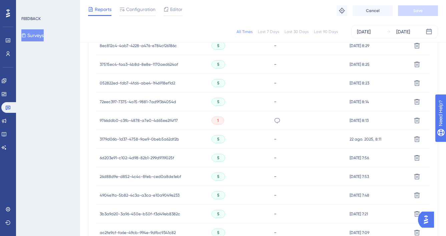
scroll to position [312, 0]
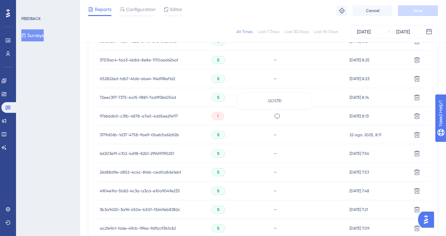
click at [274, 116] on icon at bounding box center [277, 116] width 7 height 7
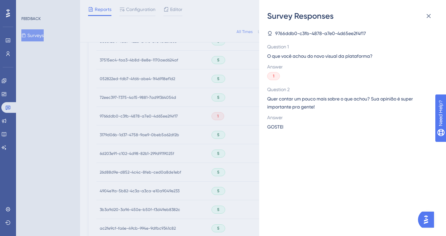
click at [281, 129] on span "GOSTEI" at bounding box center [275, 127] width 16 height 8
click at [237, 110] on div "Survey Responses 9766ddb0-c3fb-4878-a7e0-4d65ee2f4f17 Question 1 O que você ach…" at bounding box center [223, 118] width 446 height 236
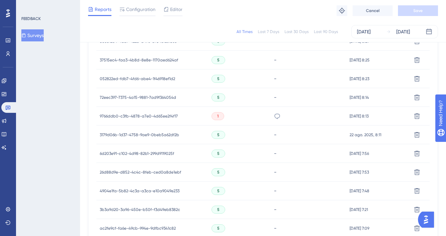
scroll to position [429, 0]
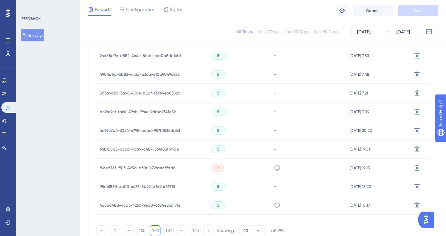
click at [274, 171] on icon at bounding box center [277, 167] width 7 height 7
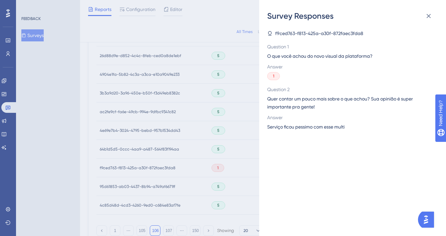
click at [303, 129] on span "Serviço ficou pessimo com esse multi" at bounding box center [305, 127] width 77 height 8
click at [243, 140] on div "Survey Responses f9ced763-f813-425a-a30f-872faec3fda8 Question 1 O que você ach…" at bounding box center [223, 118] width 446 height 236
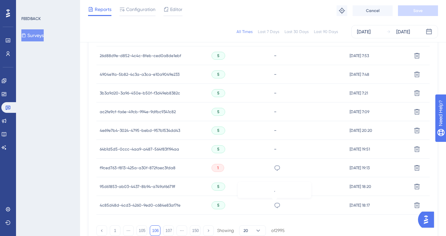
click at [275, 207] on icon at bounding box center [277, 204] width 6 height 5
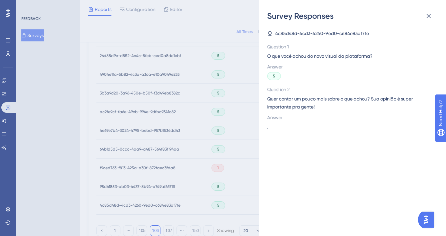
click at [230, 146] on div "Survey Responses 4c85d48d-4cd3-4260-9ed0-c684e83af7fe Question 1 O que você ach…" at bounding box center [223, 118] width 446 height 236
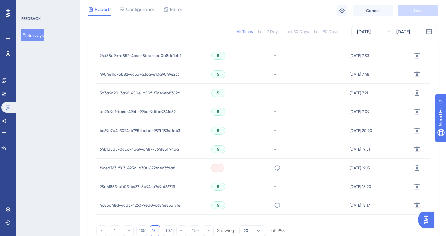
scroll to position [472, 0]
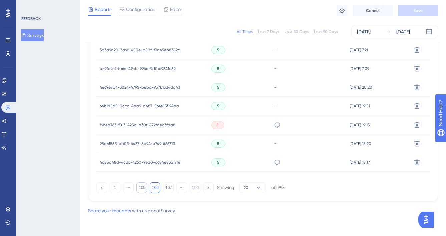
click at [143, 189] on button "105" at bounding box center [141, 187] width 11 height 11
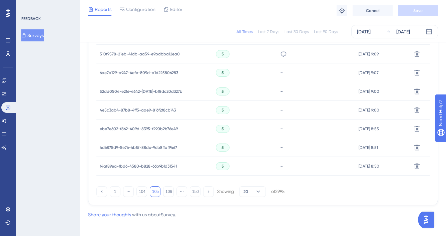
scroll to position [318, 0]
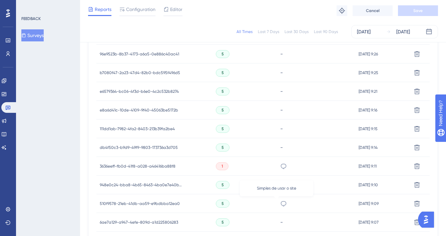
click at [280, 203] on icon at bounding box center [283, 203] width 7 height 7
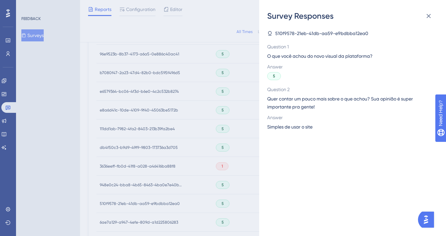
click at [295, 126] on span "Simples de usar o site" at bounding box center [289, 127] width 45 height 8
click at [197, 125] on div "Survey Responses 510f9578-21eb-41db-aa59-e9bdbba12ea0 Question 1 O que você ach…" at bounding box center [223, 118] width 446 height 236
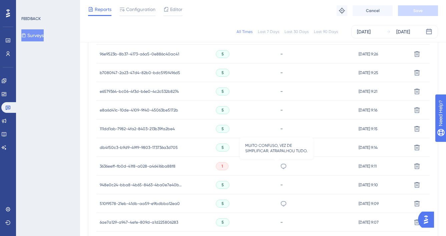
click at [280, 163] on icon at bounding box center [283, 166] width 7 height 7
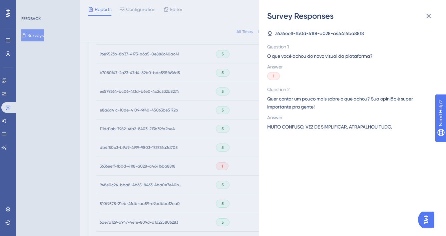
click at [318, 129] on span "MUITO CONFUSO, VEZ DE SIMPLIFICAR. ATRAPALHOU TUDO." at bounding box center [329, 127] width 125 height 8
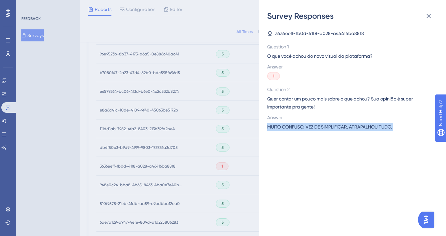
click at [318, 129] on span "MUITO CONFUSO, VEZ DE SIMPLIFICAR. ATRAPALHOU TUDO." at bounding box center [329, 127] width 125 height 8
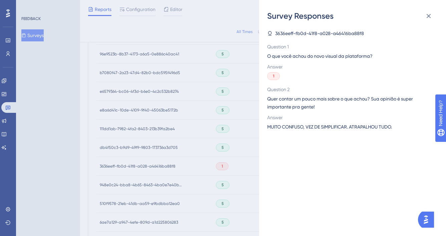
click at [248, 107] on div "Survey Responses 3636eeff-fb0d-41f8-a028-a46416ba88f8 Question 1 O que você ach…" at bounding box center [223, 118] width 446 height 236
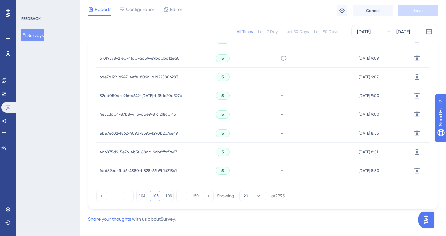
scroll to position [459, 0]
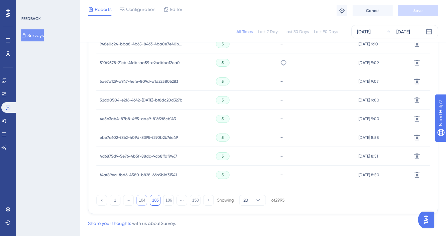
click at [141, 200] on button "104" at bounding box center [141, 200] width 11 height 11
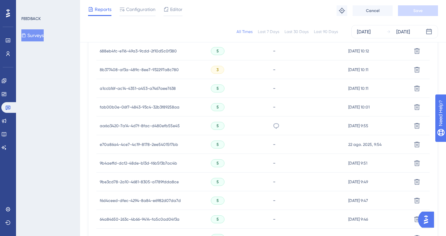
scroll to position [348, 0]
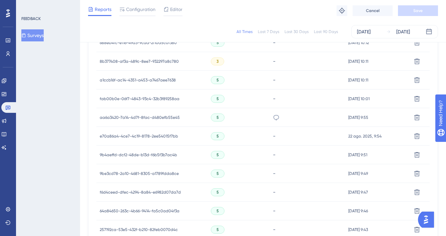
click at [275, 116] on icon at bounding box center [276, 117] width 7 height 7
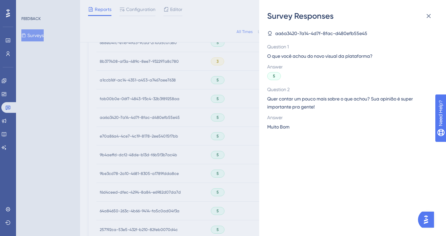
click at [278, 127] on span "Muito Bom" at bounding box center [278, 127] width 22 height 8
click at [224, 154] on div "Survey Responses aa6a3420-7a14-4d7f-8fac-d480efb55e45 Question 1 O que você ach…" at bounding box center [223, 118] width 446 height 236
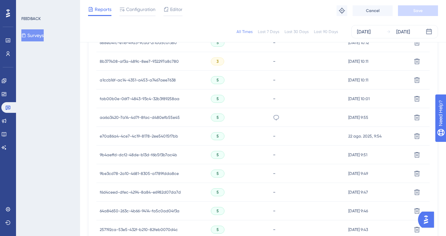
scroll to position [472, 0]
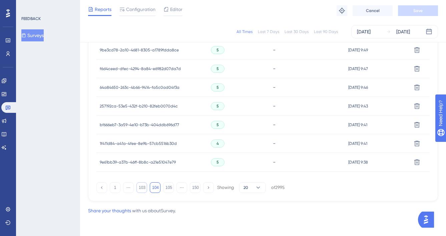
click at [142, 192] on button "103" at bounding box center [141, 187] width 11 height 11
click at [139, 187] on button "102" at bounding box center [141, 187] width 11 height 11
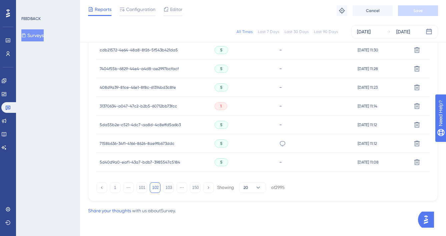
click at [279, 143] on icon at bounding box center [282, 143] width 7 height 7
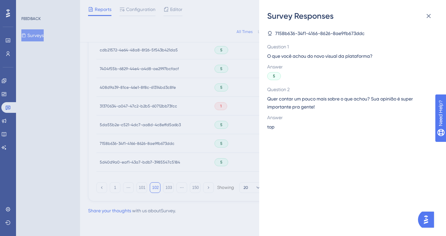
click at [234, 117] on div "Survey Responses 7158b636-34f1-4166-8626-8ae9fb673ddc Question 1 O que você ach…" at bounding box center [223, 118] width 446 height 236
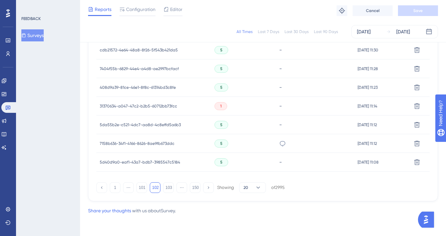
scroll to position [371, 0]
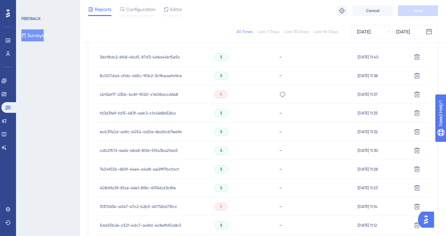
click at [276, 97] on div "Achei que nao ficou funcional" at bounding box center [315, 94] width 78 height 19
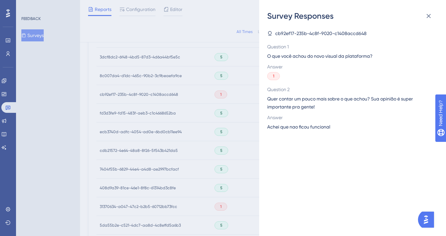
click at [288, 125] on span "Achei que nao ficou funcional" at bounding box center [298, 127] width 63 height 8
click at [233, 130] on div "Survey Responses cb92ef17-235b-4c8f-9020-c1408accd648 Question 1 O que você ach…" at bounding box center [223, 118] width 446 height 236
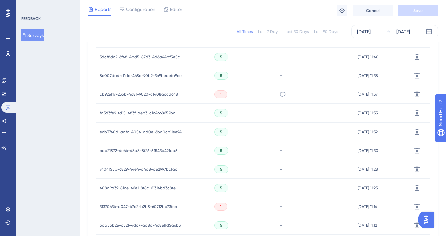
scroll to position [472, 0]
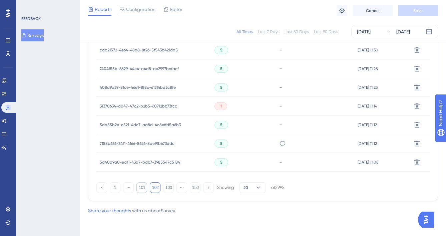
click at [137, 188] on button "101" at bounding box center [141, 187] width 11 height 11
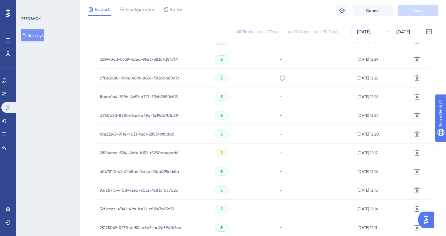
scroll to position [290, 0]
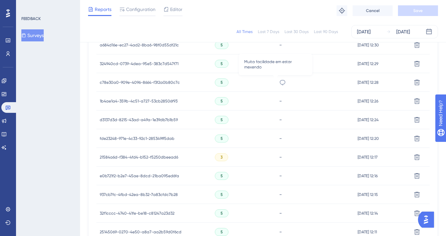
click at [279, 83] on icon at bounding box center [282, 82] width 7 height 7
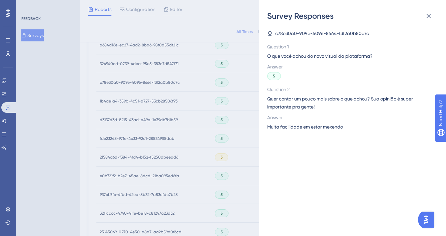
click at [288, 124] on span "Muita facilidade em estar mexendo" at bounding box center [305, 127] width 76 height 8
click at [288, 128] on span "Muita facilidade em estar mexendo" at bounding box center [305, 127] width 76 height 8
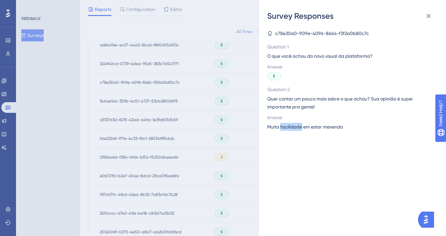
click at [288, 128] on span "Muita facilidade em estar mexendo" at bounding box center [305, 127] width 76 height 8
click at [239, 142] on div "Survey Responses c78e30a0-909e-4096-8664-f3f2a0b80c7c Question 1 O que você ach…" at bounding box center [223, 118] width 446 height 236
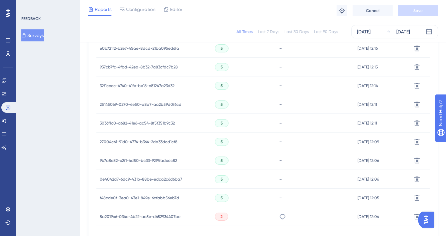
scroll to position [472, 0]
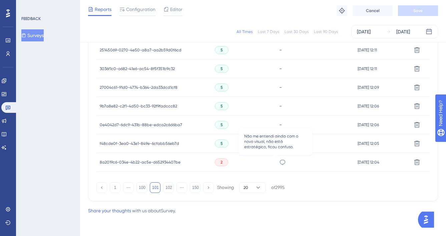
click at [279, 161] on icon at bounding box center [282, 162] width 7 height 7
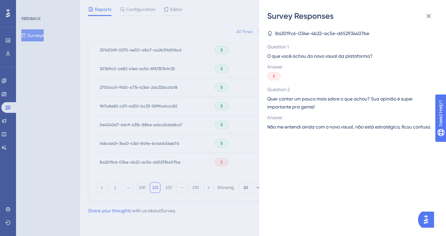
click at [302, 129] on span "Não me entendi ainda com o novo visual, não está estratégico, ficou confuso." at bounding box center [348, 127] width 163 height 8
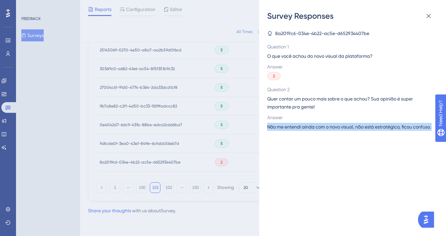
click at [302, 129] on span "Não me entendi ainda com o novo visual, não está estratégico, ficou confuso." at bounding box center [348, 127] width 163 height 8
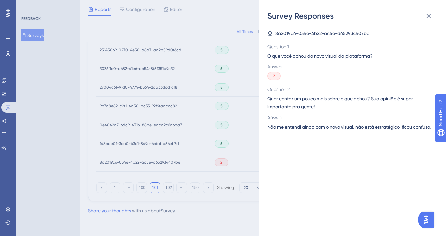
click at [167, 144] on div "Survey Responses 8a2019c6-034e-4b22-ac5e-d652934407be Question 1 O que você ach…" at bounding box center [223, 118] width 446 height 236
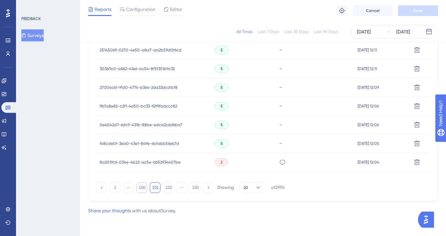
click at [142, 185] on button "100" at bounding box center [141, 187] width 11 height 11
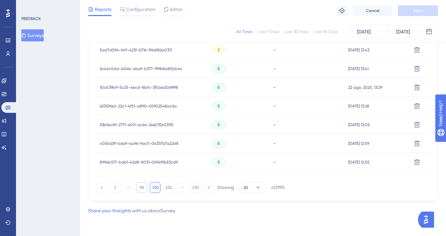
click at [144, 187] on button "99" at bounding box center [141, 187] width 11 height 11
click at [142, 187] on button "98" at bounding box center [141, 187] width 11 height 11
click at [142, 188] on button "97" at bounding box center [141, 187] width 11 height 11
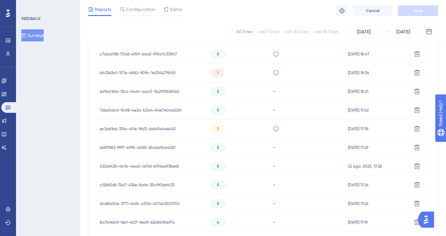
scroll to position [304, 0]
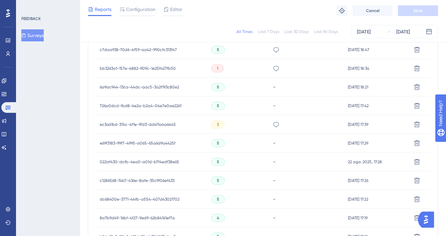
click at [276, 125] on icon at bounding box center [276, 124] width 6 height 5
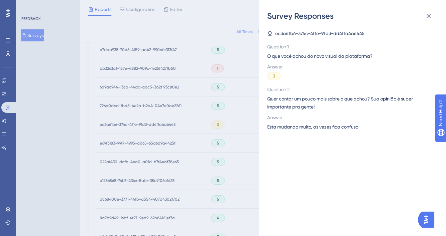
click at [284, 128] on span "Esta mudando muito, as vezes fica confuso" at bounding box center [312, 127] width 91 height 8
click at [243, 124] on div "Survey Responses ec3a61b6-374c-4f1e-9fd3-dd4f1a4a6445 Question 1 O que você ach…" at bounding box center [223, 118] width 446 height 236
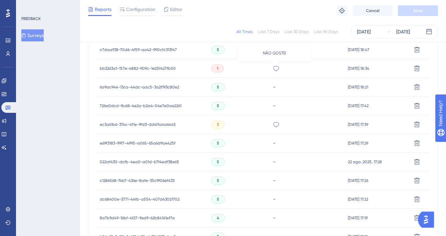
click at [276, 68] on icon at bounding box center [276, 68] width 7 height 7
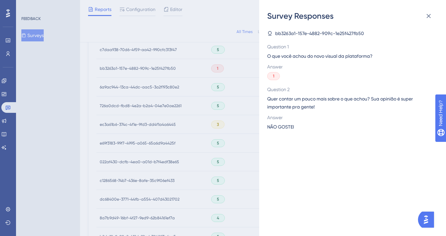
click at [280, 126] on span "NÃO GOSTEI" at bounding box center [280, 127] width 27 height 8
click at [237, 104] on div "Survey Responses bb3263a1-157e-4882-909c-1e25f427fb50 Question 1 O que você ach…" at bounding box center [223, 118] width 446 height 236
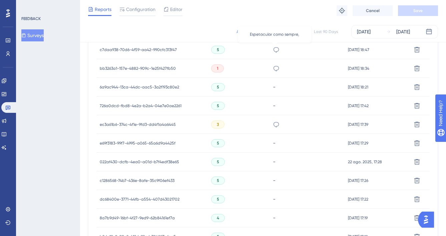
click at [274, 50] on icon at bounding box center [276, 49] width 7 height 7
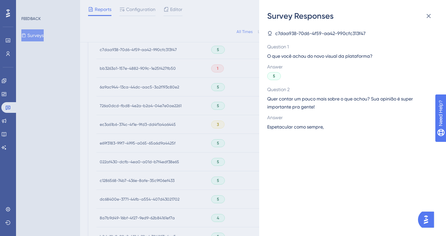
click at [304, 132] on div "c7daa938-70d6-4f59-aa42-990cfc313f47 Question 1 O que você achou do novo visual…" at bounding box center [355, 128] width 176 height 214
click at [305, 129] on span "Espetacular como sempre," at bounding box center [295, 127] width 57 height 8
click at [234, 123] on div "Survey Responses c7daa938-70d6-4f59-aa42-990cfc313f47 Question 1 O que você ach…" at bounding box center [223, 118] width 446 height 236
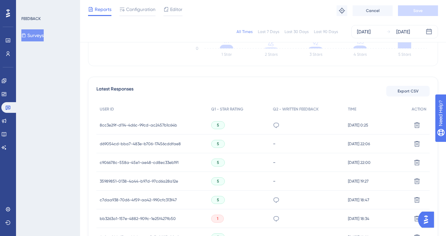
scroll to position [163, 0]
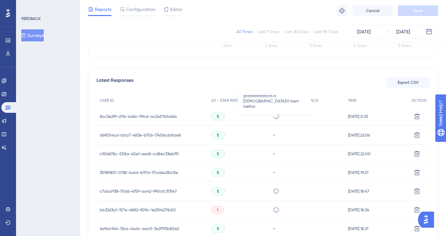
click at [277, 117] on icon at bounding box center [276, 116] width 7 height 7
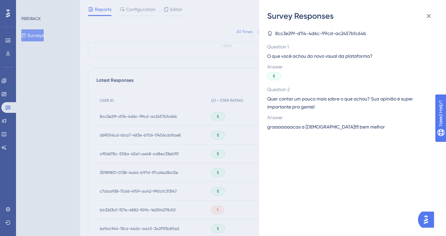
click at [290, 129] on span "graaaaaaacas a Deus!!!! bem melhor" at bounding box center [326, 127] width 118 height 8
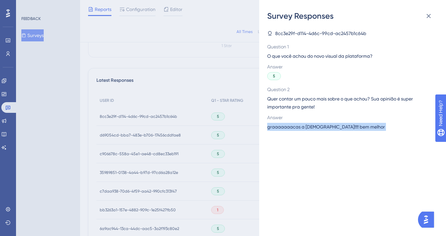
click at [290, 129] on span "graaaaaaacas a Deus!!!! bem melhor" at bounding box center [326, 127] width 118 height 8
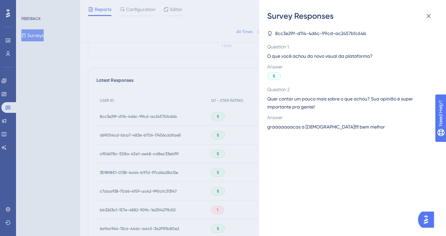
click at [230, 152] on div "Survey Responses 8cc3e29f-d114-4d6c-99cd-ac2457b1c64b Question 1 O que você ach…" at bounding box center [223, 118] width 446 height 236
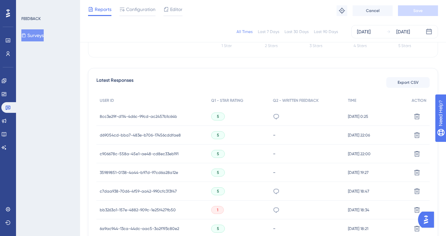
scroll to position [472, 0]
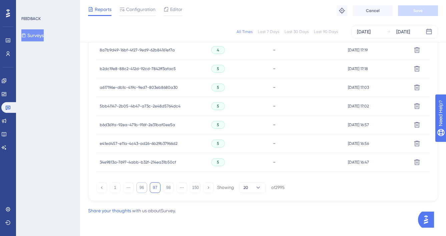
click at [144, 188] on button "96" at bounding box center [141, 187] width 11 height 11
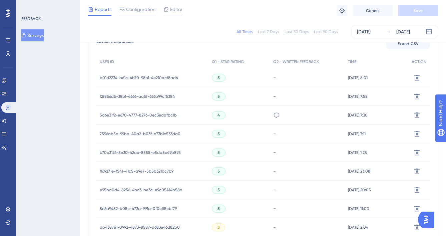
scroll to position [197, 0]
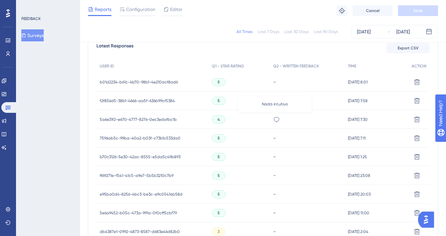
click at [275, 118] on icon at bounding box center [276, 119] width 7 height 7
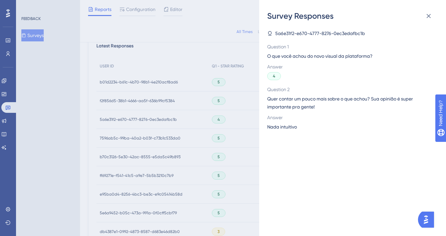
click at [287, 124] on span "Nada intuítivo" at bounding box center [282, 127] width 30 height 8
click at [286, 125] on span "Nada intuítivo" at bounding box center [282, 127] width 30 height 8
click at [224, 132] on div "Survey Responses 5a6e31f2-e670-4777-8276-0ec3edafbc1b Question 1 O que você ach…" at bounding box center [223, 118] width 446 height 236
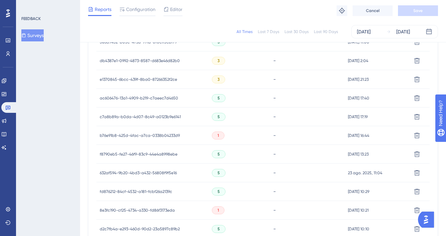
scroll to position [472, 0]
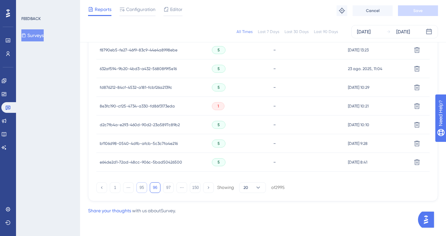
click at [139, 184] on button "95" at bounding box center [141, 187] width 11 height 11
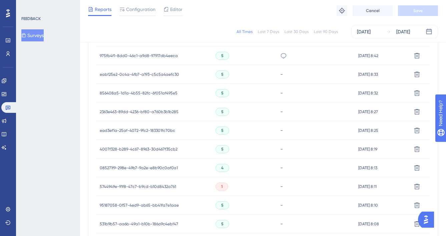
scroll to position [357, 0]
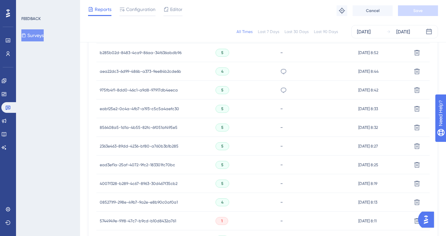
click at [280, 91] on div "Visual agradável" at bounding box center [316, 90] width 78 height 19
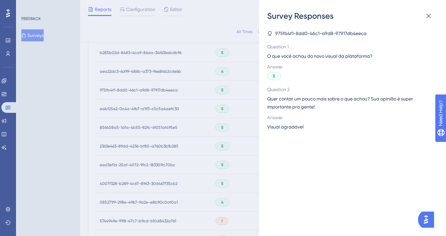
click at [283, 125] on span "Visual agradável" at bounding box center [285, 127] width 36 height 8
click at [250, 102] on div "Survey Responses 975fb4f1-8dd0-46c1-a9d8-97917db4eeca Question 1 O que você ach…" at bounding box center [223, 118] width 446 height 236
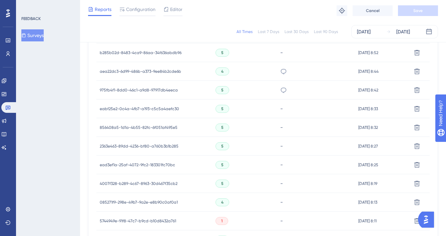
click at [280, 76] on div "ficou melhor para acessar as informações." at bounding box center [283, 71] width 7 height 19
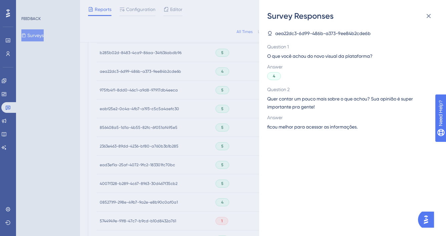
click at [305, 127] on span "ficou melhor para acessar as informações." at bounding box center [312, 127] width 90 height 8
click at [236, 140] on div "Survey Responses aea22dc3-6d99-486b-a373-9ee84b2cde6b Question 1 O que você ach…" at bounding box center [223, 118] width 446 height 236
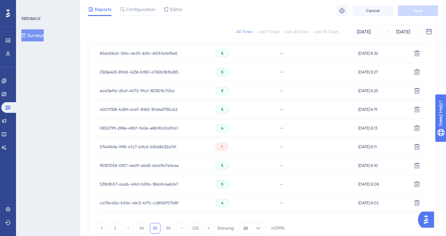
scroll to position [472, 0]
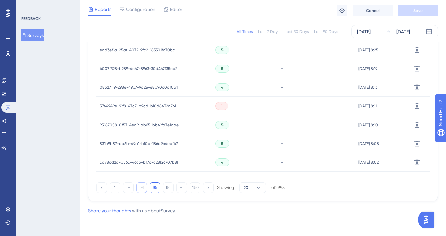
click at [142, 186] on button "94" at bounding box center [141, 187] width 11 height 11
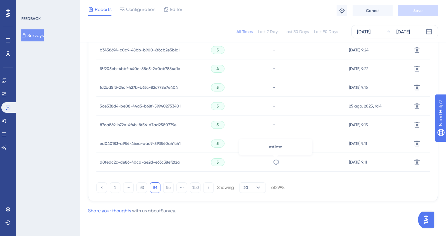
click at [275, 160] on icon at bounding box center [276, 162] width 7 height 7
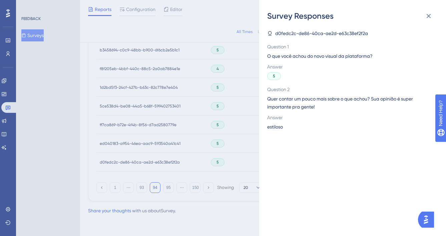
click at [278, 128] on span "estiloso" at bounding box center [275, 127] width 16 height 8
click at [208, 121] on div "Survey Responses d0fedc2c-de86-40ca-ae2d-e63c38ef2f2a Question 1 O que você ach…" at bounding box center [223, 118] width 446 height 236
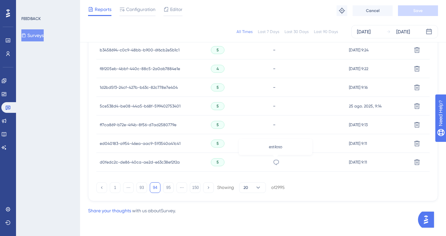
click at [277, 163] on icon at bounding box center [276, 161] width 6 height 5
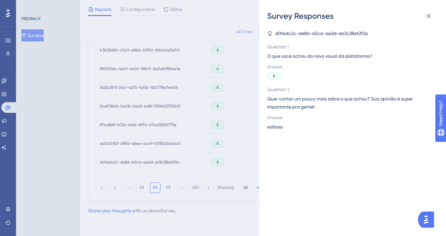
click at [207, 162] on div "Survey Responses d0fedc2c-de86-40ca-ae2d-e63c38ef2f2a Question 1 O que você ach…" at bounding box center [223, 118] width 446 height 236
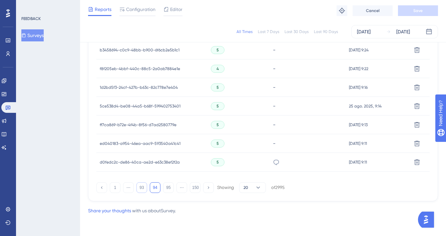
click at [145, 188] on button "93" at bounding box center [141, 187] width 11 height 11
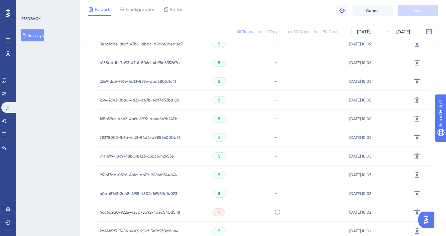
scroll to position [353, 0]
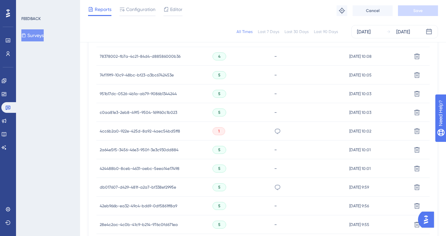
click at [274, 187] on icon at bounding box center [277, 187] width 7 height 7
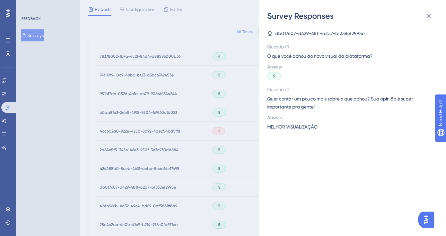
click at [295, 130] on span "MELHOR VISUALIZAÇÃO" at bounding box center [292, 127] width 50 height 8
click at [296, 128] on span "MELHOR VISUALIZAÇÃO" at bounding box center [292, 127] width 50 height 8
click at [253, 124] on div "Survey Responses db017607-d429-481f-a2a7-bf338ef2995e Question 1 O que você ach…" at bounding box center [223, 118] width 446 height 236
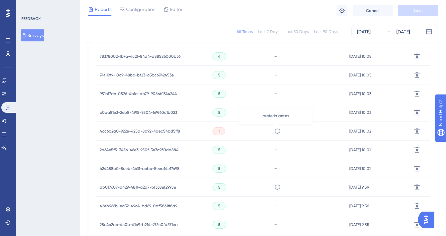
click at [277, 130] on icon at bounding box center [277, 131] width 7 height 7
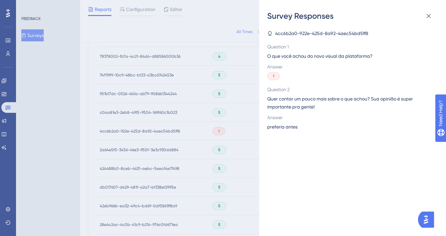
click at [284, 125] on span "preferia antes" at bounding box center [282, 127] width 30 height 8
click at [215, 163] on div "Survey Responses 4cc6b2a0-922e-425d-8a92-4aec54bd5ff8 Question 1 O que você ach…" at bounding box center [223, 118] width 446 height 236
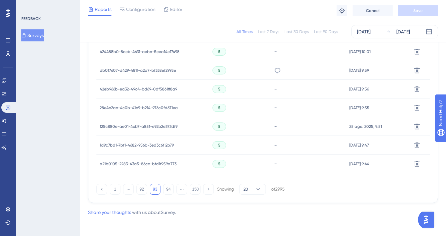
scroll to position [472, 0]
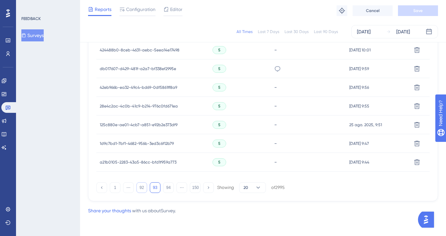
click at [146, 187] on button "92" at bounding box center [141, 187] width 11 height 11
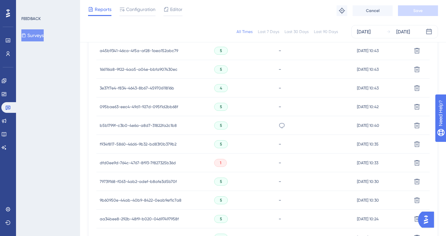
scroll to position [306, 0]
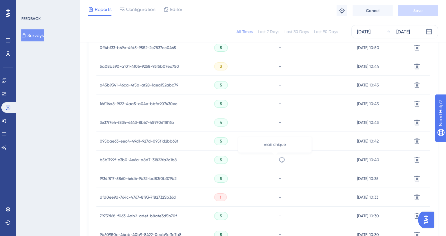
click at [278, 157] on icon at bounding box center [281, 159] width 7 height 7
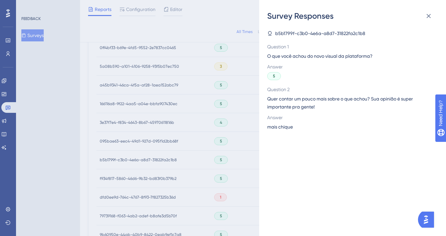
click at [287, 123] on span "mais chique" at bounding box center [280, 127] width 26 height 8
click at [287, 126] on span "mais chique" at bounding box center [280, 127] width 26 height 8
click at [180, 130] on div "Survey Responses b5b1799f-c3b0-4e6a-a8d7-31822fa2c1b8 Question 1 O que você ach…" at bounding box center [223, 118] width 446 height 236
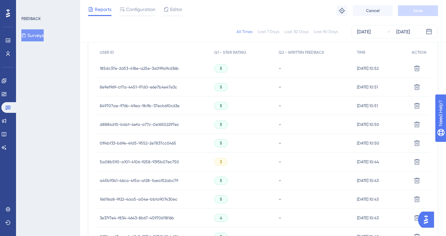
scroll to position [472, 0]
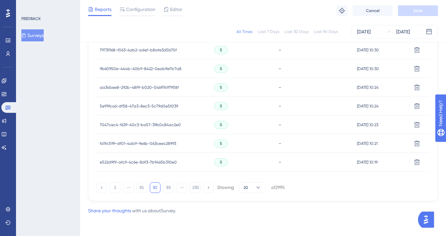
drag, startPoint x: 144, startPoint y: 186, endPoint x: 129, endPoint y: 186, distance: 14.3
click at [144, 186] on button "91" at bounding box center [141, 187] width 11 height 11
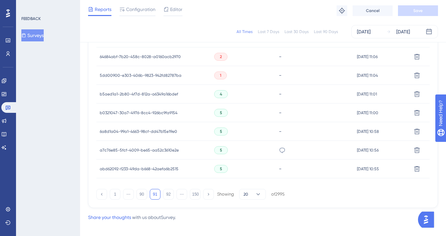
scroll to position [469, 0]
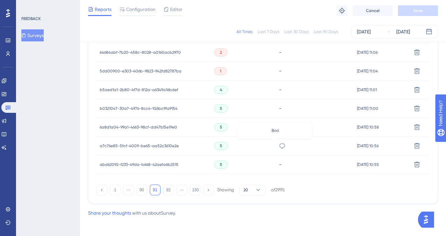
click at [279, 145] on icon at bounding box center [282, 145] width 7 height 7
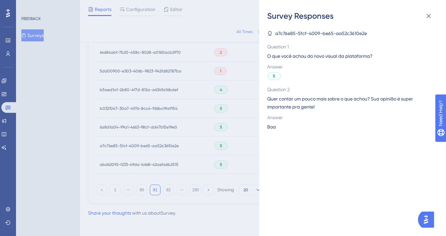
click at [270, 125] on span "Boa" at bounding box center [271, 127] width 9 height 8
